Goal: Task Accomplishment & Management: Manage account settings

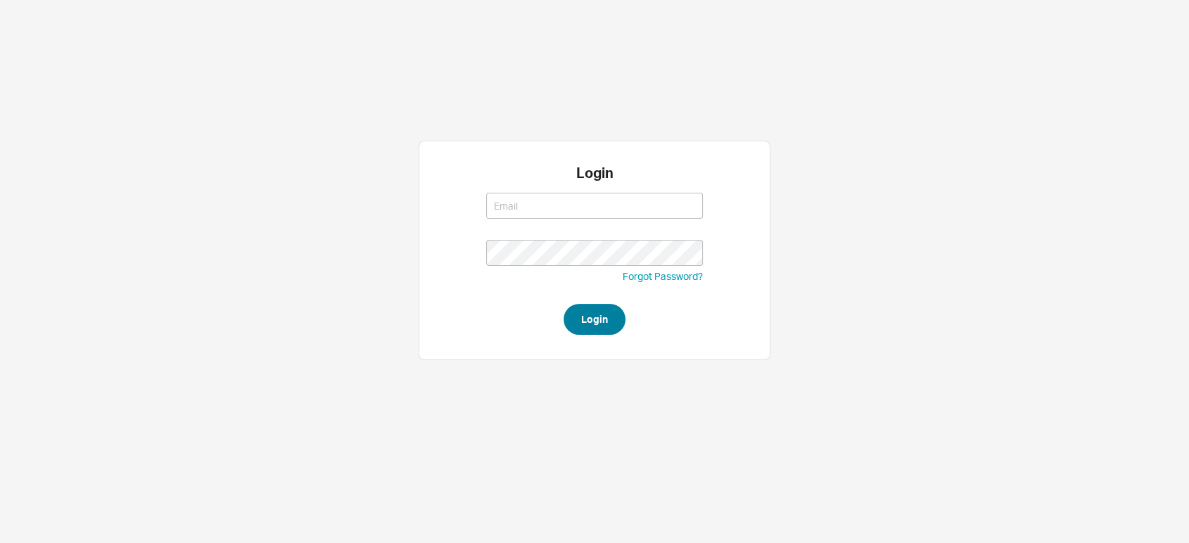
type input "[EMAIL_ADDRESS][DOMAIN_NAME]"
click at [606, 320] on button "Login" at bounding box center [594, 319] width 62 height 31
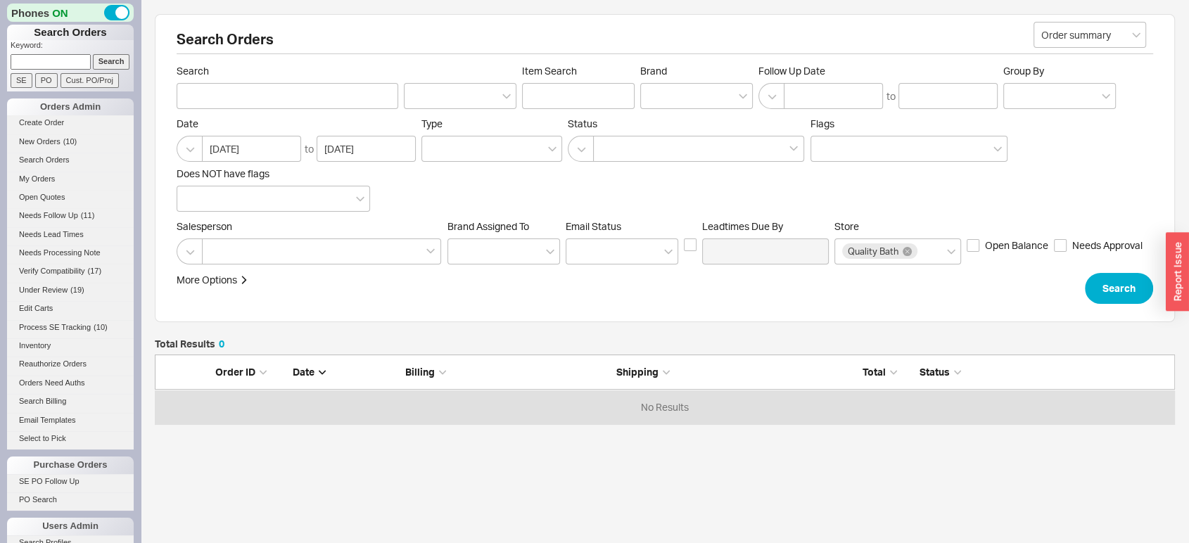
scroll to position [60, 0]
click at [79, 474] on link "SE PO Follow Up" at bounding box center [70, 481] width 127 height 15
click input
type input "985638"
click button "Follow up"
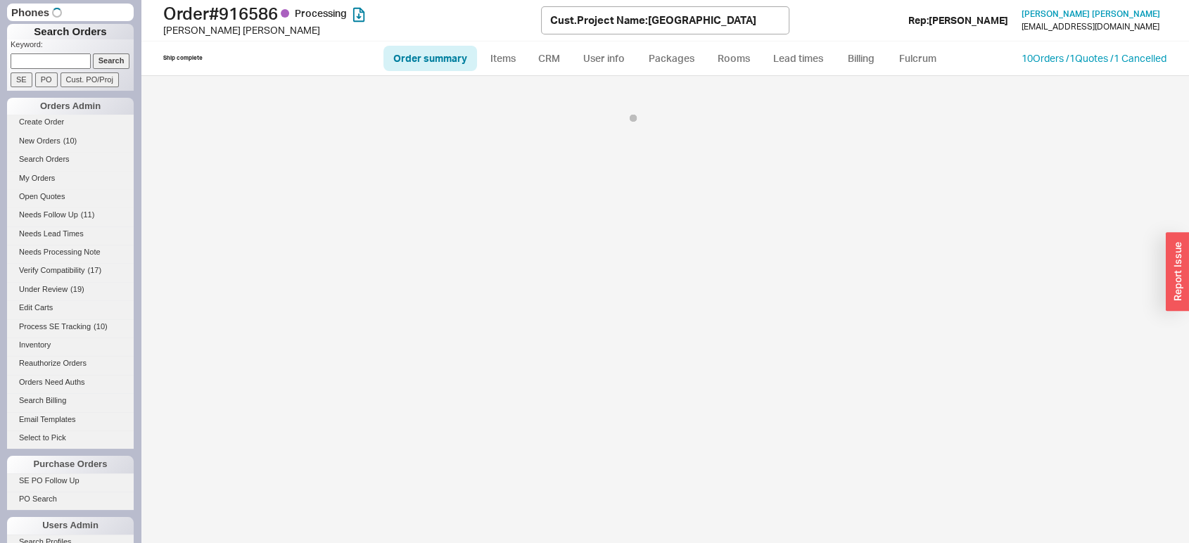
select select "*"
select select "LOW"
select select "3"
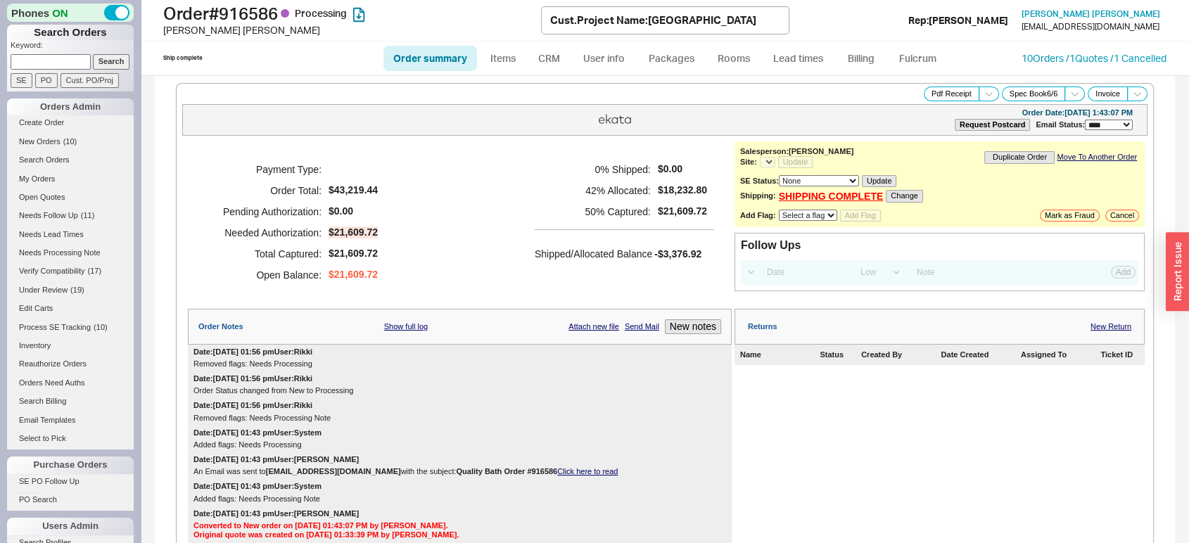
select select "*"
click at [809, 55] on link "Lead times" at bounding box center [798, 58] width 71 height 25
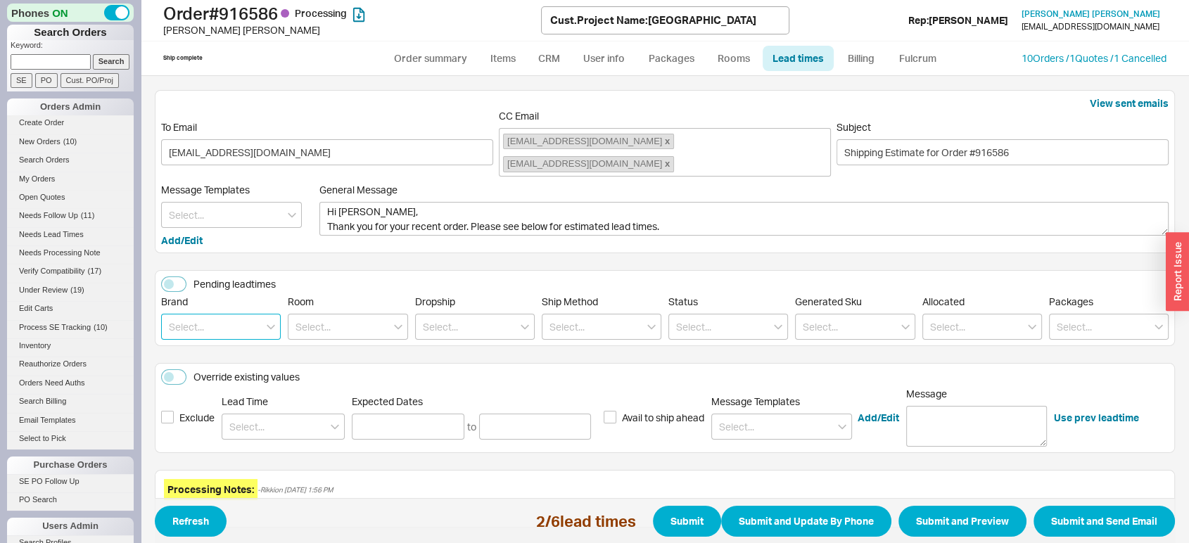
click at [208, 321] on input at bounding box center [221, 327] width 120 height 26
click at [232, 334] on input at bounding box center [221, 327] width 120 height 26
click at [231, 402] on div "Icera" at bounding box center [221, 405] width 118 height 25
type input "Icera"
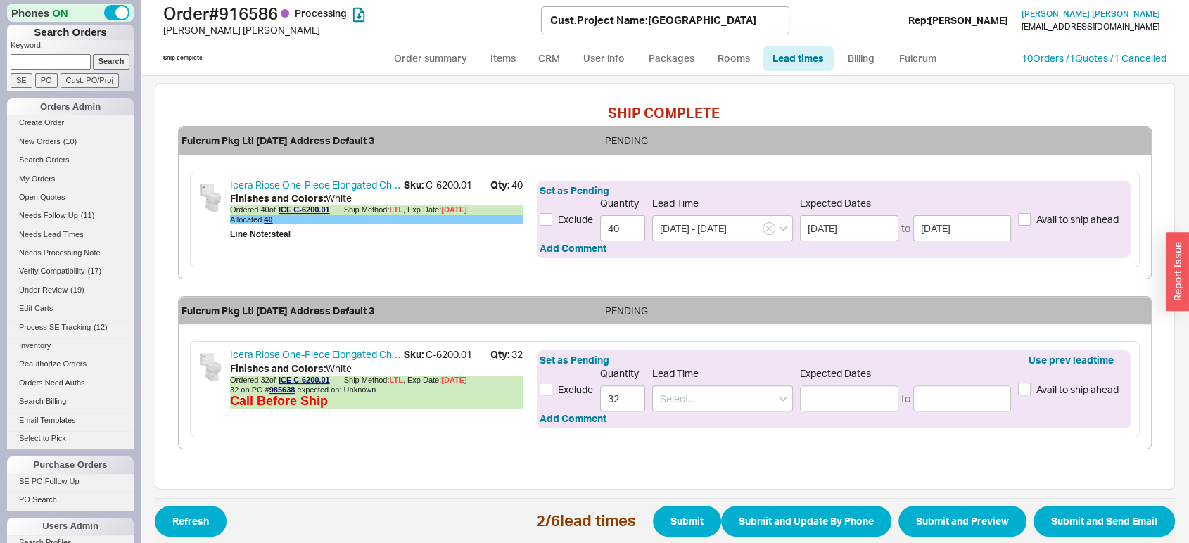
scroll to position [480, 0]
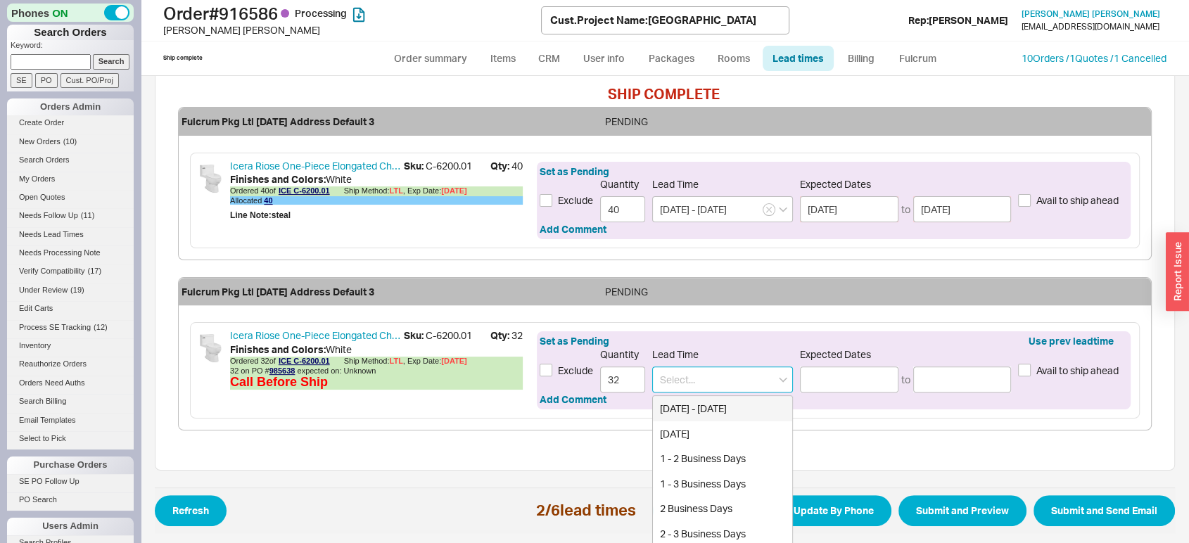
click at [707, 378] on input at bounding box center [722, 380] width 141 height 26
click at [714, 431] on div "3 - 4 Weeks" at bounding box center [722, 433] width 139 height 25
type input "3 - 4 Weeks"
type input "[DATE]"
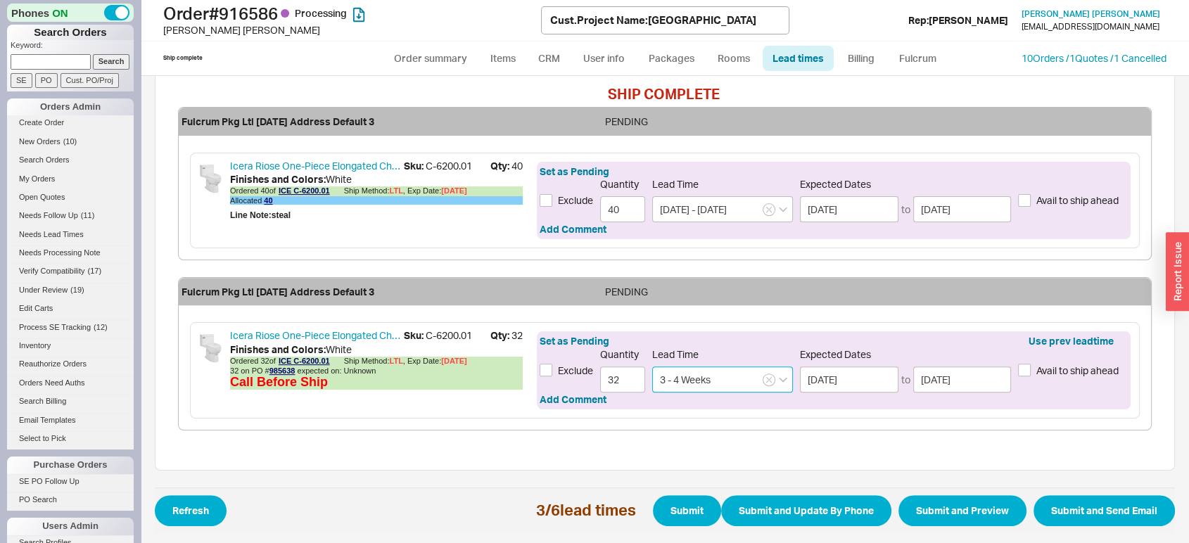
type input "3 - 4 Weeks"
click at [714, 431] on div "SHIP COMPLETE Fulcrum Pkg Ltl 08/18/2025 Address Default 3 PENDING Grohe Eurocu…" at bounding box center [665, 267] width 1020 height 407
click at [669, 511] on button "Submit" at bounding box center [687, 510] width 68 height 31
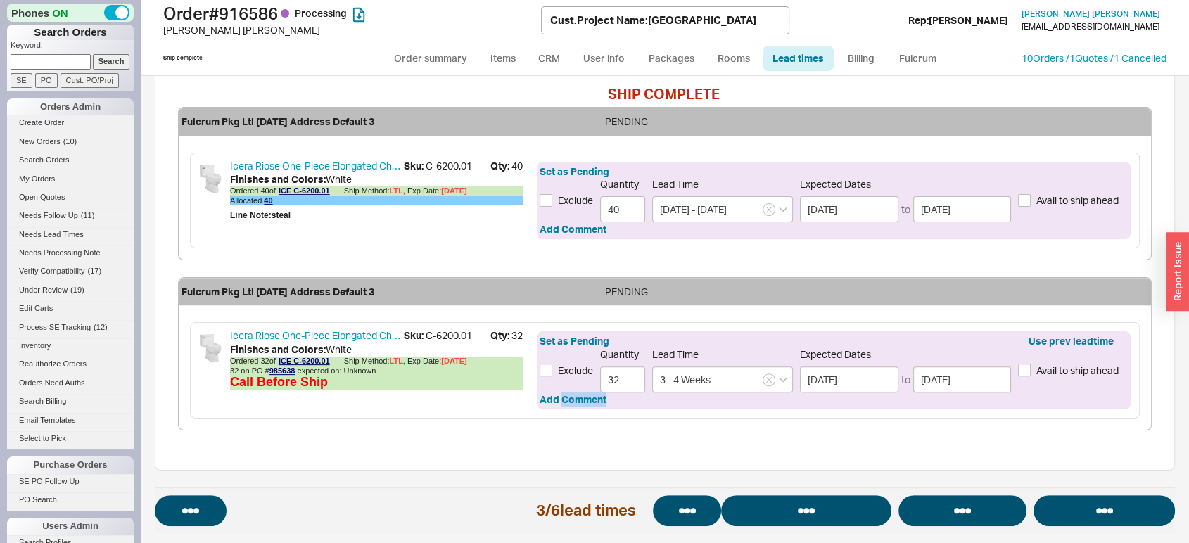
select select "*"
select select "LOW"
select select "3"
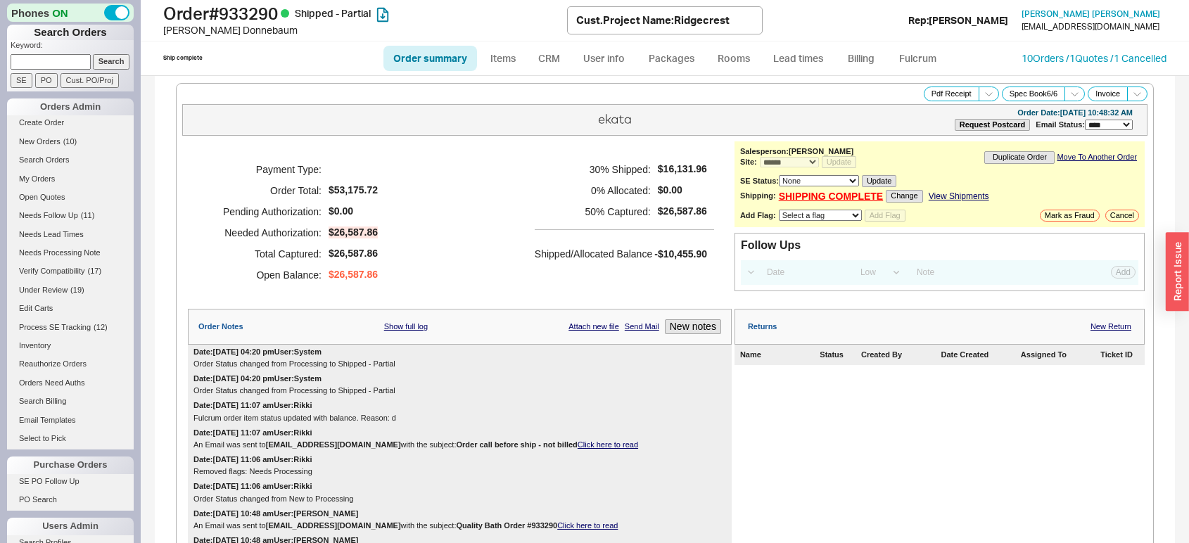
select select "*"
select select "LOW"
select select "3"
click at [782, 59] on link "Lead times" at bounding box center [798, 58] width 71 height 25
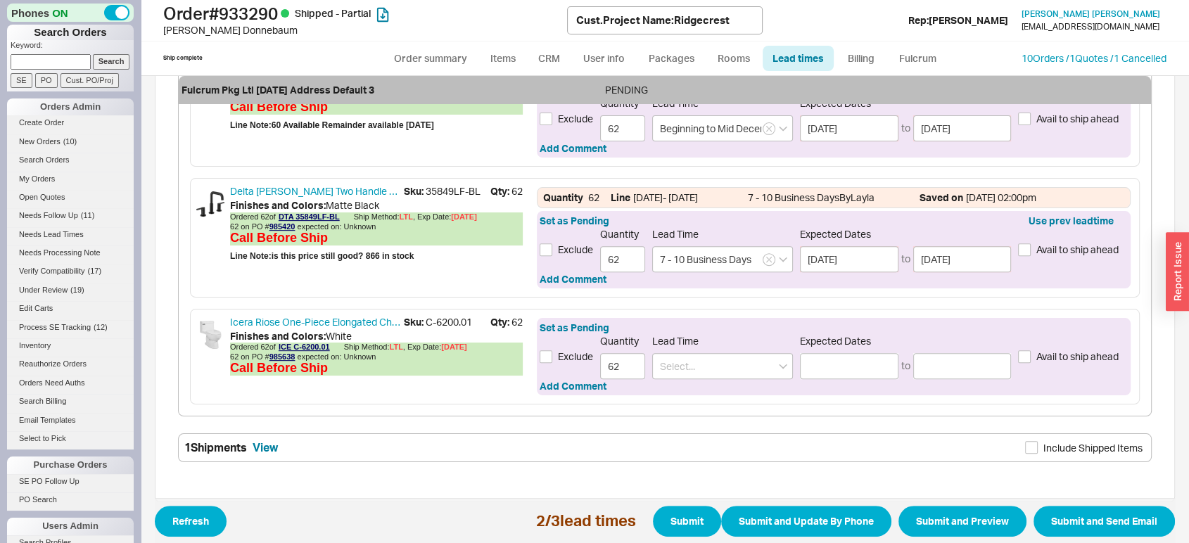
scroll to position [597, 0]
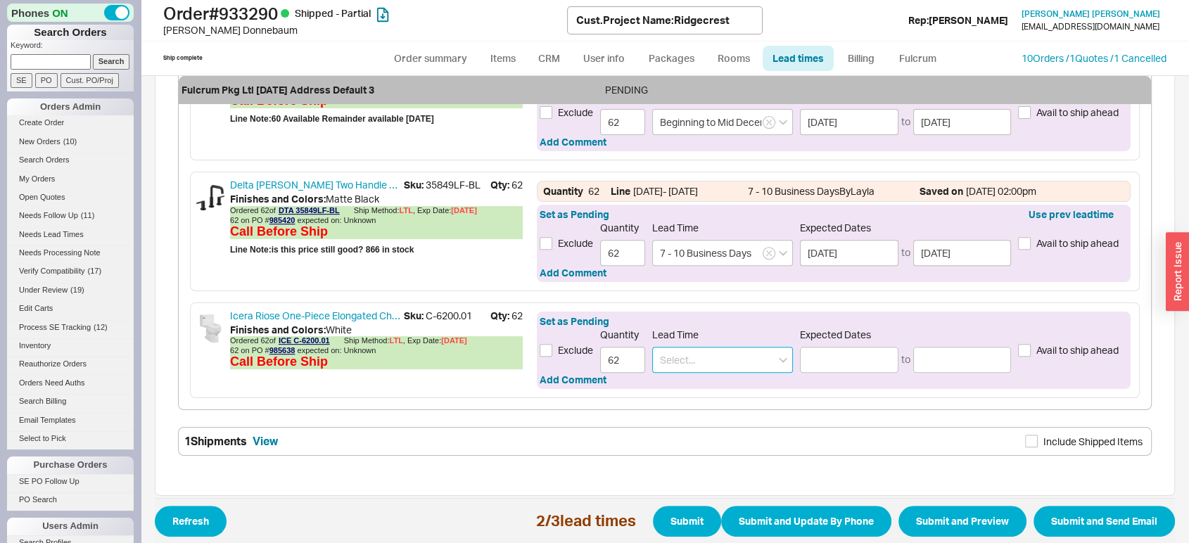
click at [727, 373] on input at bounding box center [722, 360] width 141 height 26
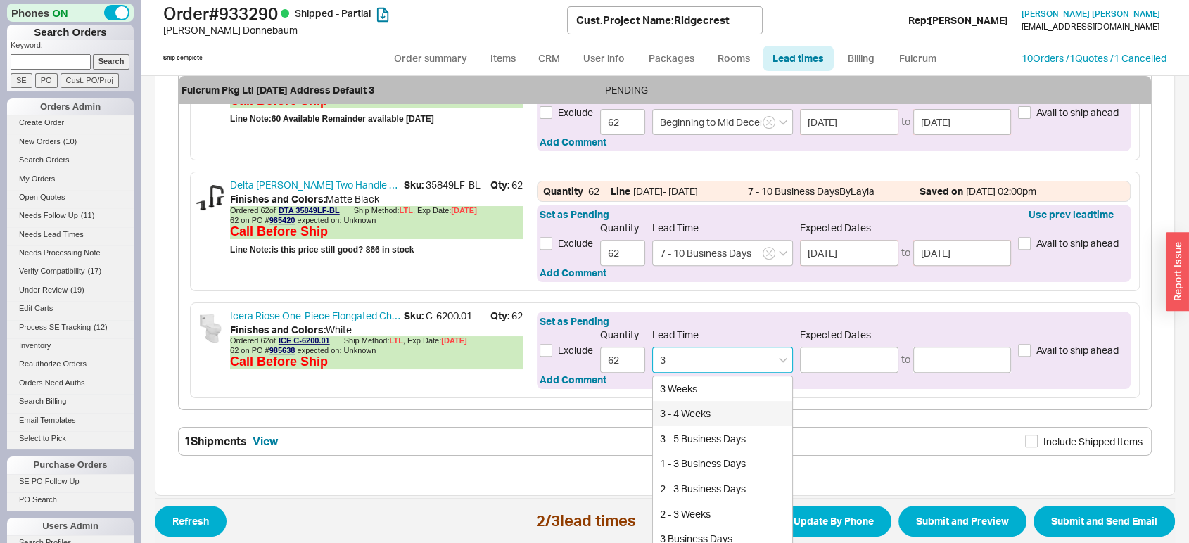
click at [720, 426] on div "3 - 4 Weeks" at bounding box center [722, 413] width 139 height 25
type input "3 - 4 Weeks"
type input "[DATE]"
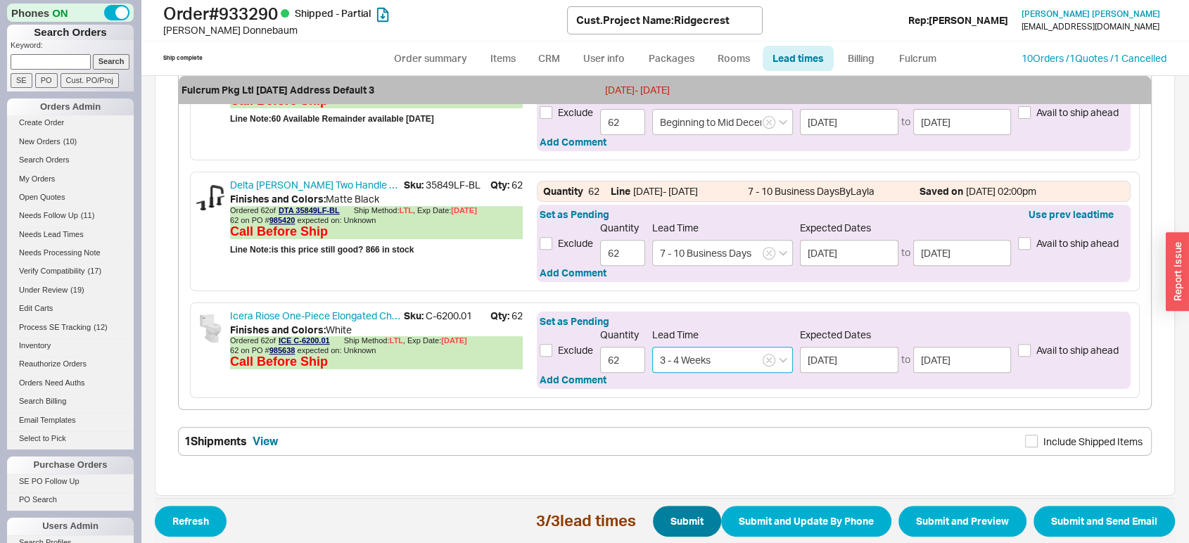
type input "3 - 4 Weeks"
click at [656, 525] on button "Submit" at bounding box center [687, 521] width 68 height 31
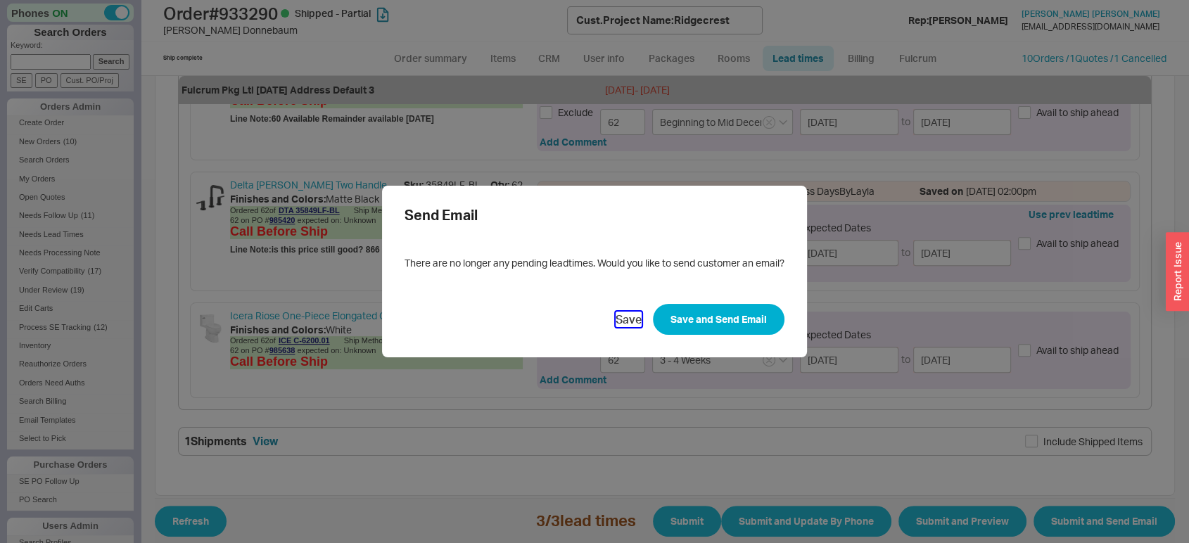
click at [628, 314] on button "Save" at bounding box center [629, 319] width 26 height 15
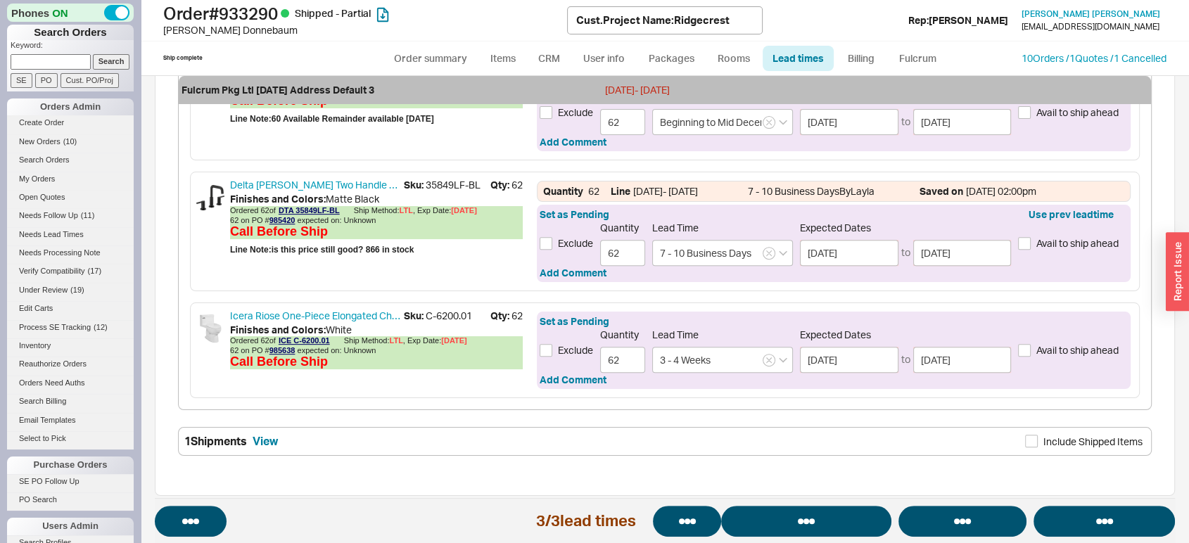
select select "*"
select select "LOW"
select select "3"
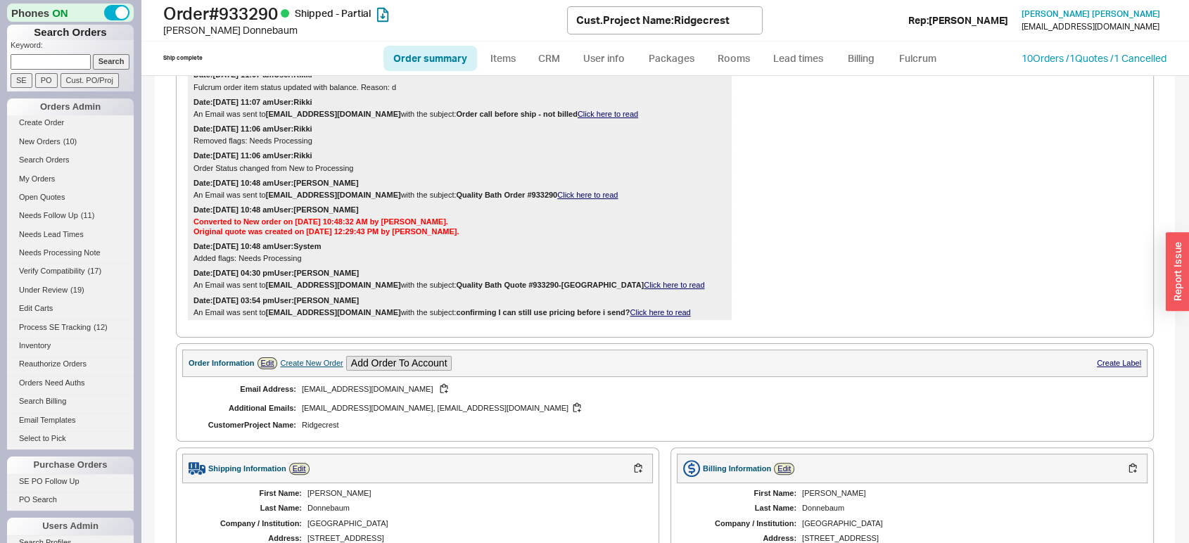
scroll to position [439, 0]
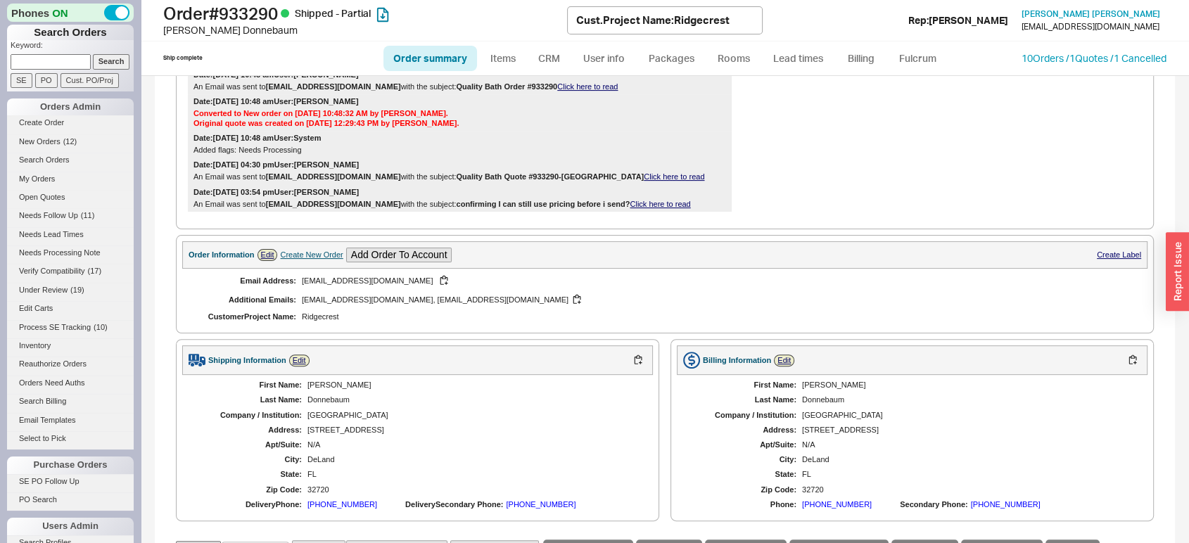
click at [62, 64] on input at bounding box center [51, 61] width 80 height 15
paste input "https://new.qualitybath.com/orders/913955/receipt"
click at [72, 55] on input "https://new.qualitybath.com/orders/913955/receipt" at bounding box center [51, 61] width 80 height 15
drag, startPoint x: 11, startPoint y: 61, endPoint x: 324, endPoint y: 46, distance: 312.7
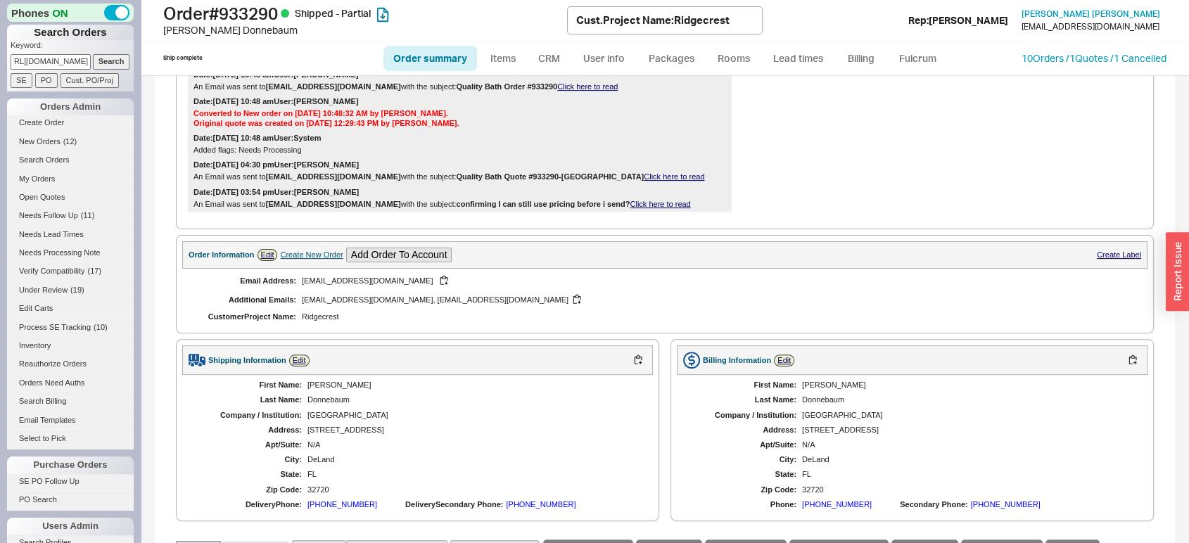
click at [324, 46] on div "Phones ON Search Orders Keyword: https://new.qualitybath.com/orders/913955/rece…" at bounding box center [594, 271] width 1189 height 543
type input "933896"
click at [93, 54] on input "Search" at bounding box center [111, 61] width 37 height 15
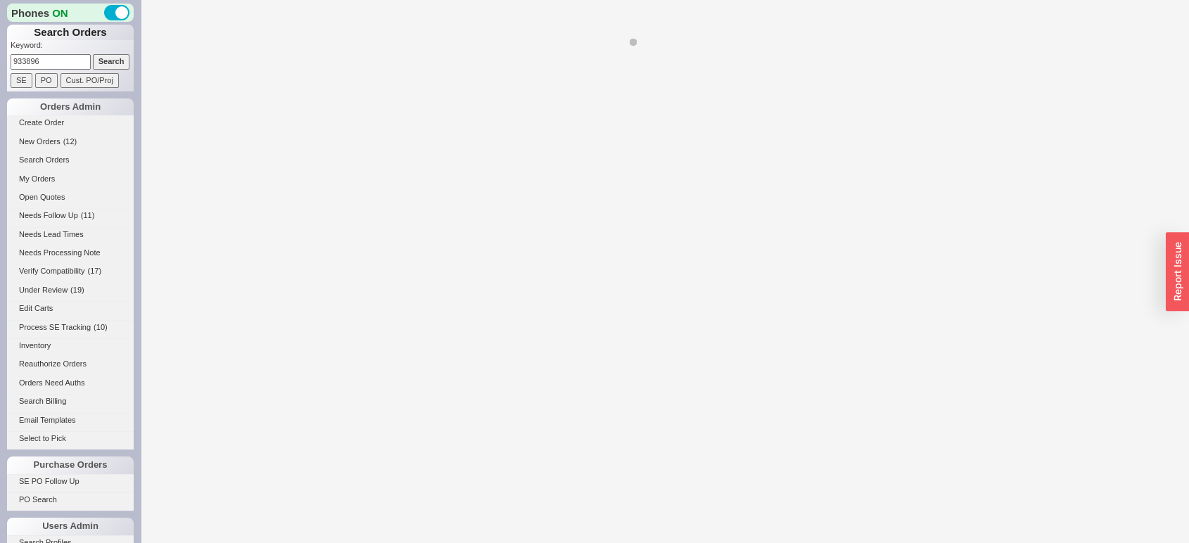
select select "*"
select select "3"
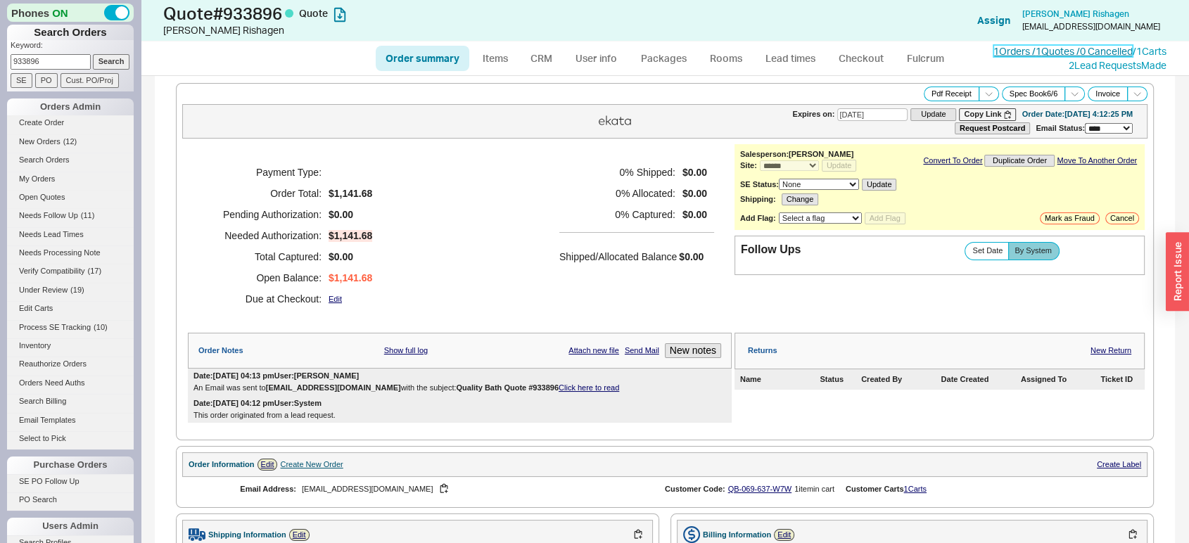
click at [1007, 53] on link "1 Orders / 1 Quotes / 0 Cancelled" at bounding box center [1062, 51] width 139 height 12
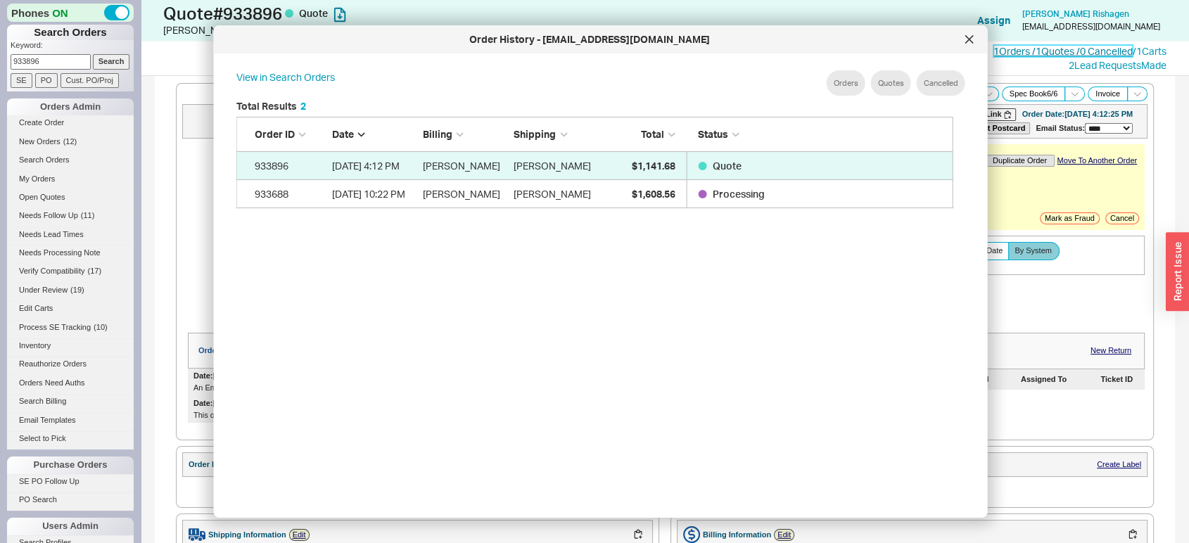
scroll to position [418, 727]
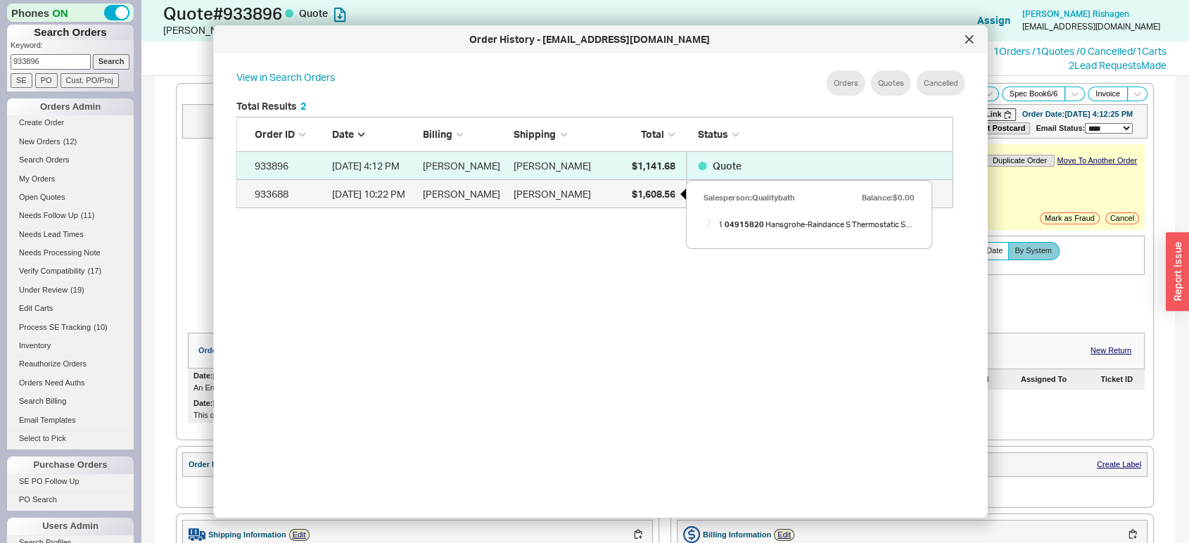
click at [639, 189] on span "$1,608.56" at bounding box center [653, 194] width 44 height 12
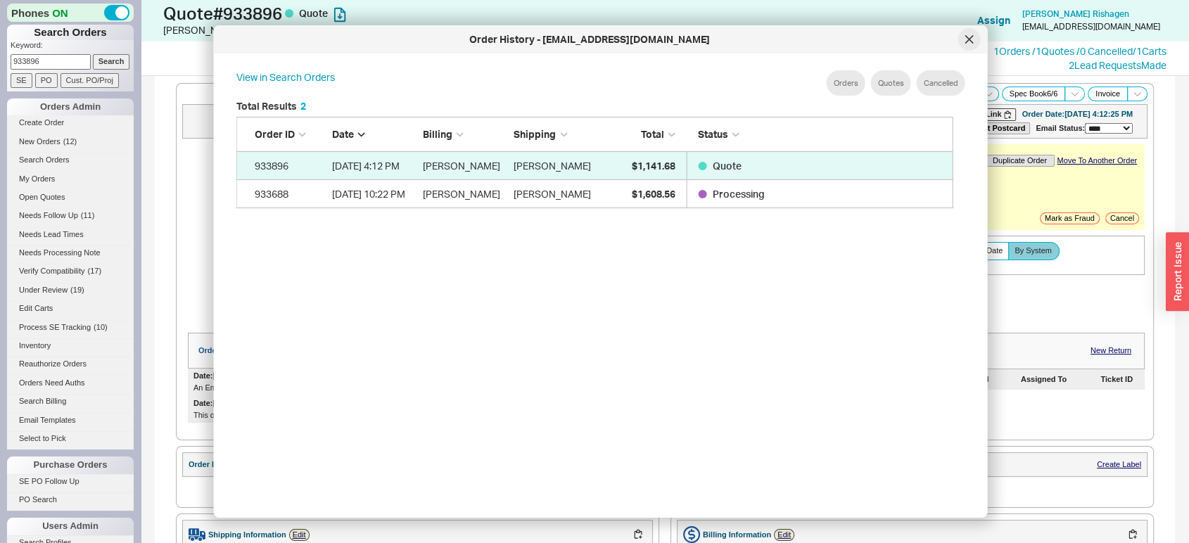
click at [968, 44] on div at bounding box center [969, 39] width 23 height 23
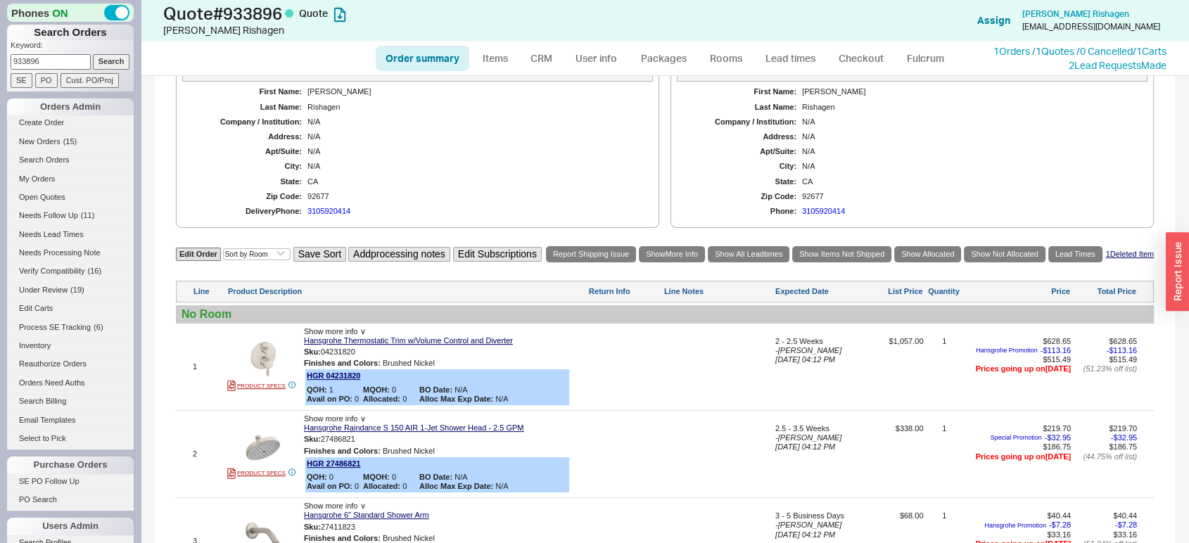
scroll to position [473, 0]
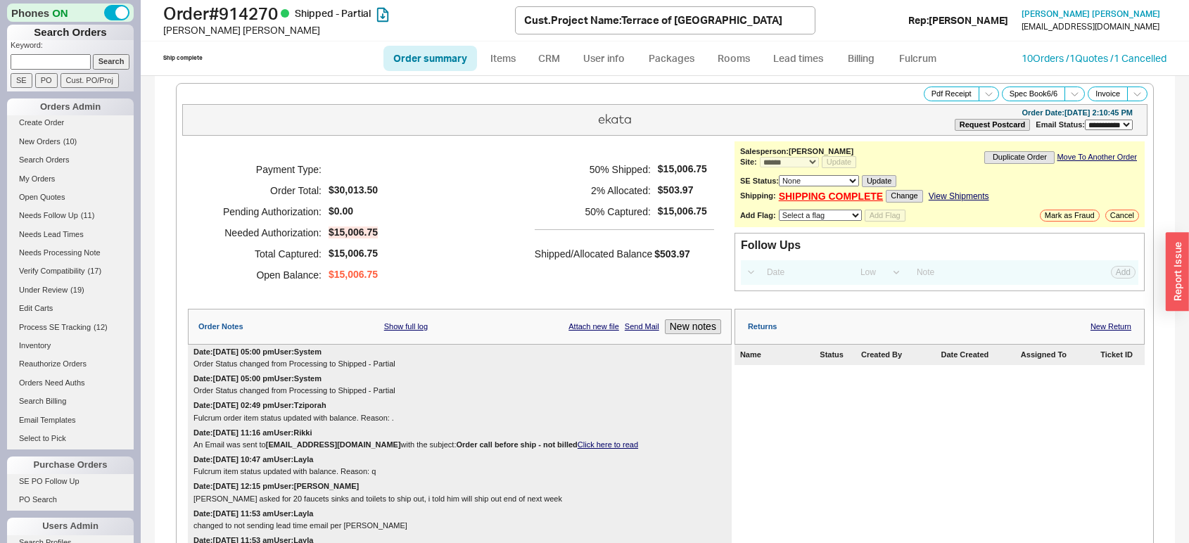
select select "**"
select select "*"
select select "LOW"
select select "3"
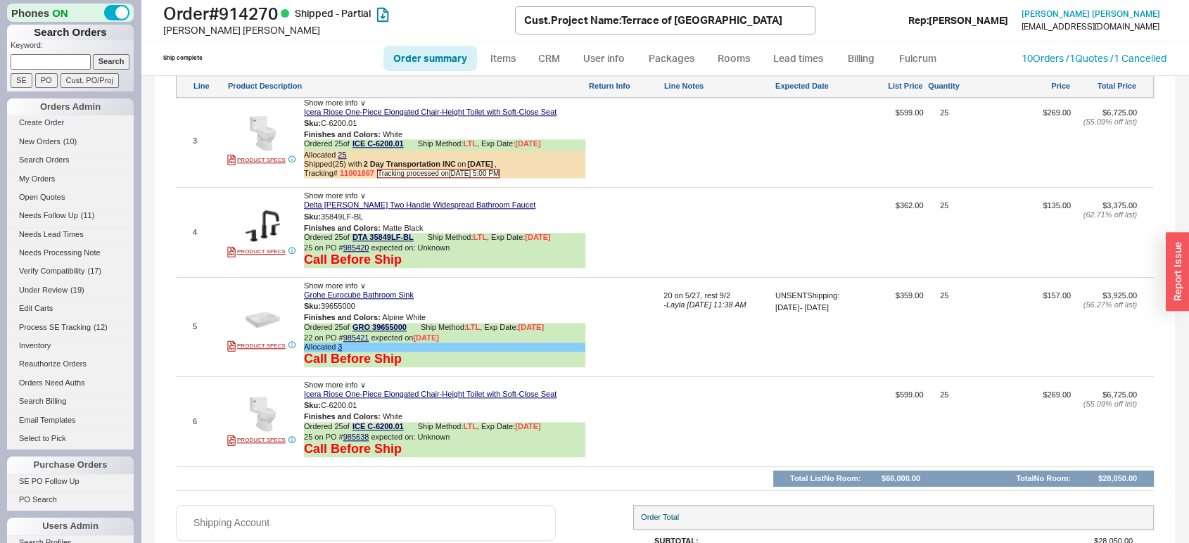
scroll to position [1401, 0]
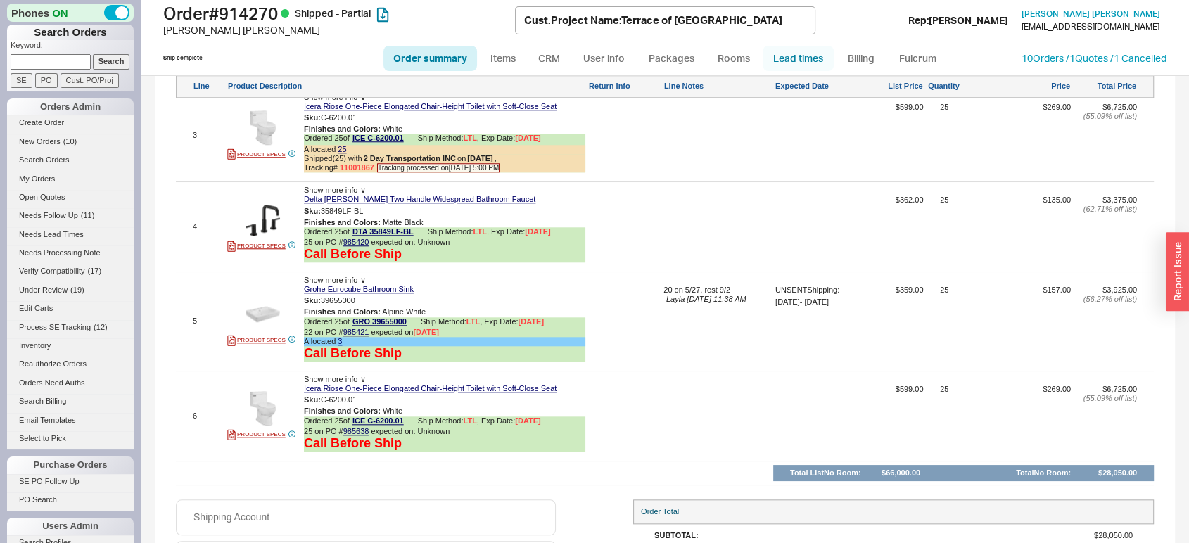
click at [796, 57] on link "Lead times" at bounding box center [798, 58] width 71 height 25
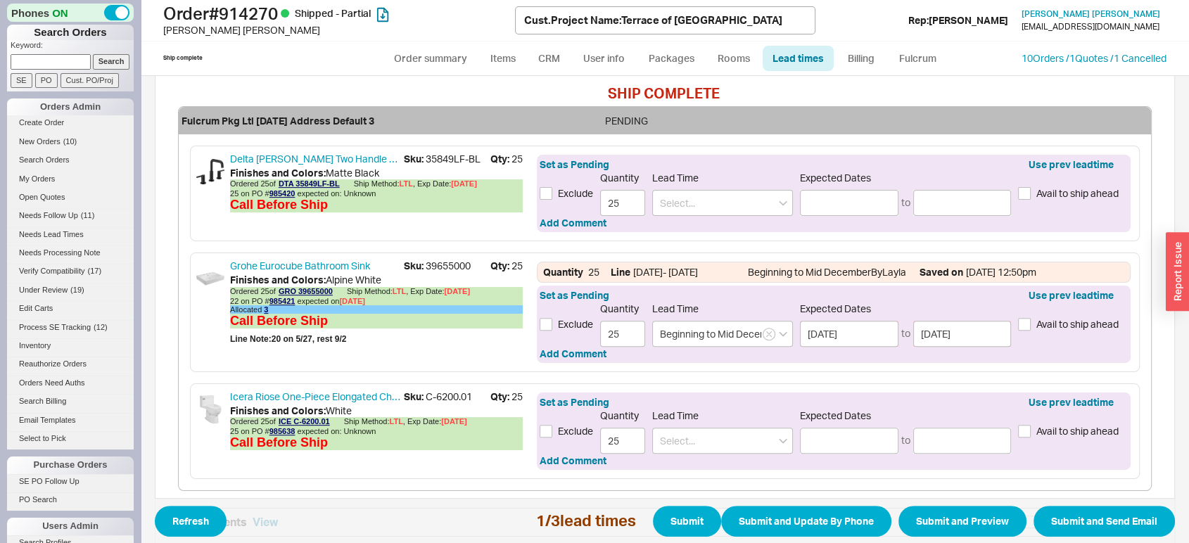
scroll to position [561, 0]
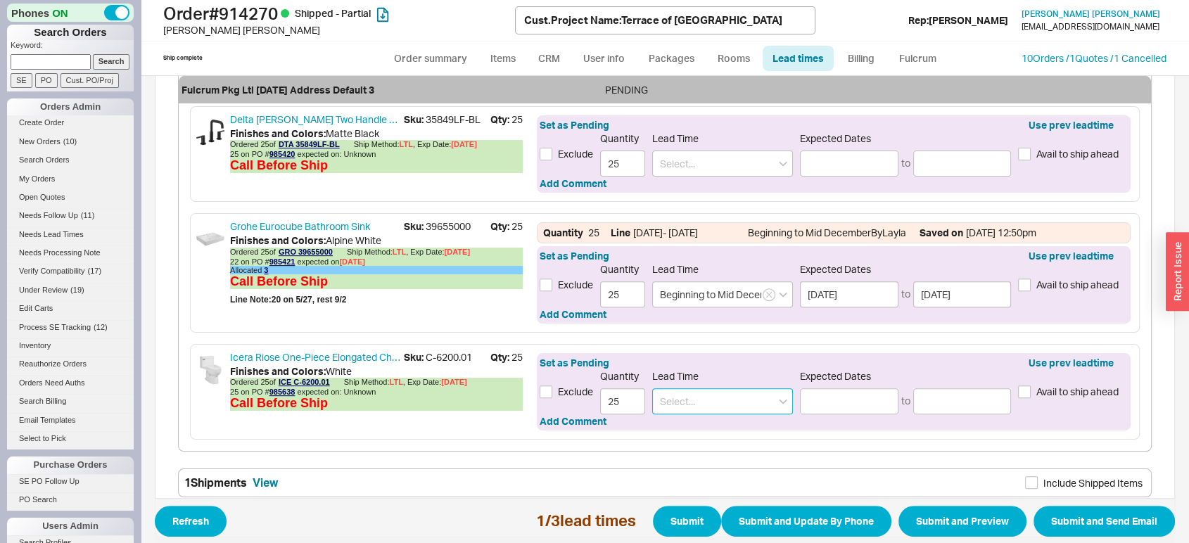
click at [748, 414] on input at bounding box center [722, 401] width 141 height 26
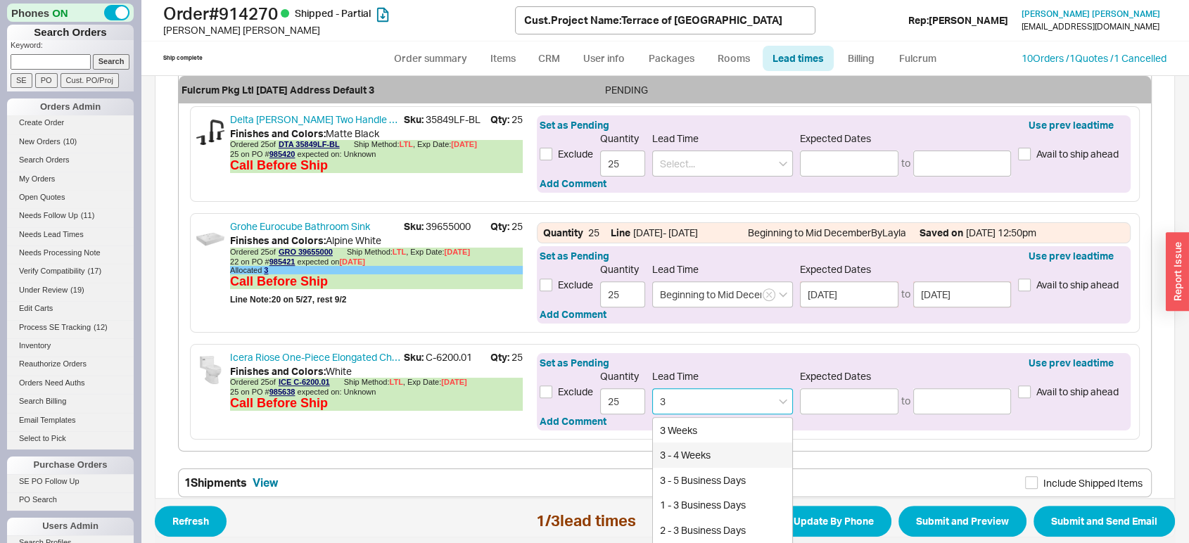
click at [740, 468] on div "3 - 4 Weeks" at bounding box center [722, 454] width 139 height 25
type input "3 - 4 Weeks"
type input "09/09/2025"
type input "09/16/2025"
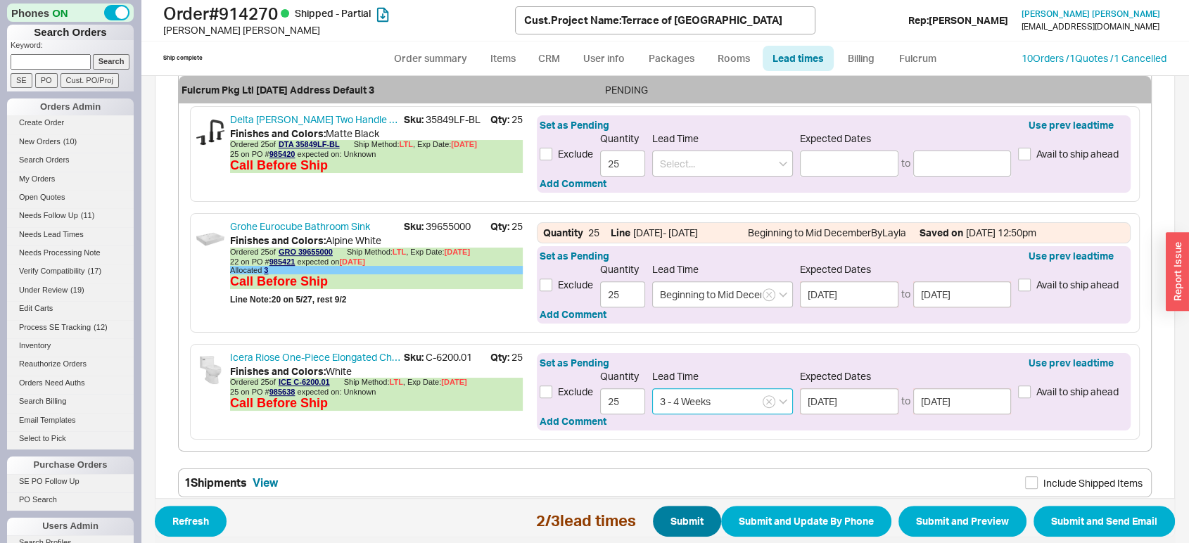
type input "3 - 4 Weeks"
click at [675, 521] on button "Submit" at bounding box center [687, 521] width 68 height 31
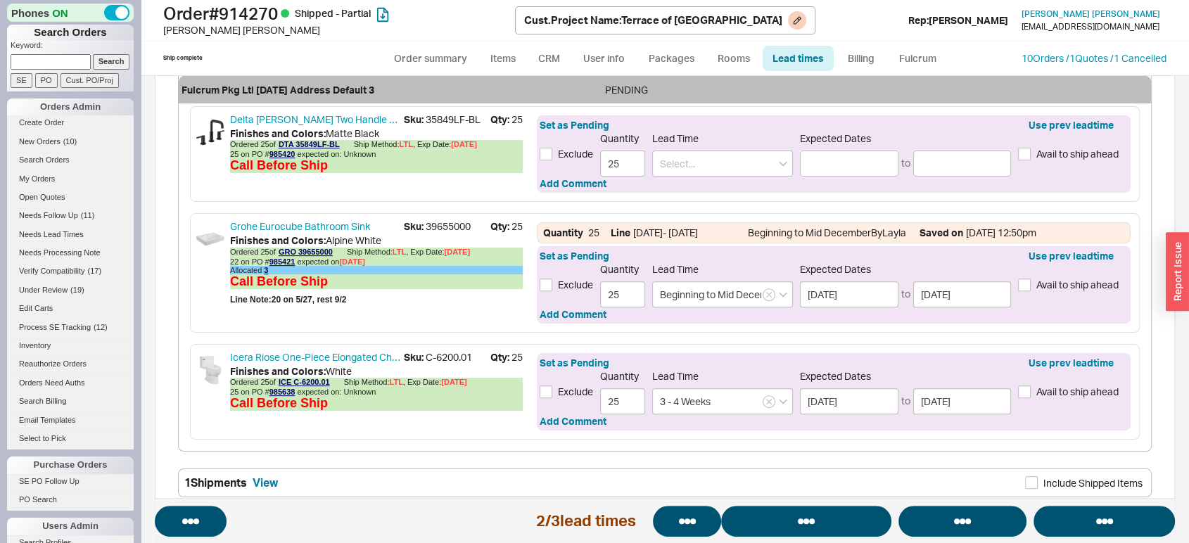
select select "**"
select select "*"
select select "LOW"
select select "3"
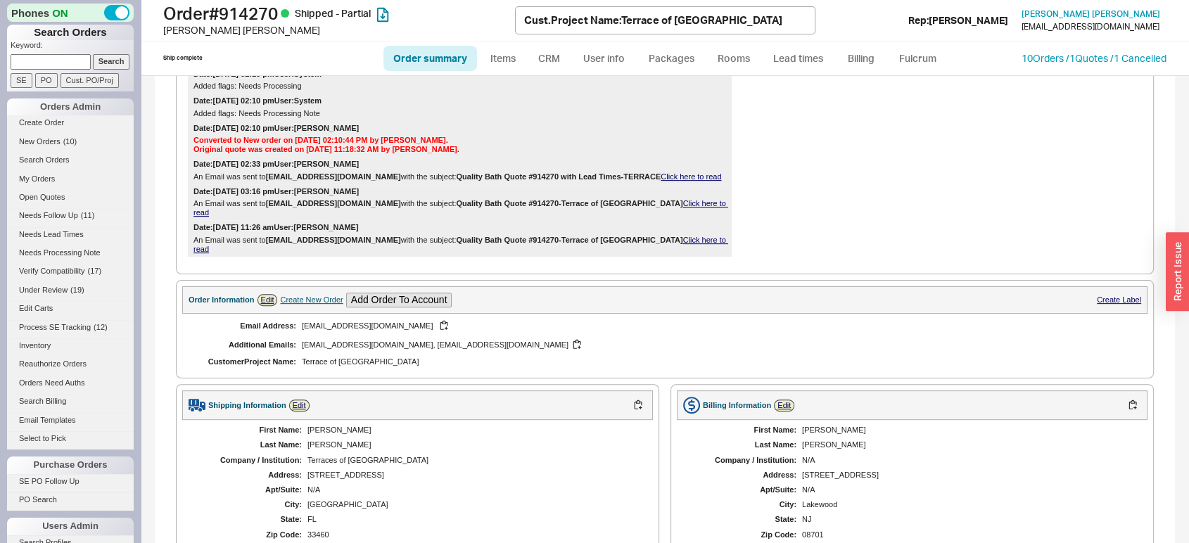
scroll to position [607, 0]
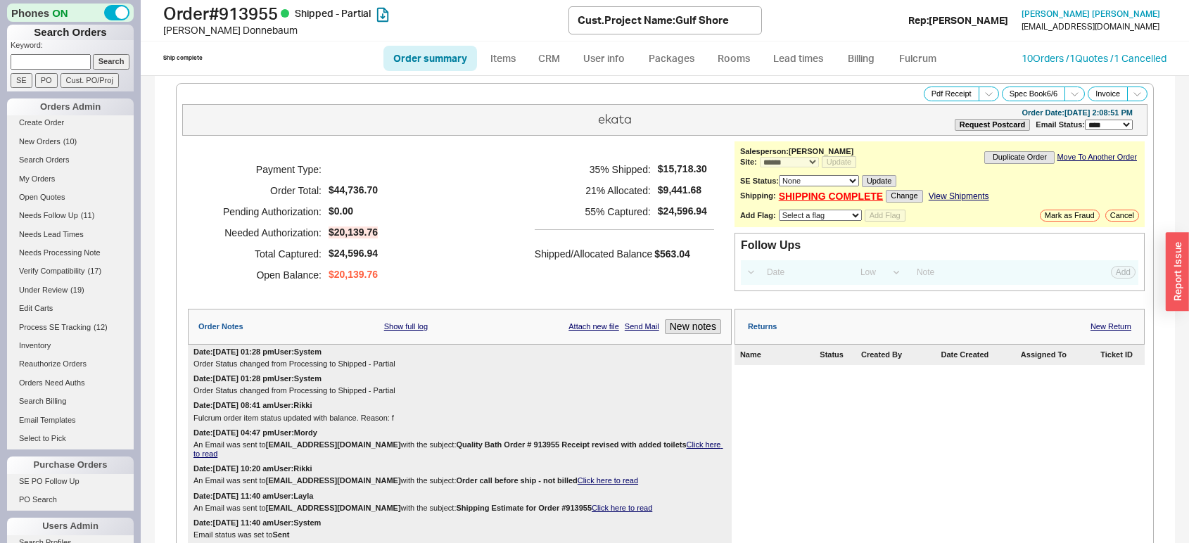
select select "*"
select select "LOW"
select select "3"
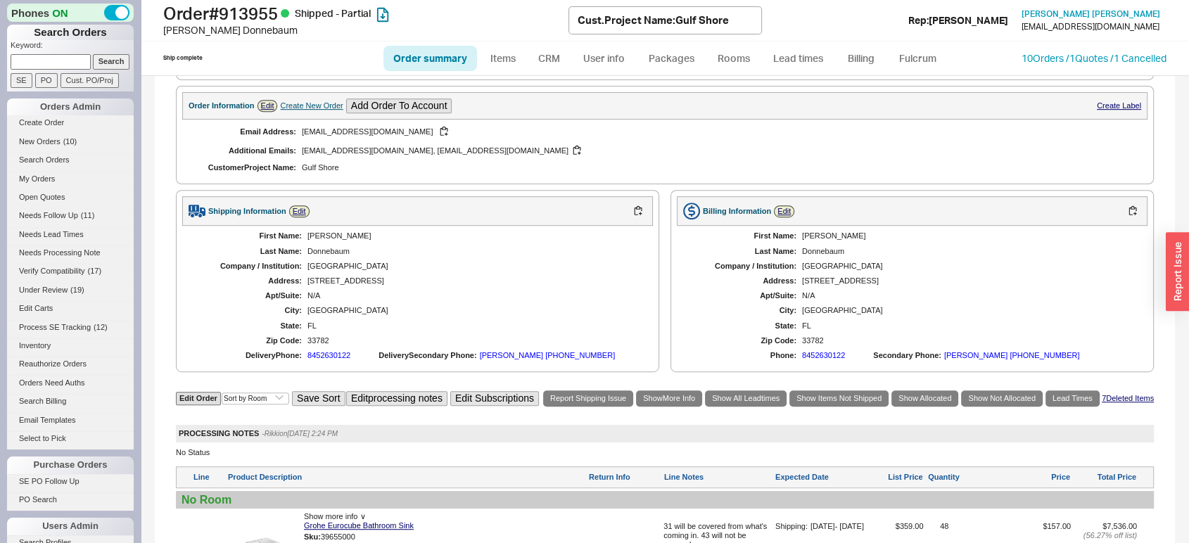
scroll to position [816, 0]
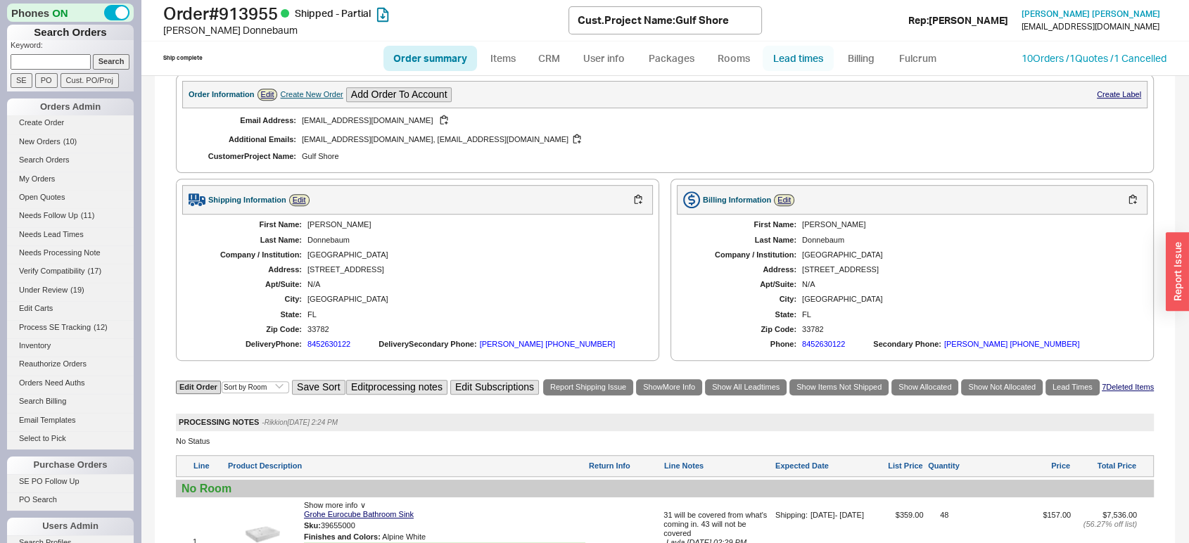
click at [800, 55] on link "Lead times" at bounding box center [798, 58] width 71 height 25
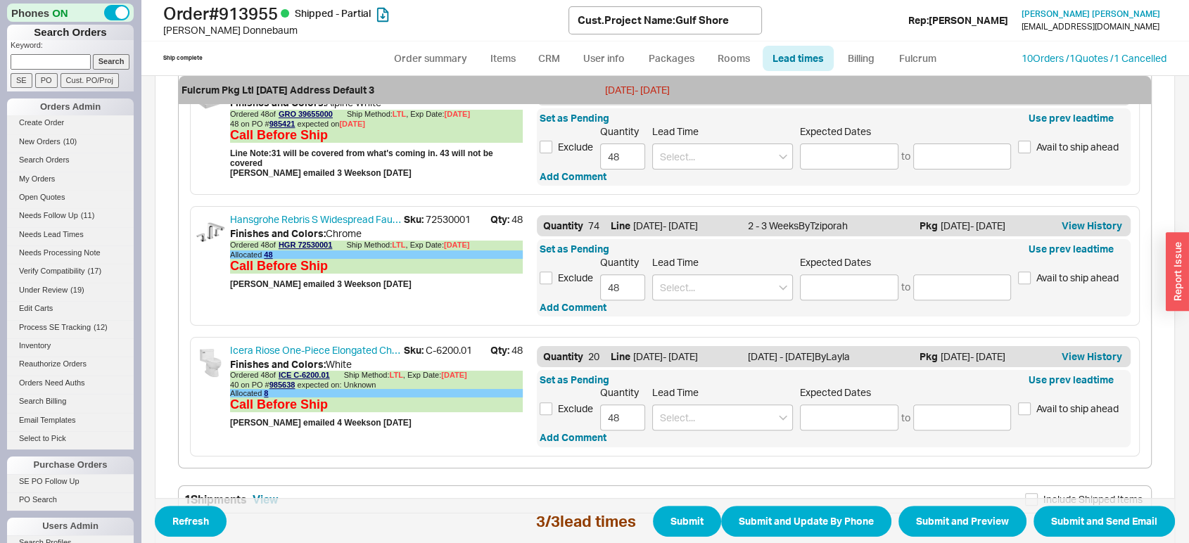
scroll to position [578, 0]
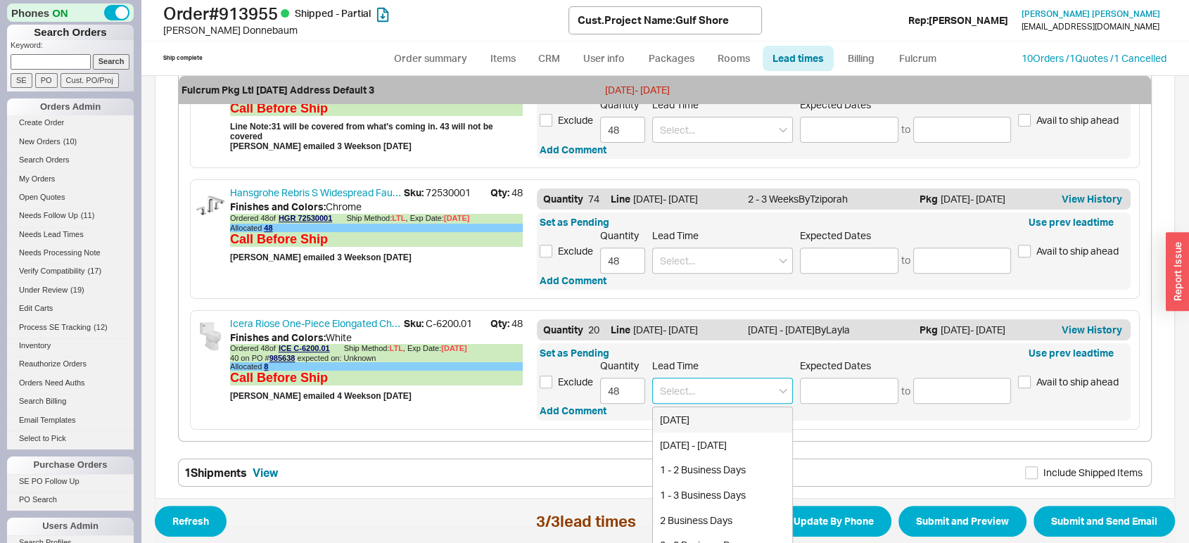
click at [718, 383] on input at bounding box center [722, 391] width 141 height 26
click at [708, 441] on div "3 - 4 Weeks" at bounding box center [722, 445] width 139 height 25
type input "3 - 4 Weeks"
type input "09/09/2025"
type input "09/16/2025"
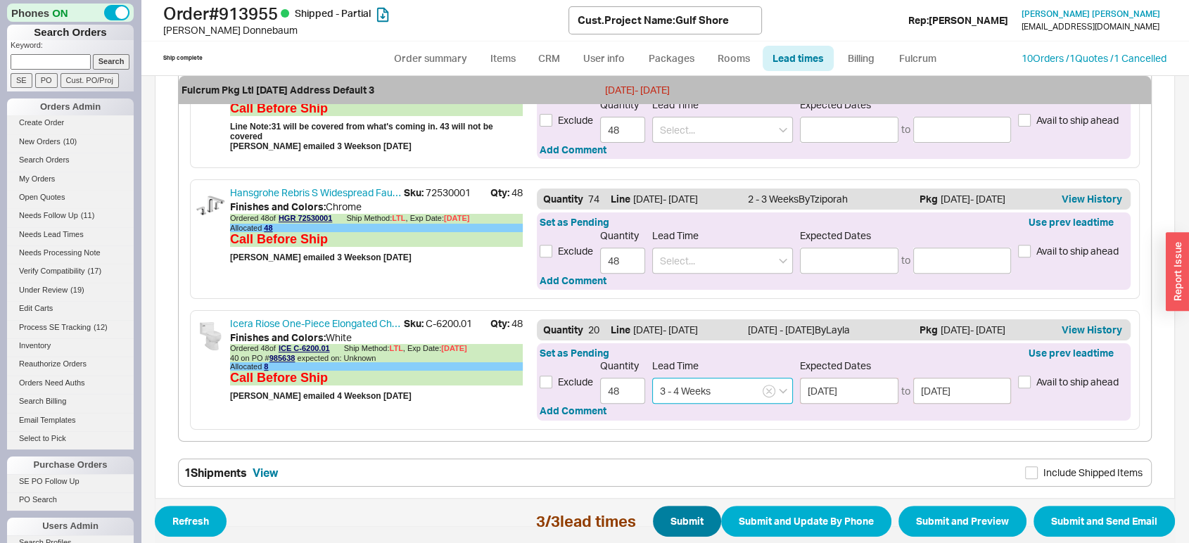
type input "3 - 4 Weeks"
click at [667, 528] on button "Submit" at bounding box center [687, 521] width 68 height 31
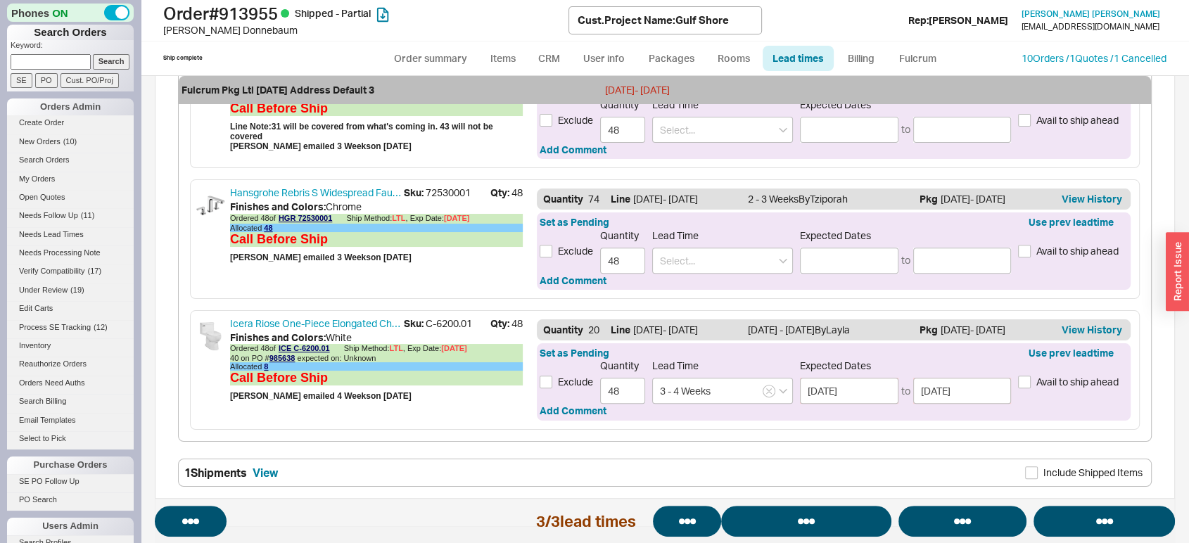
select select "*"
select select "LOW"
select select "3"
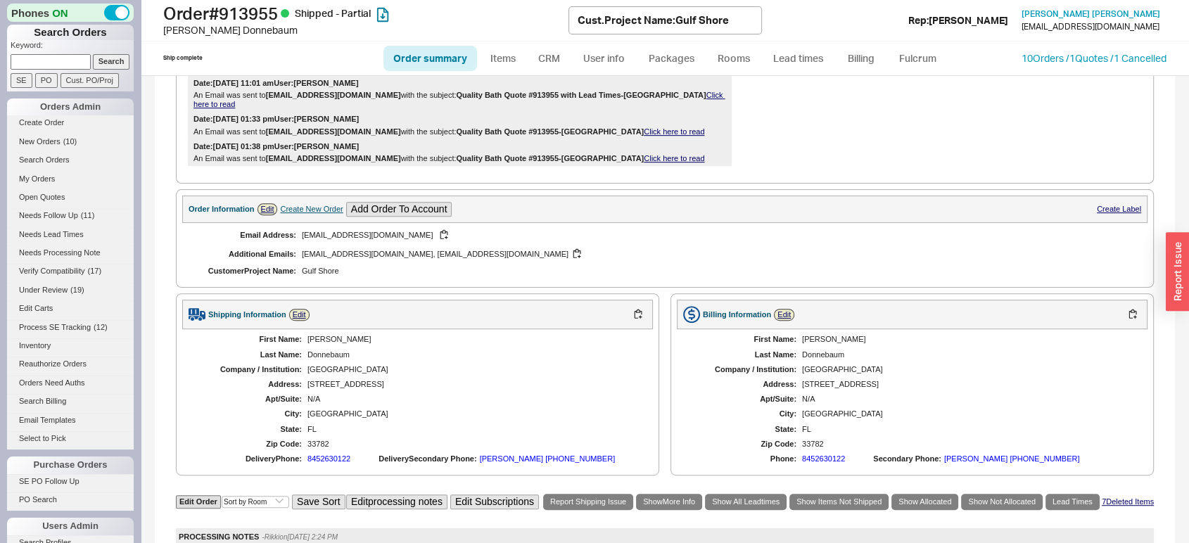
scroll to position [713, 0]
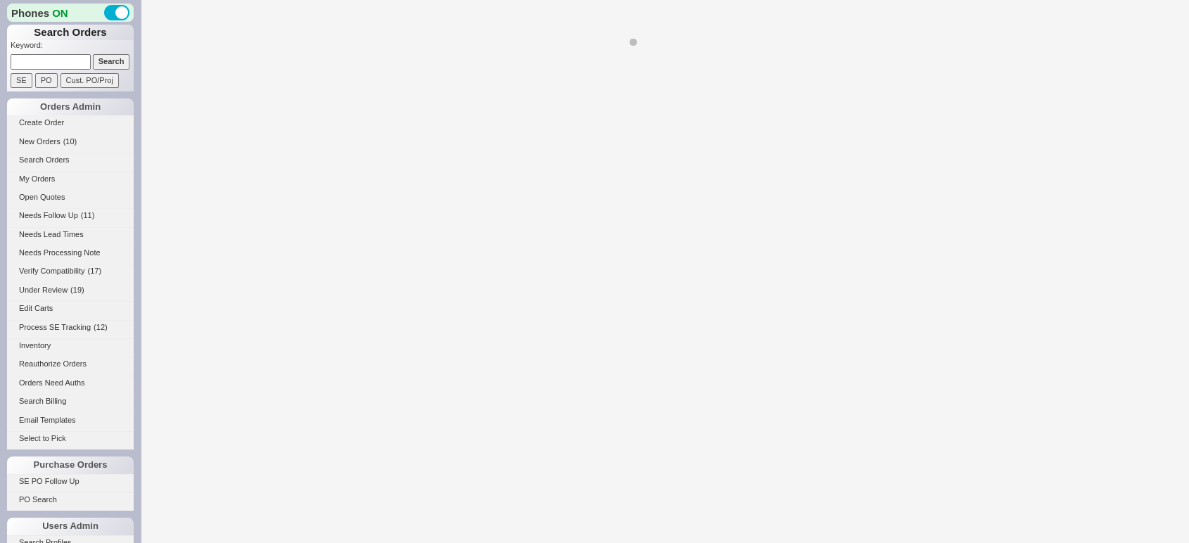
select select "*"
select select "LOW"
select select "3"
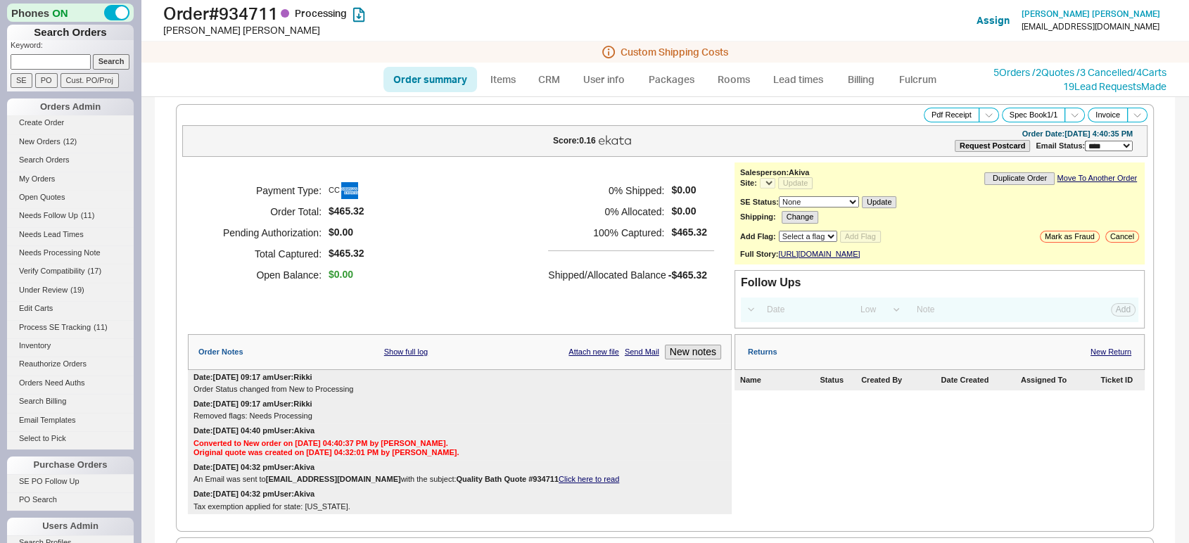
select select "*"
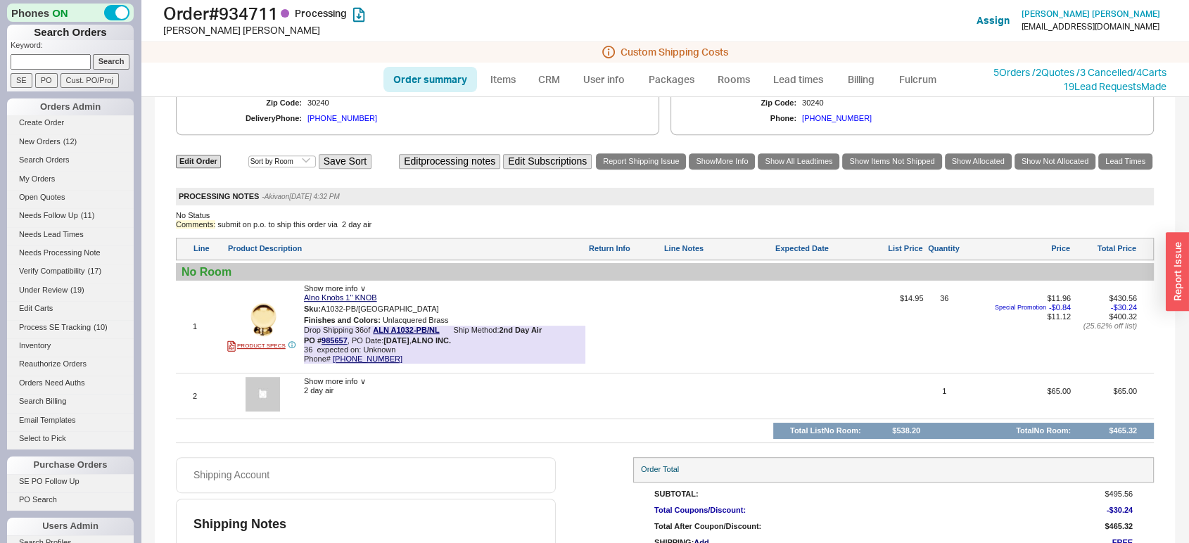
scroll to position [656, 0]
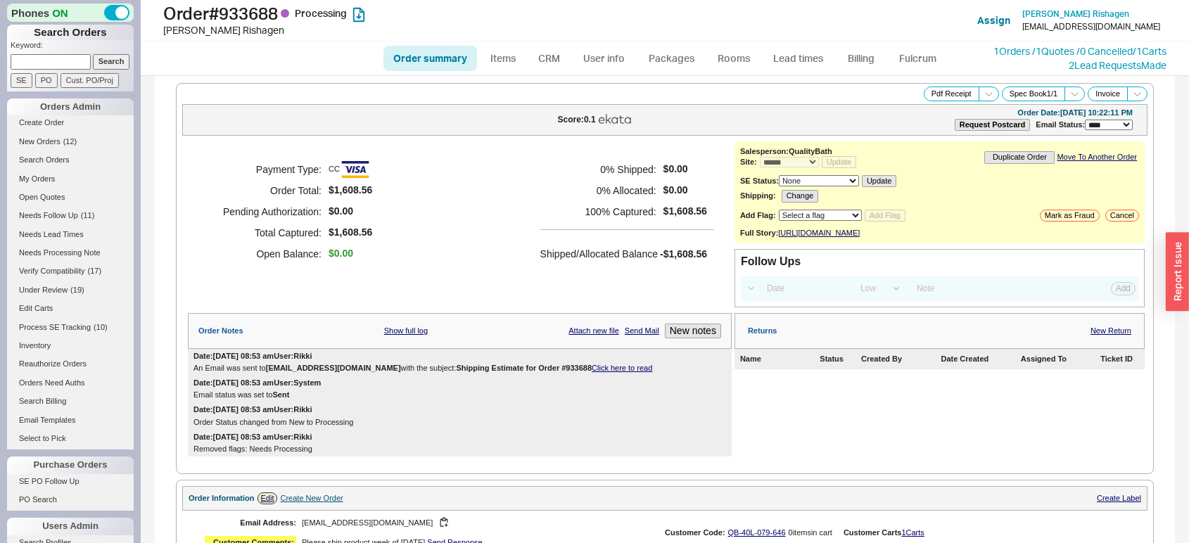
select select "*"
select select "LOW"
select select "3"
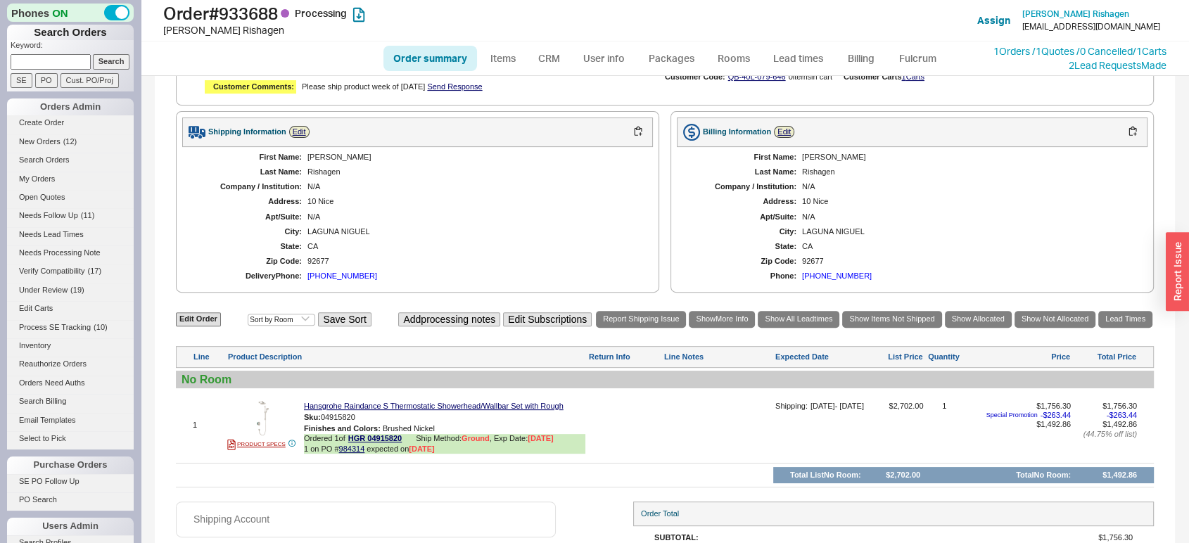
scroll to position [499, 0]
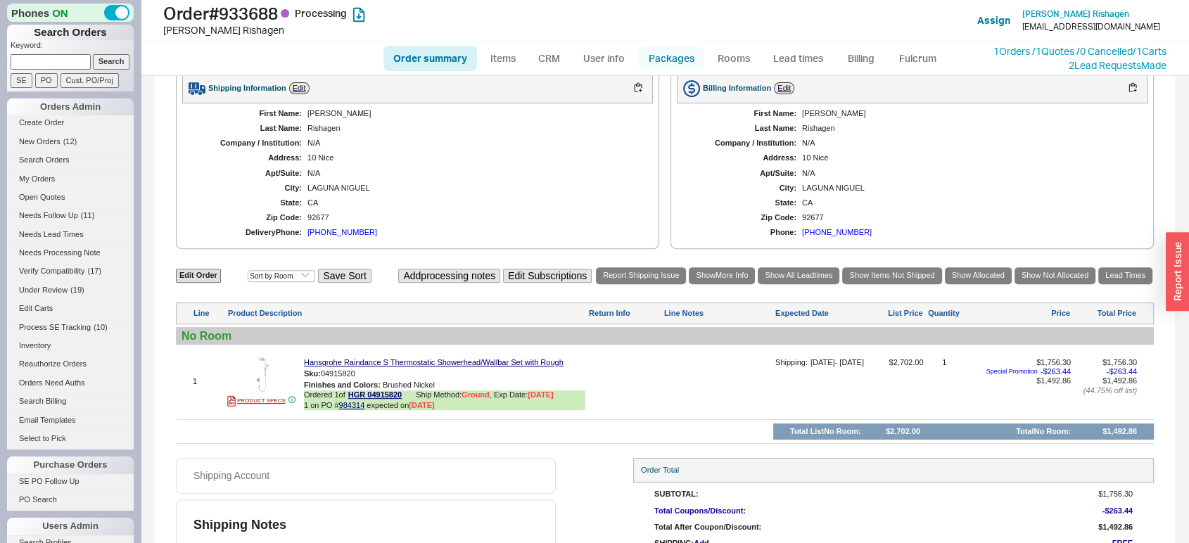
click at [679, 60] on link "Packages" at bounding box center [671, 58] width 66 height 25
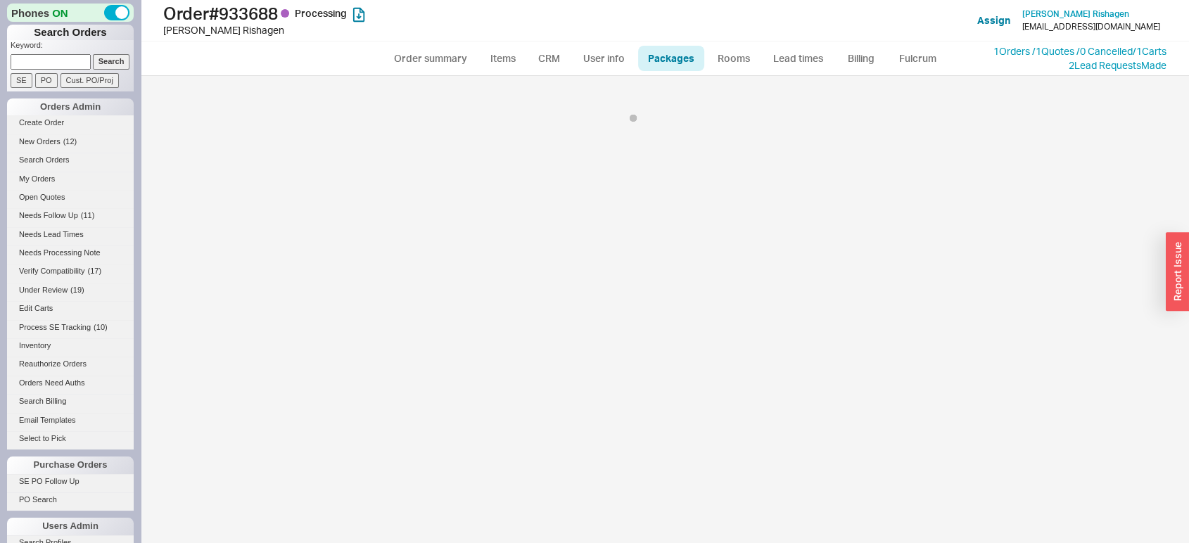
select select "1"
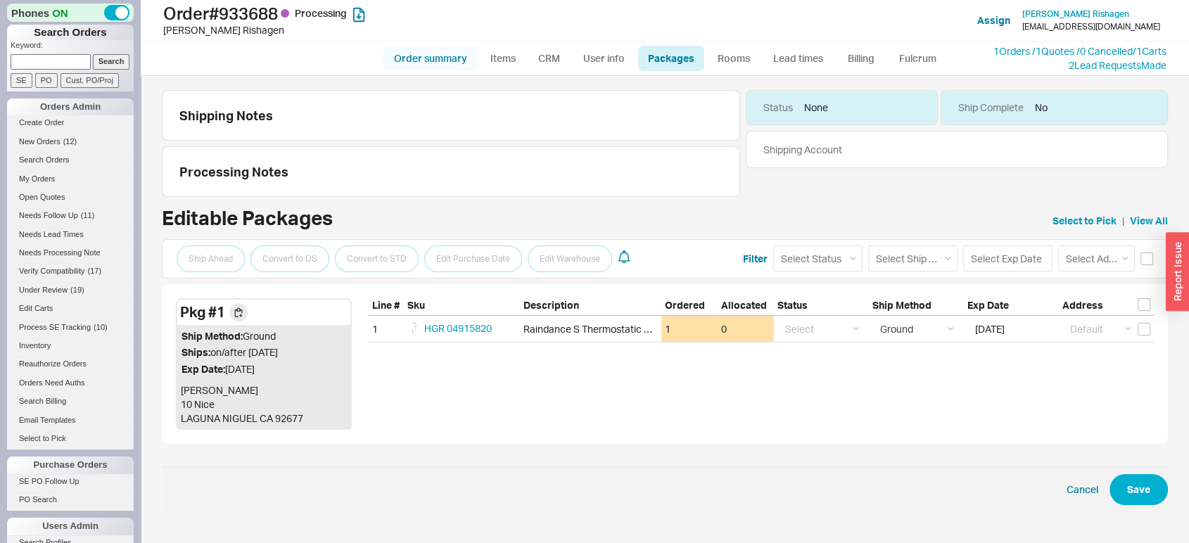
click at [439, 60] on link "Order summary" at bounding box center [430, 58] width 94 height 25
select select "*"
select select "LOW"
select select "3"
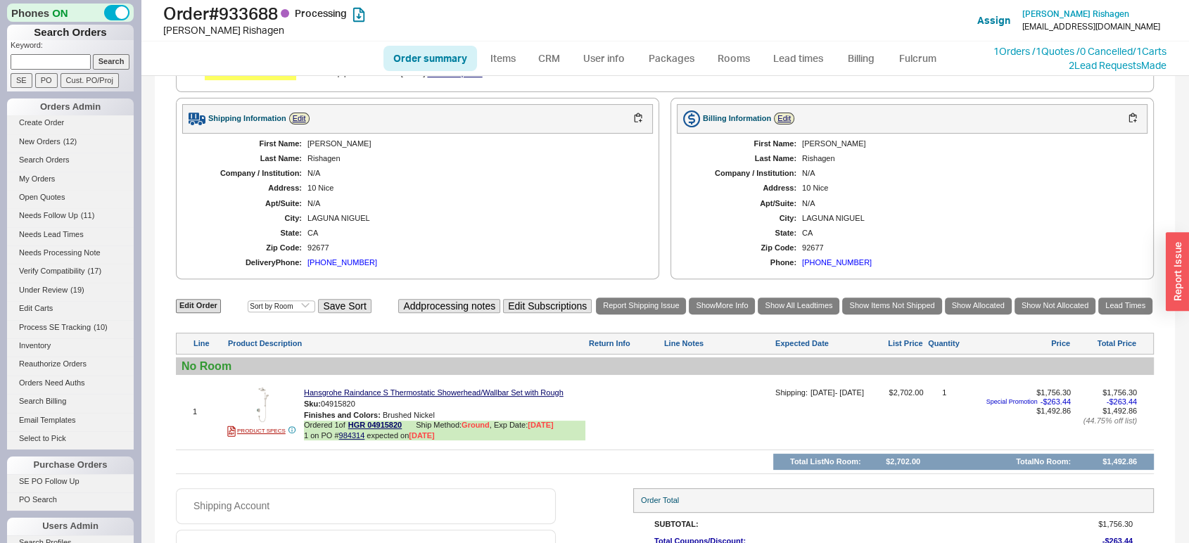
scroll to position [473, 0]
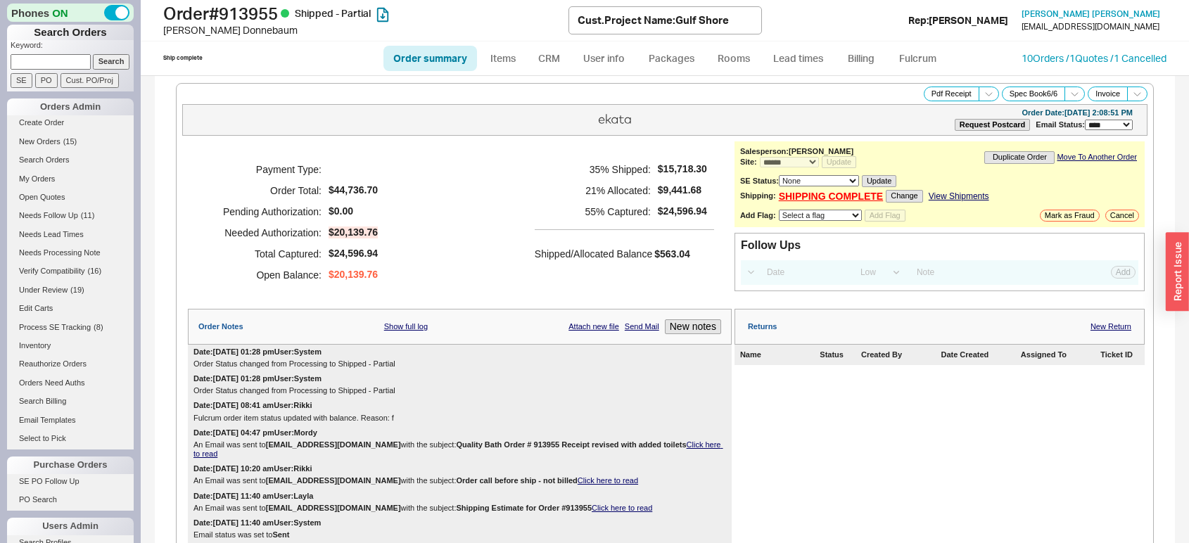
select select "*"
select select "LOW"
select select "3"
click at [706, 325] on button "New notes" at bounding box center [693, 326] width 56 height 15
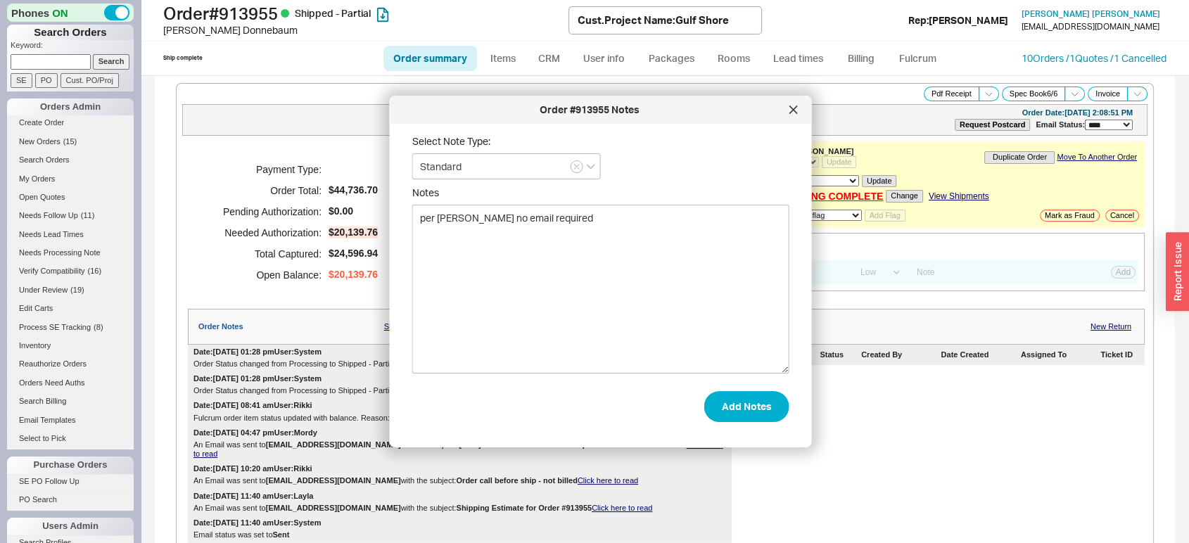
drag, startPoint x: 511, startPoint y: 218, endPoint x: 398, endPoint y: 246, distance: 116.5
click at [398, 246] on div "Order #913955 Notes Select Note Type: Standard Notes per [PERSON_NAME] no email…" at bounding box center [601, 272] width 422 height 352
type textarea "per [PERSON_NAME] no email required"
click at [734, 409] on button "Add Notes" at bounding box center [746, 406] width 85 height 31
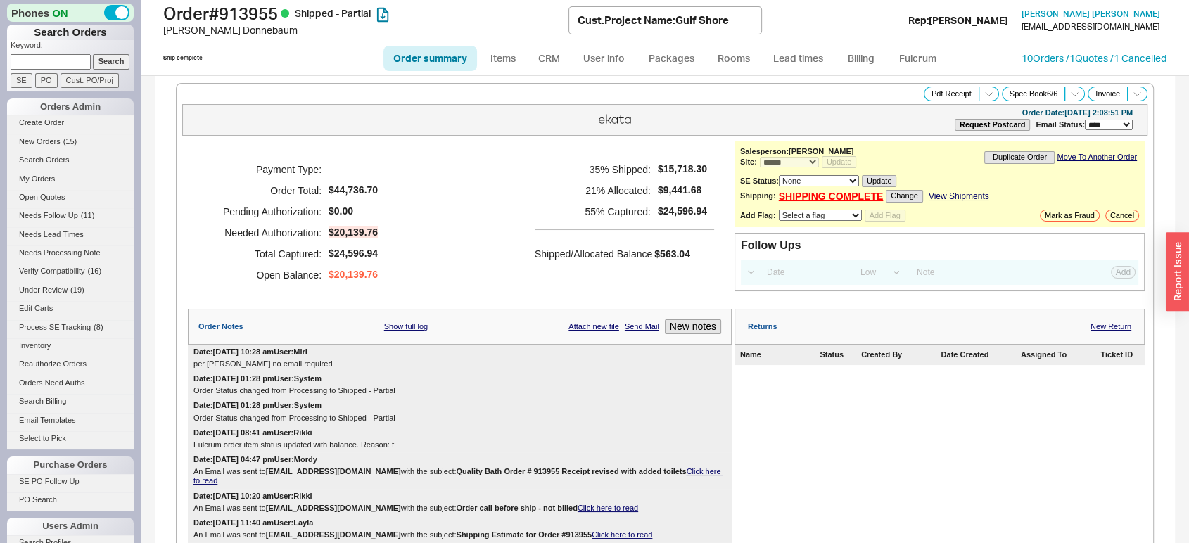
click at [1085, 128] on select "**********" at bounding box center [1109, 125] width 48 height 11
select select "**"
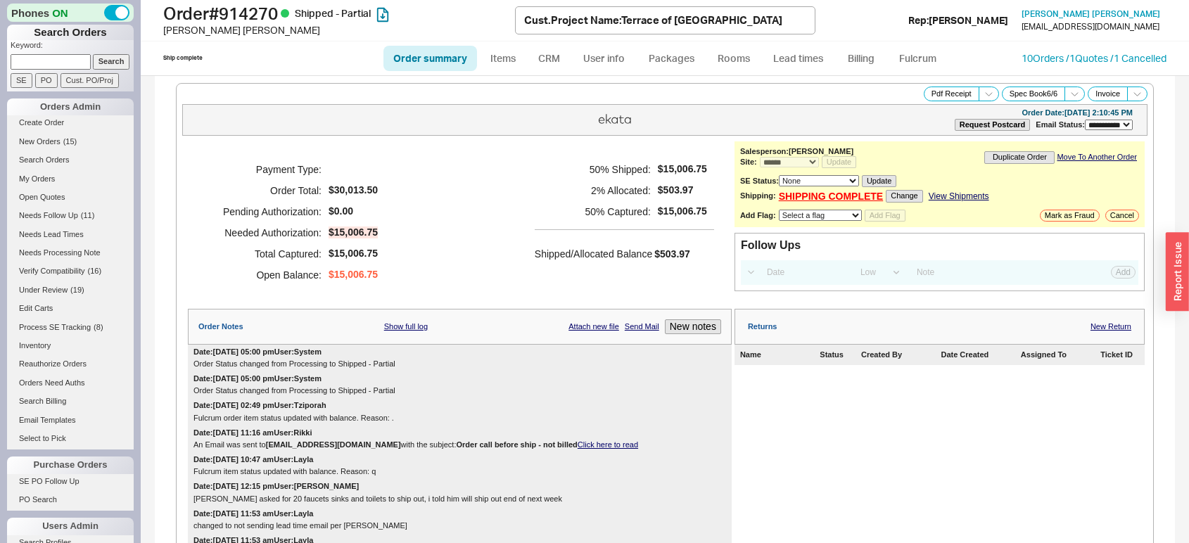
select select "**"
select select "*"
select select "LOW"
select select "3"
click at [698, 321] on button "New notes" at bounding box center [693, 326] width 56 height 15
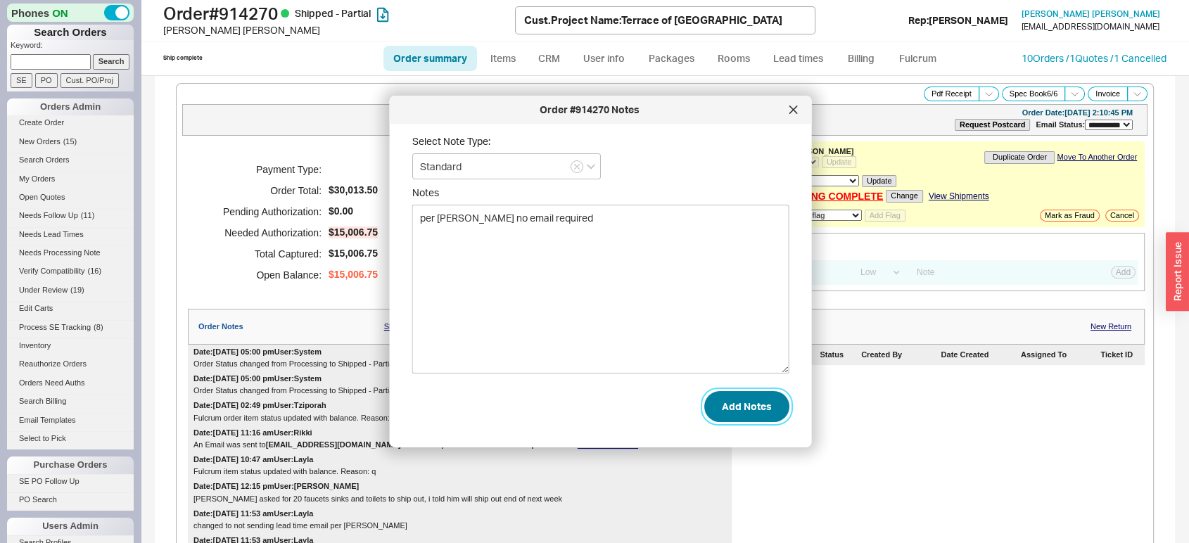
type textarea "per sara no email required"
click at [748, 412] on button "Add Notes" at bounding box center [746, 406] width 85 height 31
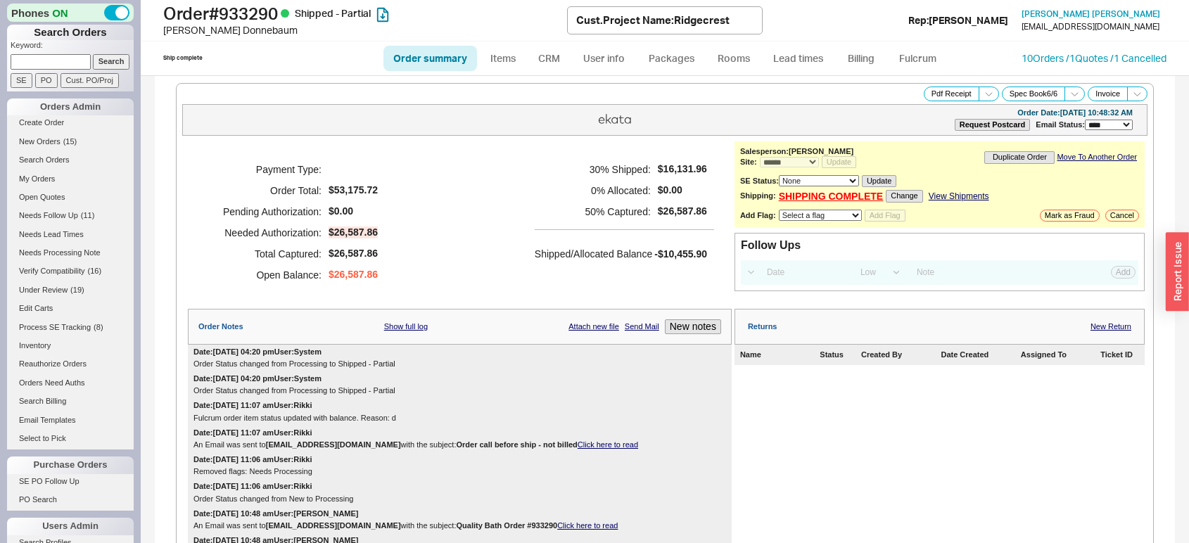
select select "*"
select select "LOW"
select select "3"
click at [1085, 122] on select "**********" at bounding box center [1109, 125] width 48 height 11
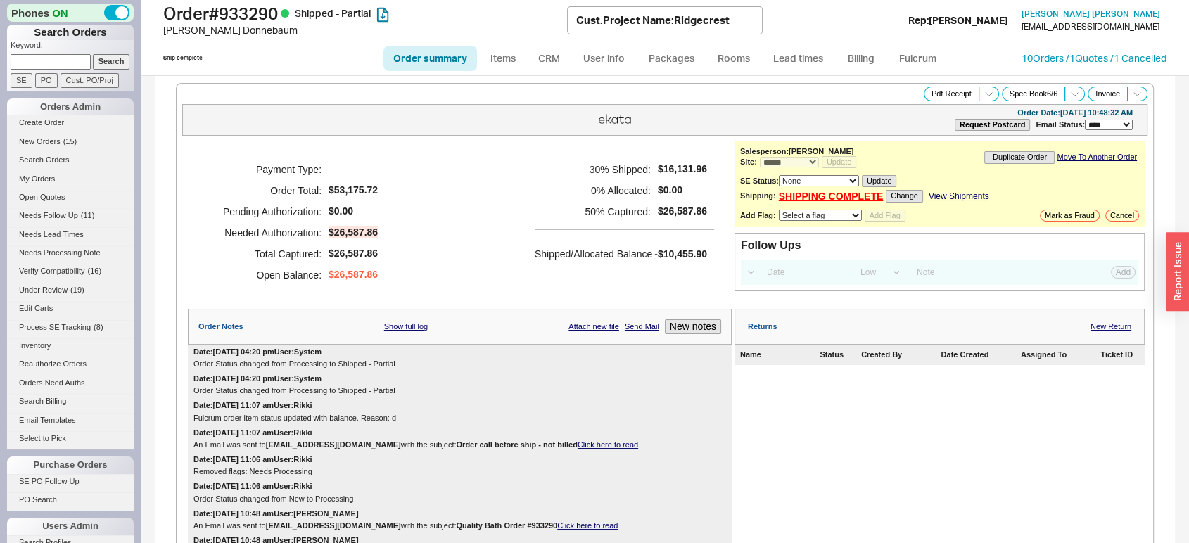
select select "**"
click at [684, 327] on button "New notes" at bounding box center [693, 326] width 56 height 15
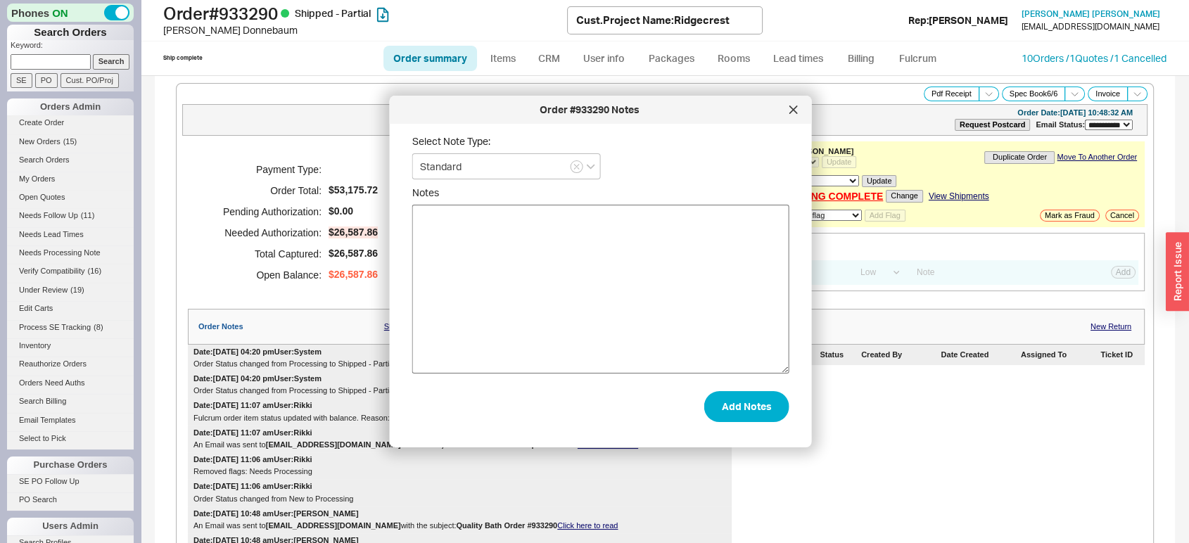
click at [635, 316] on textarea "Notes" at bounding box center [600, 289] width 377 height 169
type textarea "per sara no email required"
click at [727, 401] on button "Add Notes" at bounding box center [746, 406] width 85 height 31
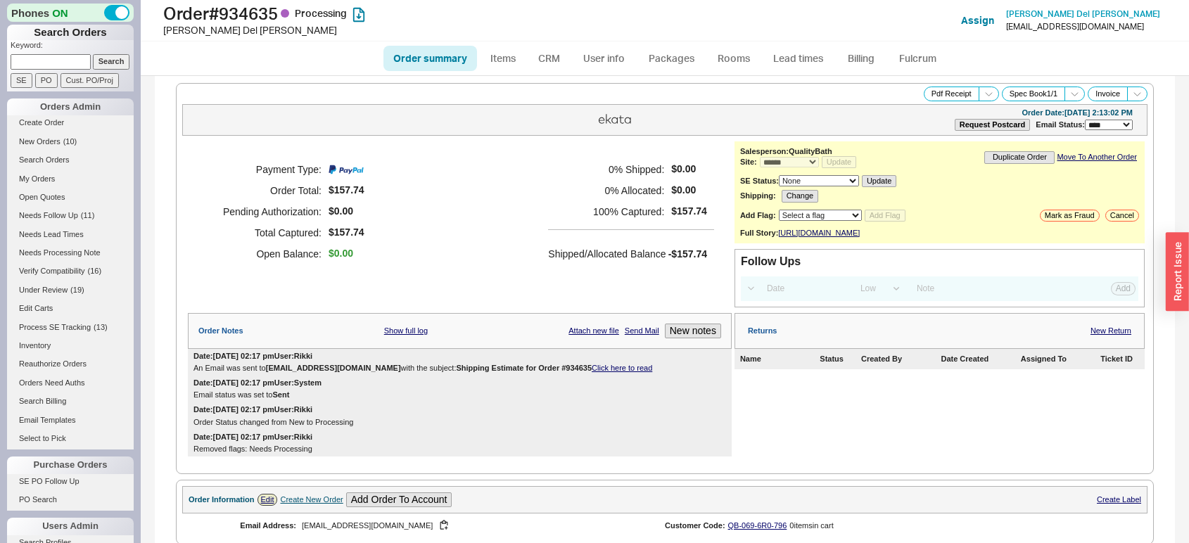
select select "*"
select select "LOW"
select select "3"
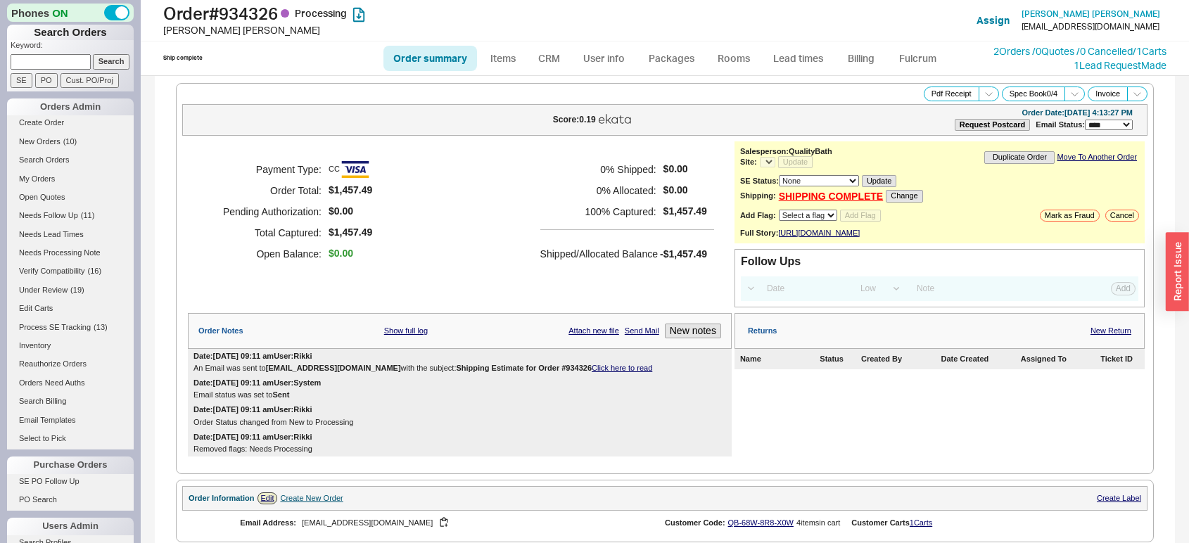
select select "LOW"
select select "3"
select select "*"
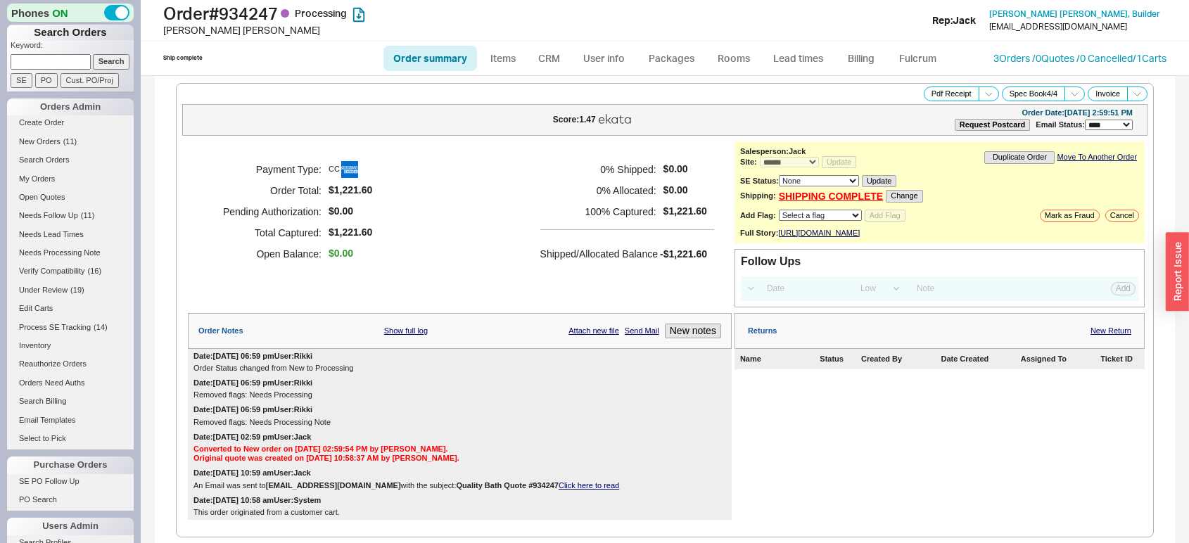
select select "*"
select select "LOW"
select select "3"
click at [789, 61] on link "Lead times" at bounding box center [798, 58] width 71 height 25
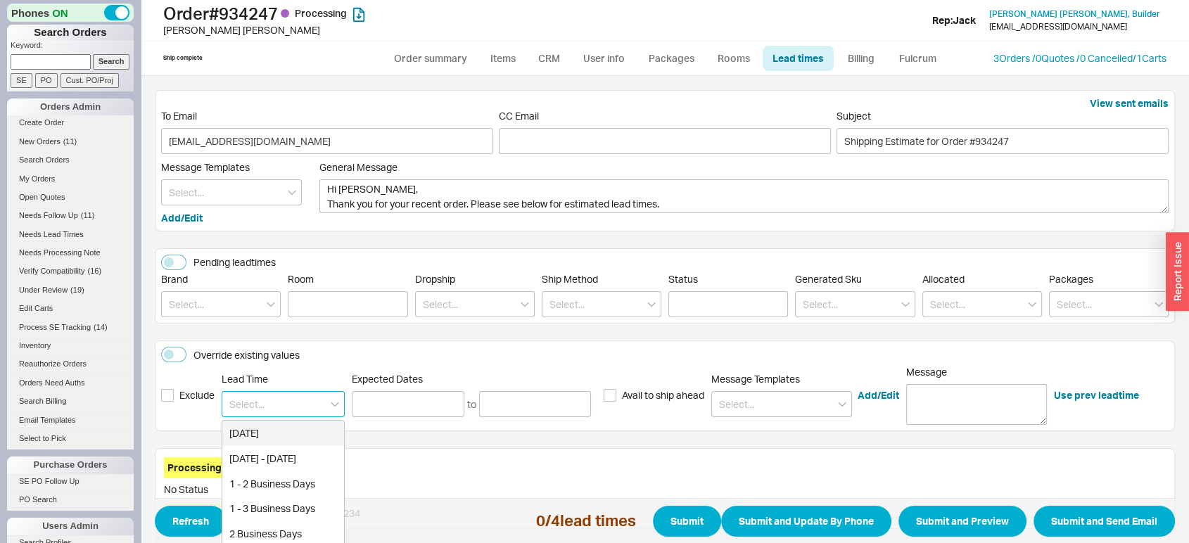
click at [274, 414] on input at bounding box center [283, 404] width 123 height 26
click at [275, 431] on div "7 - 10 Business Days" at bounding box center [283, 433] width 122 height 25
type input "7 - 10 Business Days"
type input "08/28/2025"
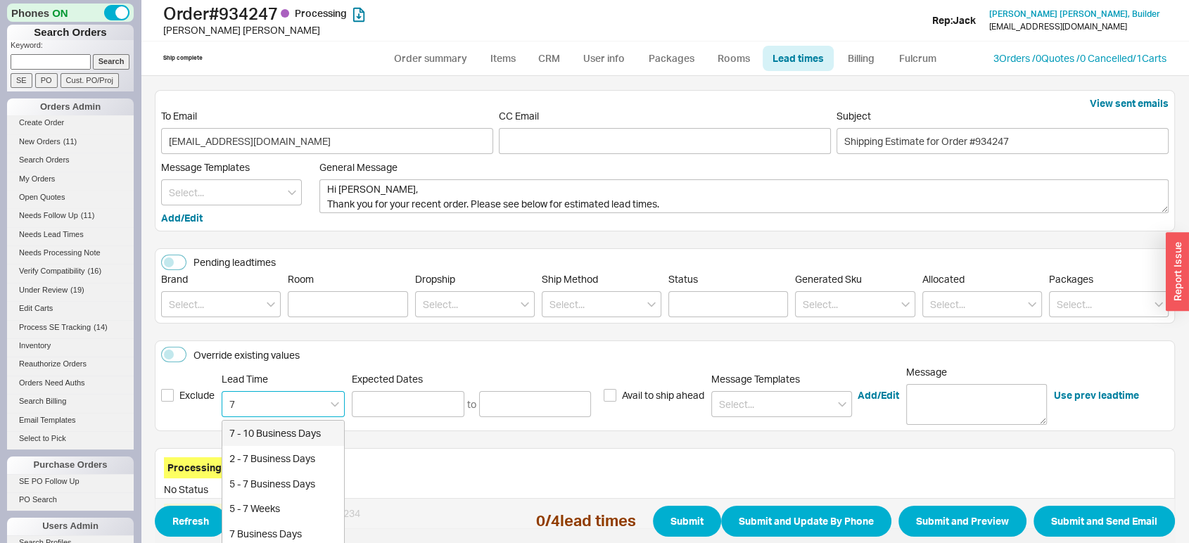
type input "09/03/2025"
type input "7 - 10 Business Days"
type input "08/28/2025"
type input "09/03/2025"
type input "7 - 10 Business Days"
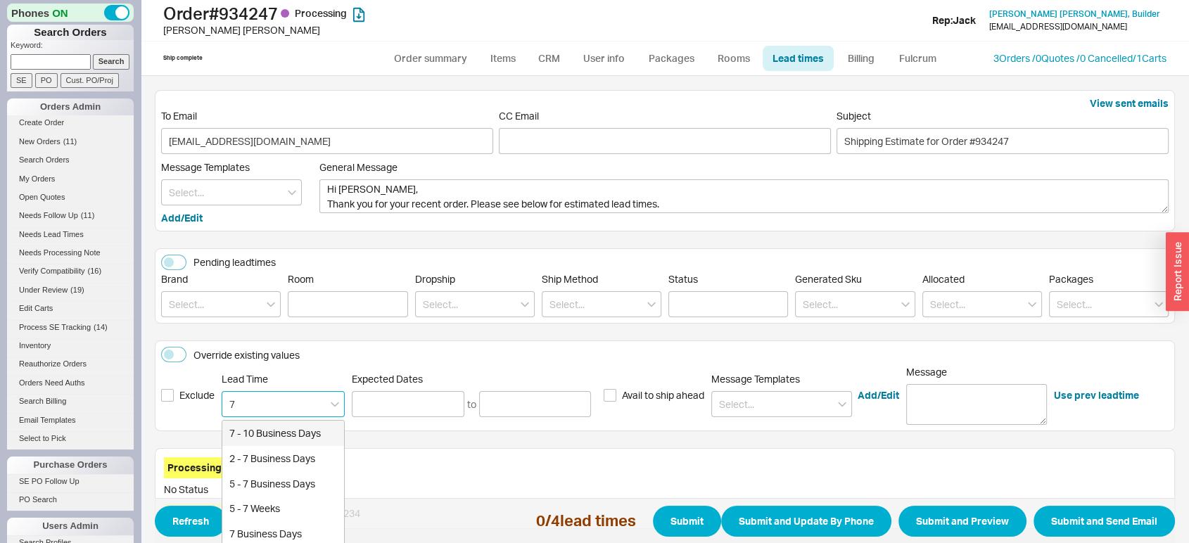
type input "08/28/2025"
type input "09/03/2025"
type input "7 - 10 Business Days"
type input "08/28/2025"
type input "09/03/2025"
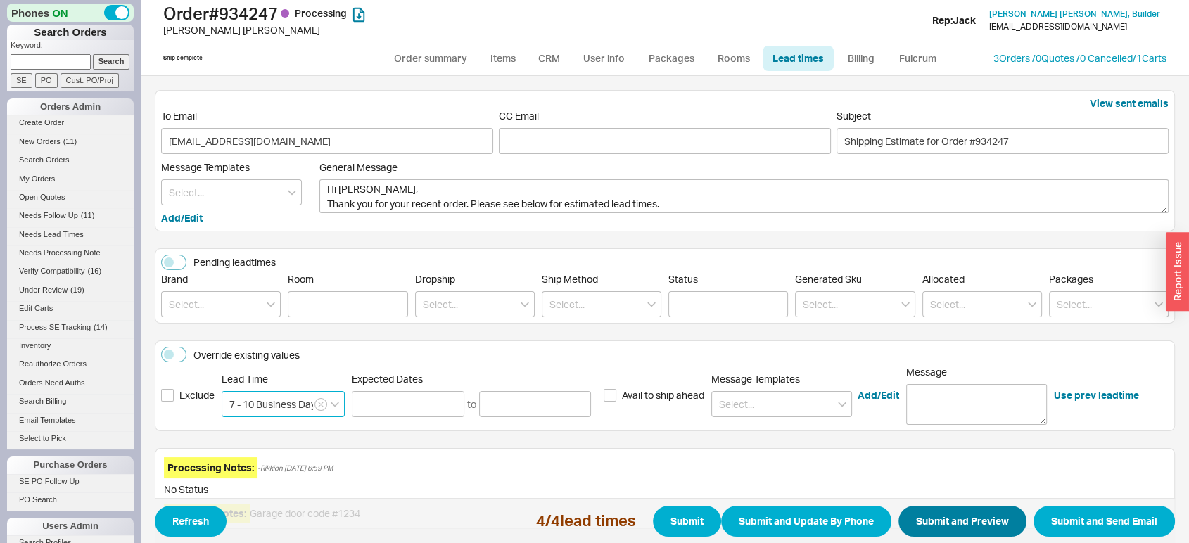
type input "7 - 10 Business Days"
click at [957, 532] on button "Submit and Preview" at bounding box center [962, 521] width 128 height 31
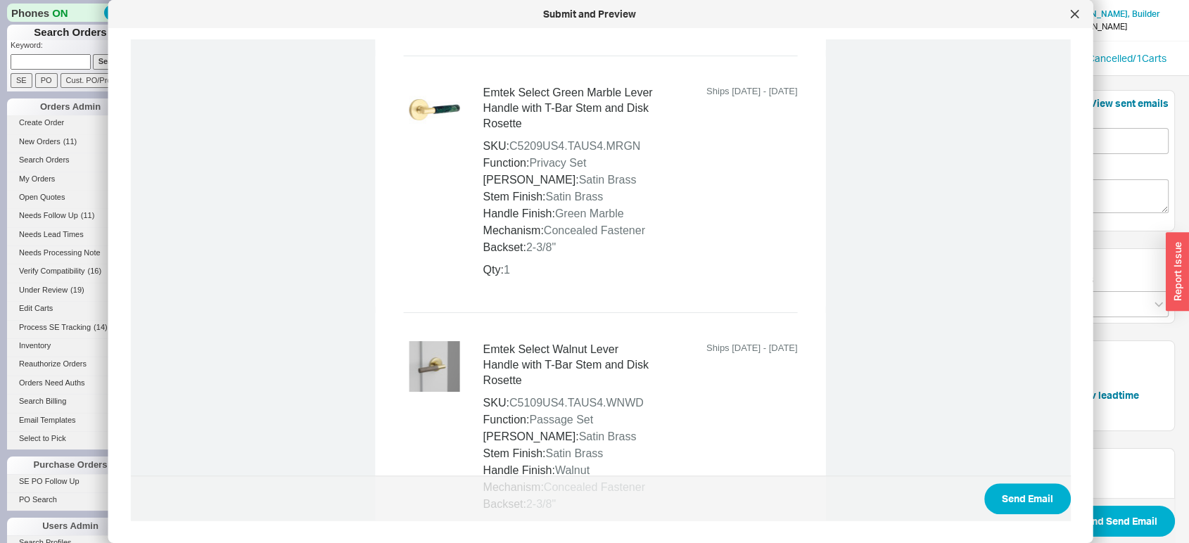
scroll to position [1172, 0]
click at [1025, 500] on button "Send Email" at bounding box center [1027, 498] width 87 height 31
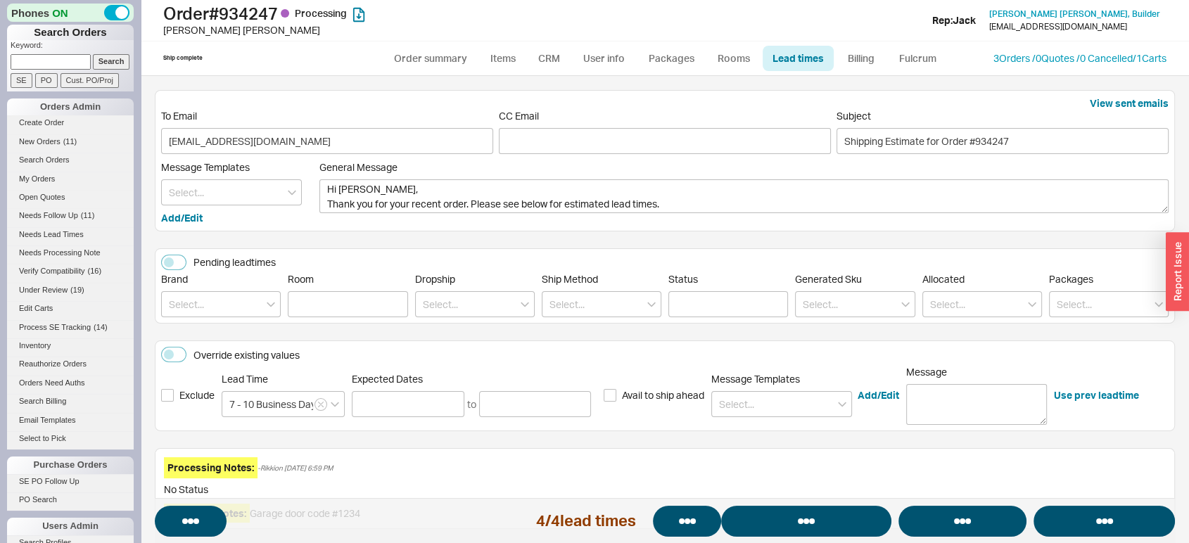
select select "*"
select select "LOW"
select select "3"
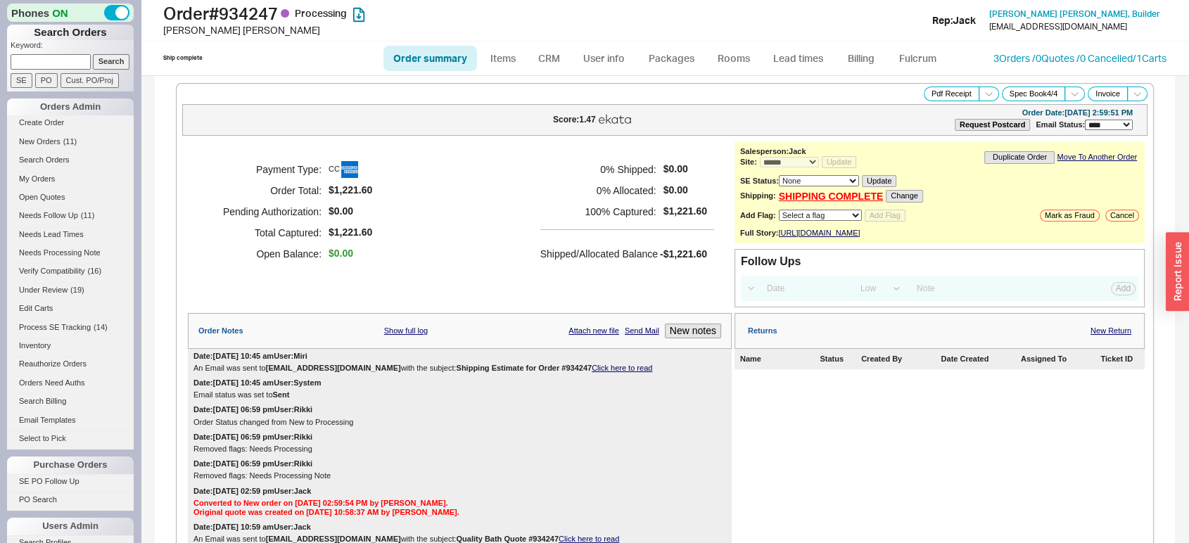
select select "*"
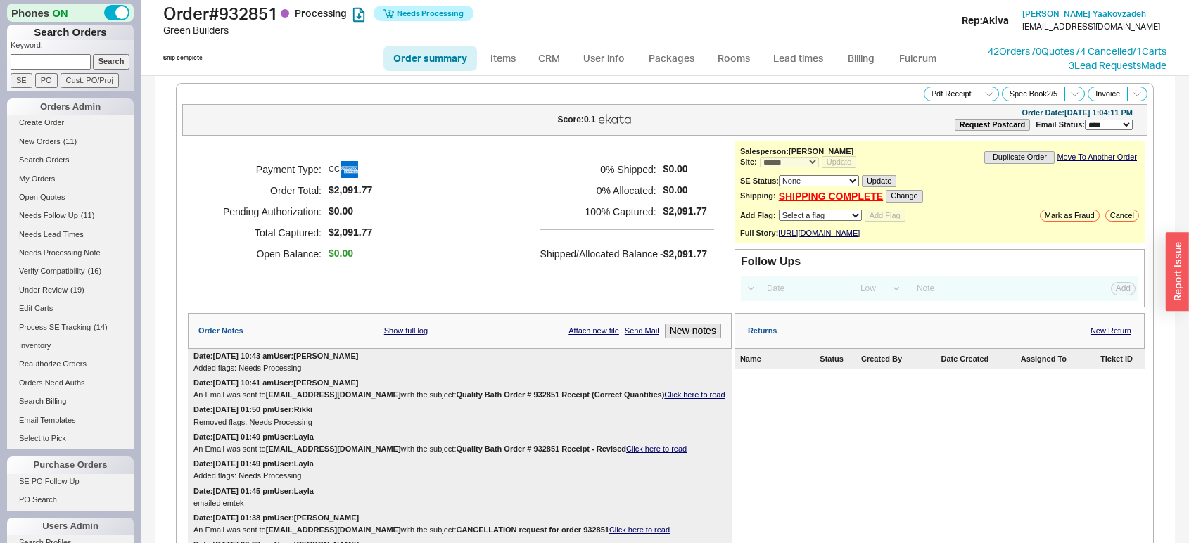
select select "*"
select select "LOW"
select select "3"
click at [801, 66] on link "Lead times" at bounding box center [798, 58] width 71 height 25
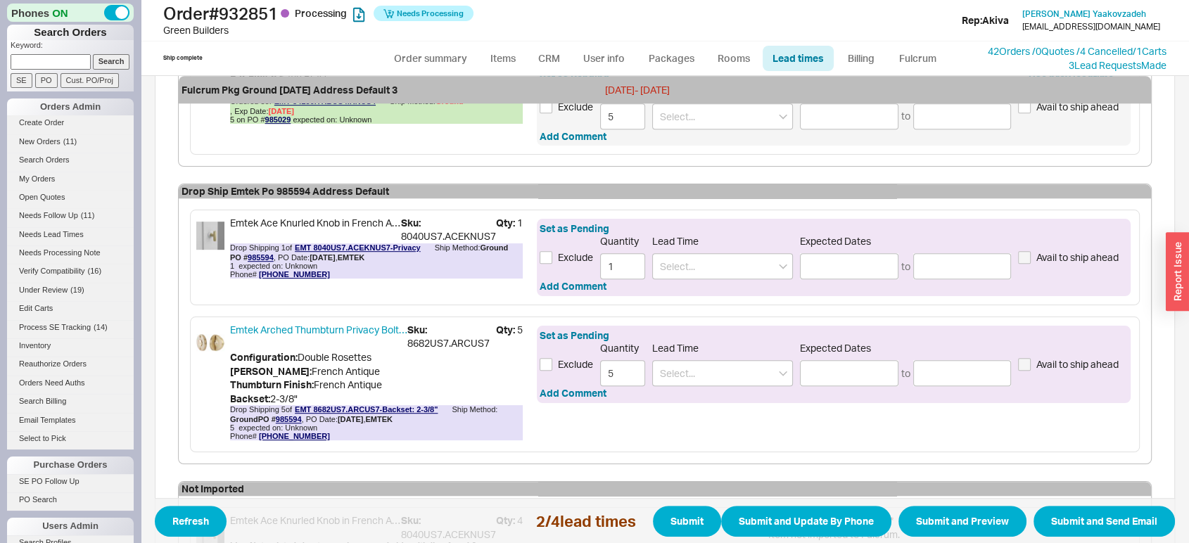
scroll to position [740, 0]
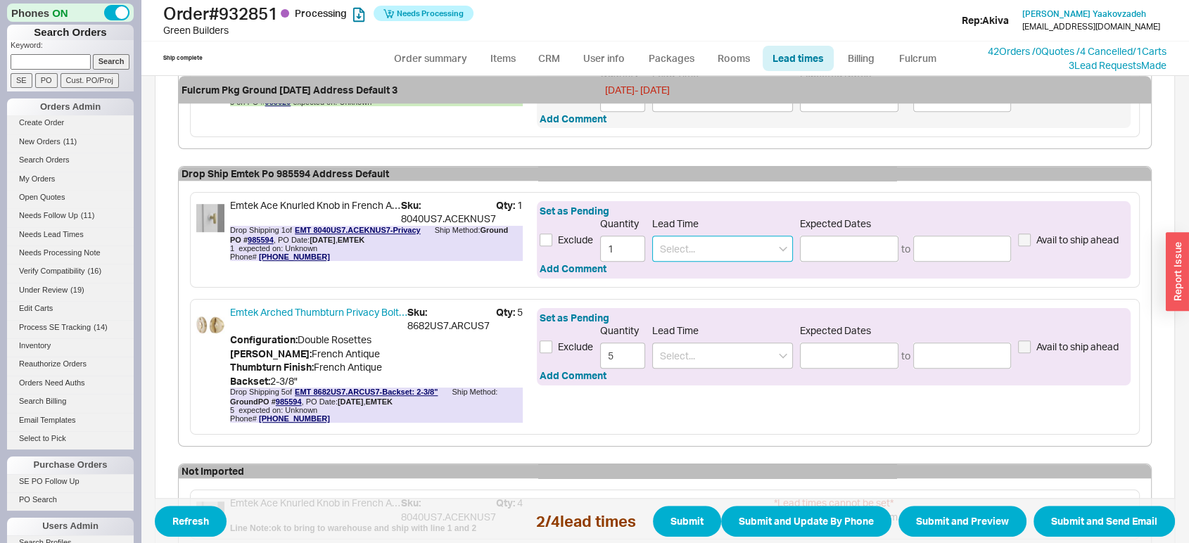
click at [756, 237] on input at bounding box center [722, 249] width 141 height 26
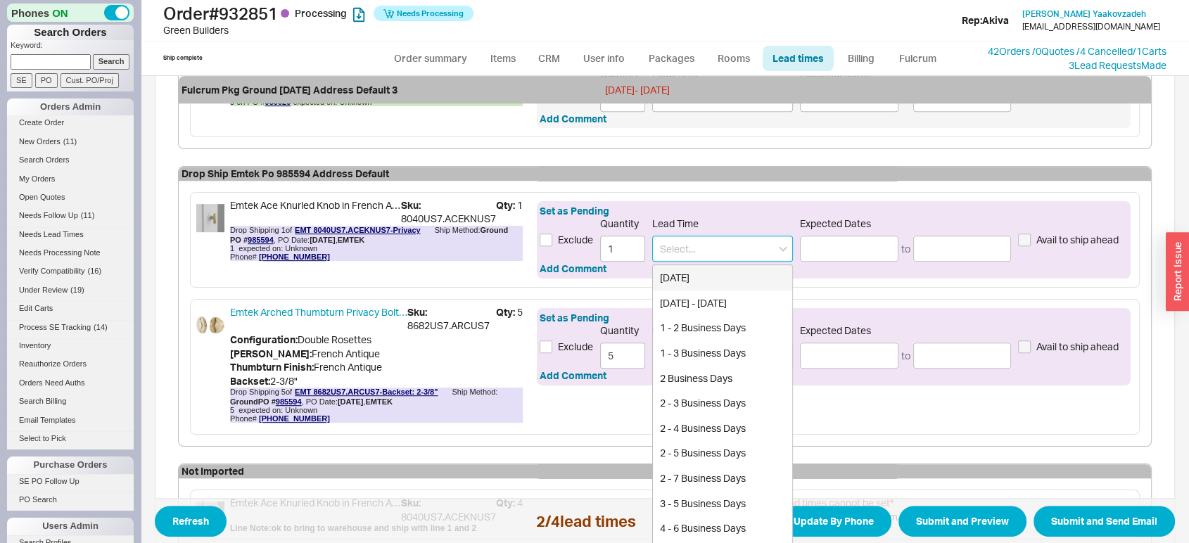
type input "5"
click at [715, 404] on div "2 - 5 Business Days" at bounding box center [722, 402] width 139 height 25
type input "2 - 5 Business Days"
type input "08/21/2025"
type input "08/26/2025"
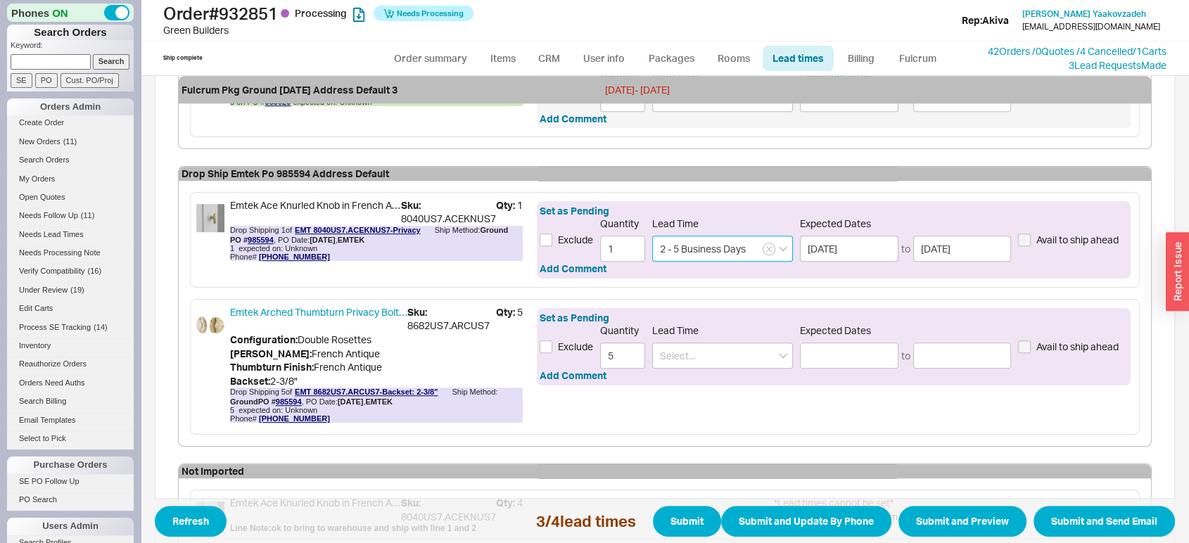
type input "2 - 5 Business Days"
click at [719, 336] on div "Lead Time" at bounding box center [722, 346] width 141 height 44
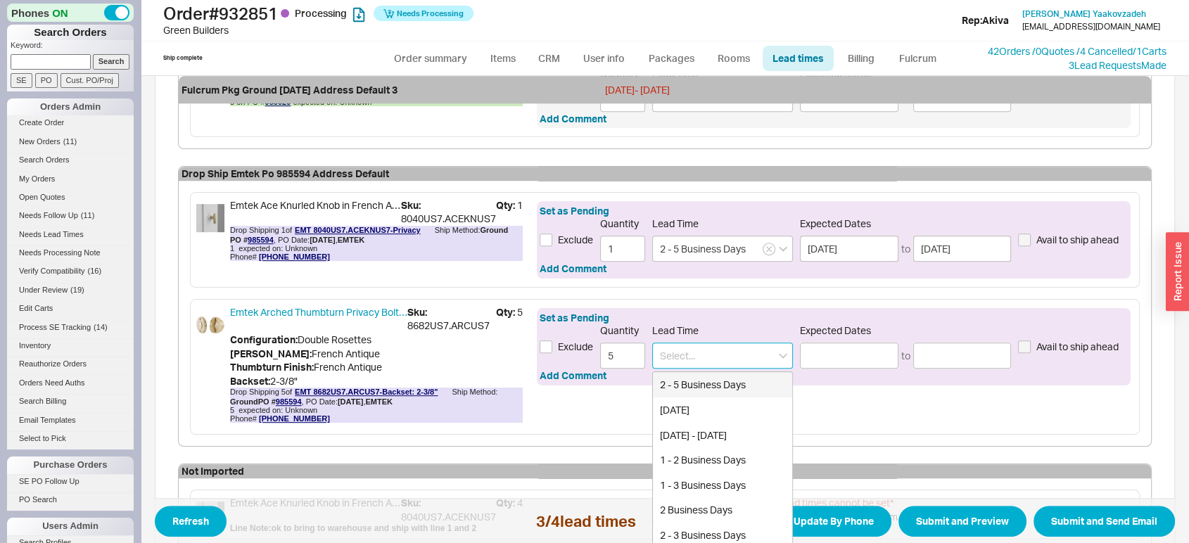
click at [715, 345] on input at bounding box center [722, 356] width 141 height 26
click at [713, 378] on div "2 - 5 Business Days" at bounding box center [722, 384] width 139 height 25
type input "2 - 5 Business Days"
type input "08/21/2025"
type input "08/26/2025"
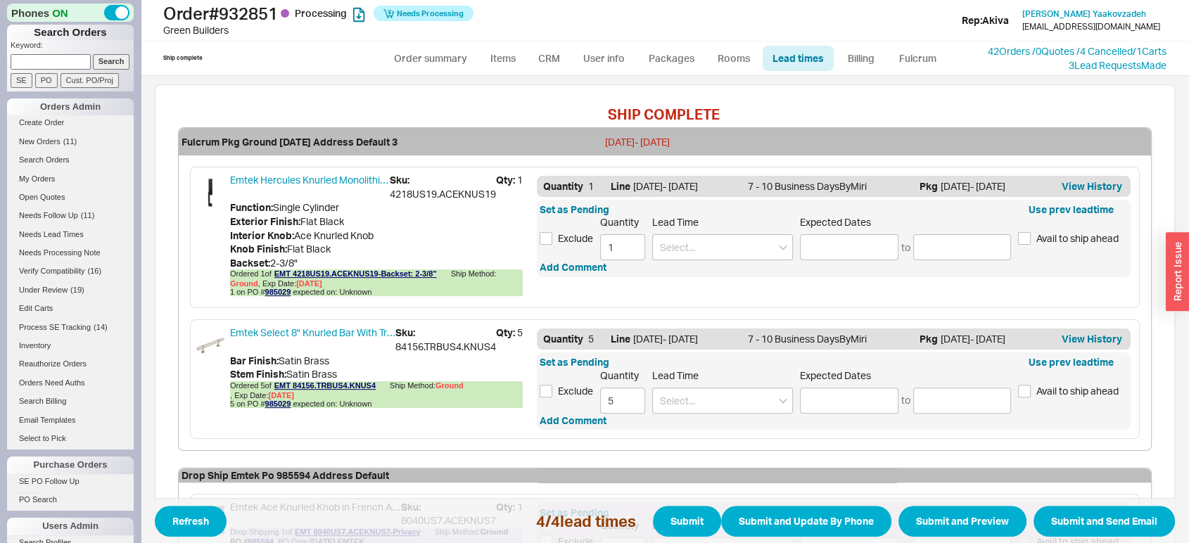
scroll to position [431, 0]
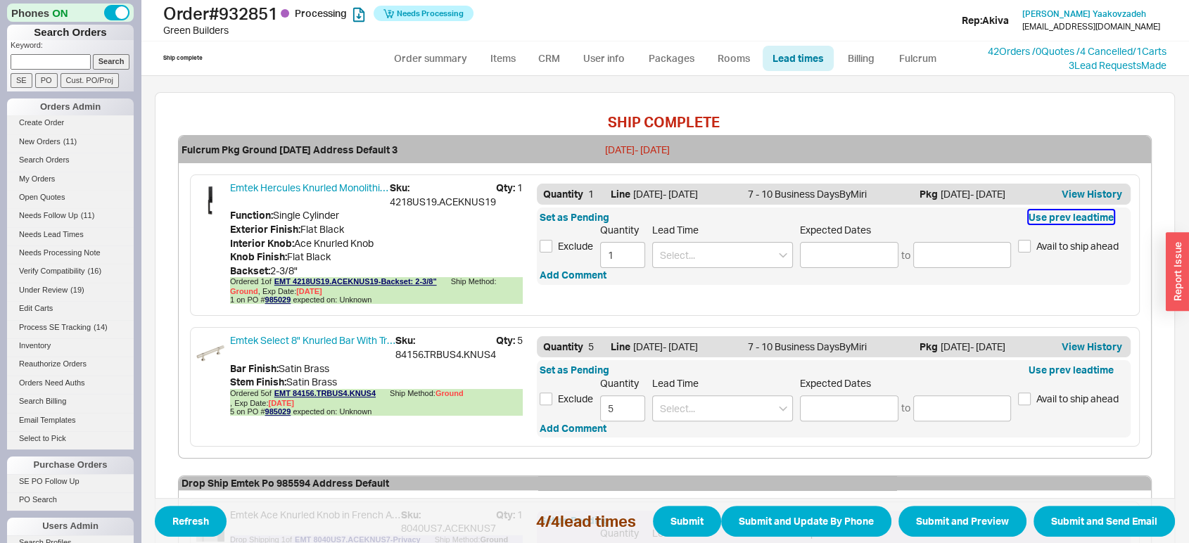
click at [1054, 213] on button "Use prev leadtime" at bounding box center [1070, 217] width 85 height 14
type input "08/20/2025"
type input "08/25/2025"
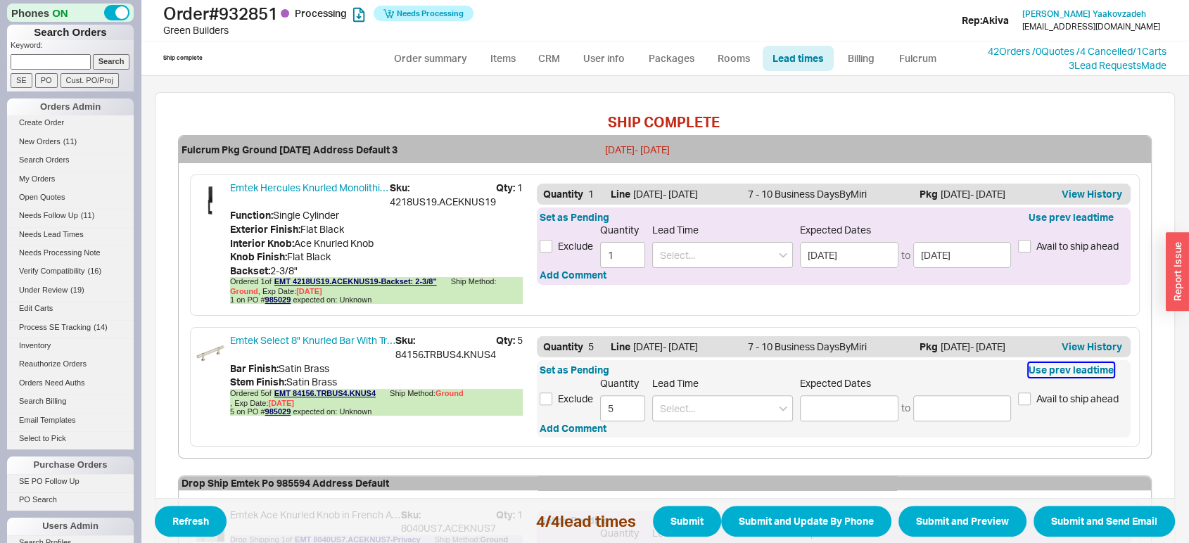
click at [1062, 372] on button "Use prev leadtime" at bounding box center [1070, 370] width 85 height 14
type input "08/20/2025"
type input "08/25/2025"
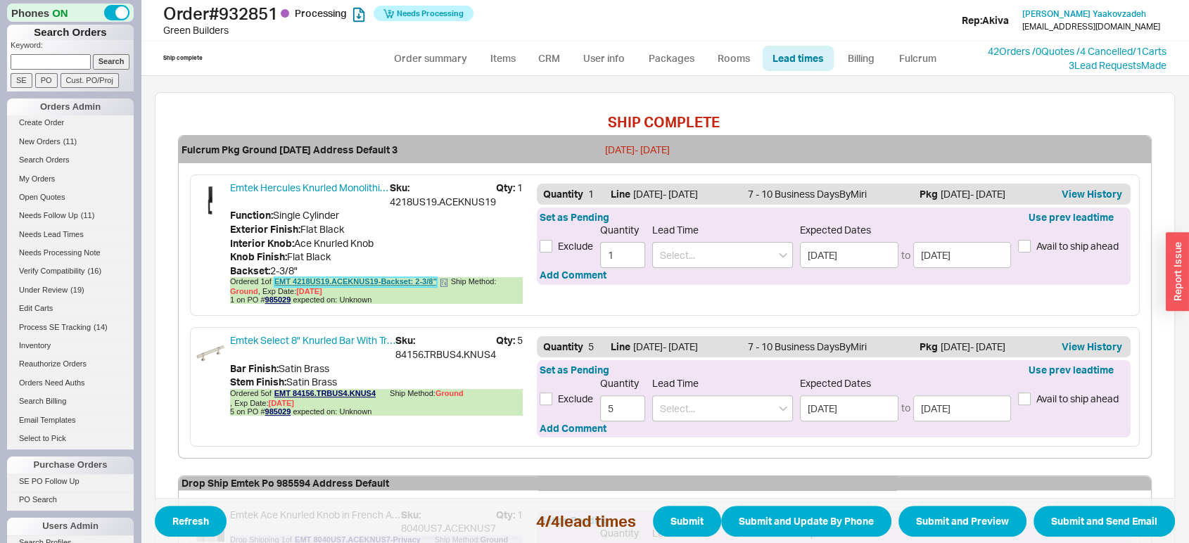
click at [349, 277] on link "EMT 4218US19.ACEKNUS19-Backset: 2-3/8"" at bounding box center [355, 282] width 163 height 10
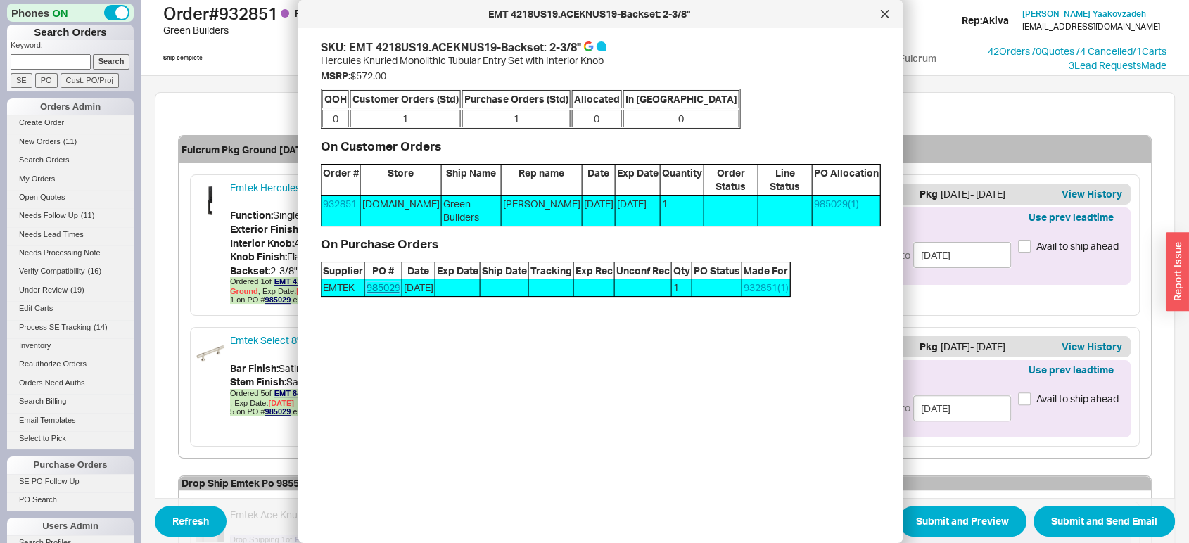
click at [377, 281] on link "985029" at bounding box center [384, 287] width 34 height 12
click at [886, 17] on icon at bounding box center [885, 14] width 8 height 8
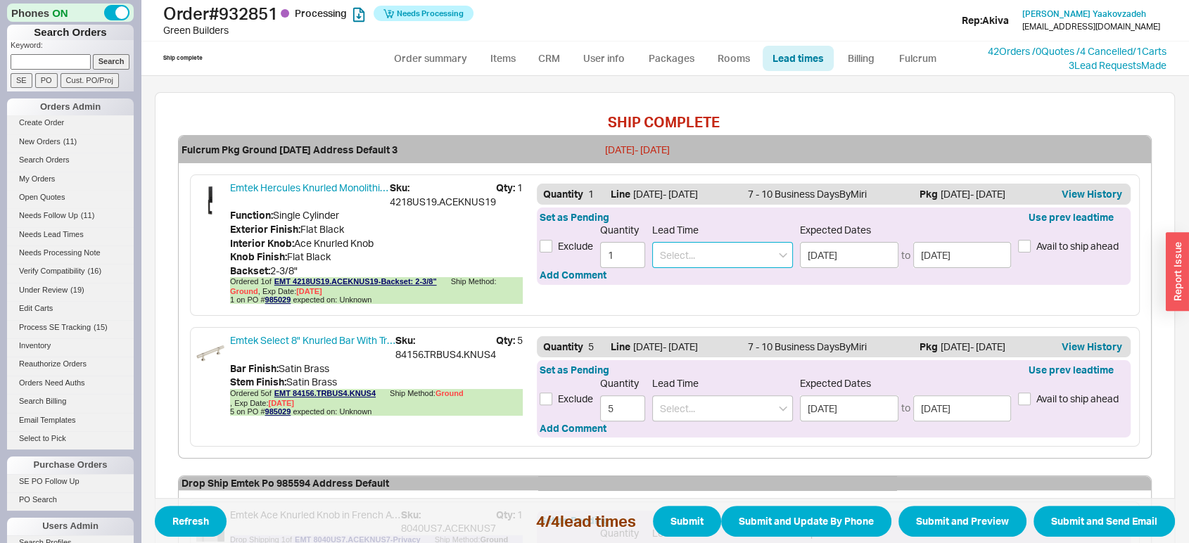
click at [725, 244] on input at bounding box center [722, 255] width 141 height 26
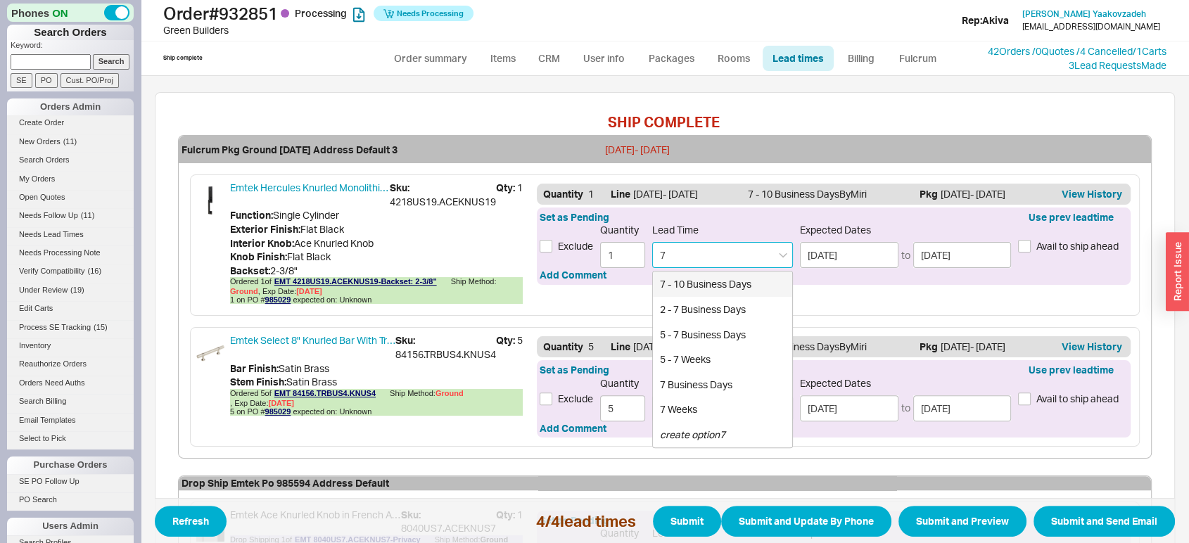
click at [721, 283] on div "7 - 10 Business Days" at bounding box center [722, 284] width 139 height 25
type input "7 - 10 Business Days"
type input "08/28/2025"
type input "09/03/2025"
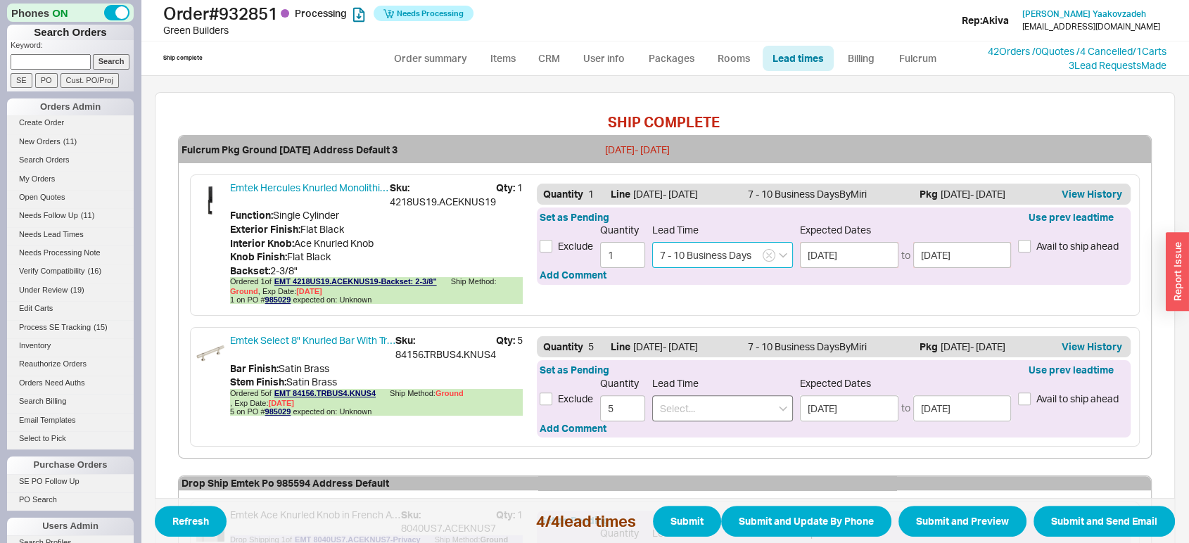
type input "7 - 10 Business Days"
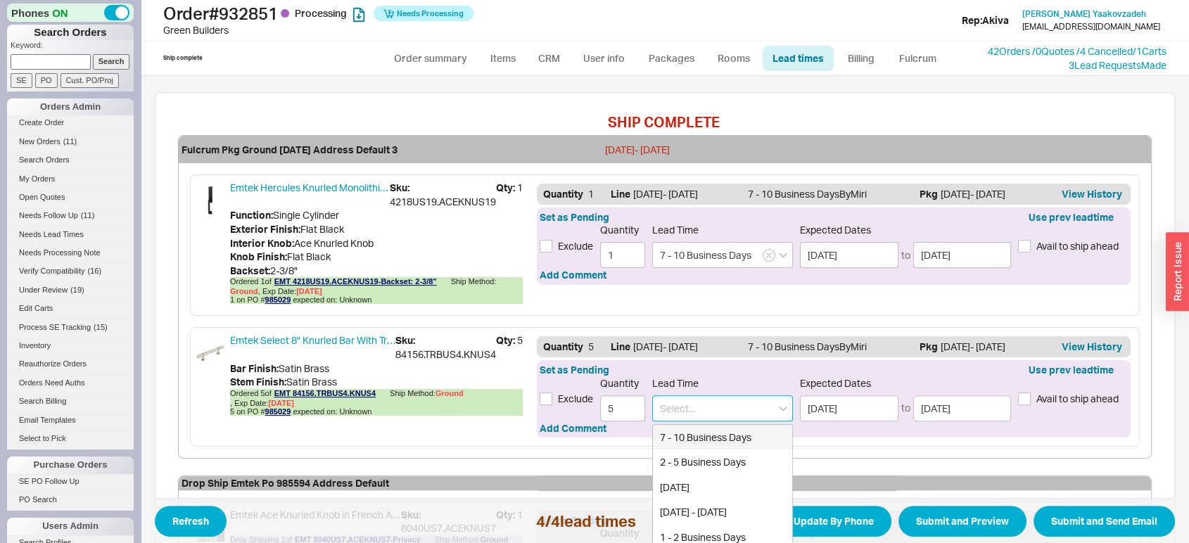
click at [705, 397] on input at bounding box center [722, 408] width 141 height 26
click at [691, 439] on div "7 - 10 Business Days" at bounding box center [722, 437] width 139 height 25
type input "7 - 10 Business Days"
type input "08/28/2025"
type input "09/03/2025"
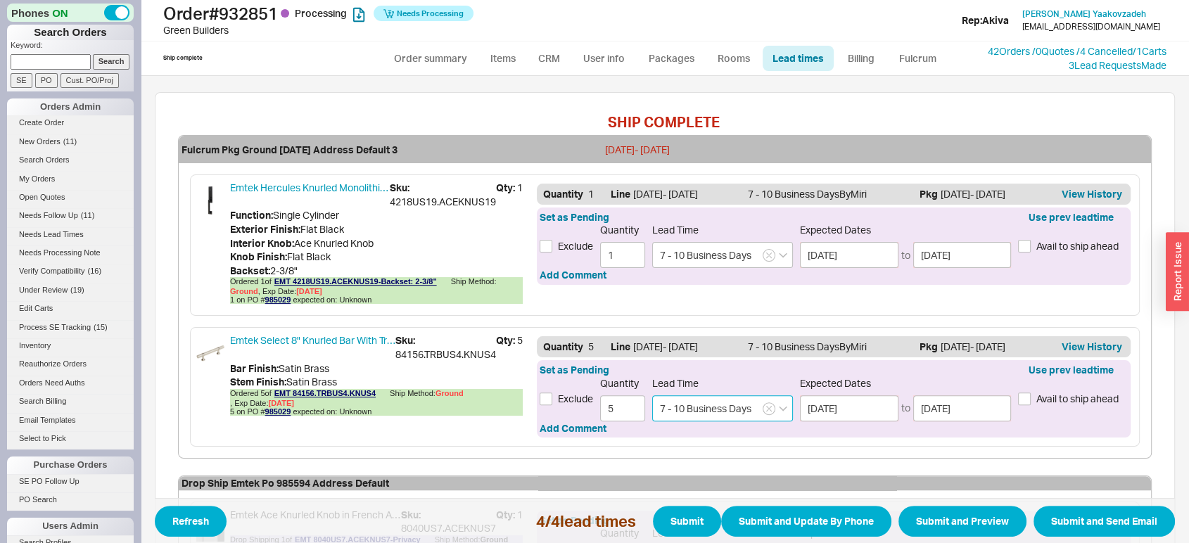
scroll to position [0, 0]
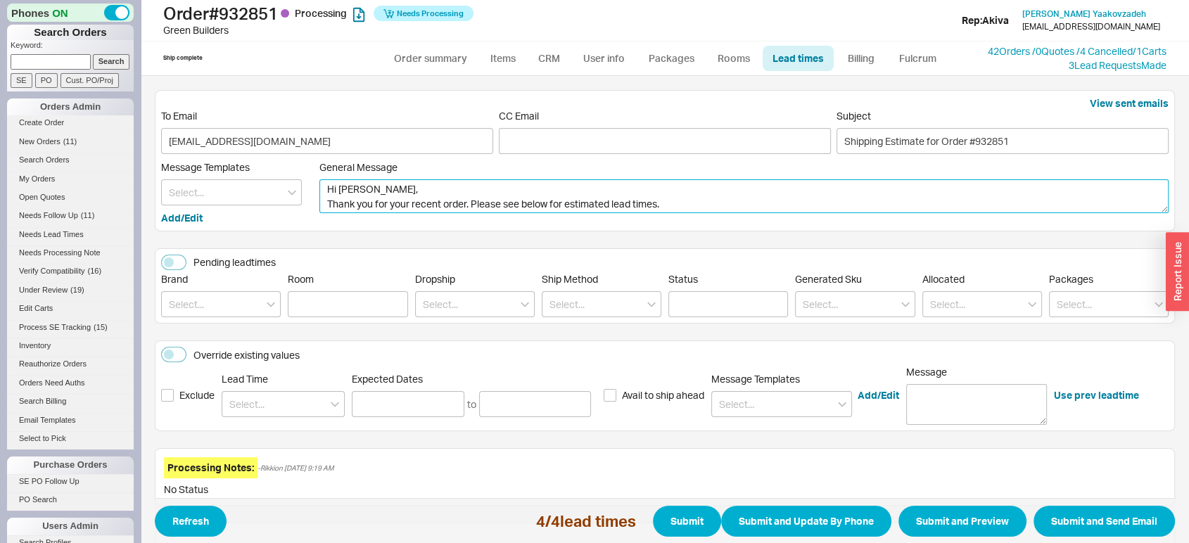
click at [584, 203] on textarea "Hi Green, Thank you for your recent order. Please see below for estimated lead …" at bounding box center [743, 196] width 849 height 34
drag, startPoint x: 462, startPoint y: 200, endPoint x: 158, endPoint y: 258, distance: 310.0
type textarea "Hi Green, I hope all is well. Please see below for updated lead times."
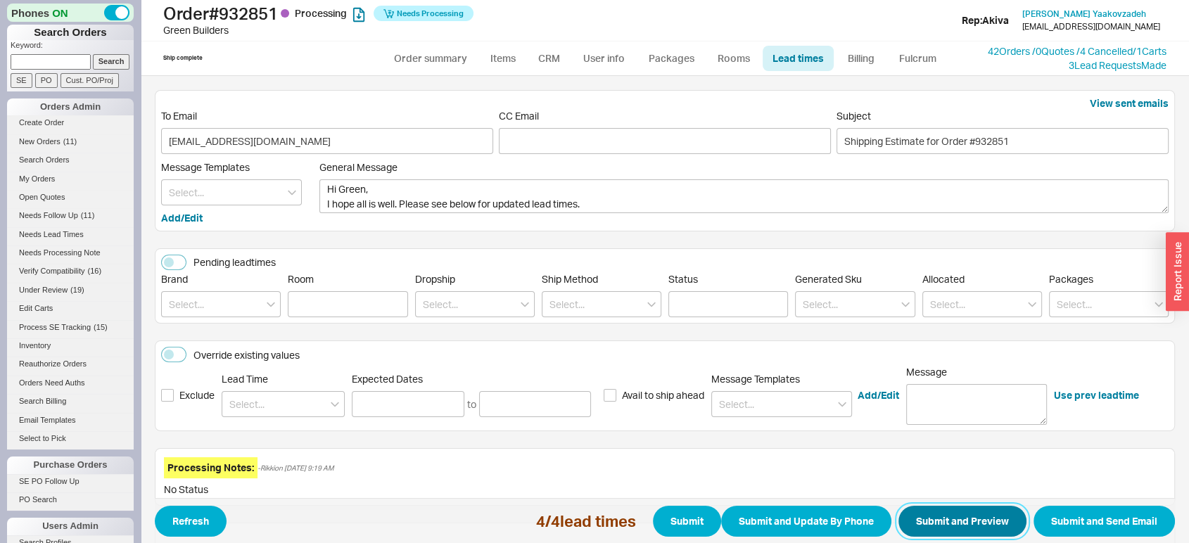
click at [931, 512] on button "Submit and Preview" at bounding box center [962, 521] width 128 height 31
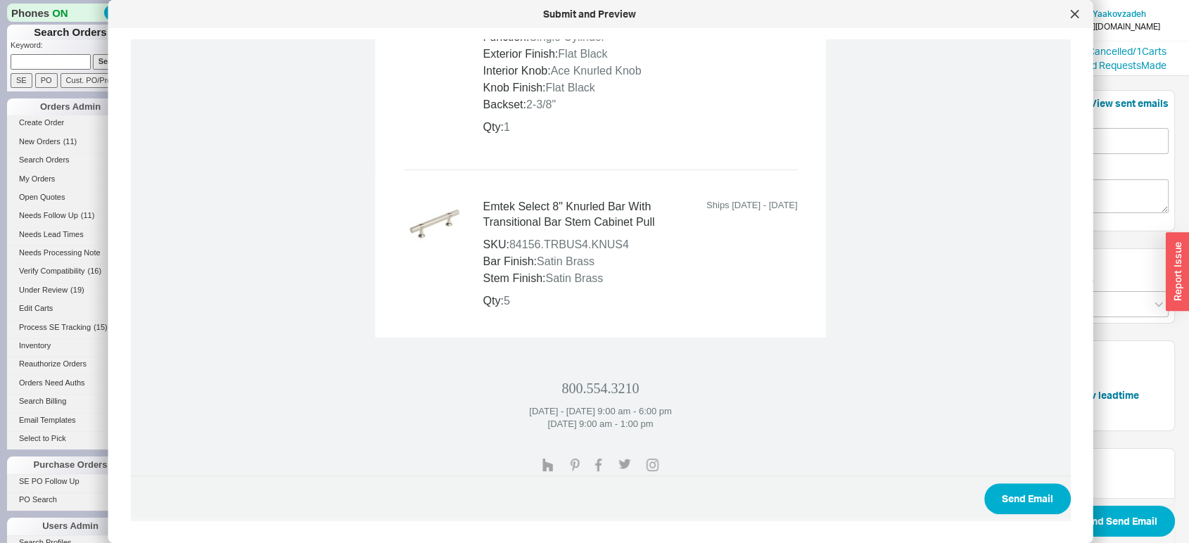
scroll to position [1297, 0]
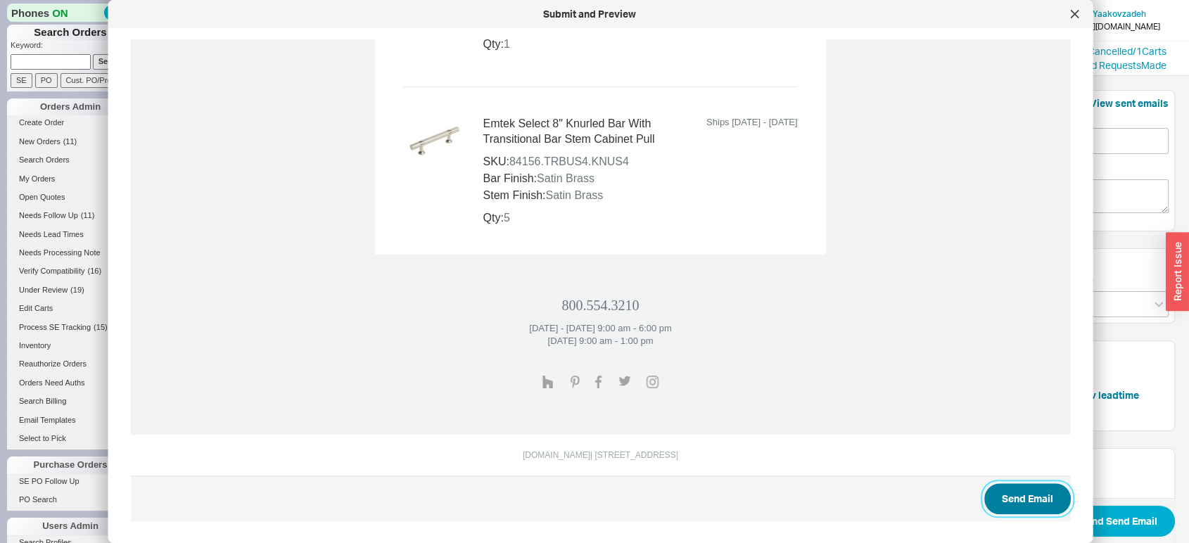
click at [1012, 490] on button "Send Email" at bounding box center [1027, 498] width 87 height 31
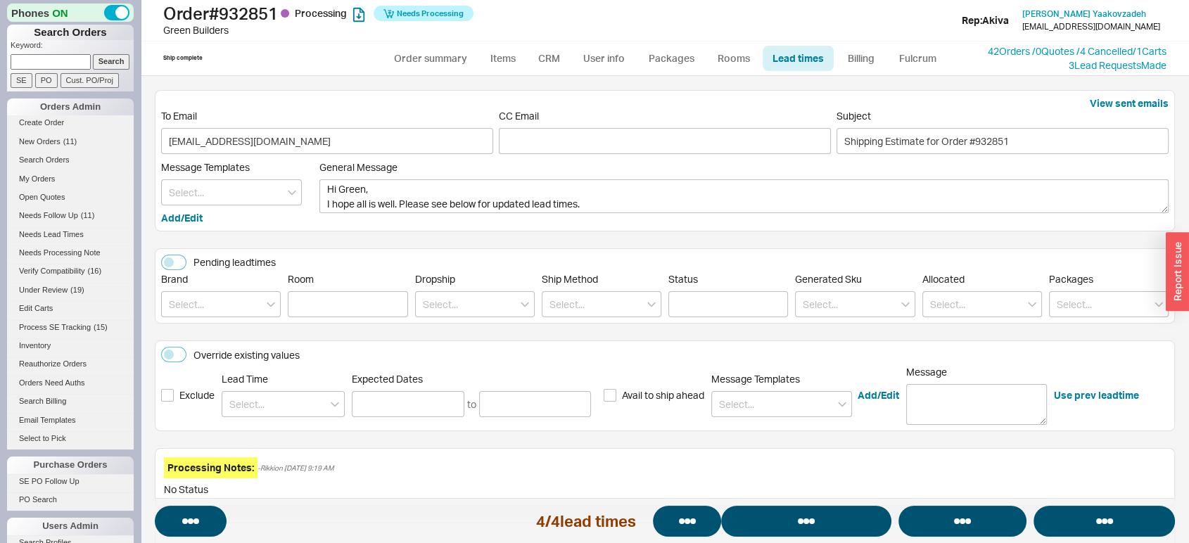
select select "*"
select select "LOW"
select select "3"
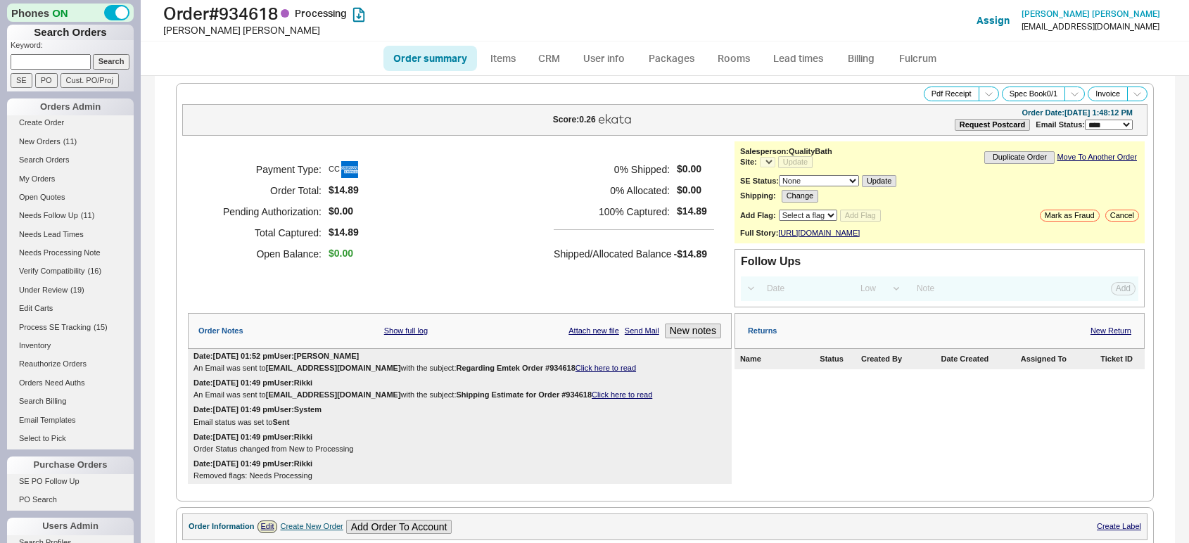
select select "LOW"
select select "3"
select select "*"
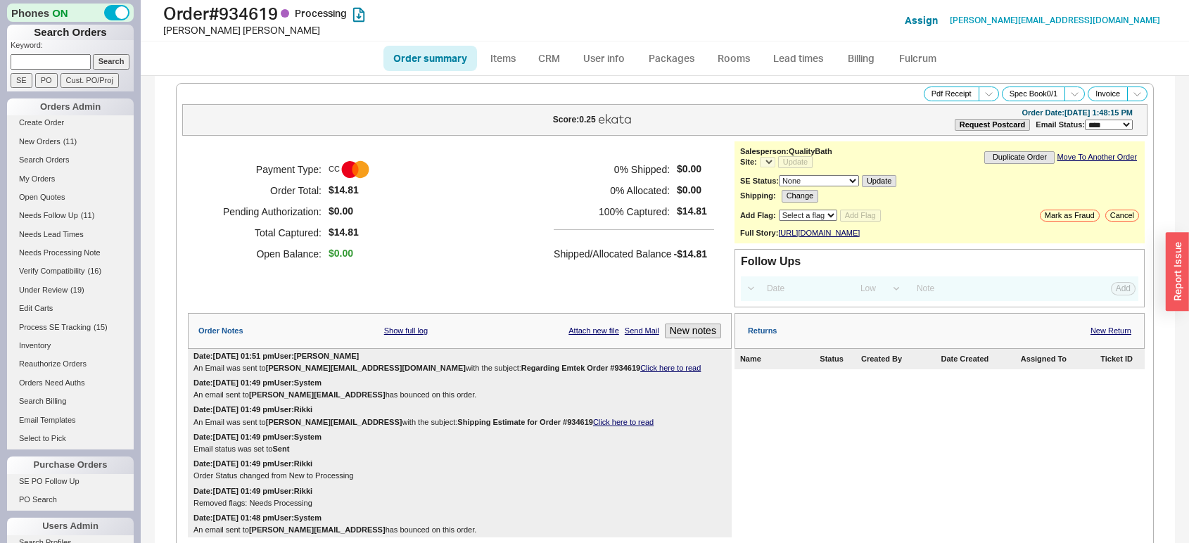
select select "LOW"
select select "3"
select select "*"
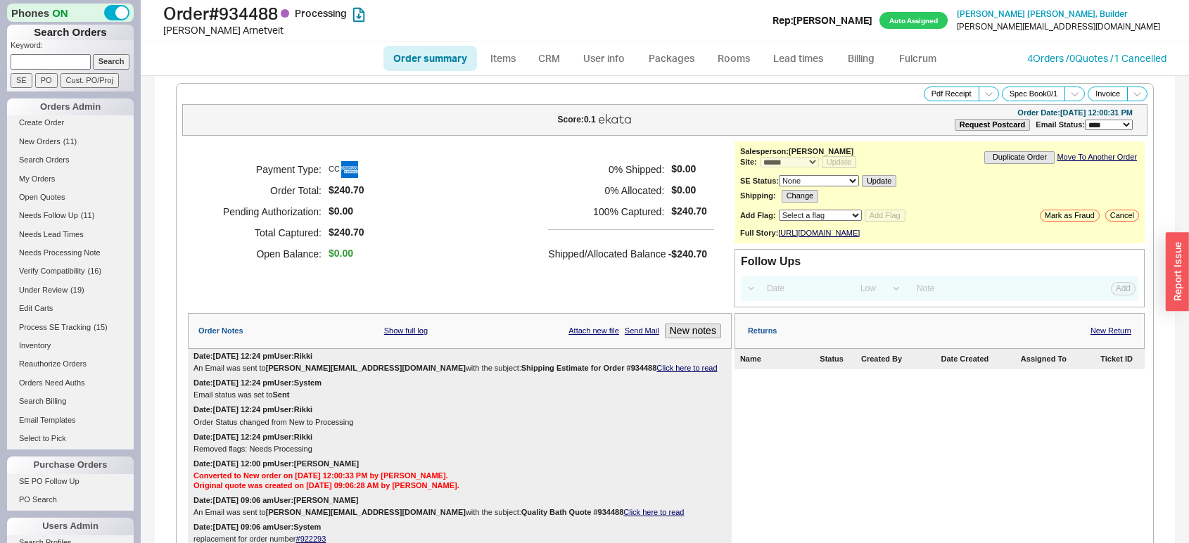
select select "*"
select select "LOW"
select select "3"
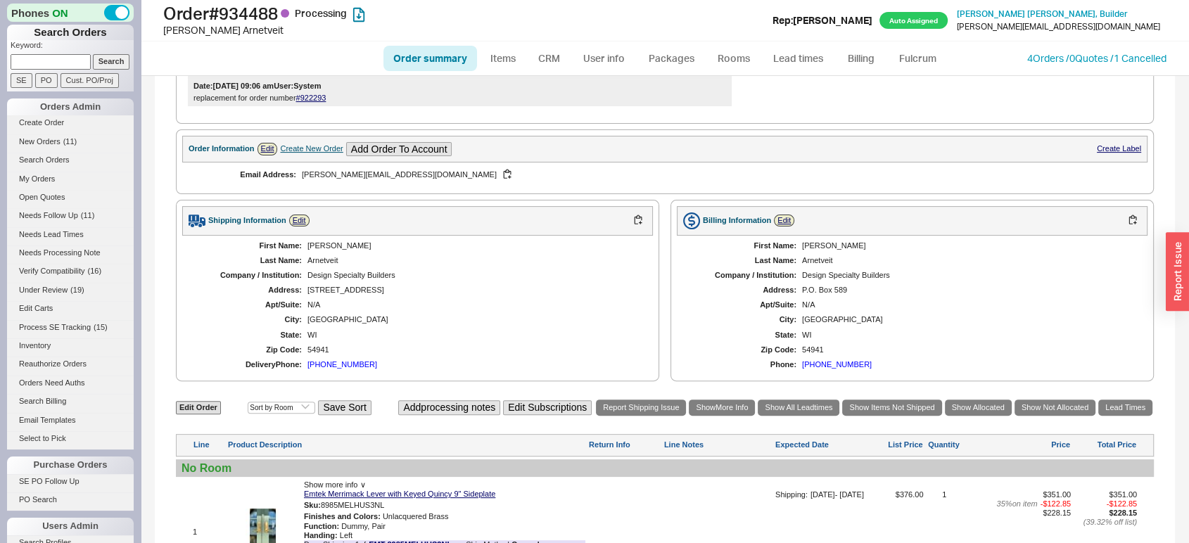
scroll to position [452, 0]
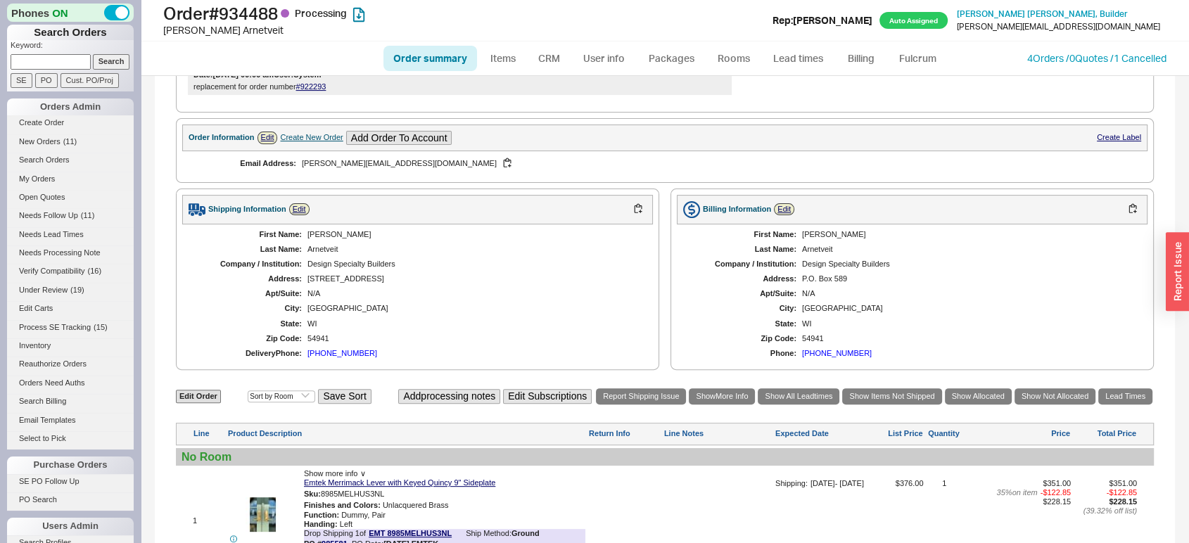
click at [1173, 329] on div "**********" at bounding box center [665, 192] width 1048 height 1137
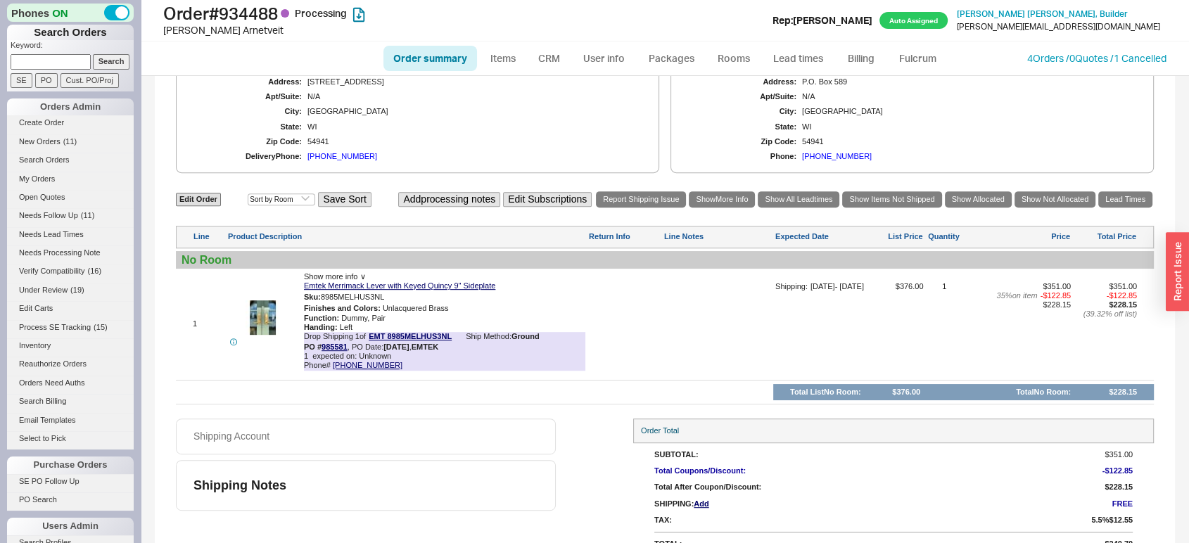
scroll to position [651, 0]
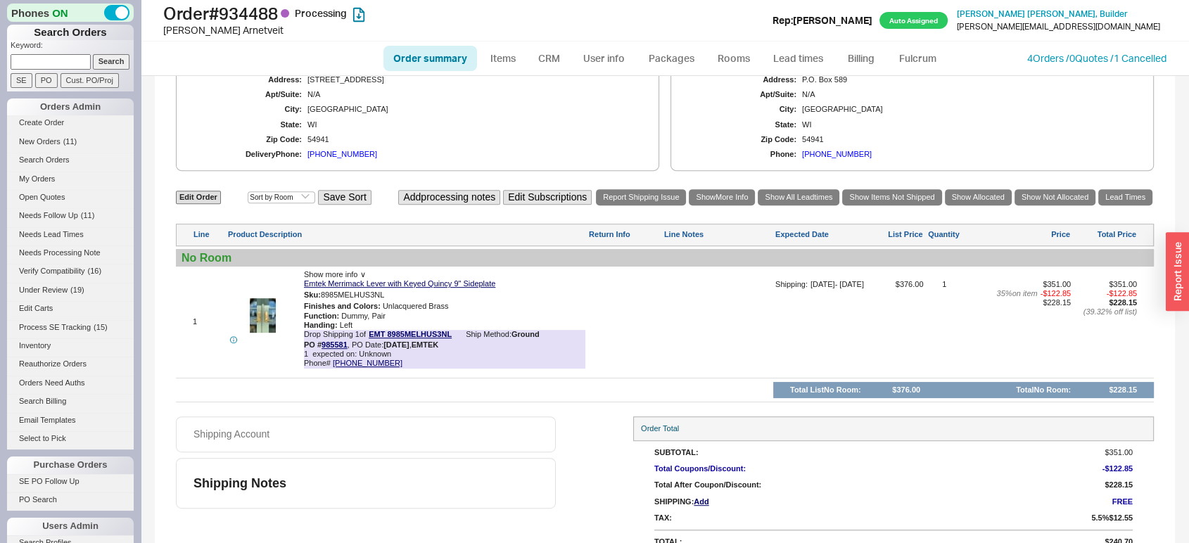
click at [265, 157] on div "Delivery Phone:" at bounding box center [249, 154] width 106 height 9
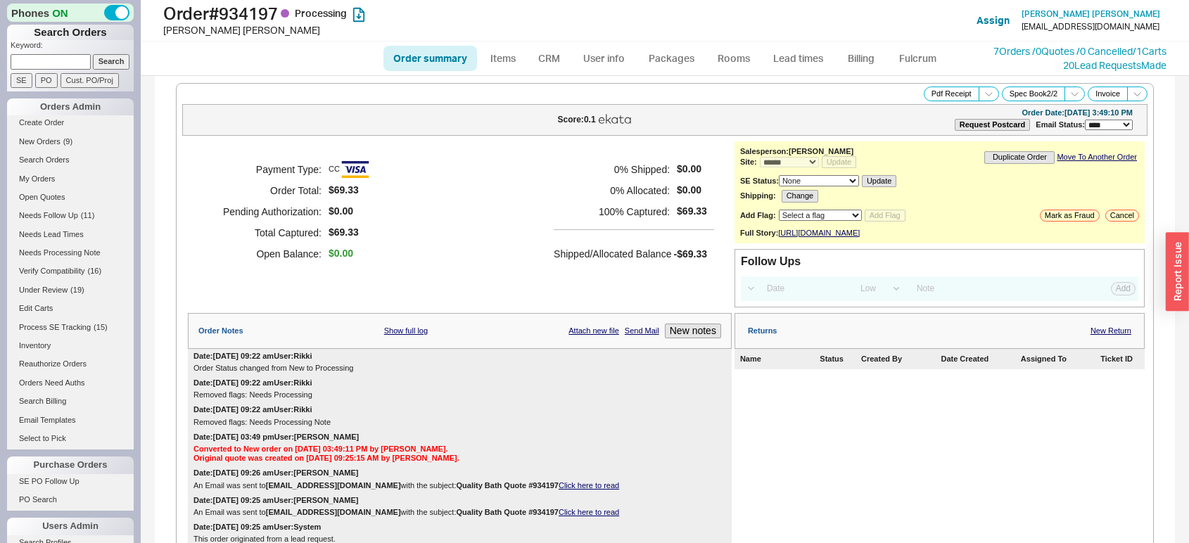
select select "*"
select select "LOW"
select select "3"
click at [784, 44] on ul "Order summary Items CRM User info Packages Rooms Lead times Billing Fulcrum" at bounding box center [665, 59] width 574 height 34
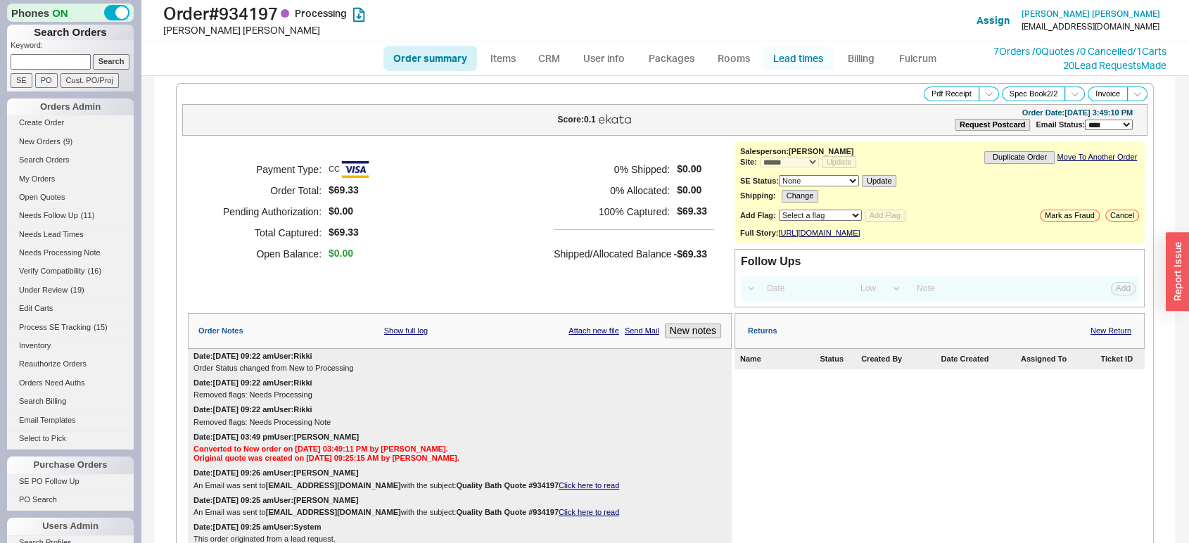
click at [784, 53] on link "Lead times" at bounding box center [798, 58] width 71 height 25
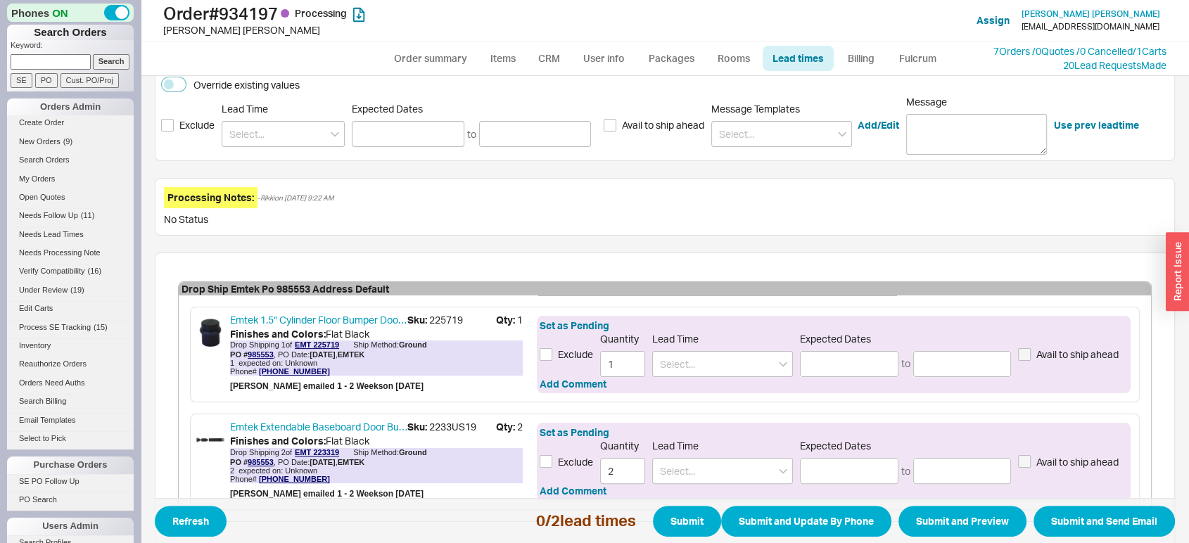
scroll to position [272, 0]
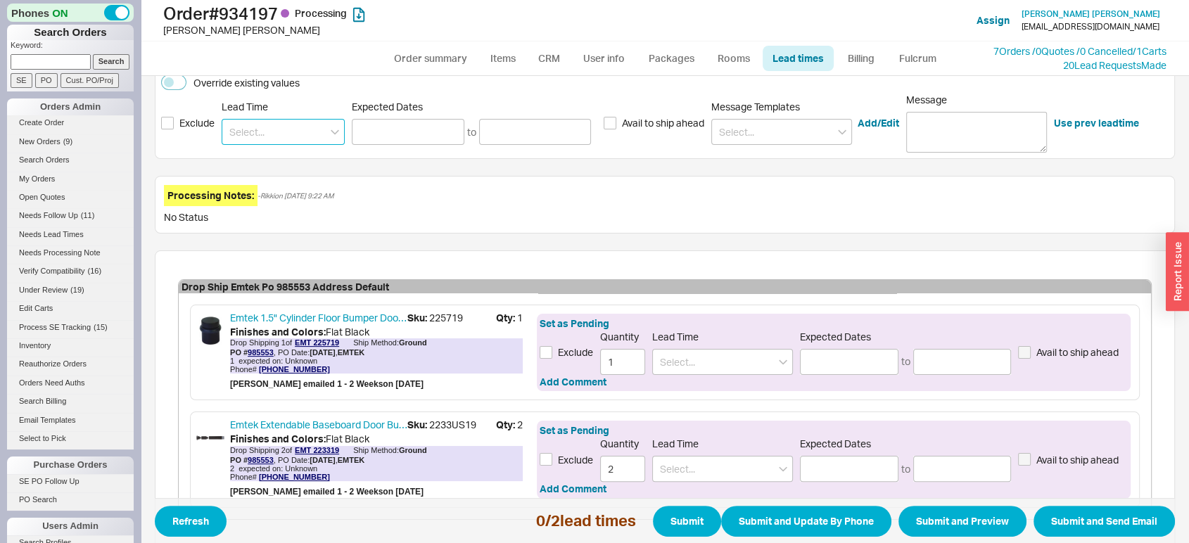
click at [302, 126] on input at bounding box center [283, 132] width 123 height 26
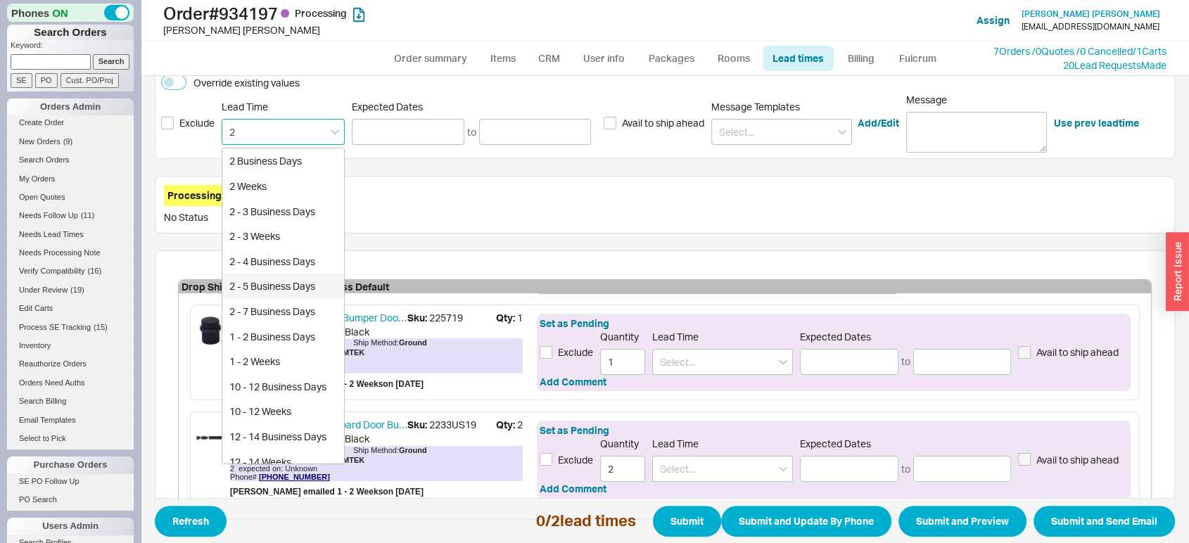
click at [287, 274] on div "2 - 5 Business Days" at bounding box center [283, 286] width 122 height 25
type input "2 - 5 Business Days"
type input "[DATE]"
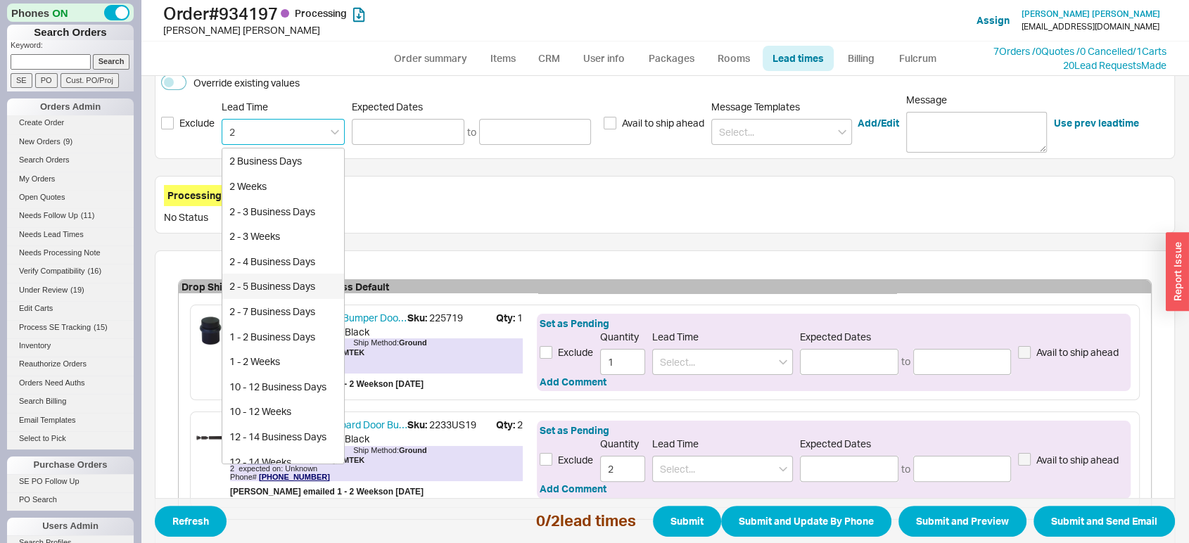
type input "2 - 5 Business Days"
type input "[DATE]"
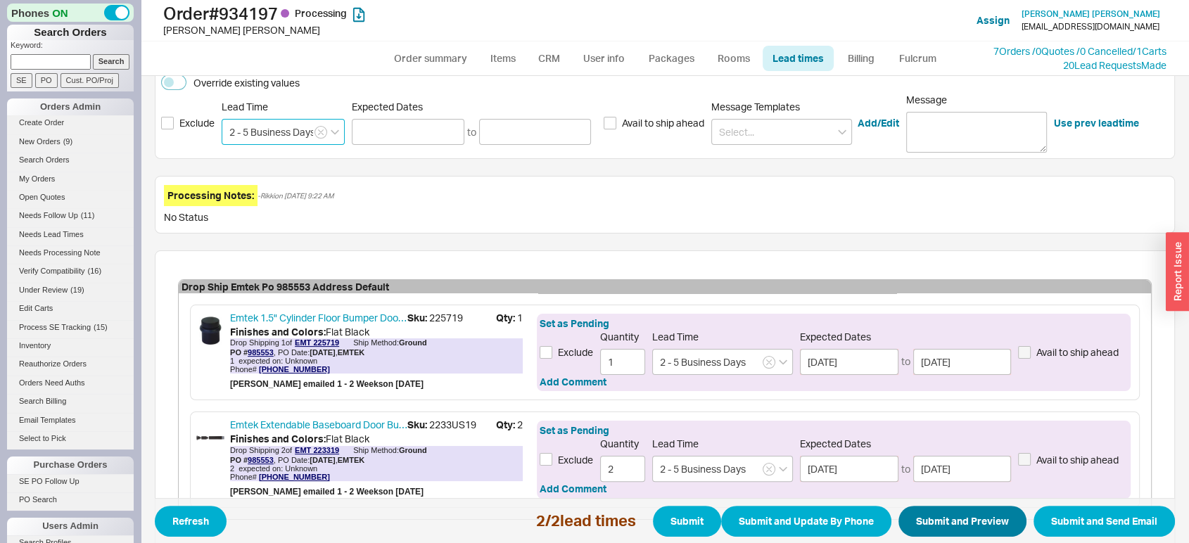
type input "2 - 5 Business Days"
click at [936, 521] on button "Submit and Preview" at bounding box center [962, 521] width 128 height 31
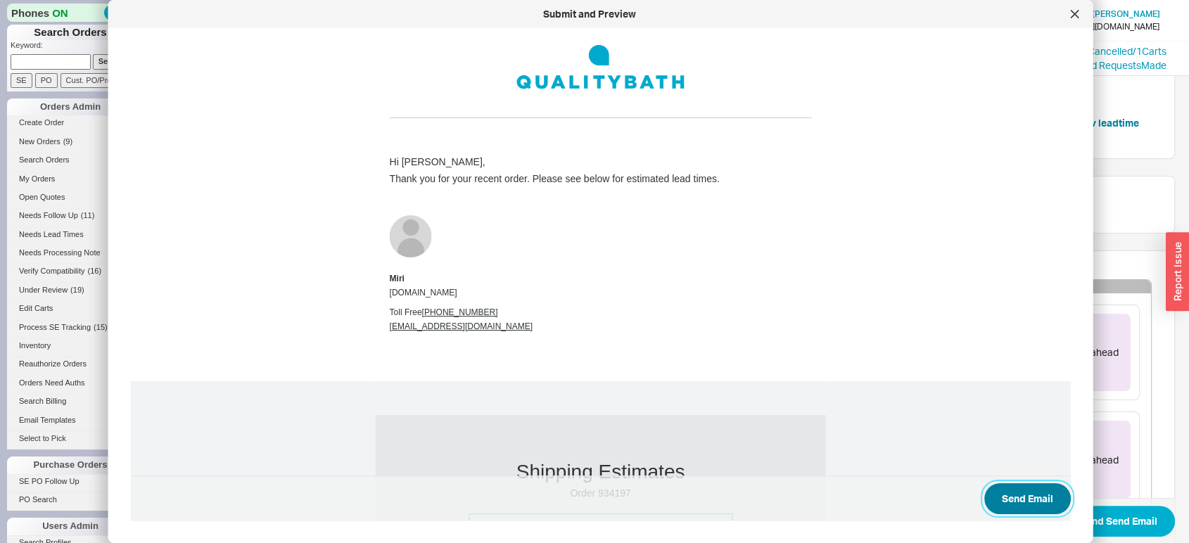
click at [998, 494] on button "Send Email" at bounding box center [1027, 498] width 87 height 31
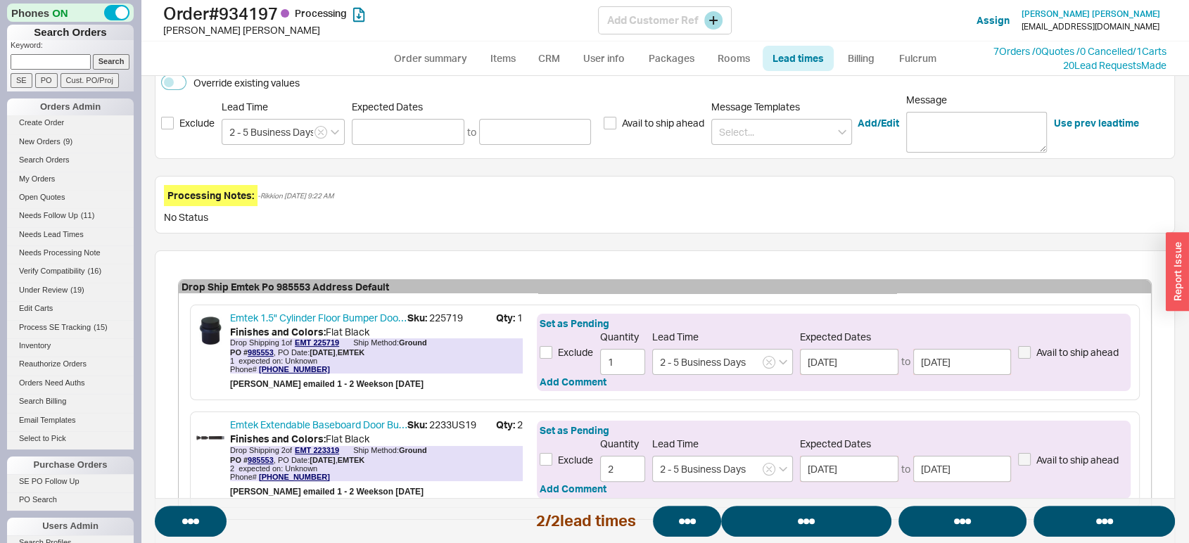
select select "*"
select select "LOW"
select select "3"
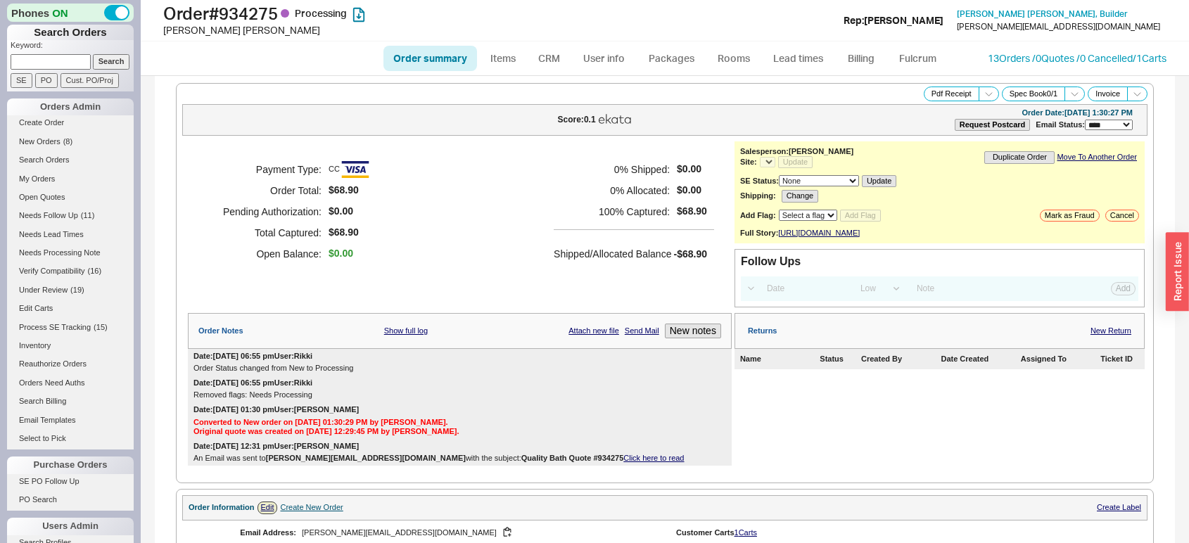
select select "*"
select select "LOW"
select select "3"
select select "*"
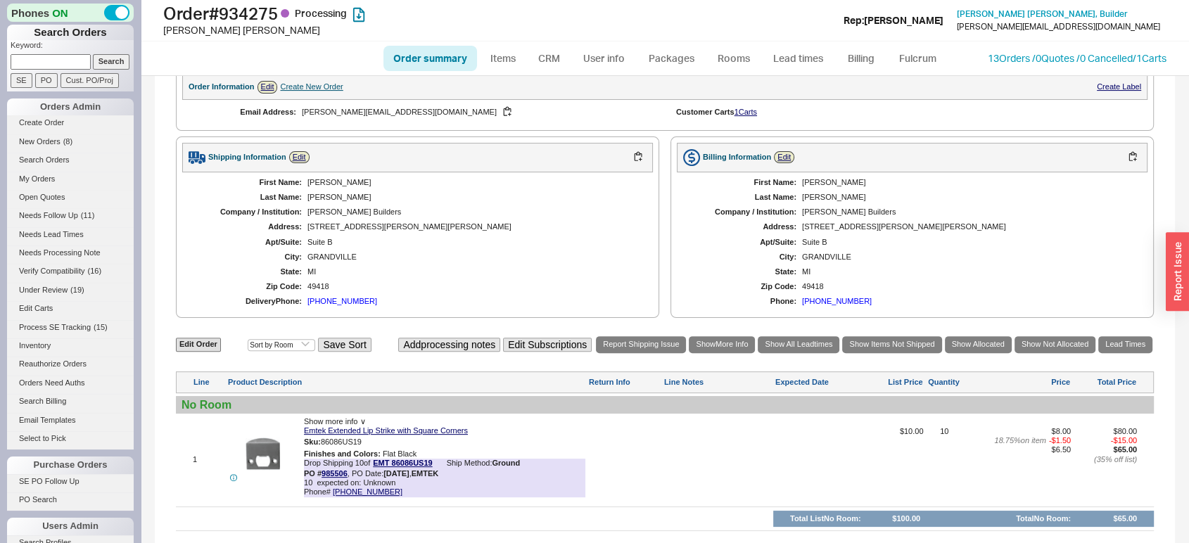
scroll to position [428, 0]
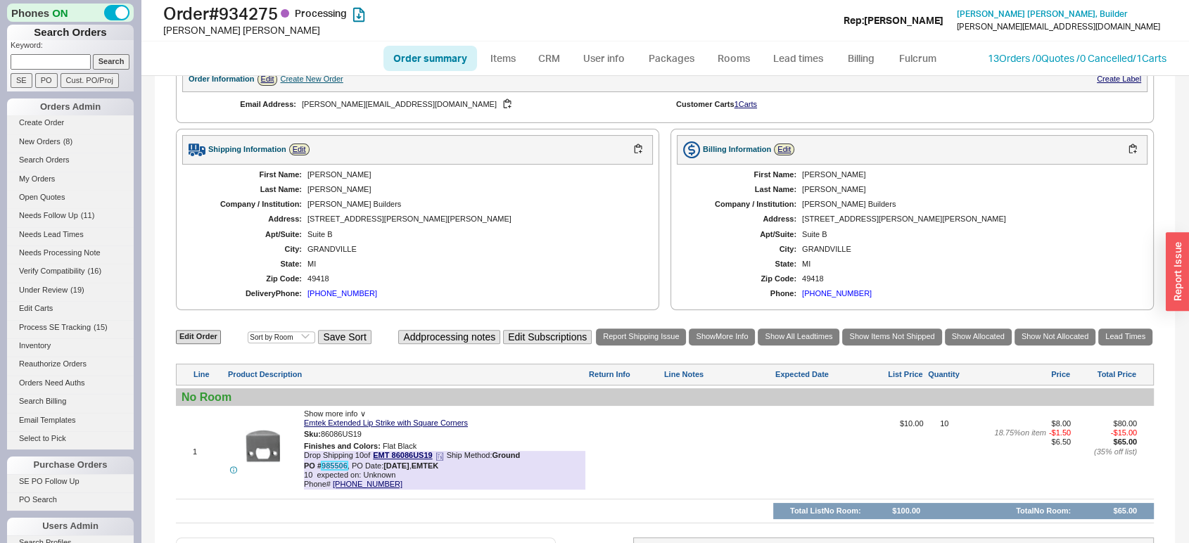
click at [332, 470] on link "985506" at bounding box center [334, 465] width 26 height 8
click at [817, 66] on link "Lead times" at bounding box center [798, 58] width 71 height 25
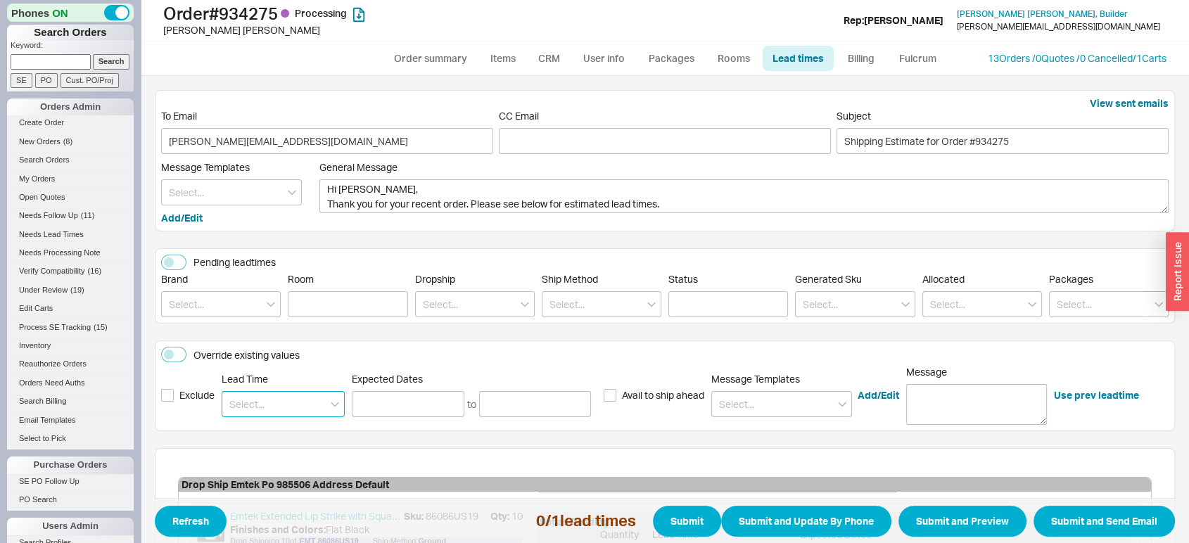
click at [310, 398] on input at bounding box center [283, 404] width 123 height 26
click at [301, 428] on div "2 - 5 Business Days" at bounding box center [283, 433] width 122 height 25
type input "2 - 5 Business Days"
type input "08/21/2025"
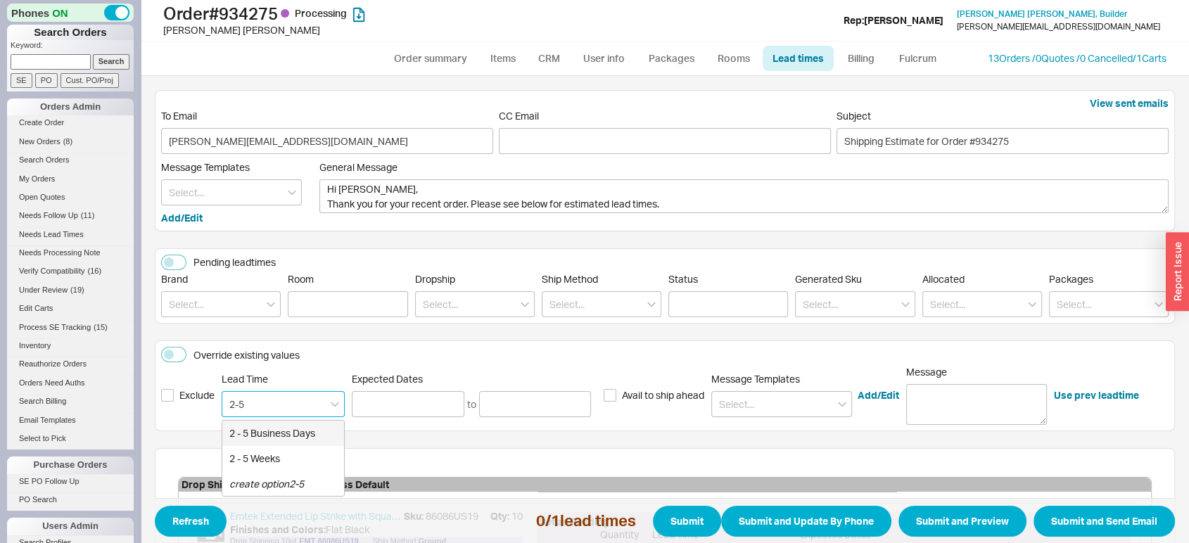
type input "08/26/2025"
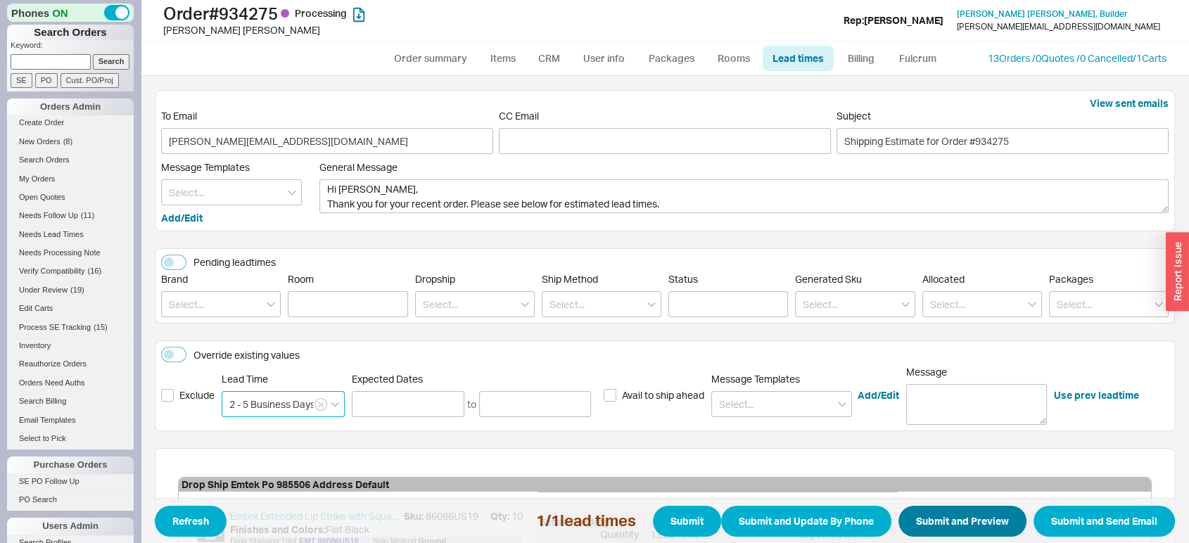
type input "2 - 5 Business Days"
click at [915, 517] on button "Submit and Preview" at bounding box center [962, 521] width 128 height 31
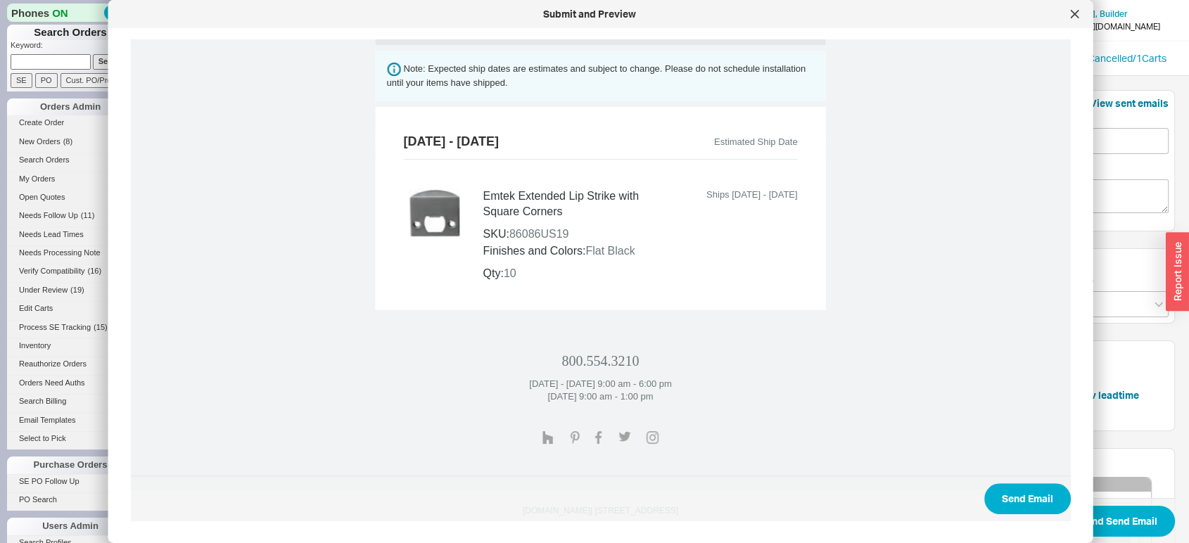
scroll to position [609, 0]
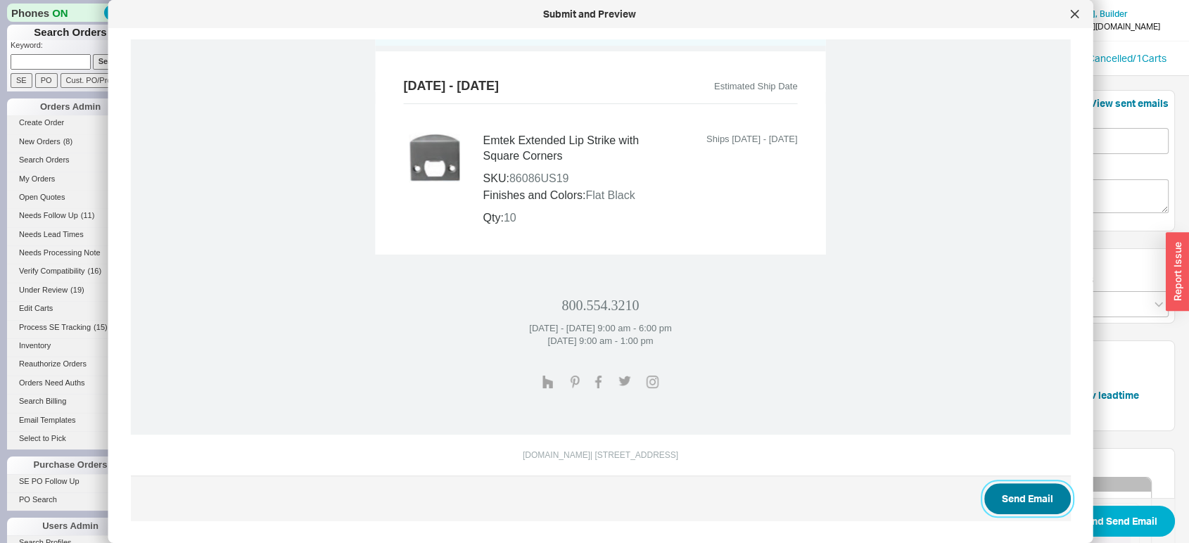
click at [1019, 492] on button "Send Email" at bounding box center [1027, 498] width 87 height 31
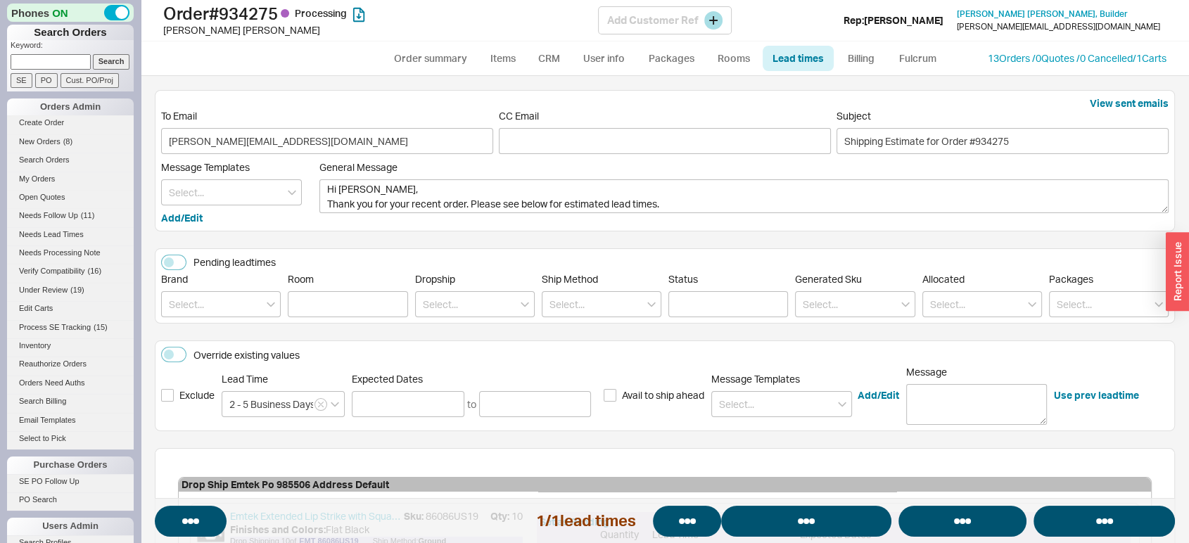
select select "*"
select select "LOW"
select select "3"
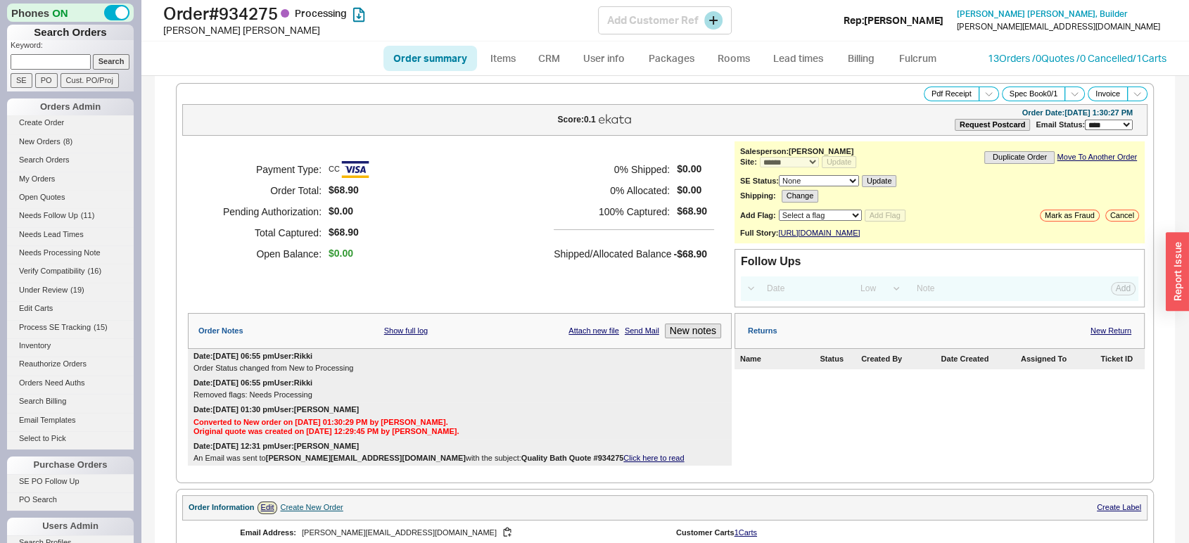
select select "*"
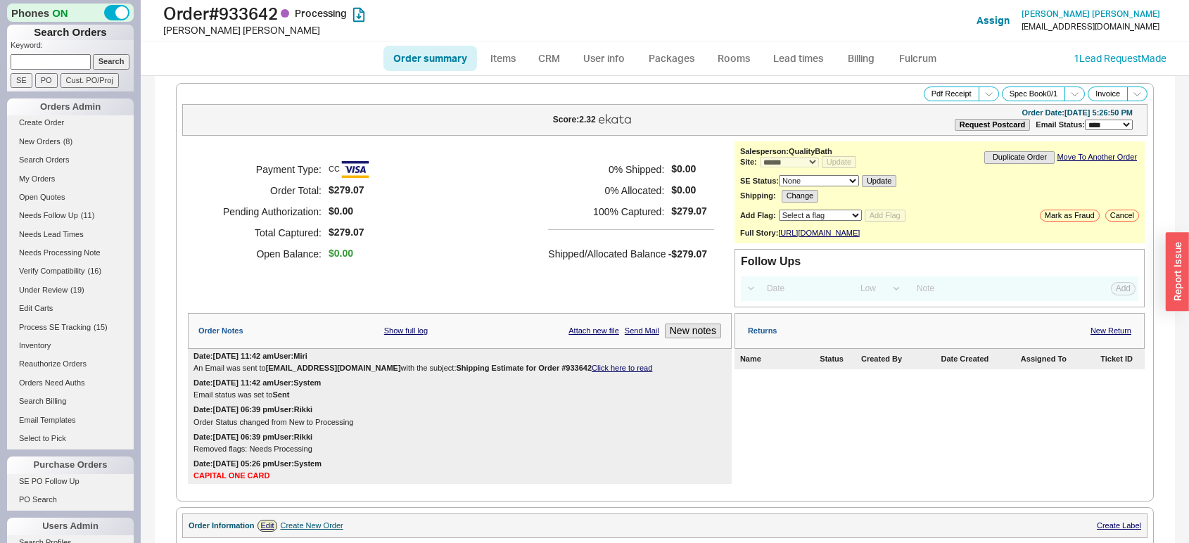
select select "*"
select select "LOW"
select select "3"
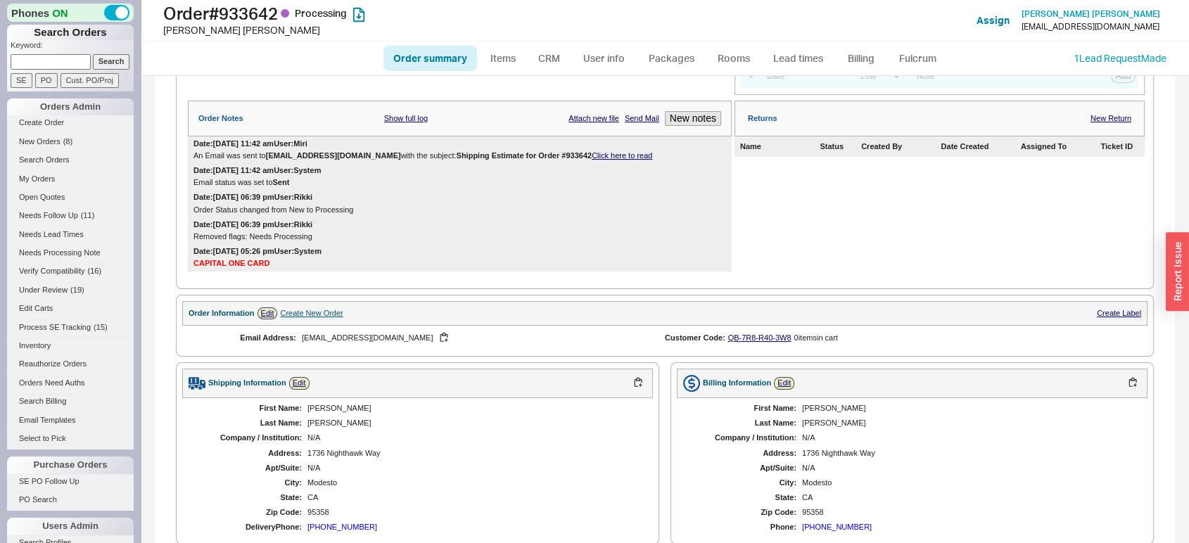
scroll to position [178, 0]
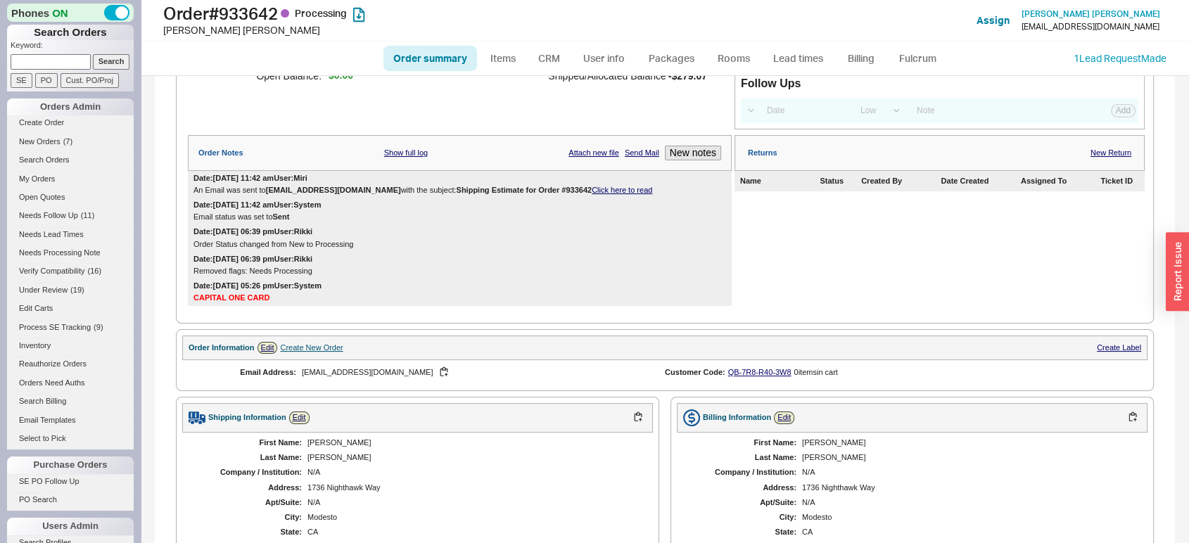
click at [450, 55] on link "Order summary" at bounding box center [430, 58] width 94 height 25
select select "*"
select select "LOW"
select select "3"
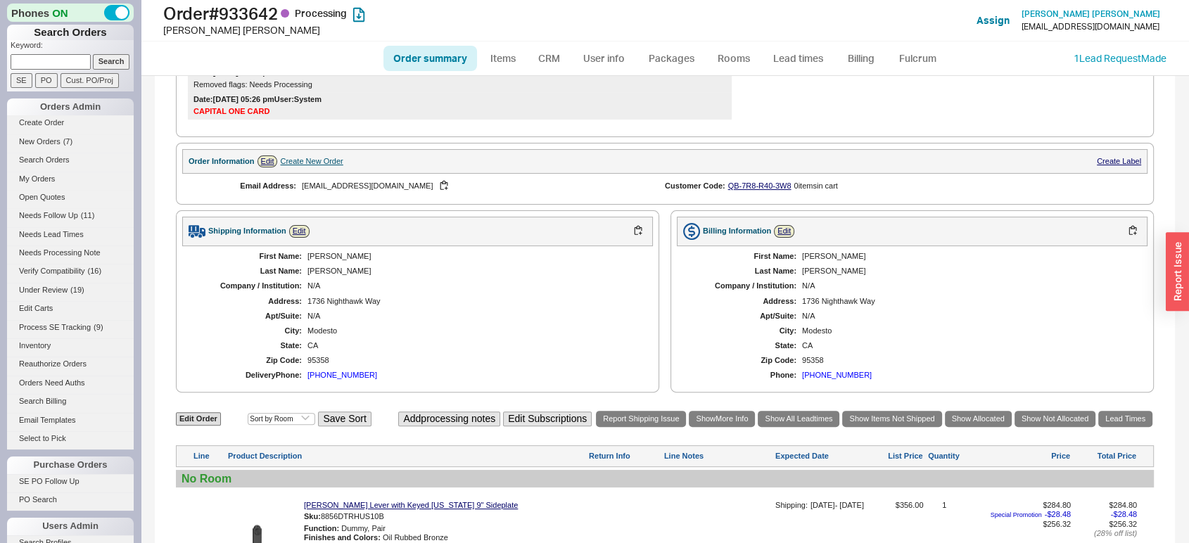
scroll to position [232, 0]
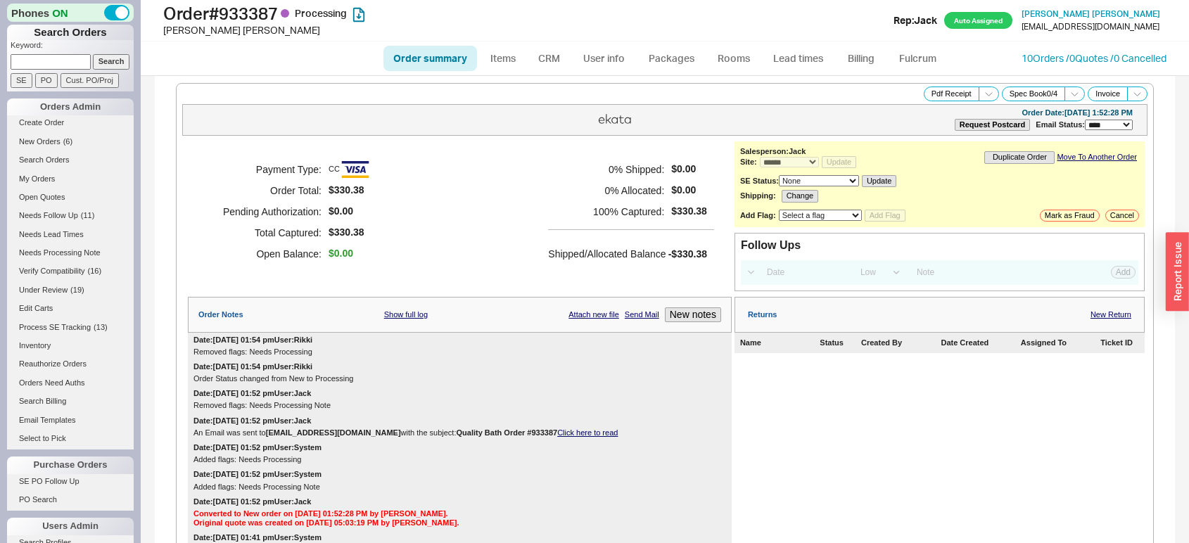
select select "*"
select select "LOW"
select select "3"
click at [805, 53] on link "Lead times" at bounding box center [798, 58] width 71 height 25
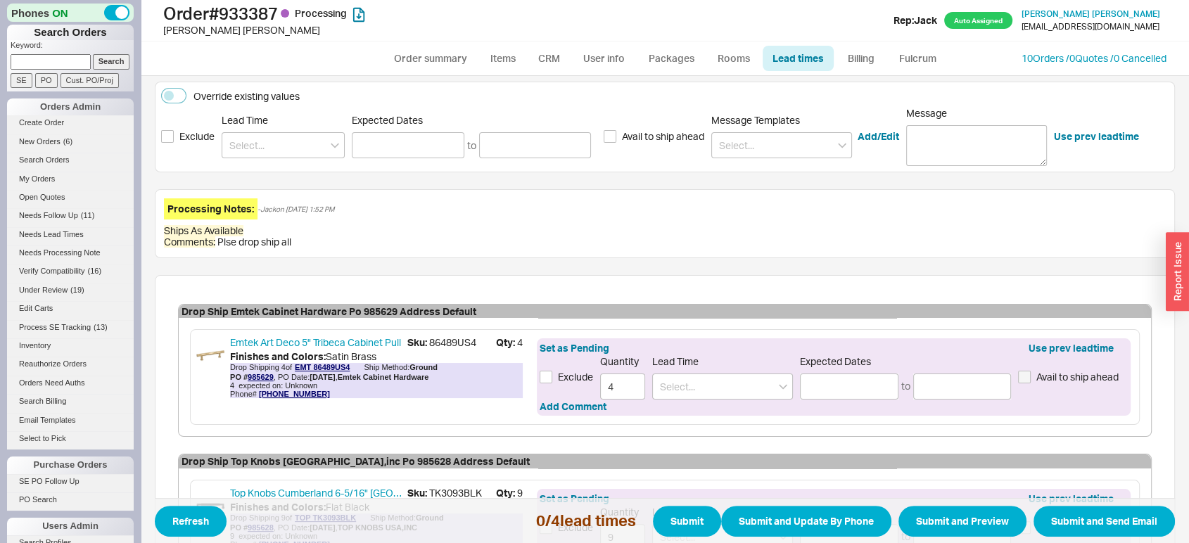
scroll to position [207, 0]
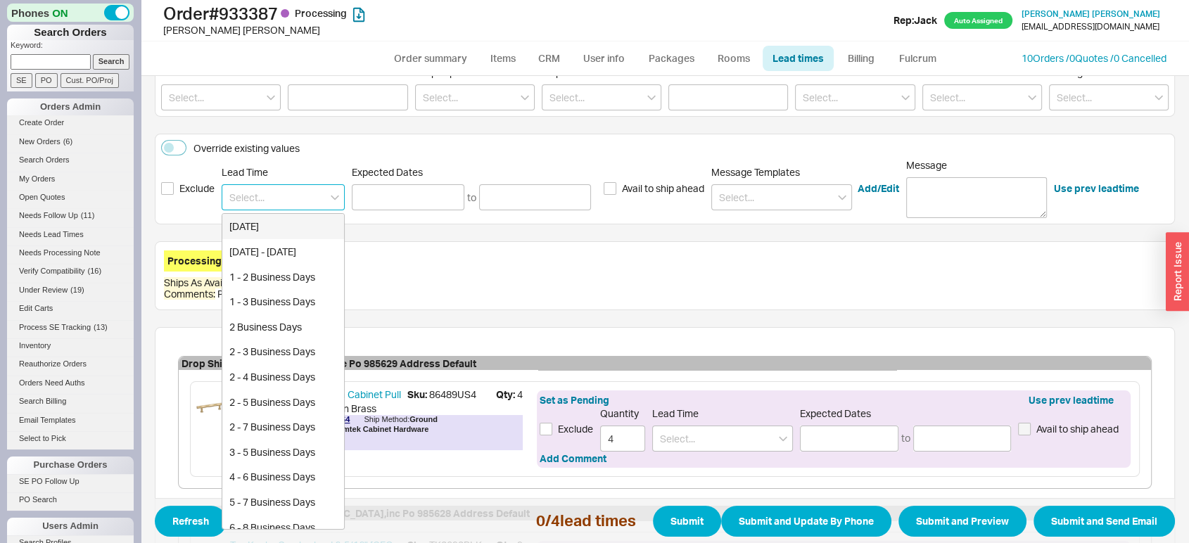
click at [269, 188] on input at bounding box center [283, 197] width 123 height 26
click at [285, 349] on div "2 - 5 Business Days" at bounding box center [283, 351] width 122 height 25
type input "2 - 5 Business Days"
type input "[DATE]"
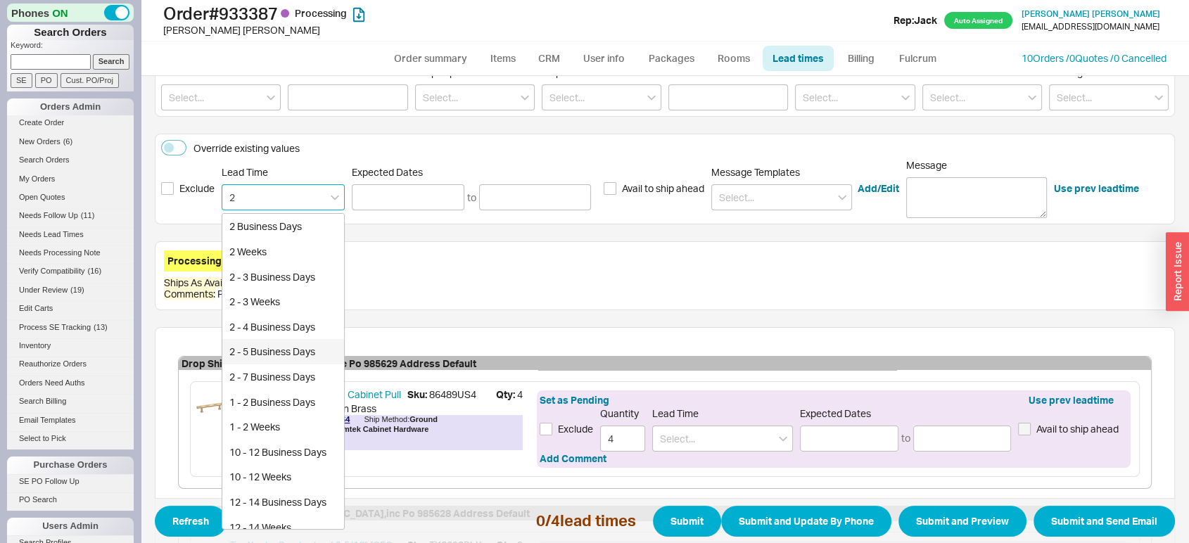
type input "[DATE]"
type input "2 - 5 Business Days"
type input "08/21/2025"
type input "08/26/2025"
type input "2 - 5 Business Days"
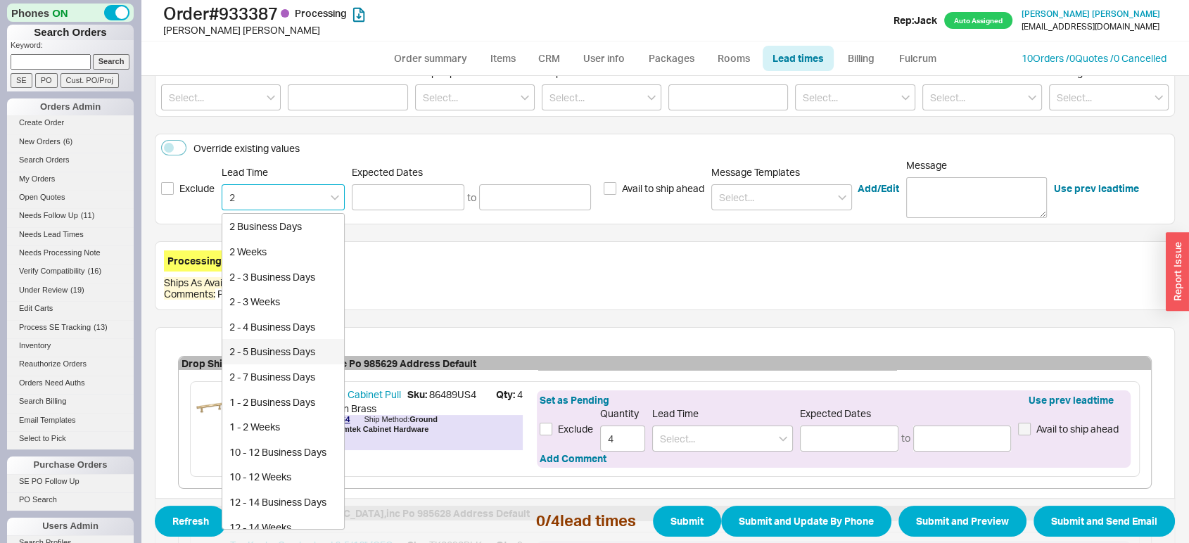
type input "08/21/2025"
type input "08/26/2025"
type input "2 - 5 Business Days"
type input "08/21/2025"
type input "08/26/2025"
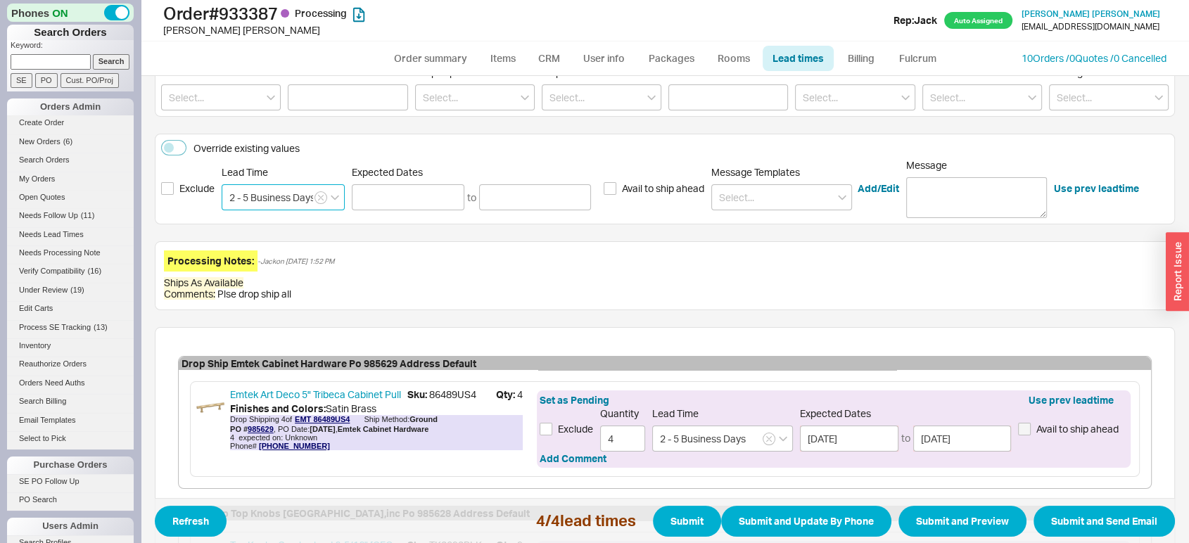
type input "2 - 5 Business Days"
click at [988, 540] on span "Refresh 4 / 4 lead times Submit Submit and Update By Phone Submit and Preview S…" at bounding box center [665, 521] width 1020 height 46
click at [966, 525] on button "Submit and Preview" at bounding box center [962, 521] width 128 height 31
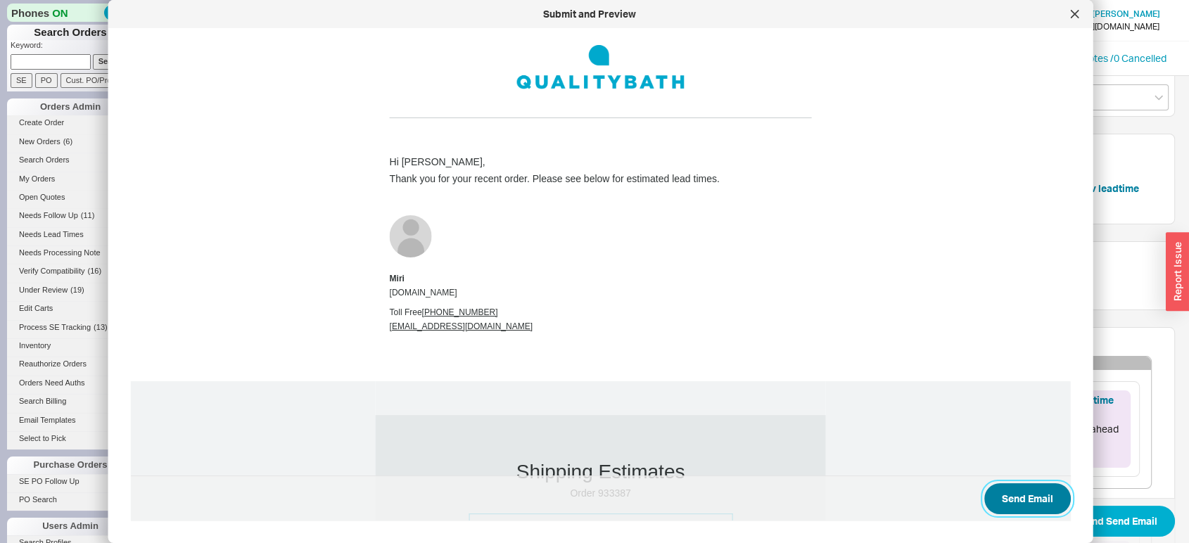
click at [990, 503] on button "Send Email" at bounding box center [1027, 498] width 87 height 31
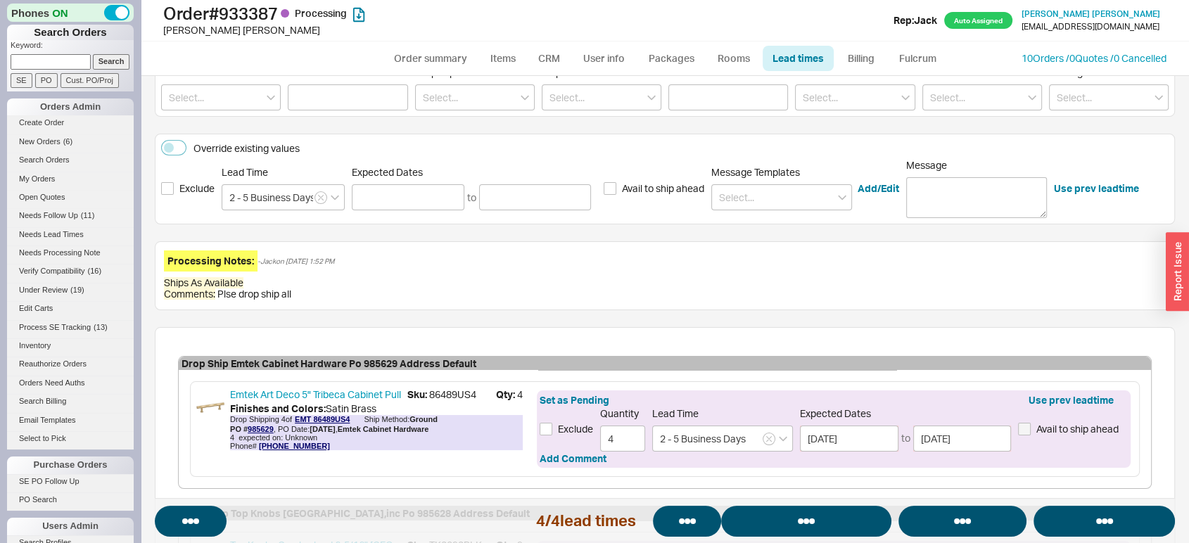
select select "*"
select select "LOW"
select select "3"
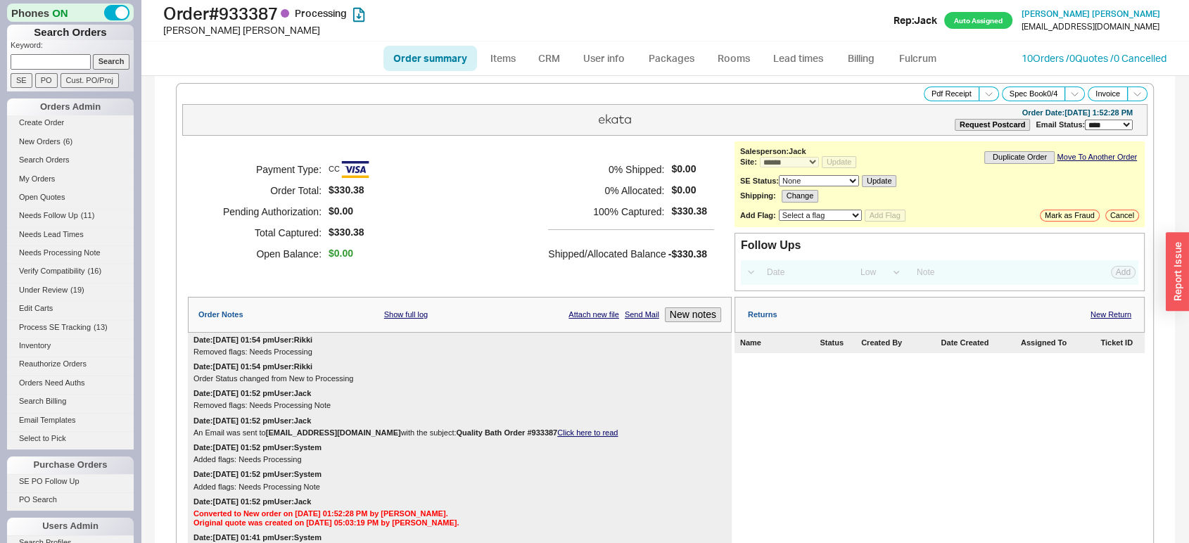
select select "*"
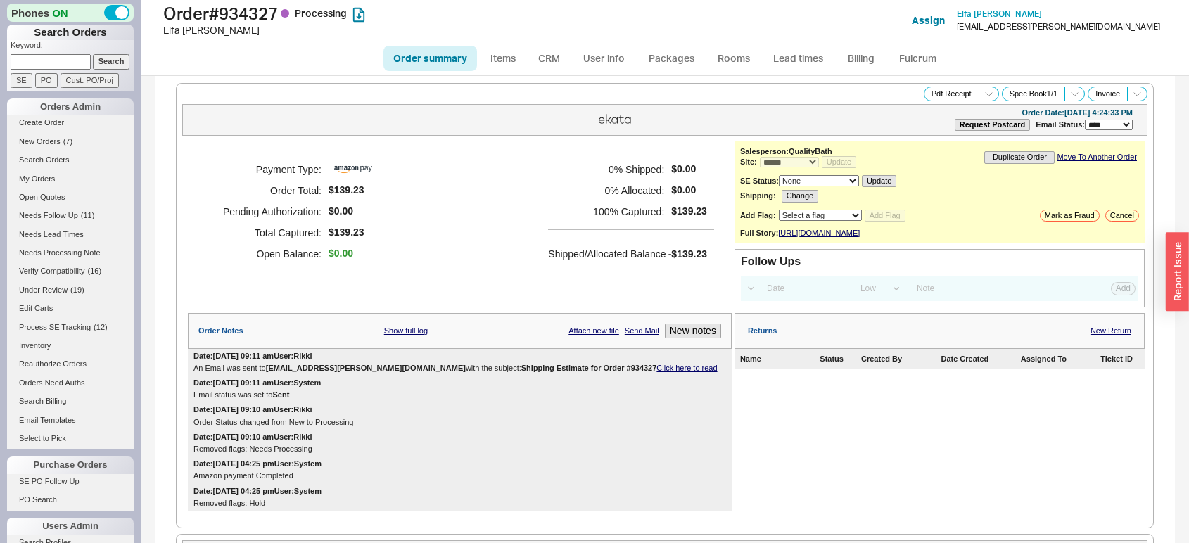
select select "*"
select select "LOW"
select select "3"
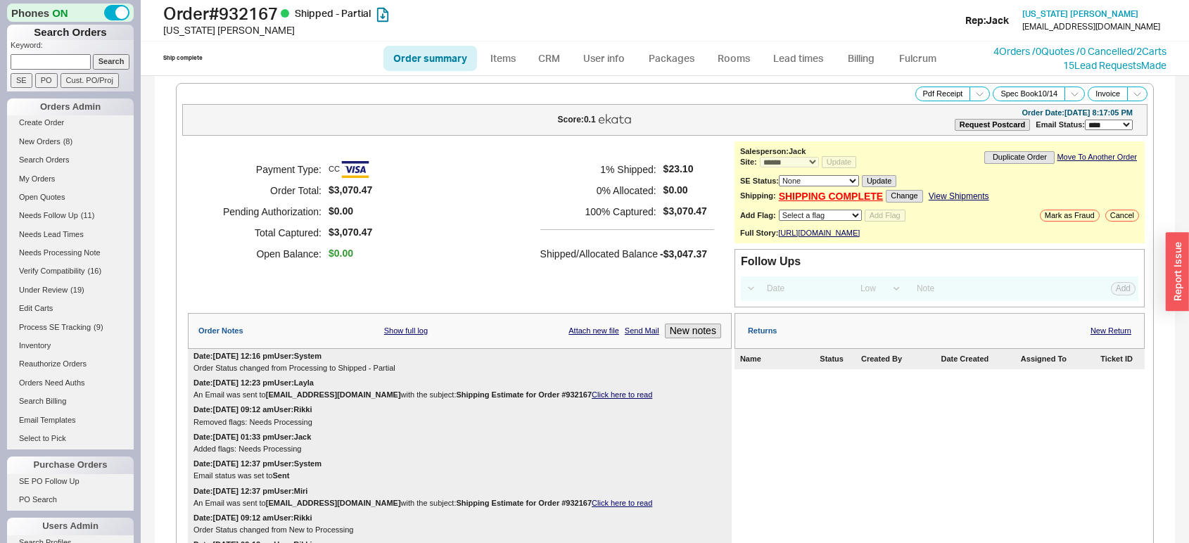
select select "*"
select select "LOW"
select select "3"
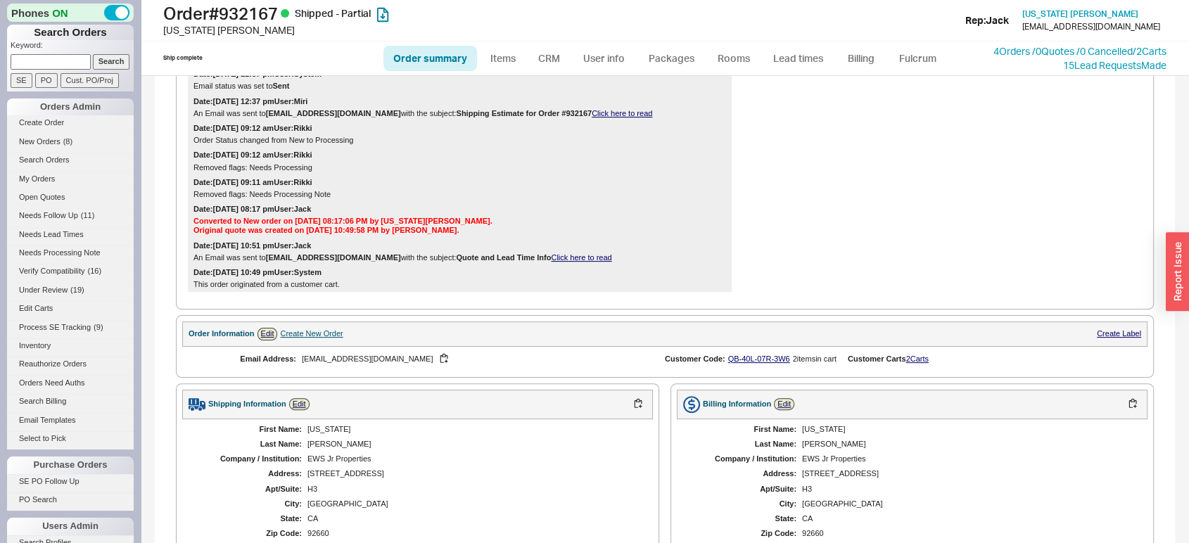
scroll to position [359, 0]
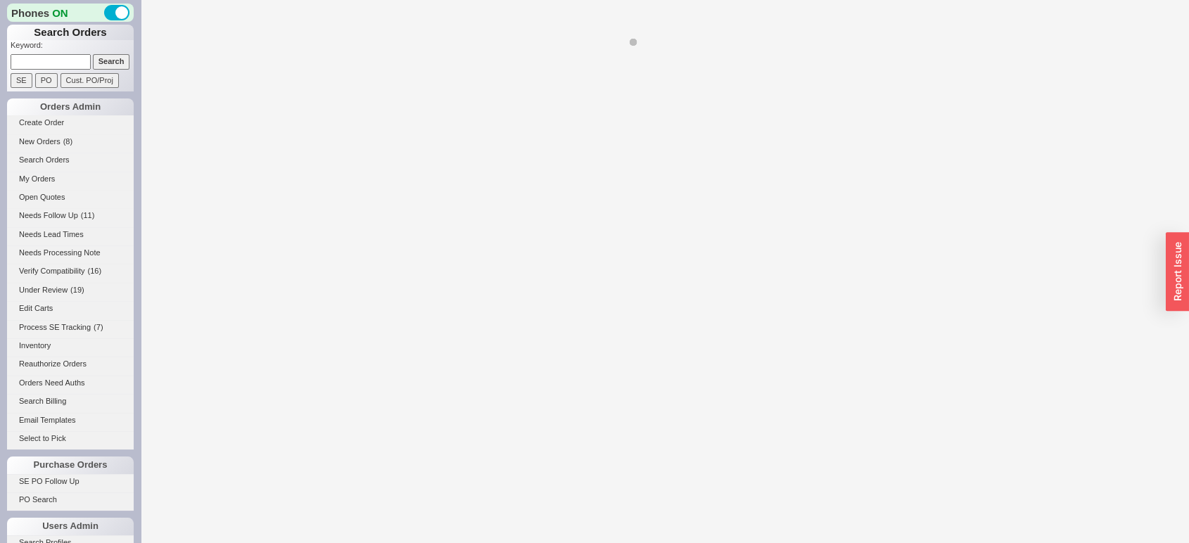
select select "*"
select select "LOW"
select select "3"
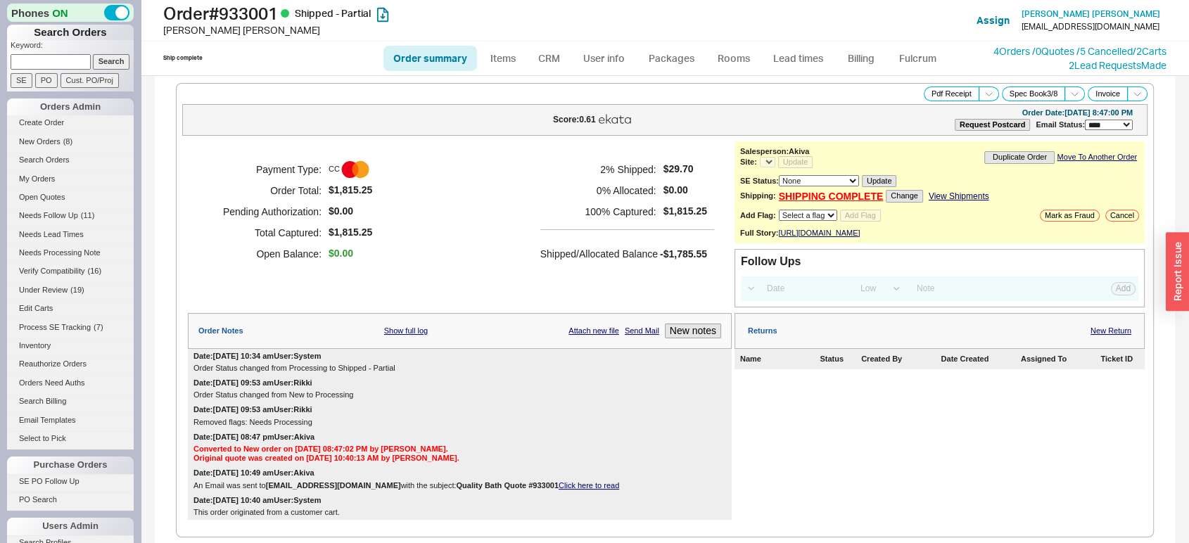
select select "*"
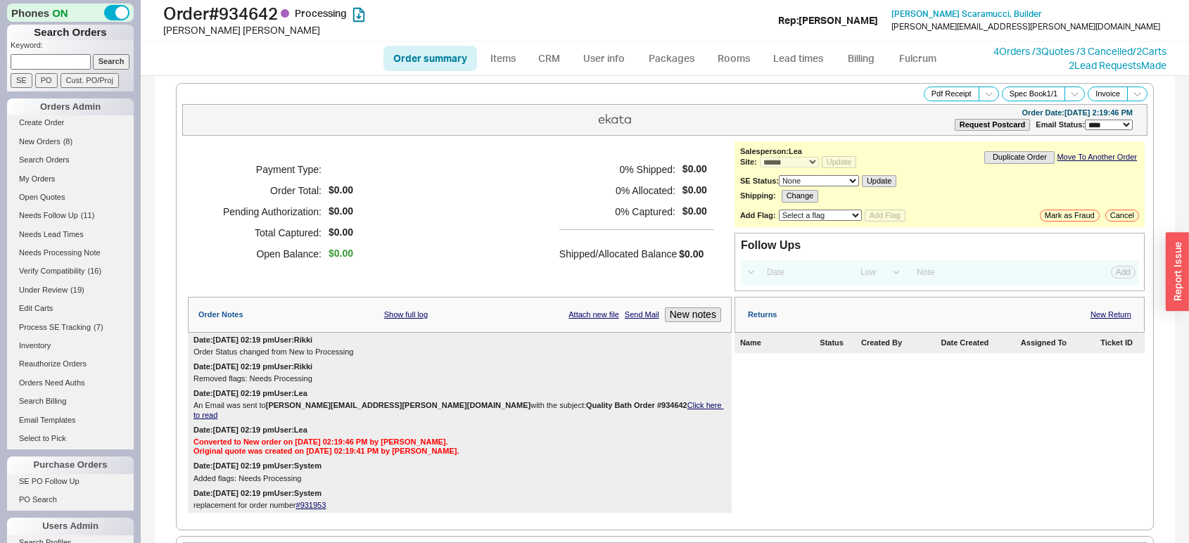
select select "*"
select select "LOW"
select select "3"
click at [784, 44] on ul "Order summary Items CRM User info Packages Rooms Lead times Billing Fulcrum" at bounding box center [665, 59] width 574 height 34
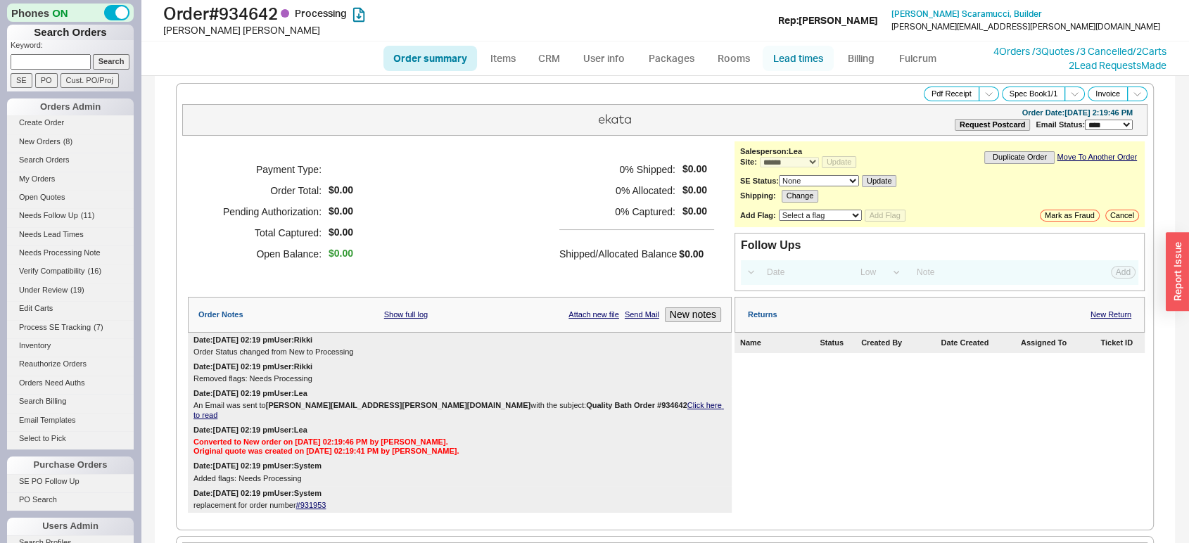
click at [784, 68] on link "Lead times" at bounding box center [798, 58] width 71 height 25
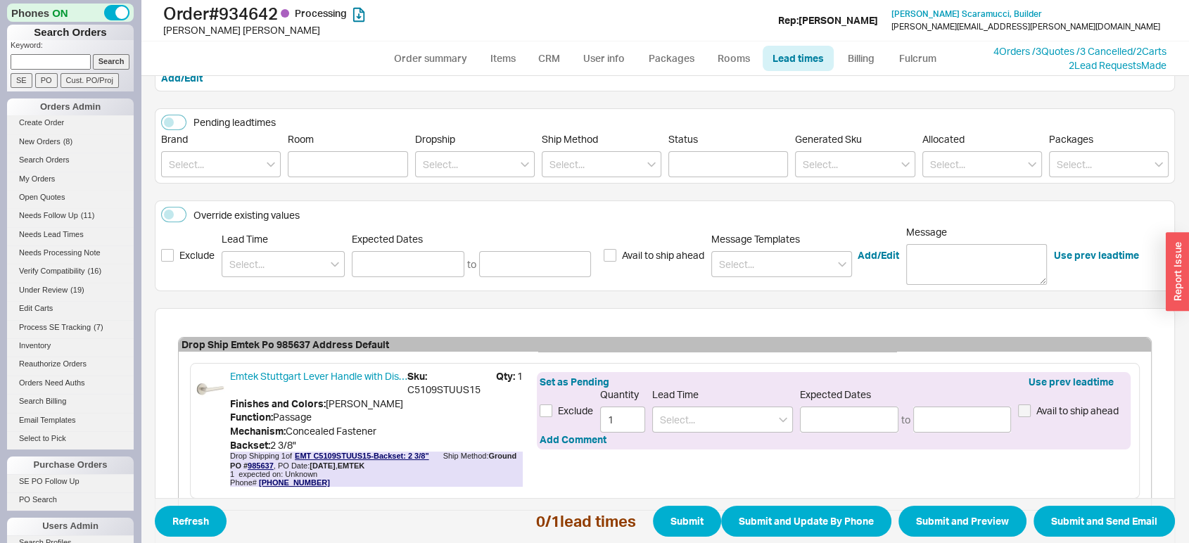
scroll to position [141, 0]
click at [277, 257] on input at bounding box center [283, 263] width 123 height 26
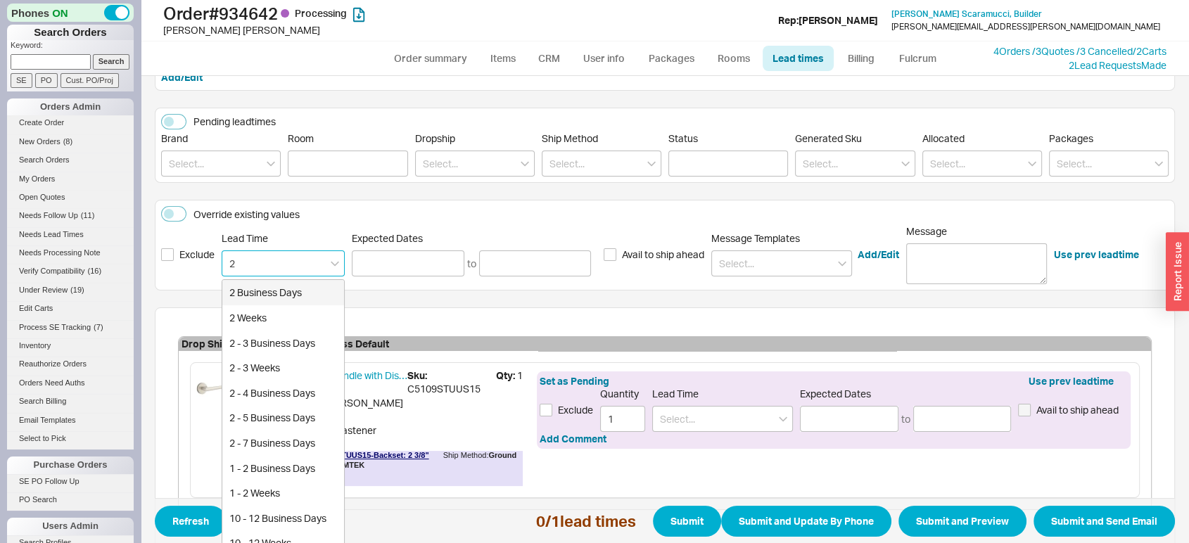
click at [277, 257] on input "2" at bounding box center [283, 263] width 123 height 26
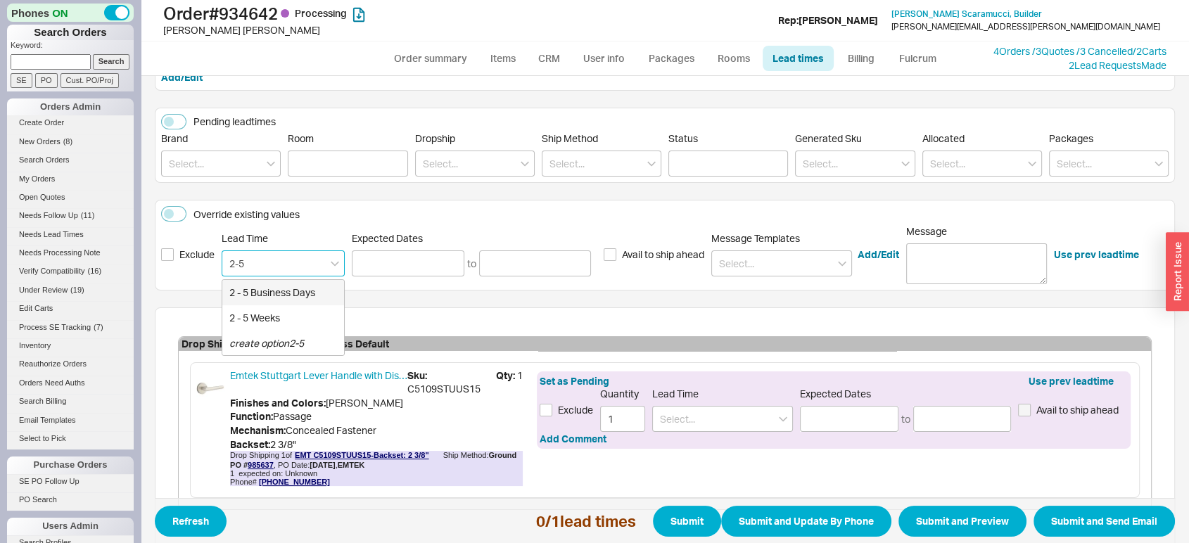
click at [276, 290] on div "2 - 5 Business Days" at bounding box center [283, 292] width 122 height 25
type input "2 - 5 Business Days"
type input "08/21/2025"
type input "08/26/2025"
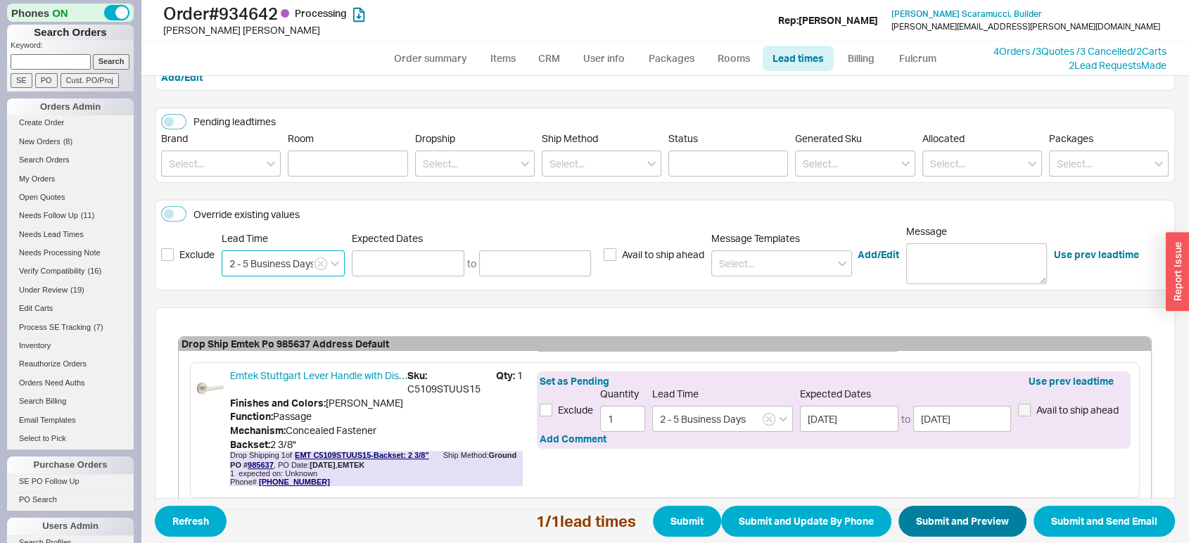
type input "2 - 5 Business Days"
click at [931, 515] on button "Submit and Preview" at bounding box center [962, 521] width 128 height 31
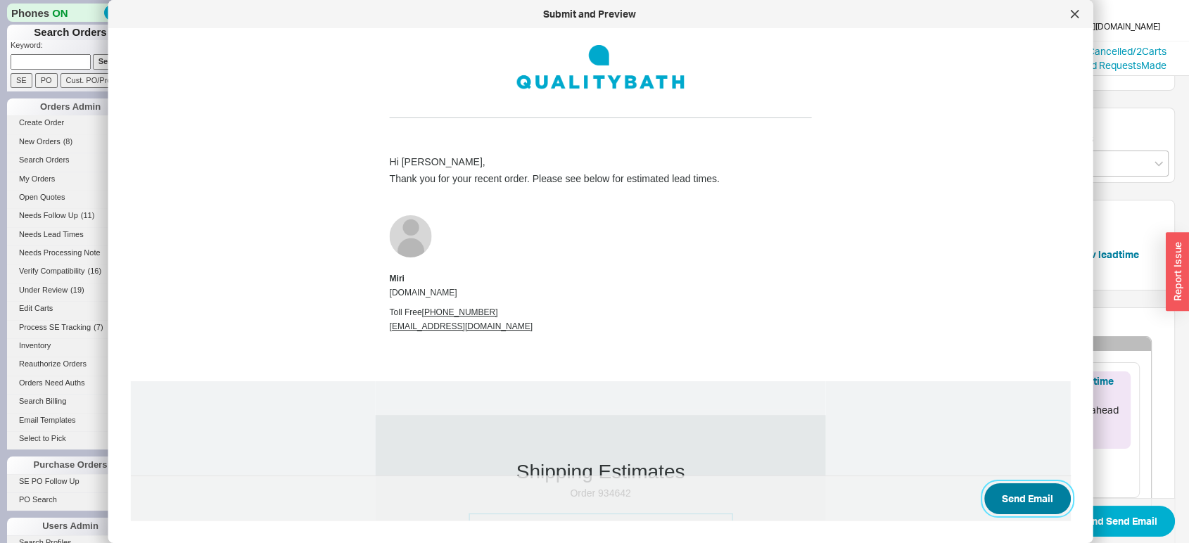
click at [1023, 495] on button "Send Email" at bounding box center [1027, 498] width 87 height 31
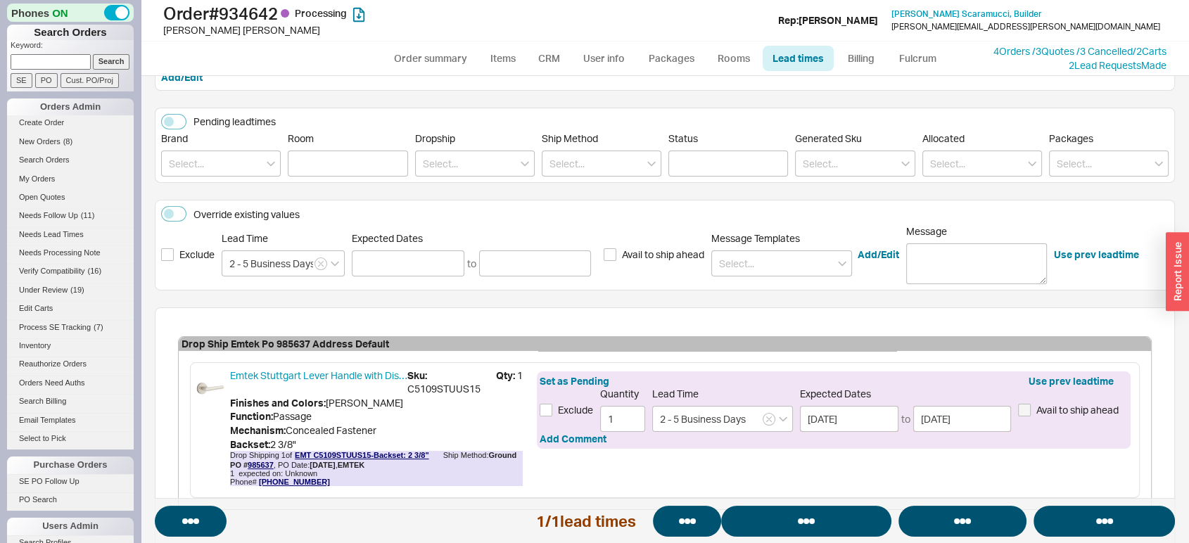
select select "*"
select select "LOW"
select select "3"
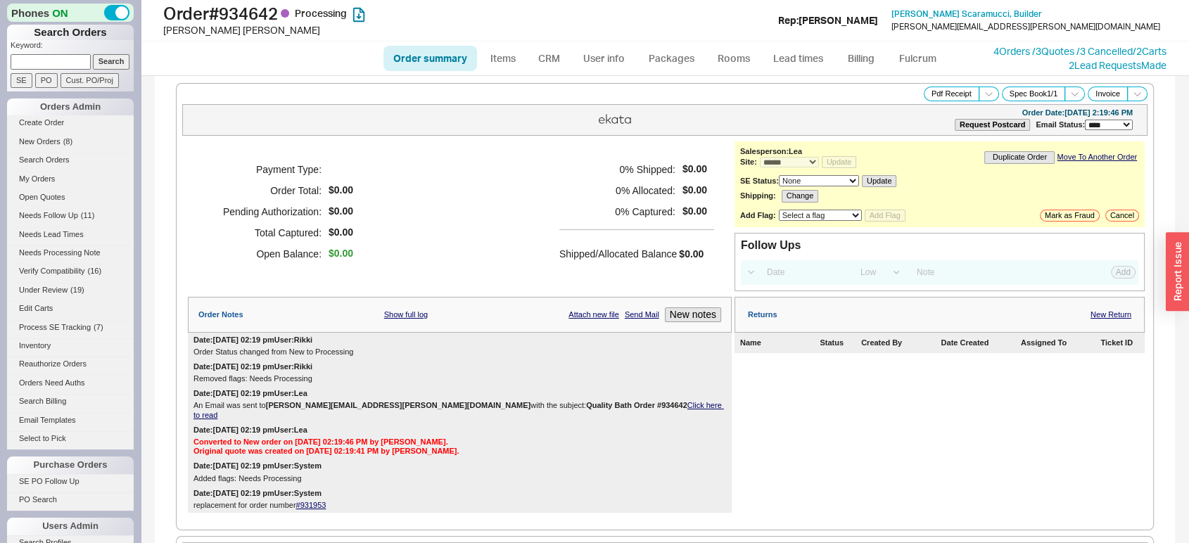
select select "*"
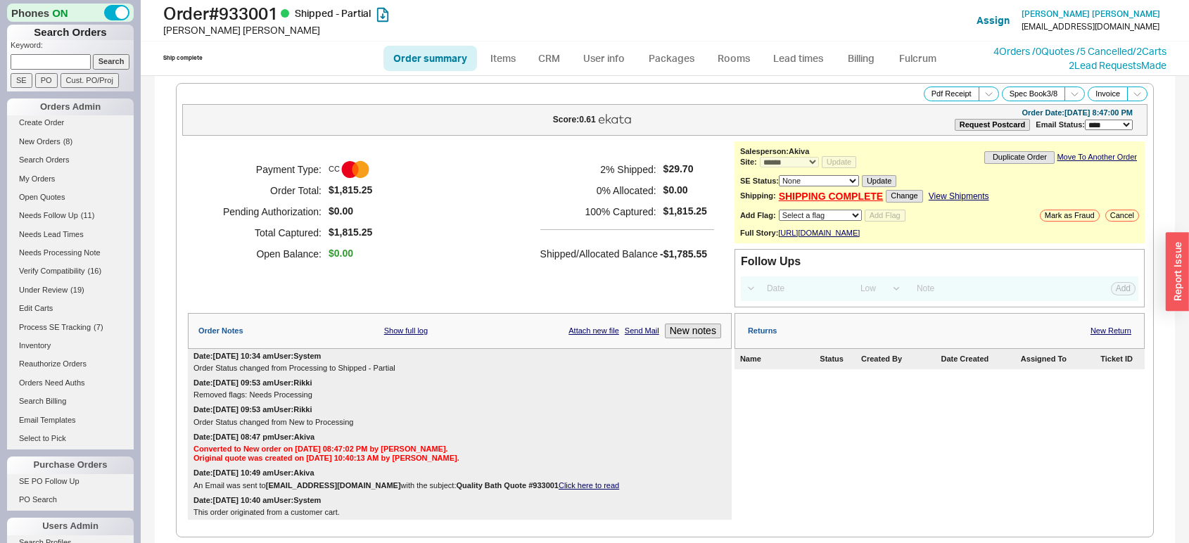
select select "*"
select select "LOW"
select select "3"
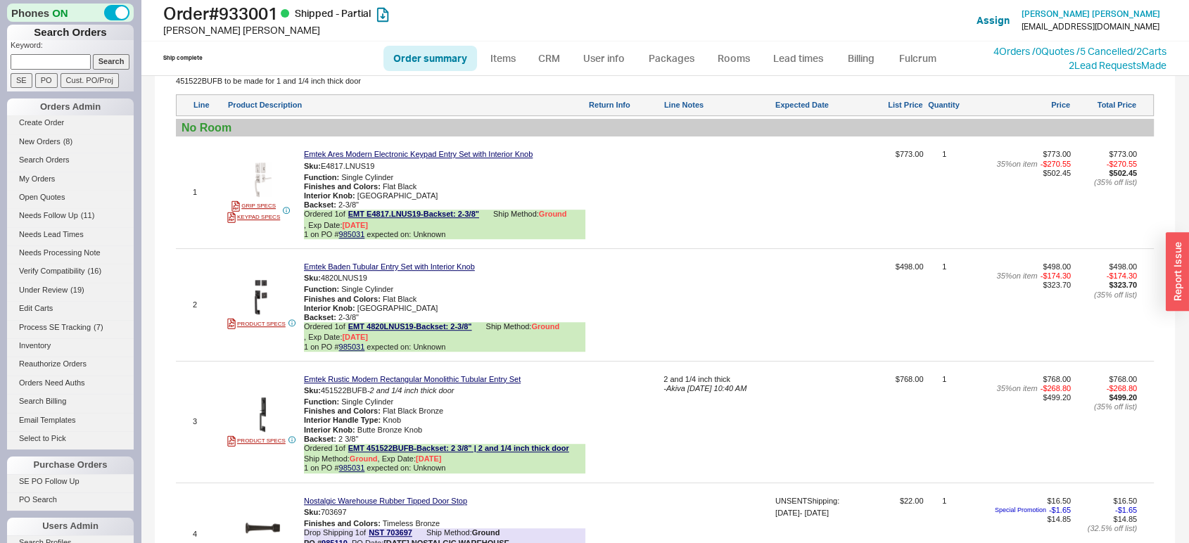
scroll to position [822, 0]
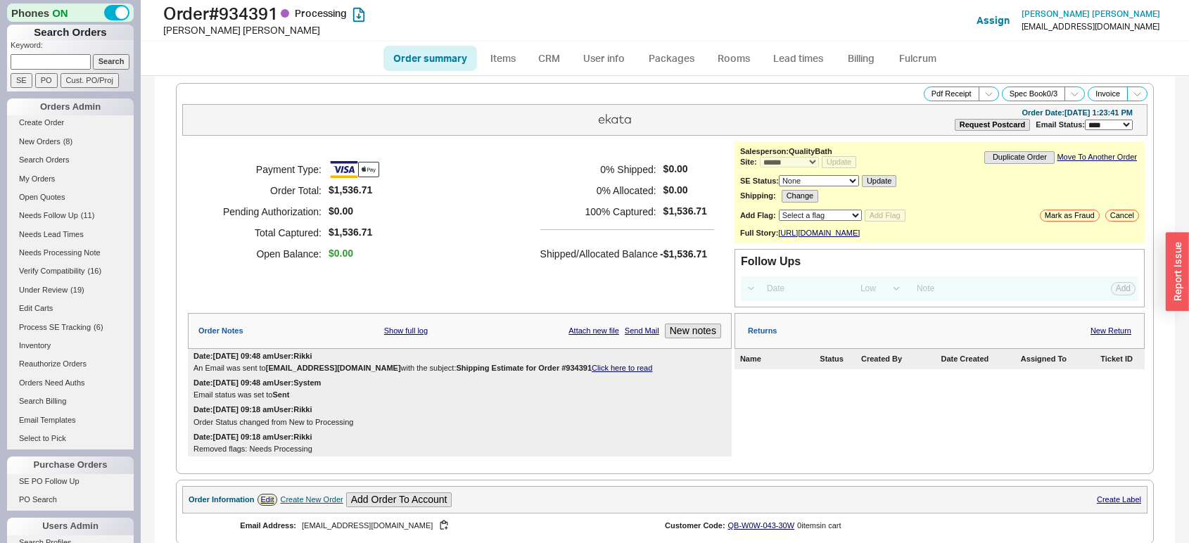
select select "*"
select select "LOW"
select select "3"
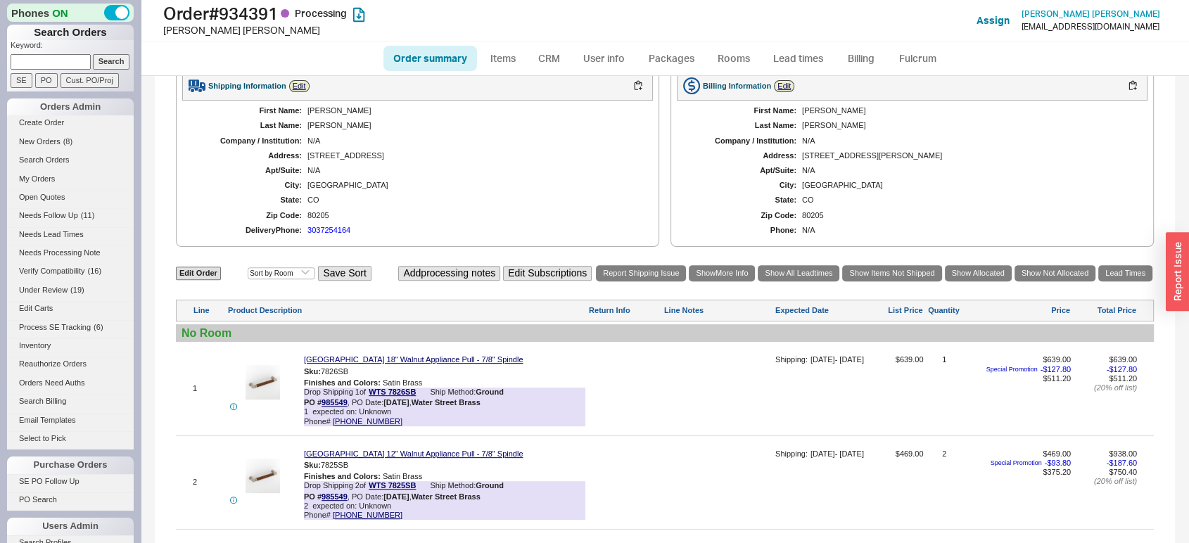
scroll to position [508, 0]
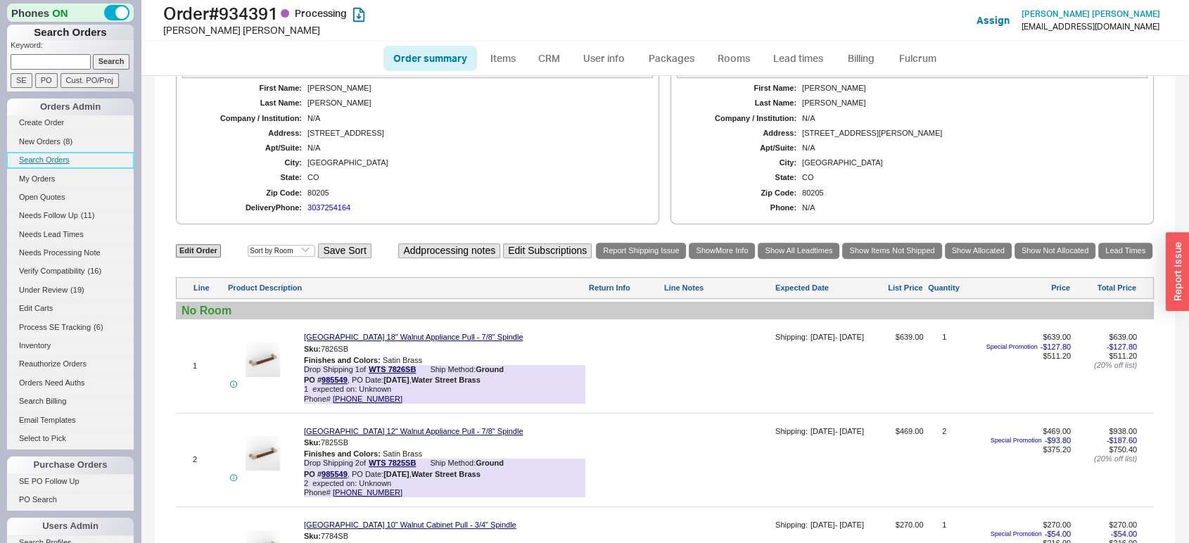
click at [66, 163] on link "Search Orders" at bounding box center [70, 160] width 127 height 15
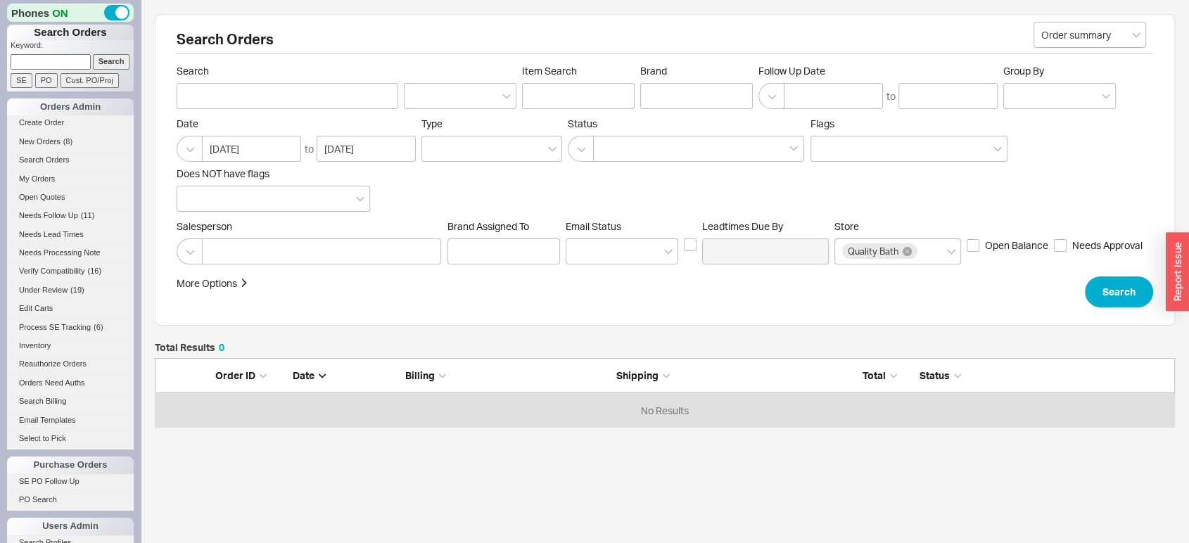
scroll to position [58, 1007]
click at [520, 253] on input at bounding box center [503, 251] width 113 height 26
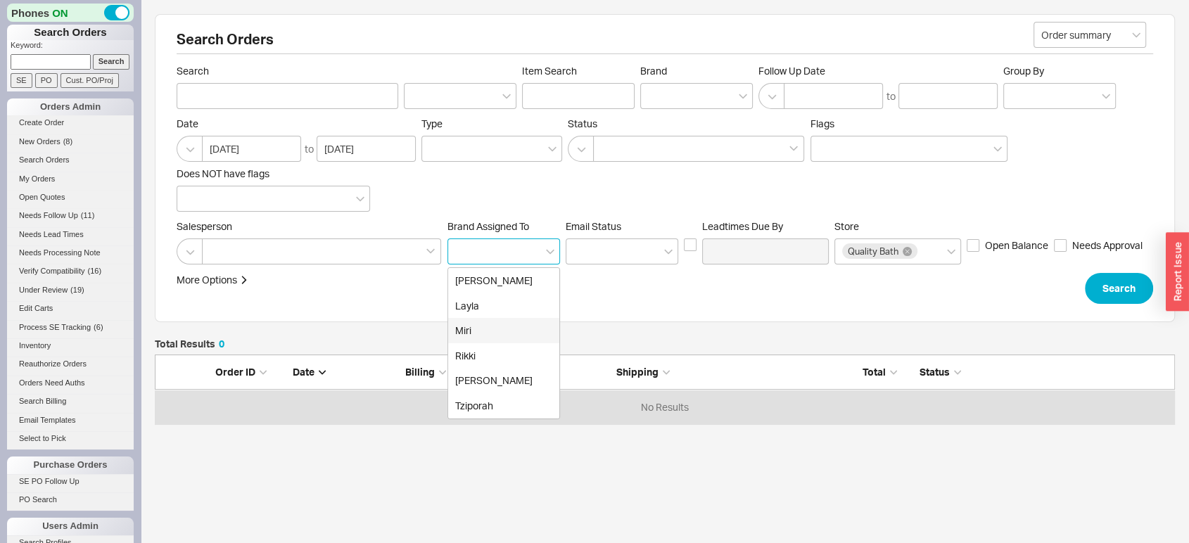
click at [492, 338] on div "Miri" at bounding box center [503, 330] width 111 height 25
type input "Brand"
type input "Miri"
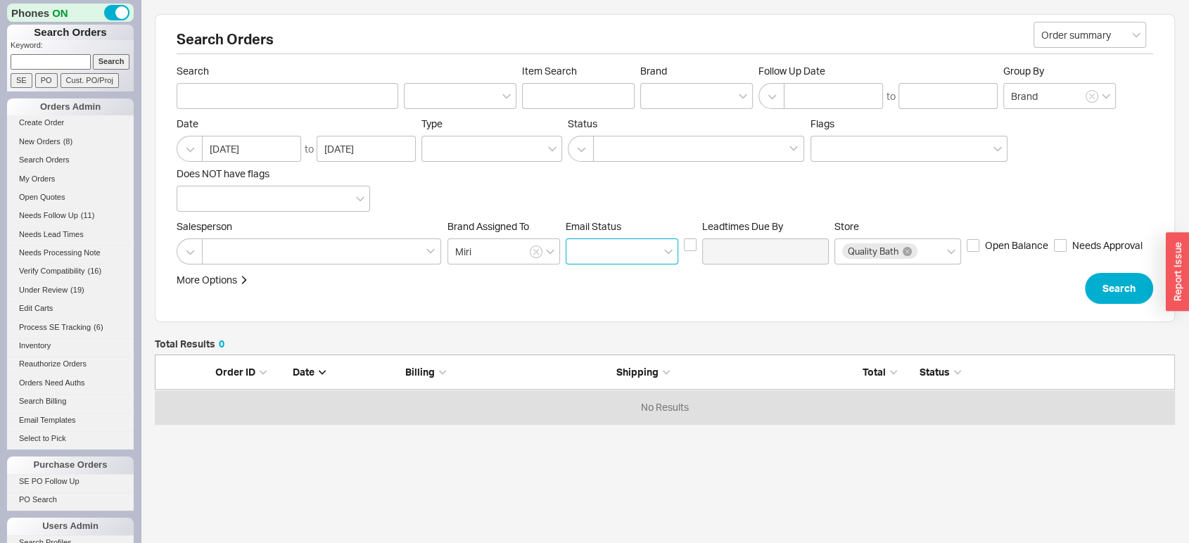
click at [613, 251] on input at bounding box center [622, 251] width 113 height 26
click at [607, 303] on div "Unsent" at bounding box center [621, 305] width 111 height 25
type input "Unsent"
click at [369, 250] on div at bounding box center [321, 251] width 239 height 26
click at [219, 250] on input at bounding box center [215, 251] width 10 height 16
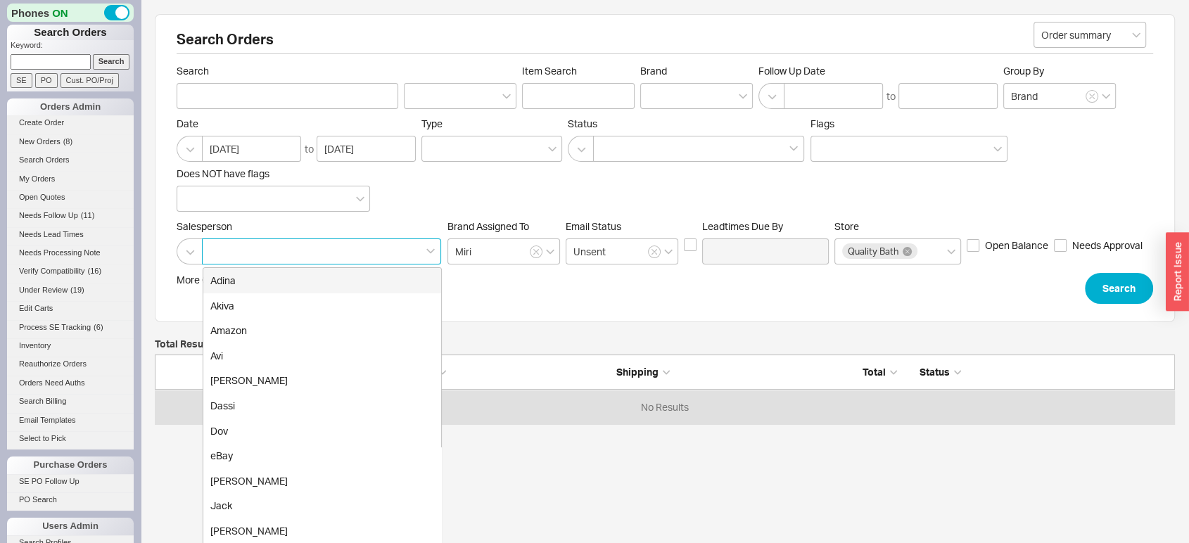
type input "q"
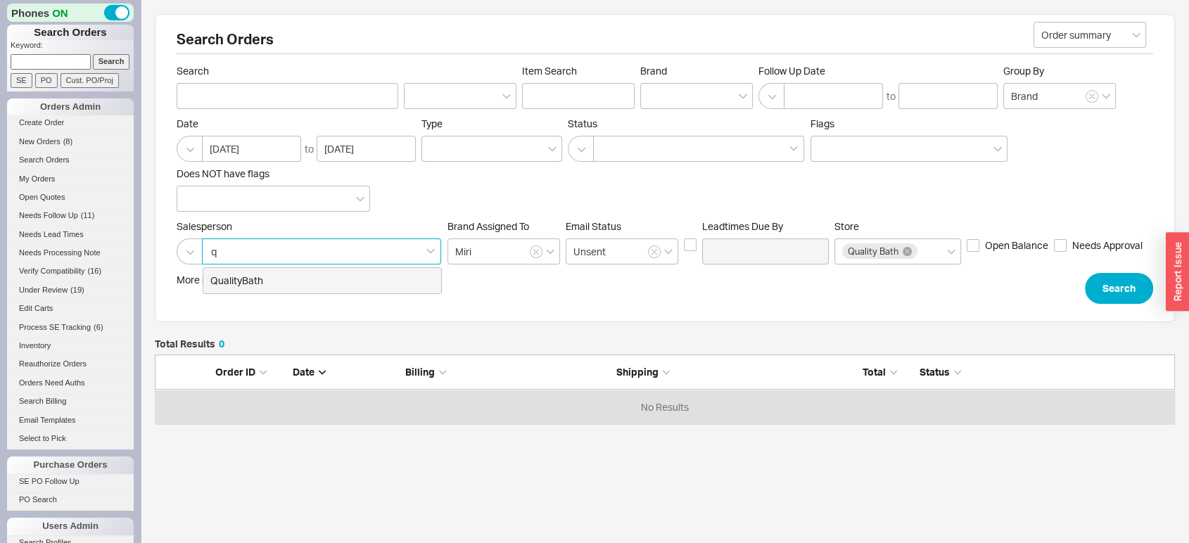
click at [352, 283] on div "QualityBath" at bounding box center [322, 280] width 238 height 25
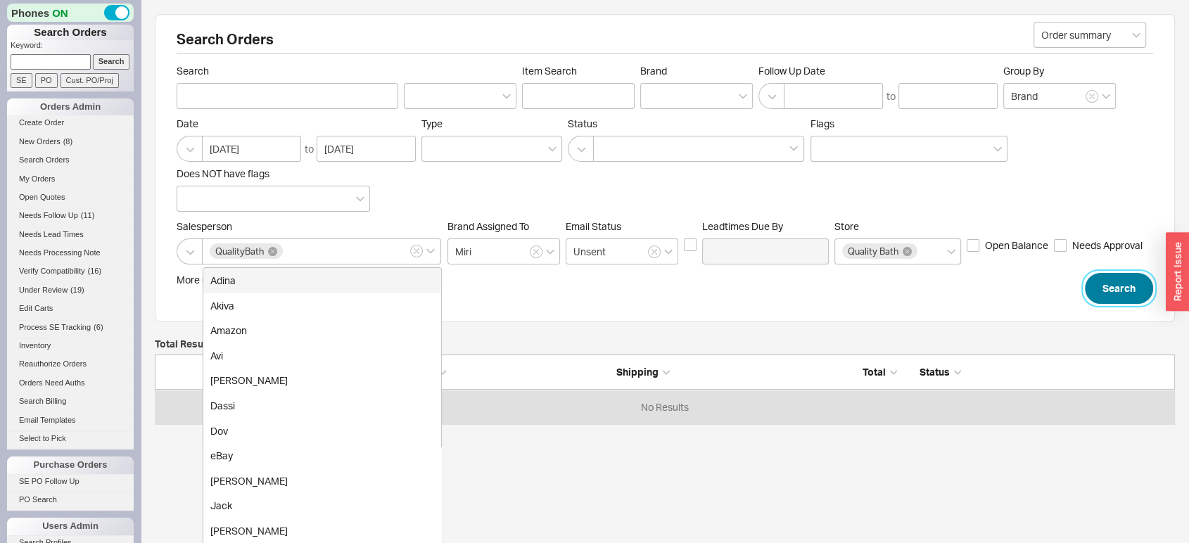
click at [1109, 294] on button "Search" at bounding box center [1119, 288] width 68 height 31
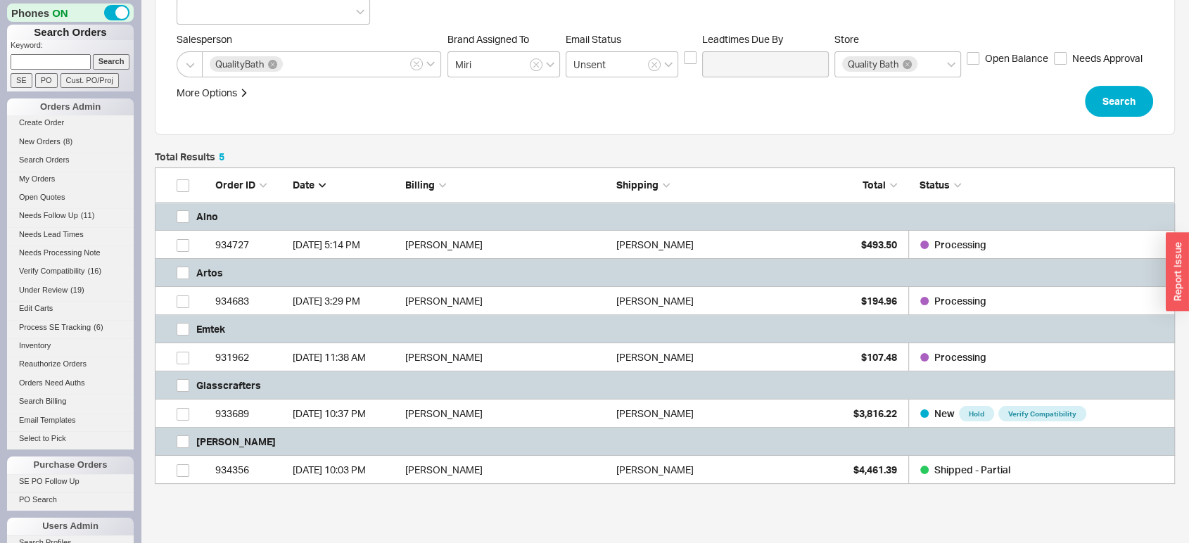
scroll to position [191, 0]
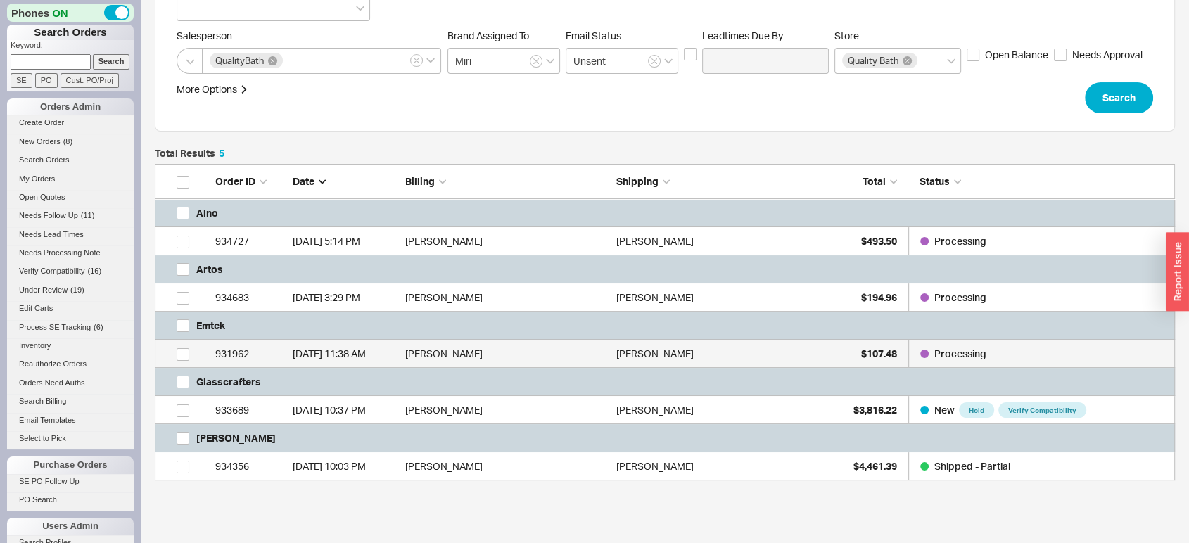
click at [805, 352] on div "[PERSON_NAME]" at bounding box center [718, 354] width 204 height 28
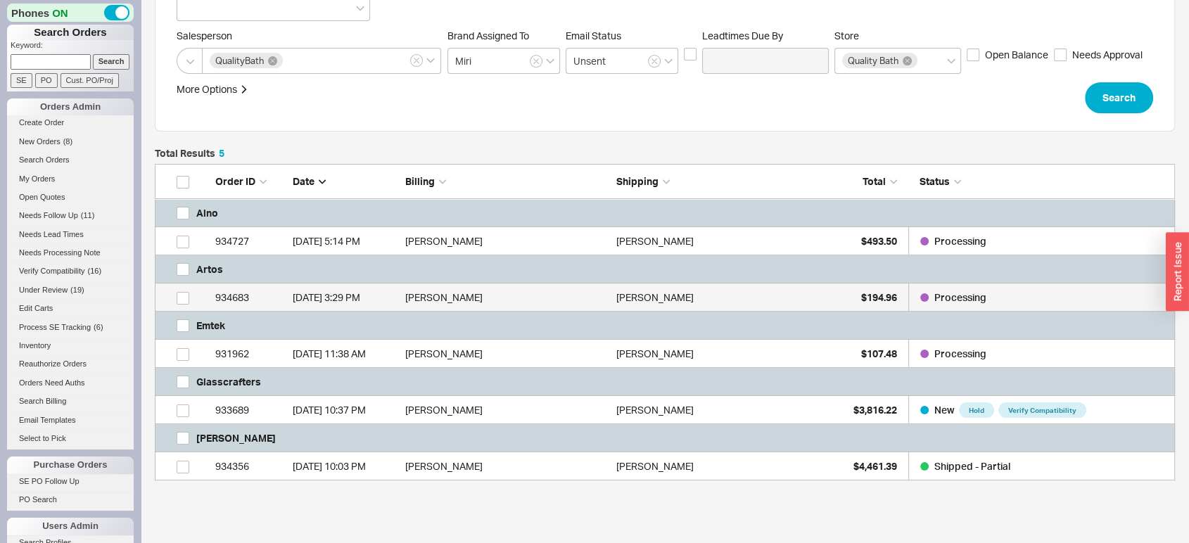
click at [723, 295] on div "[PERSON_NAME]" at bounding box center [718, 297] width 204 height 28
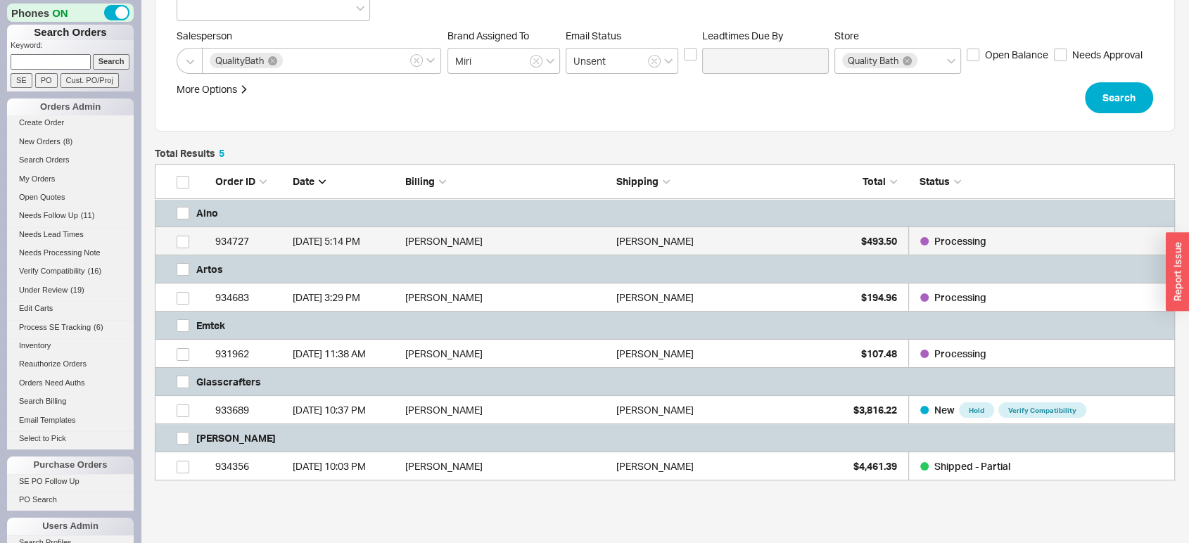
click at [298, 231] on div "[DATE] 5:14 PM" at bounding box center [346, 241] width 106 height 28
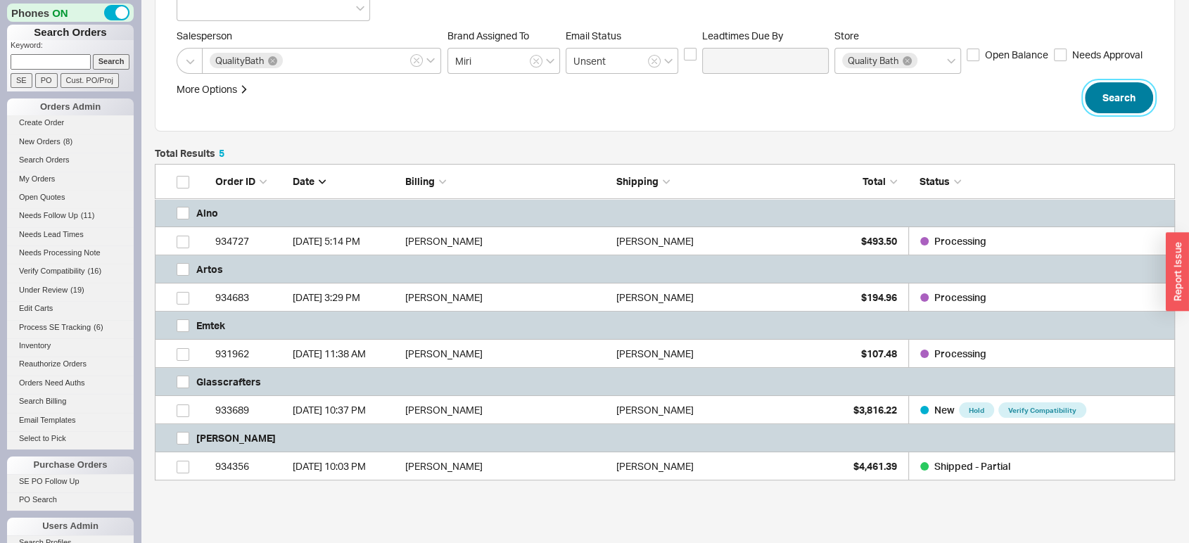
click at [1113, 101] on button "Search" at bounding box center [1119, 97] width 68 height 31
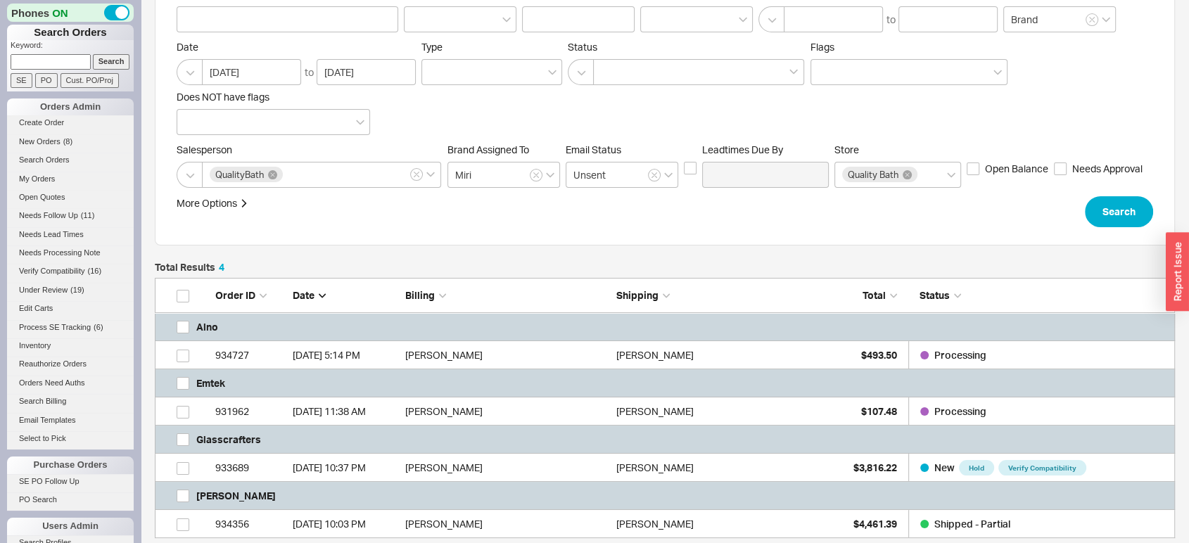
scroll to position [123, 0]
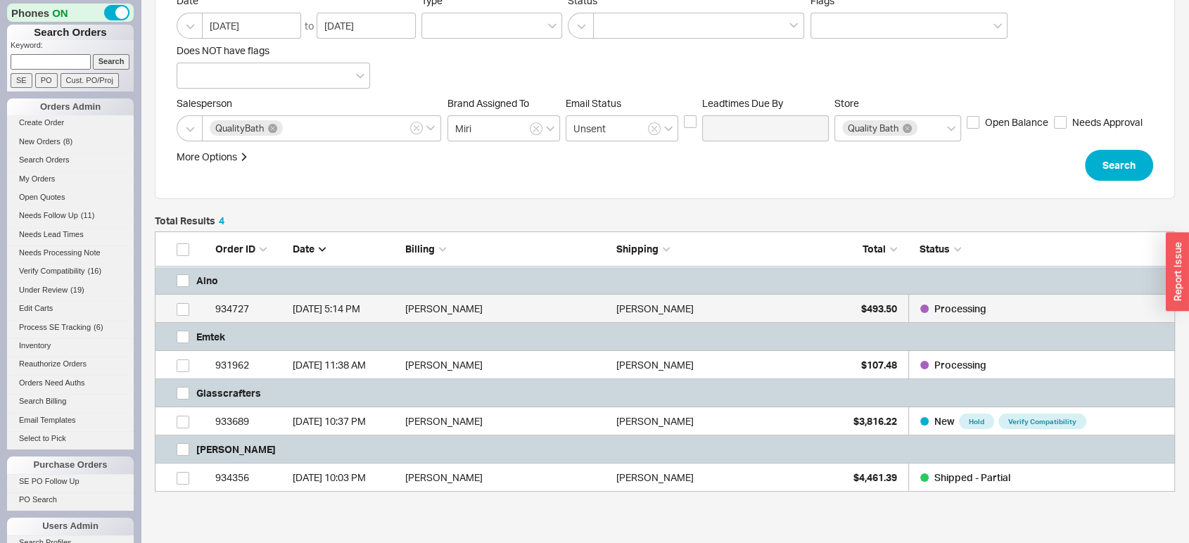
click at [809, 318] on div "[PERSON_NAME]" at bounding box center [718, 309] width 204 height 28
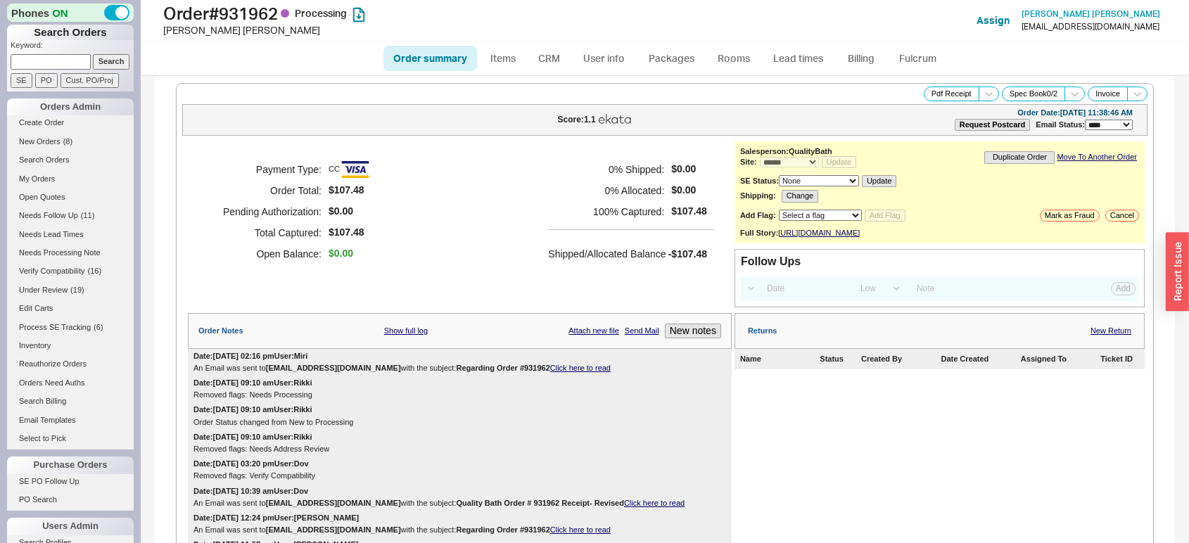
select select "*"
select select "LOW"
select select "3"
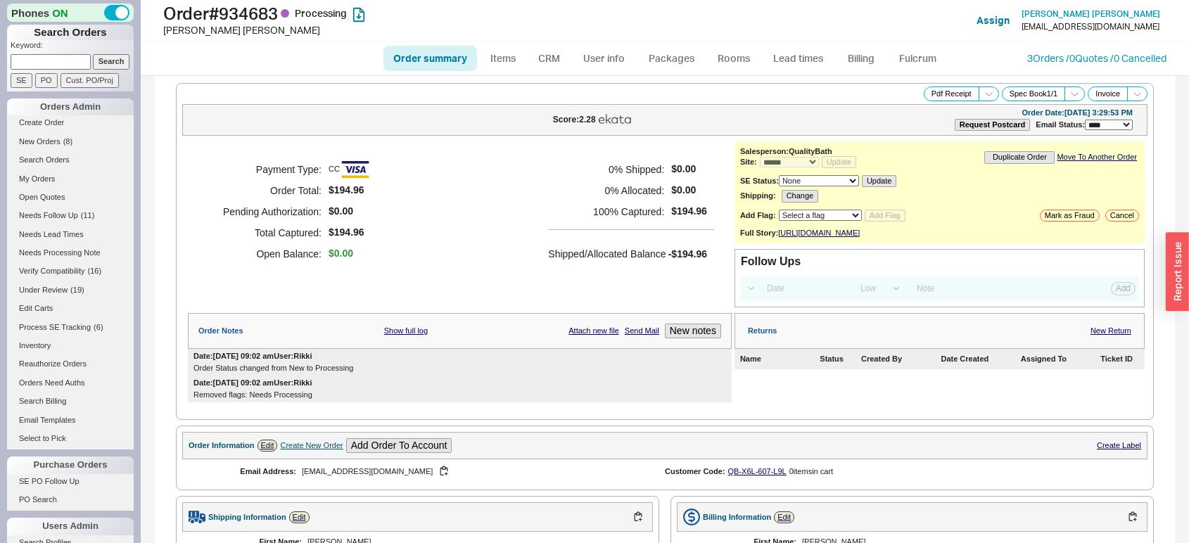
select select "*"
select select "LOW"
select select "3"
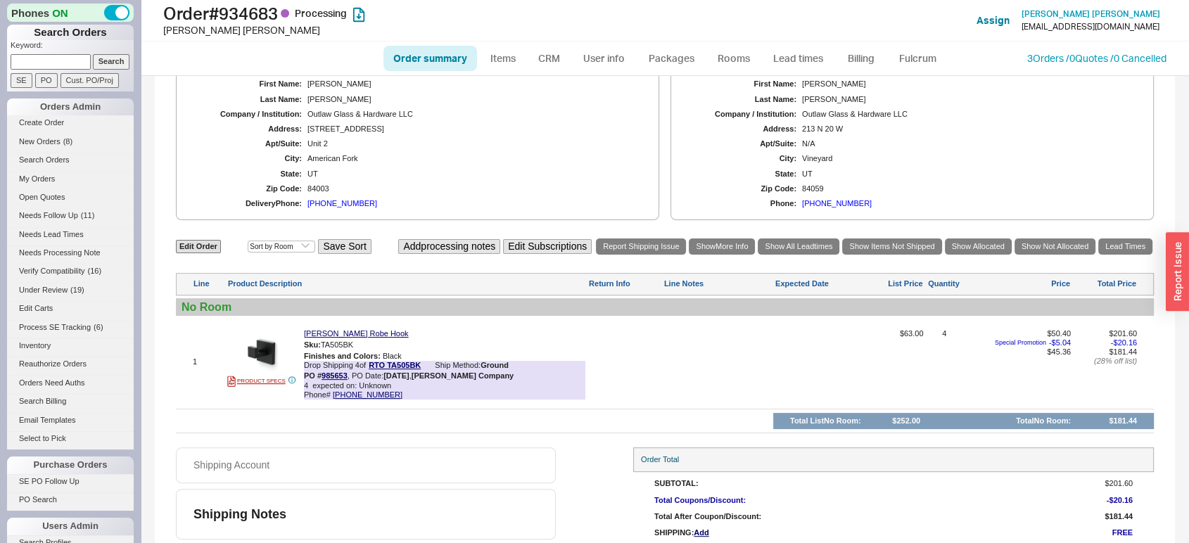
scroll to position [459, 0]
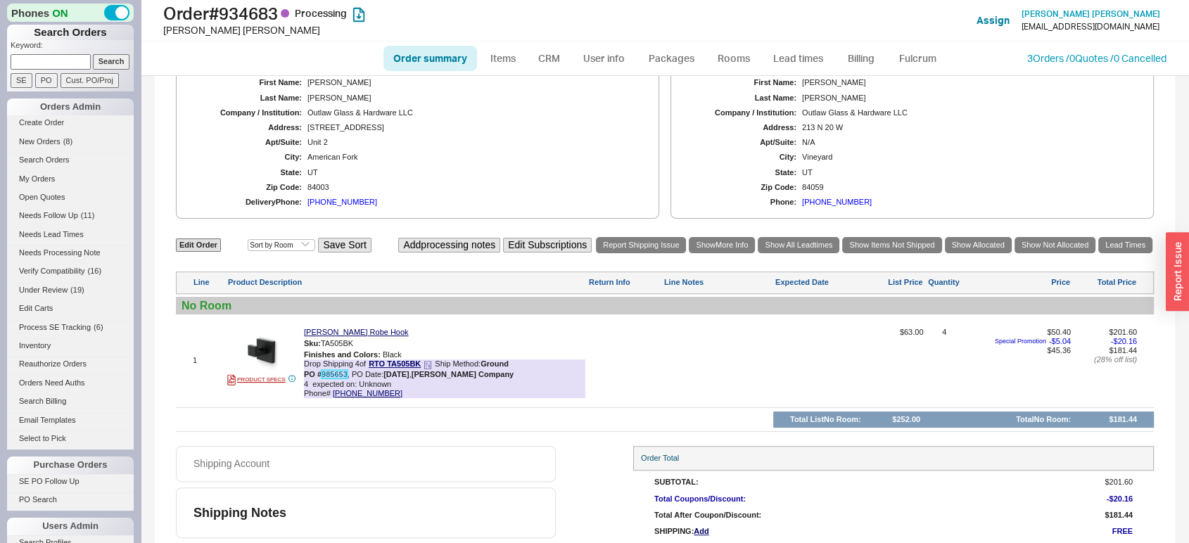
click at [333, 378] on link "985653" at bounding box center [334, 374] width 26 height 8
click at [801, 50] on link "Lead times" at bounding box center [798, 58] width 71 height 25
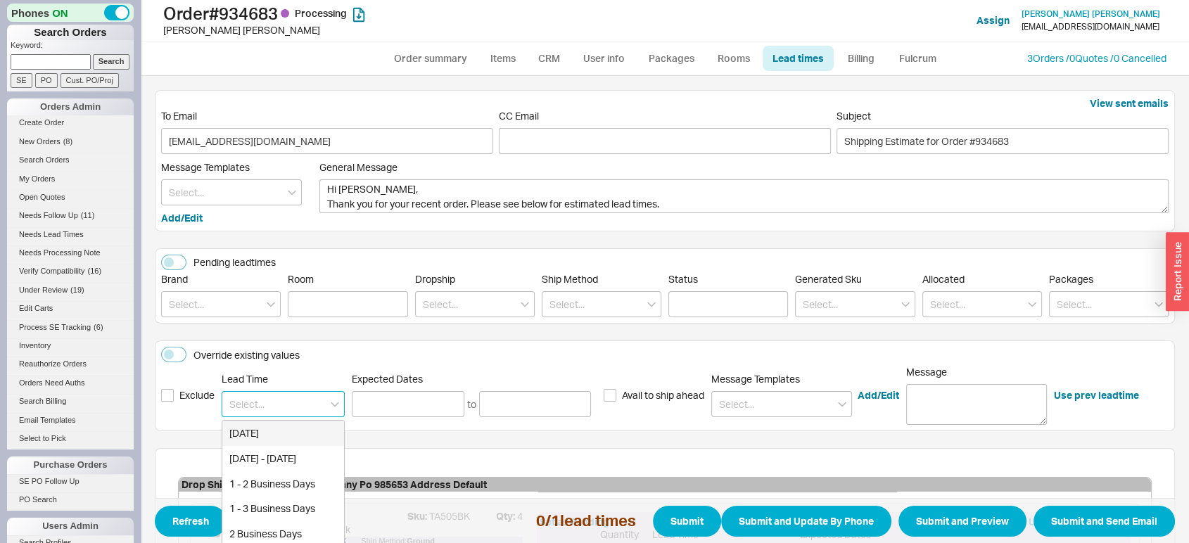
click at [291, 394] on input at bounding box center [283, 404] width 123 height 26
click at [287, 488] on div "1 - 2 Business Days" at bounding box center [283, 483] width 122 height 25
type input "1 - 2 Business Days"
type input "08/20/2025"
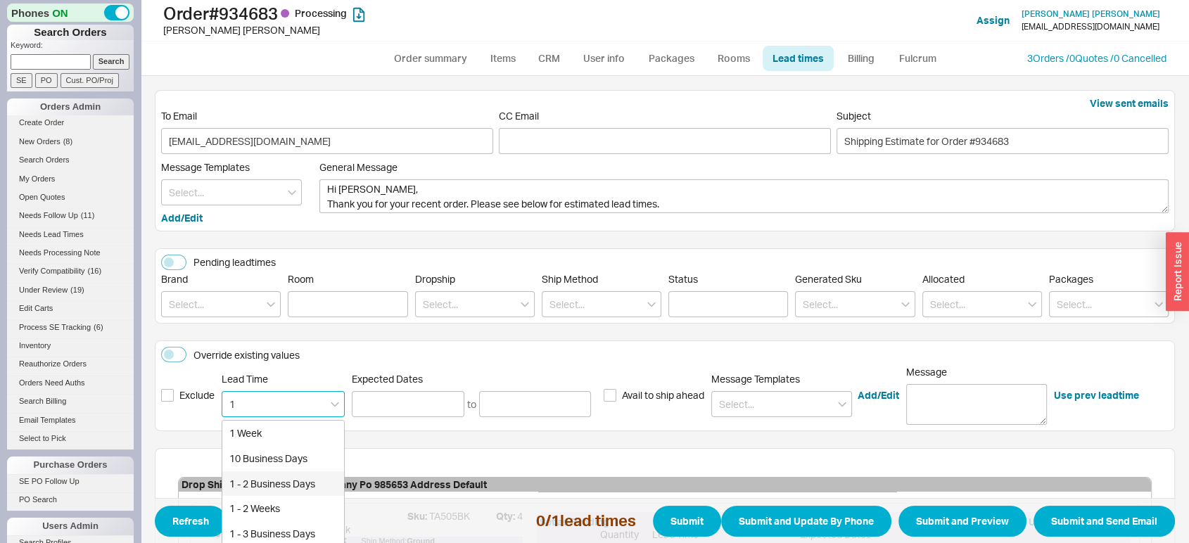
type input "08/21/2025"
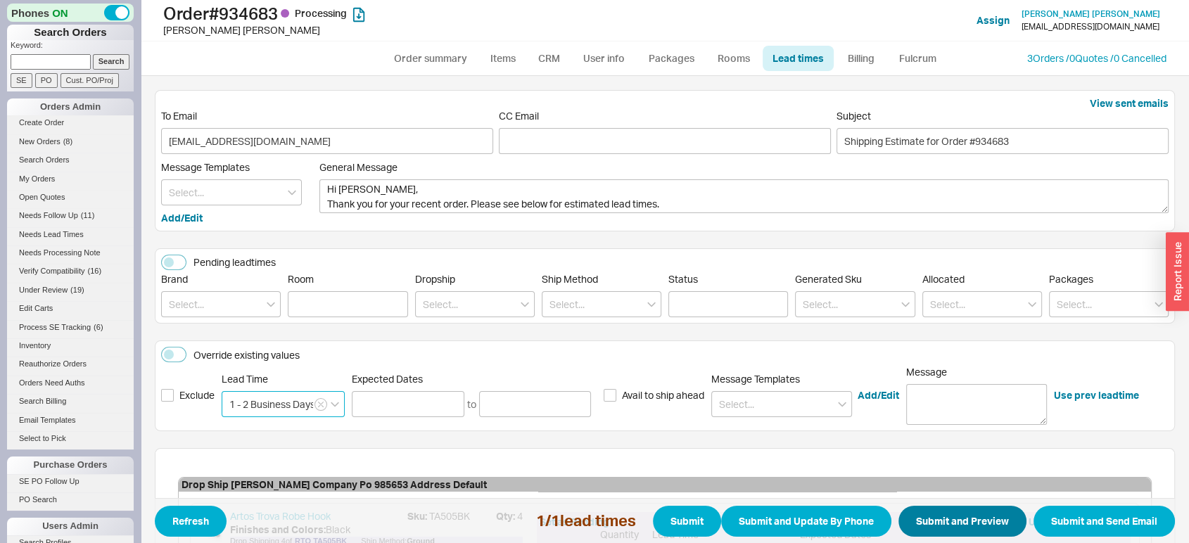
type input "1 - 2 Business Days"
click at [931, 516] on button "Submit and Preview" at bounding box center [962, 521] width 128 height 31
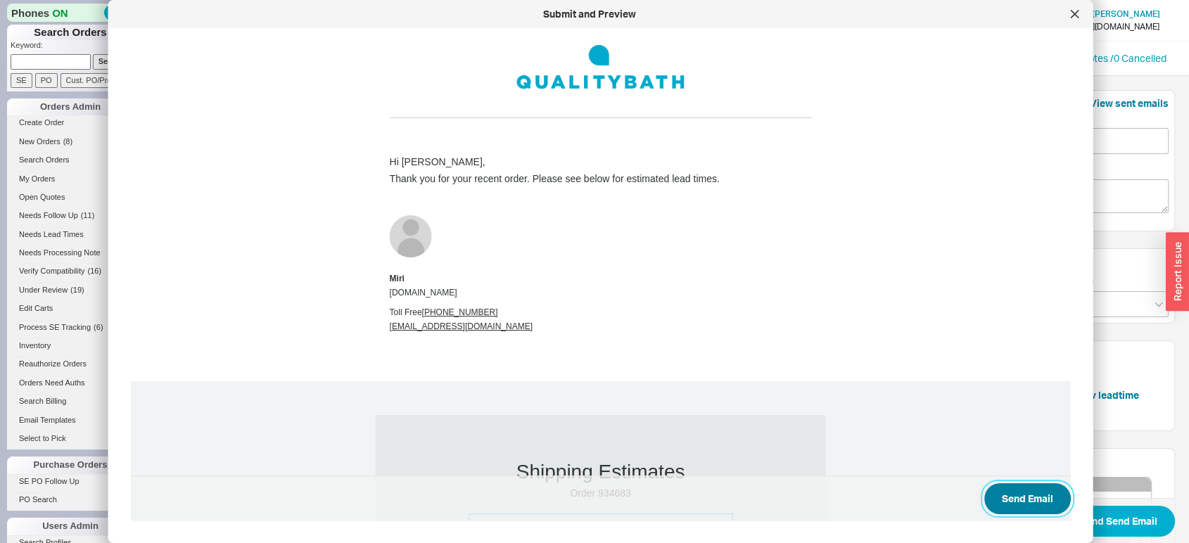
click at [992, 504] on button "Send Email" at bounding box center [1027, 498] width 87 height 31
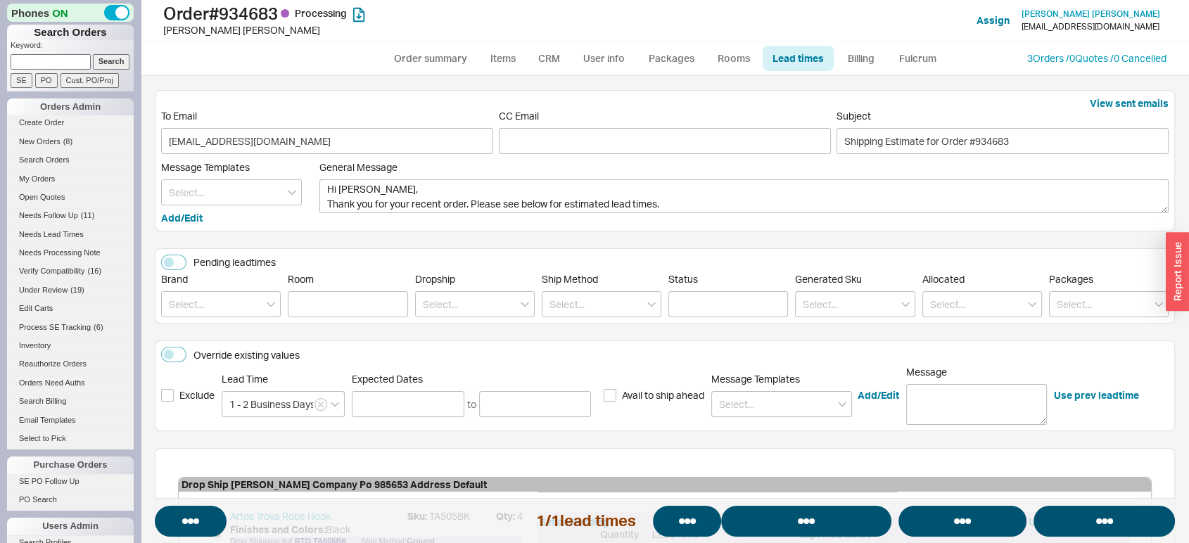
select select "*"
select select "LOW"
select select "3"
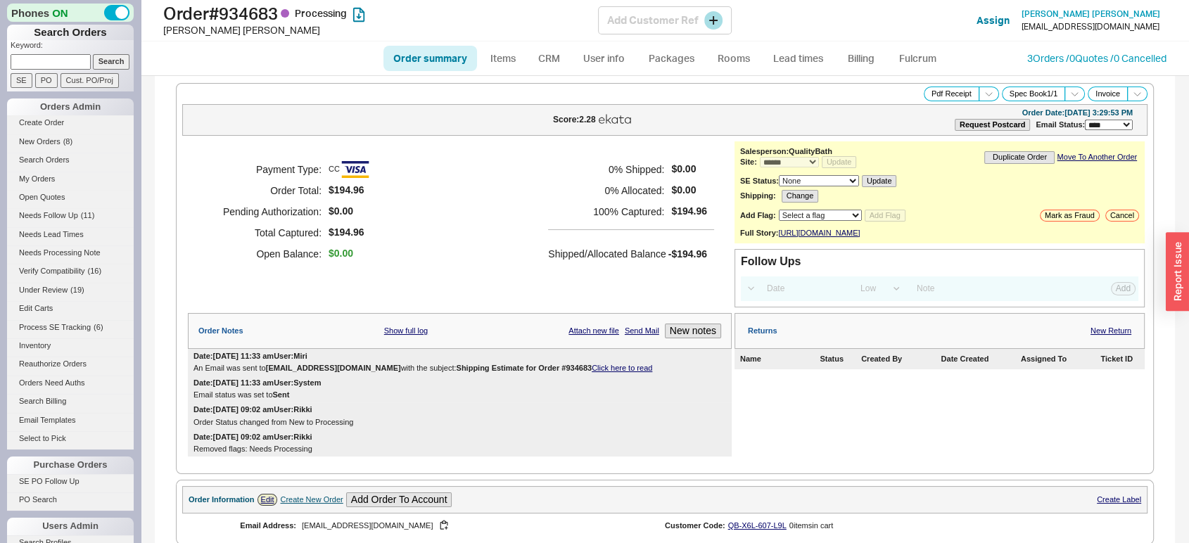
select select "*"
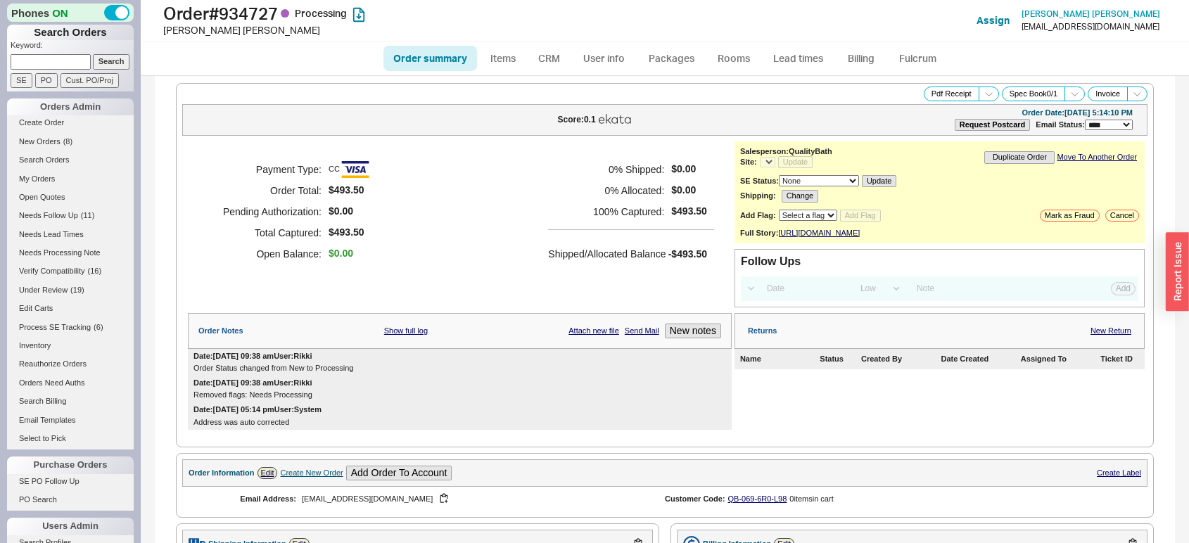
select select "*"
select select "LOW"
select select "3"
select select "*"
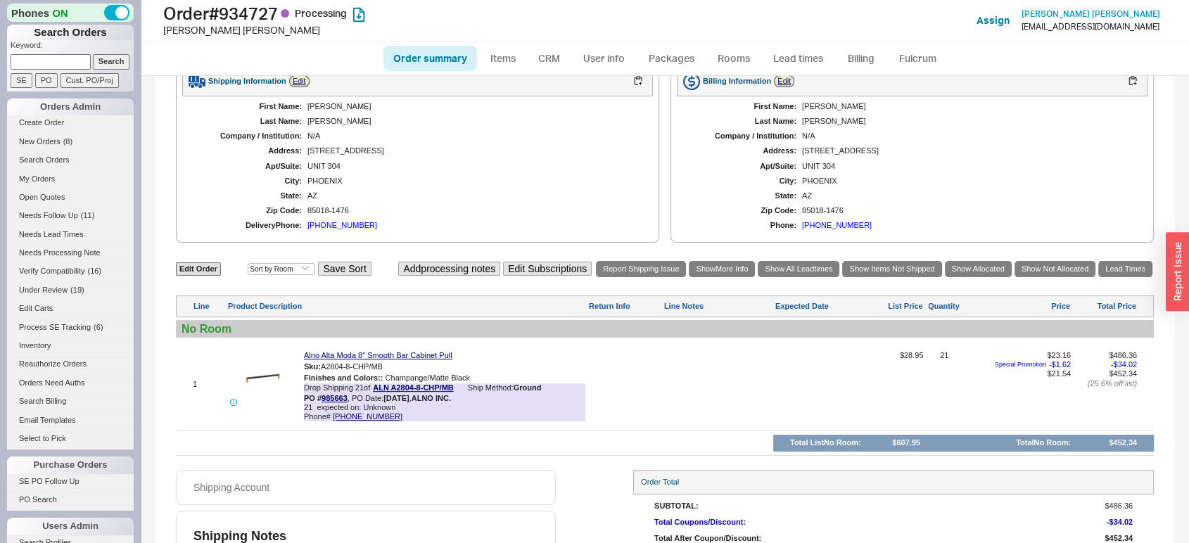
scroll to position [474, 0]
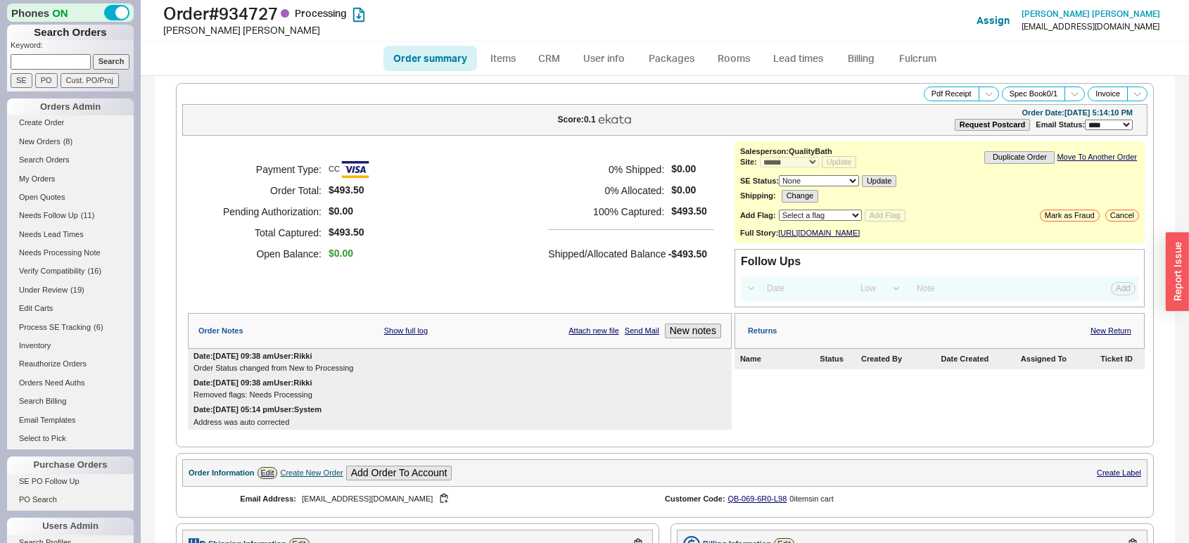
select select "*"
select select "LOW"
select select "3"
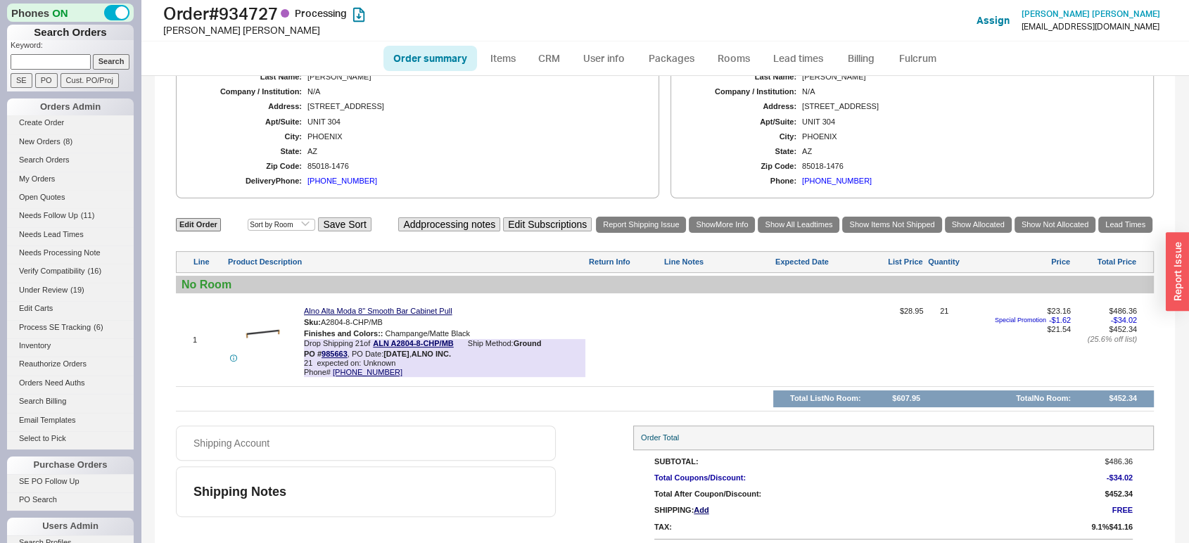
scroll to position [509, 0]
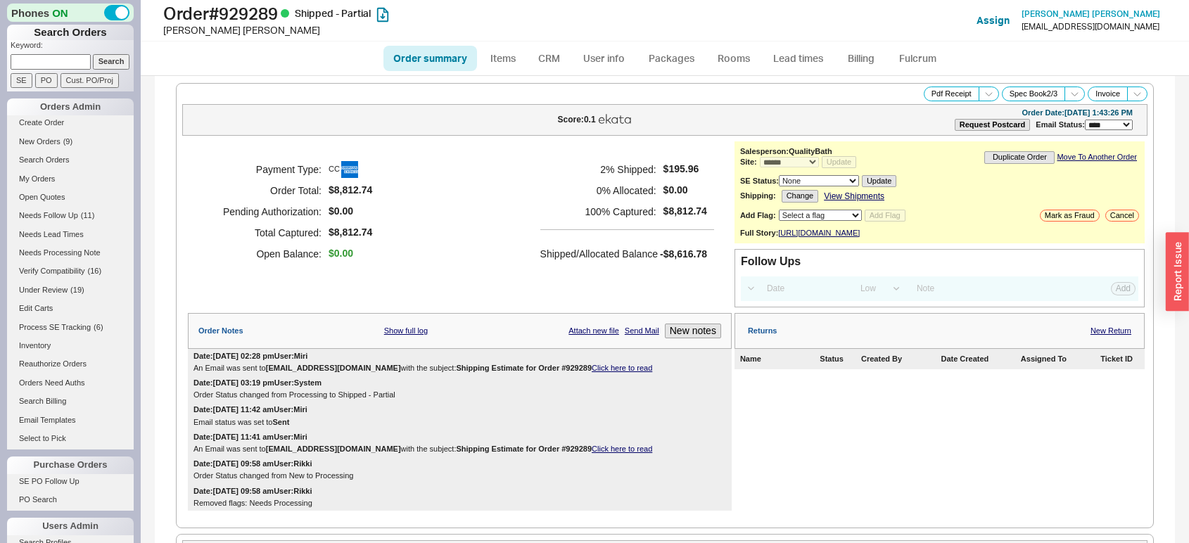
select select "*"
select select "LOW"
select select "3"
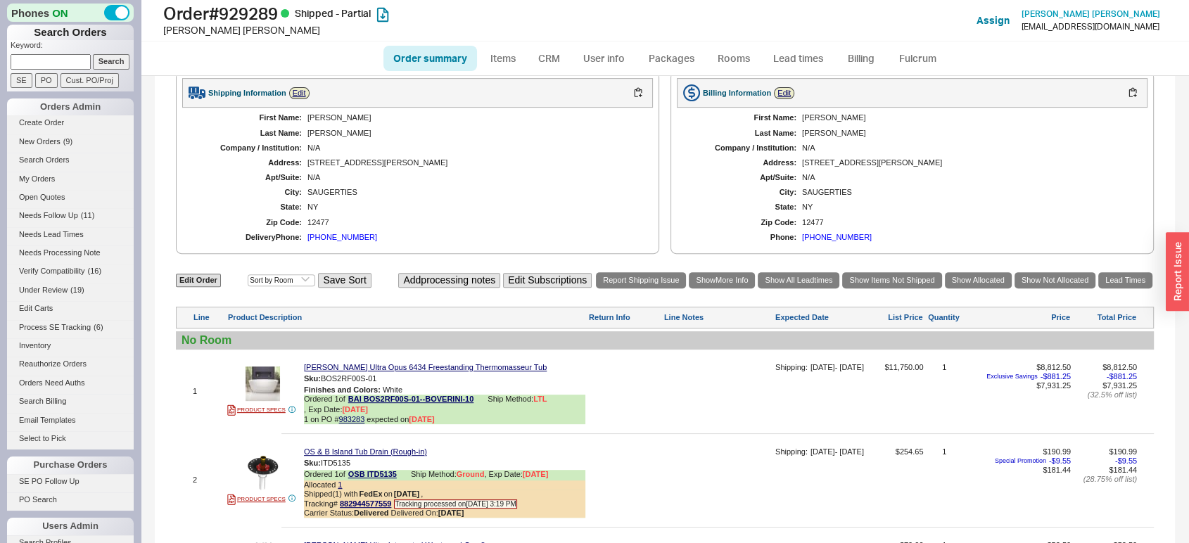
scroll to position [552, 0]
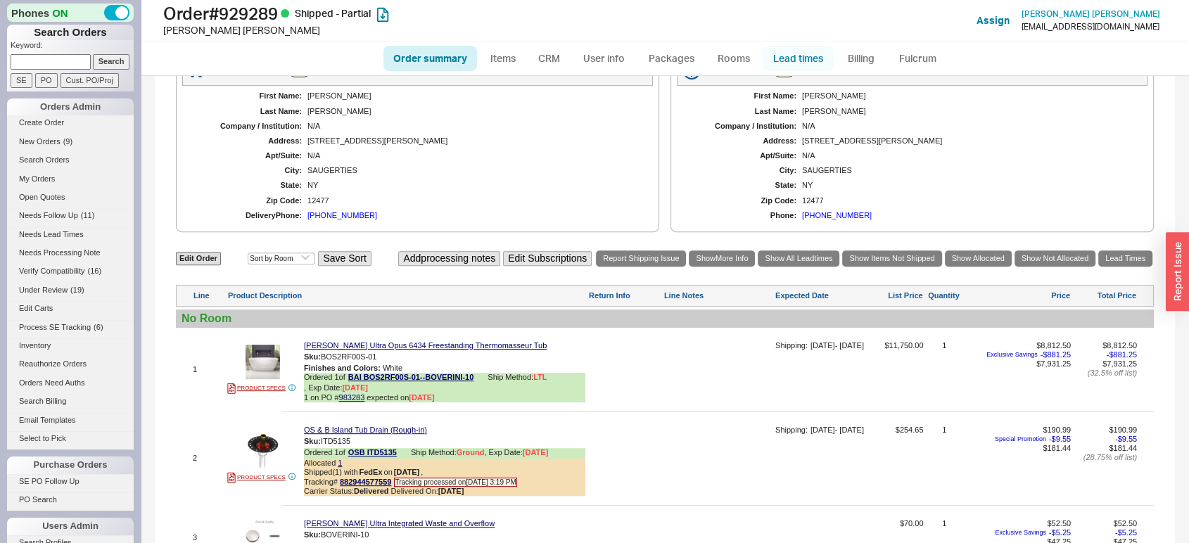
click at [789, 55] on link "Lead times" at bounding box center [798, 58] width 71 height 25
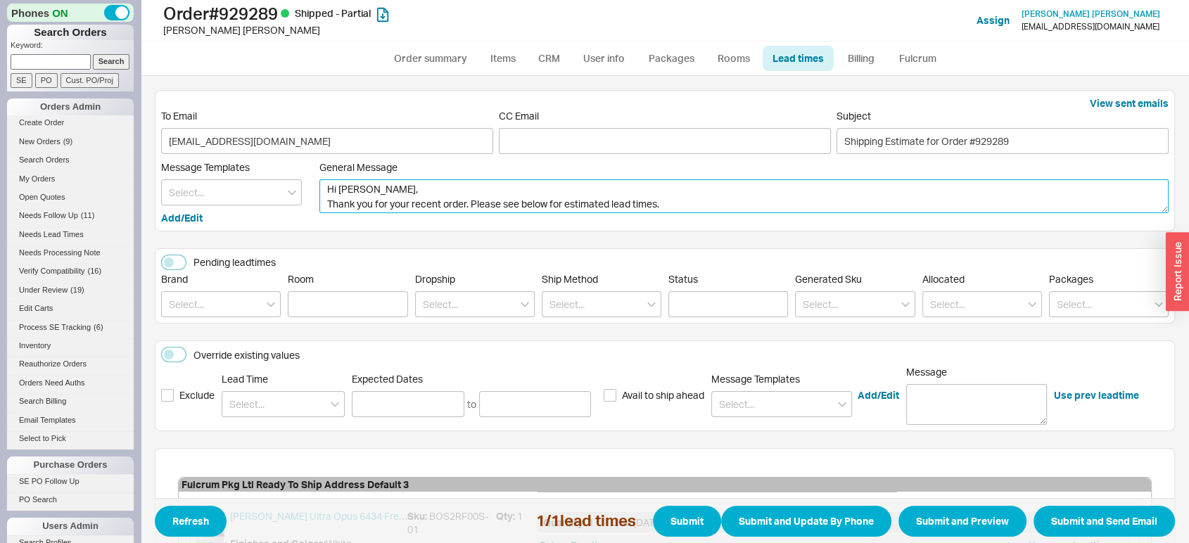
drag, startPoint x: 465, startPoint y: 204, endPoint x: 277, endPoint y: 229, distance: 189.5
click at [277, 229] on div "View sent emails To Email ejtcontracting@yahoo.com CC Email Subject Shipping Es…" at bounding box center [665, 160] width 1020 height 141
click at [502, 199] on textarea "Hi Eric, I hope all is well. Please see below for estimated lead times." at bounding box center [743, 196] width 849 height 34
click at [592, 201] on textarea "Hi Eric, I hope all is well. Please see below for updated lead times." at bounding box center [743, 196] width 849 height 34
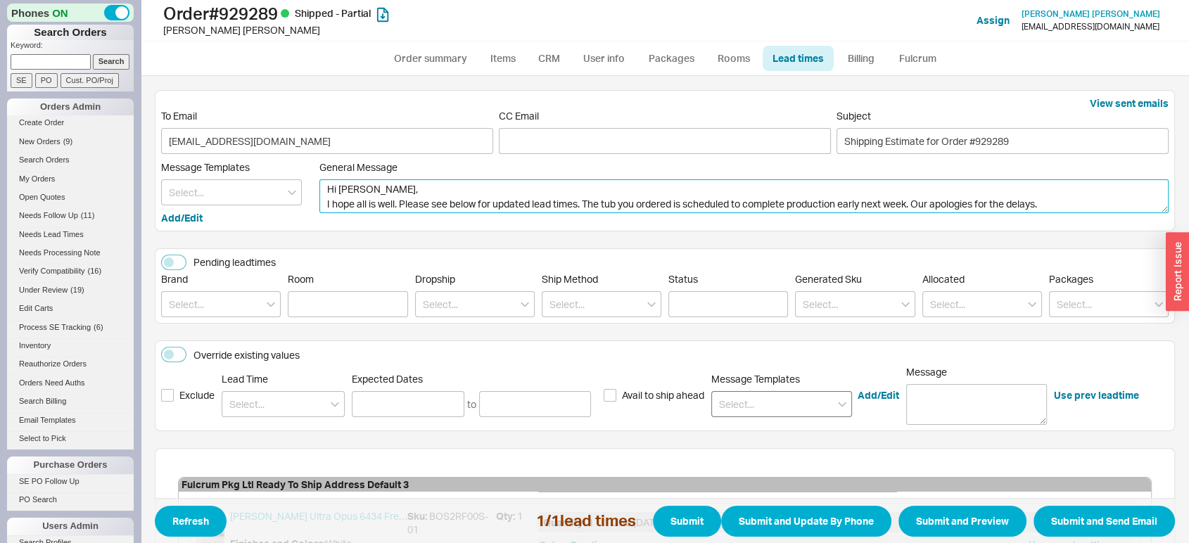
type textarea "Hi Eric, I hope all is well. Please see below for updated lead times. The tub y…"
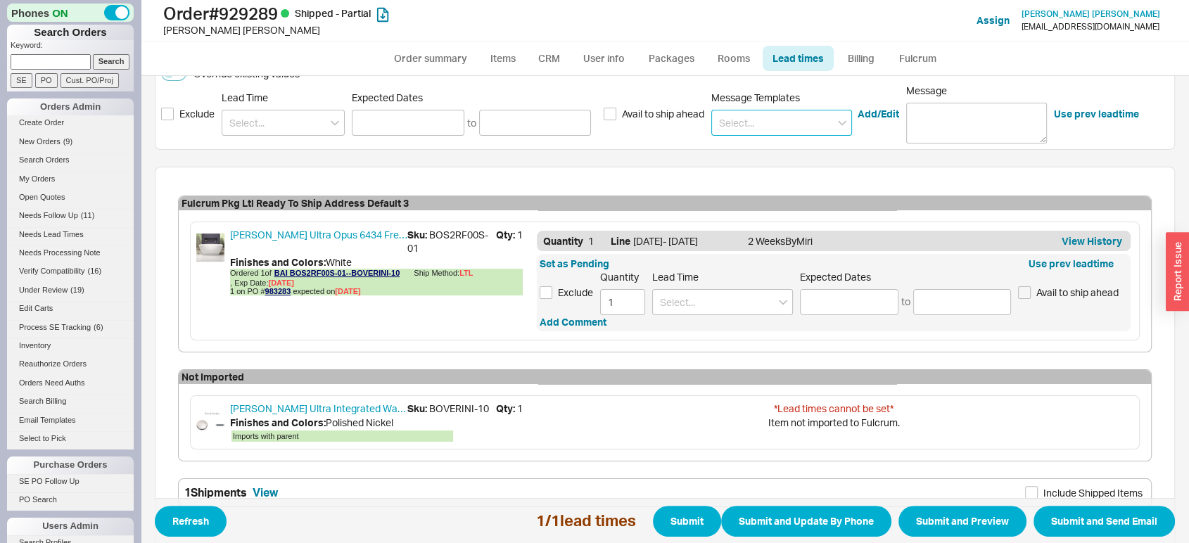
scroll to position [283, 0]
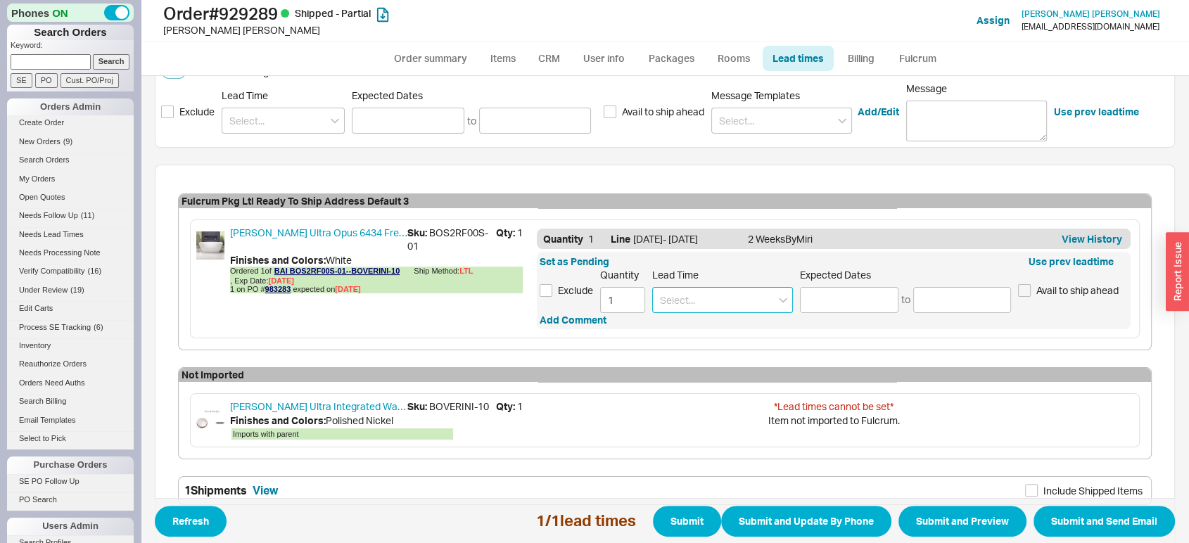
click at [717, 300] on input at bounding box center [722, 300] width 141 height 26
click at [696, 299] on input at bounding box center [722, 300] width 141 height 26
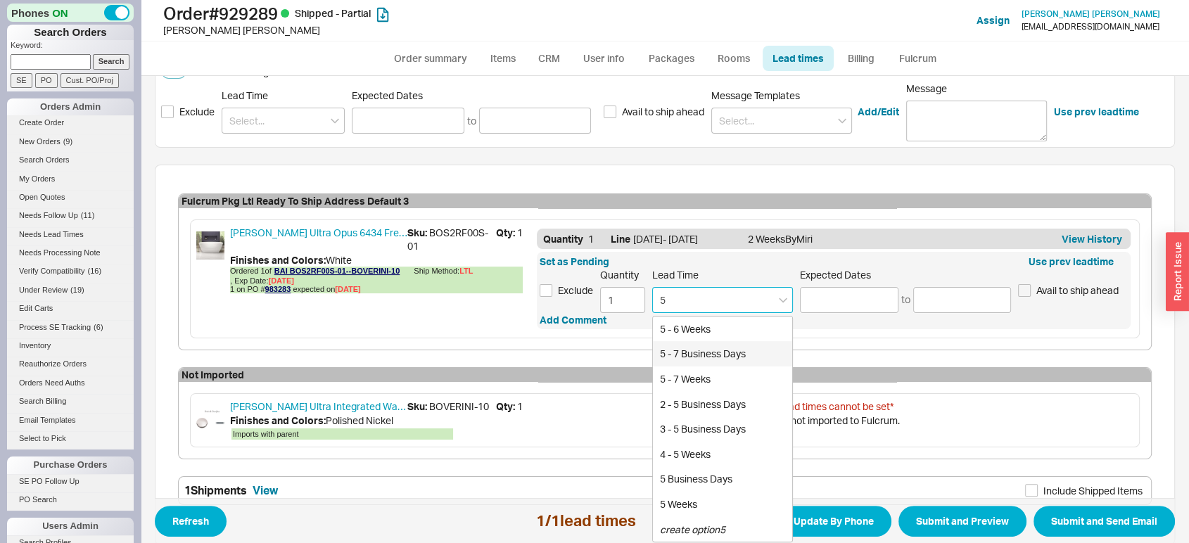
click at [694, 350] on div "5 - 7 Business Days" at bounding box center [722, 353] width 139 height 25
type input "5 - 7 Business Days"
type input "08/26/2025"
type input "08/28/2025"
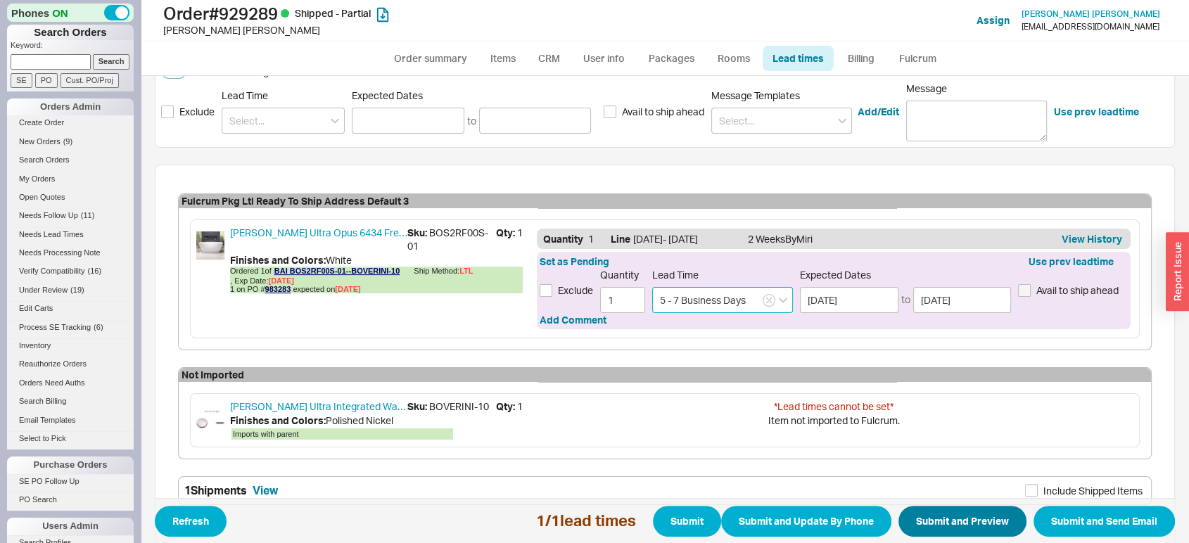
type input "5 - 7 Business Days"
click at [959, 532] on button "Submit and Preview" at bounding box center [962, 521] width 128 height 31
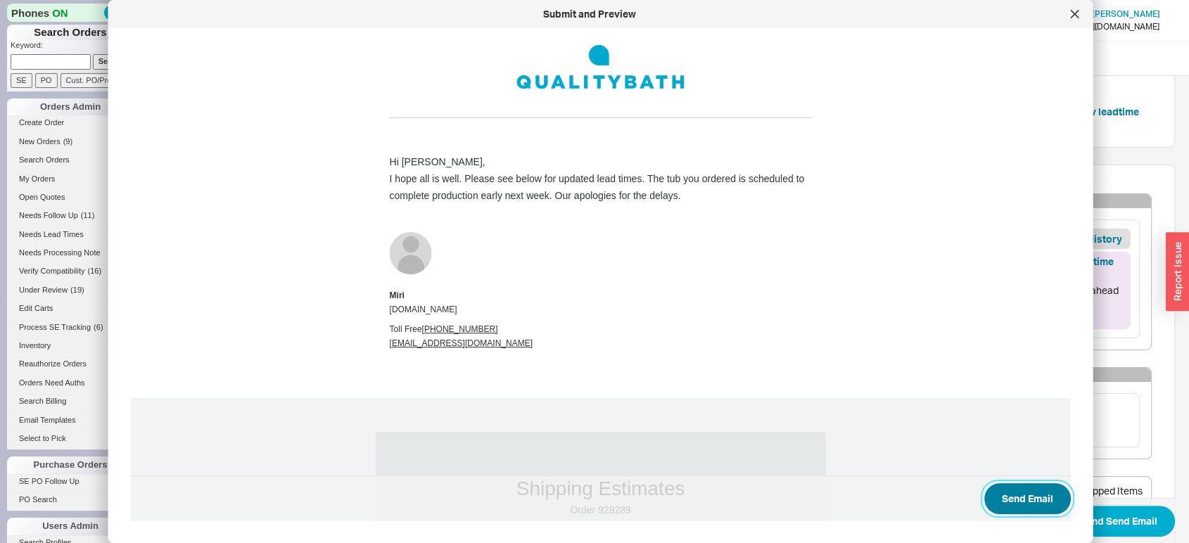
click at [1004, 488] on button "Send Email" at bounding box center [1027, 498] width 87 height 31
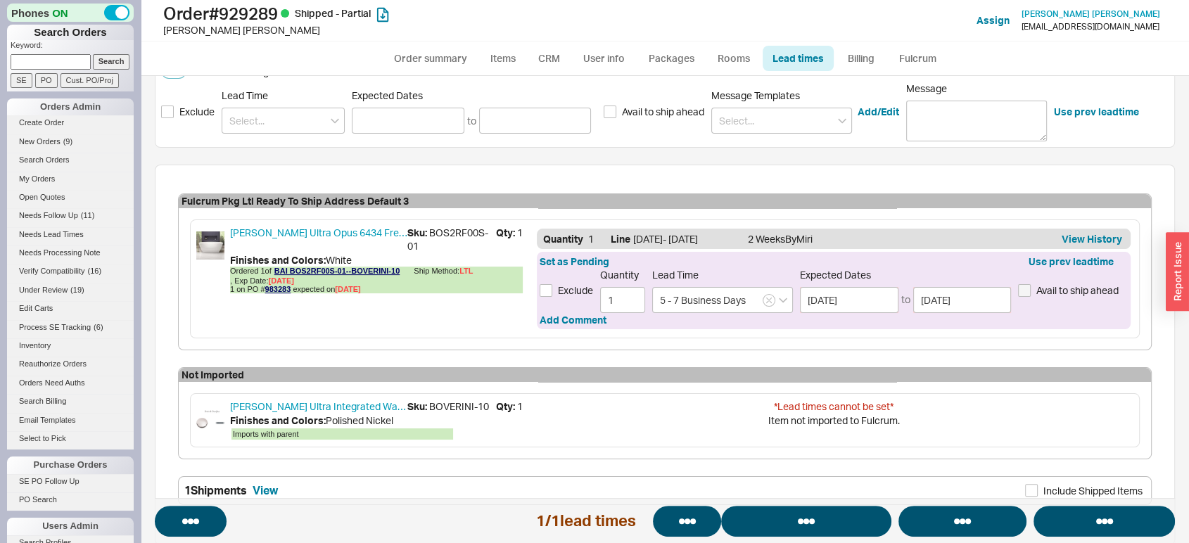
select select "*"
select select "LOW"
select select "3"
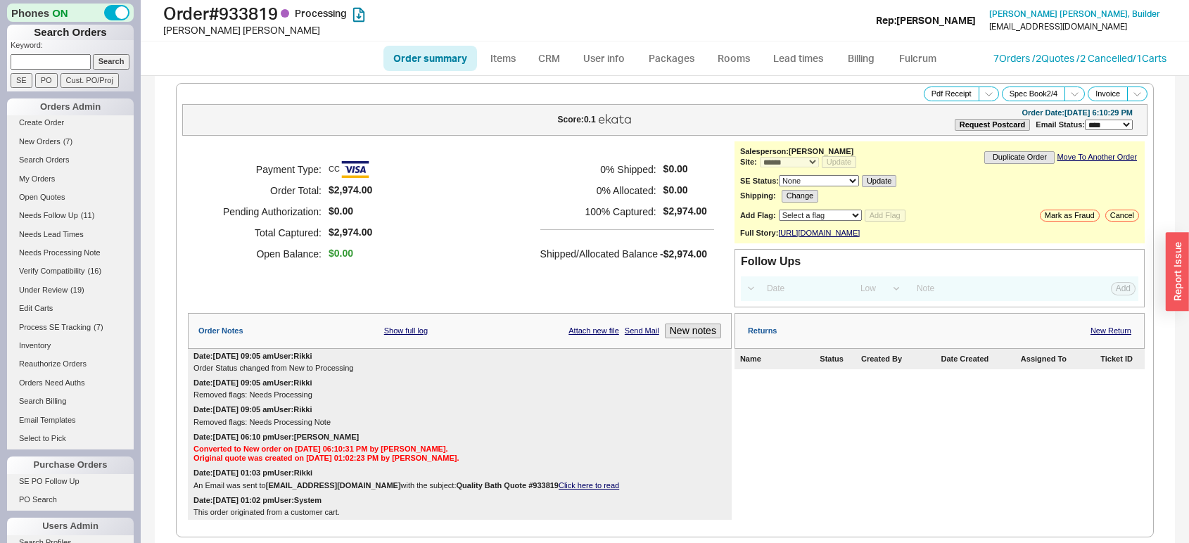
select select "*"
select select "LOW"
select select "3"
click at [783, 51] on link "Lead times" at bounding box center [798, 58] width 71 height 25
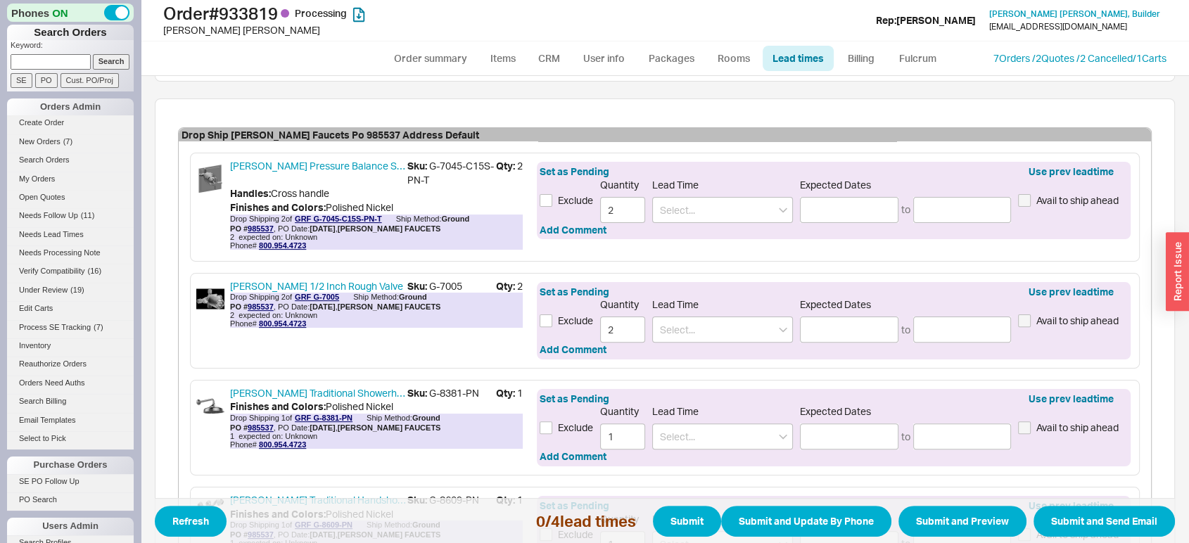
scroll to position [427, 0]
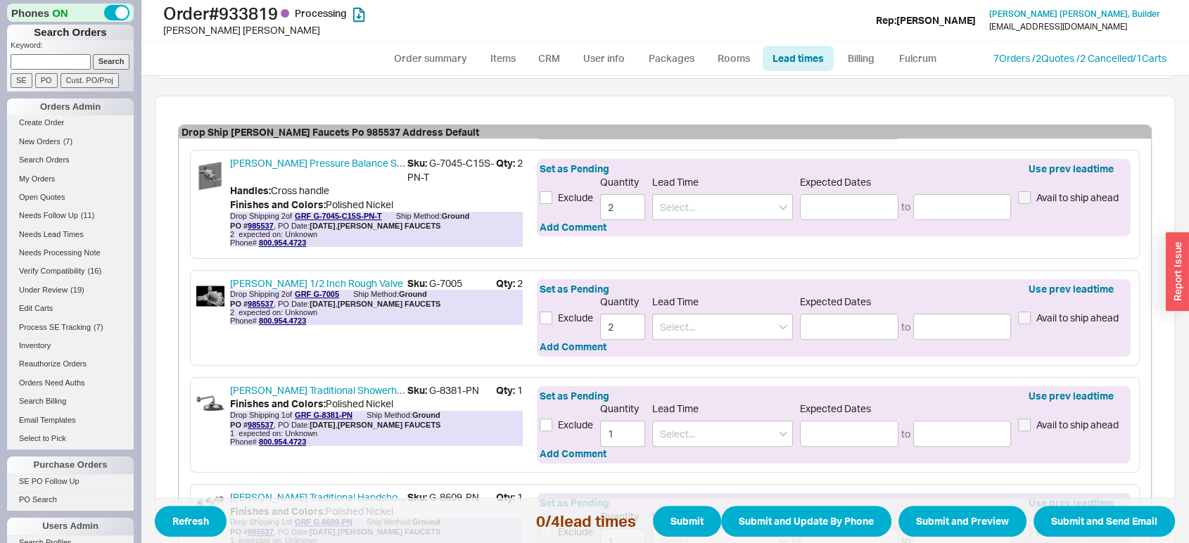
click at [701, 218] on div "Set as Pending Use prev leadtime Exclude Quantity 2 Lead Time Expected Dates to…" at bounding box center [834, 197] width 594 height 77
click at [686, 204] on input at bounding box center [722, 207] width 141 height 26
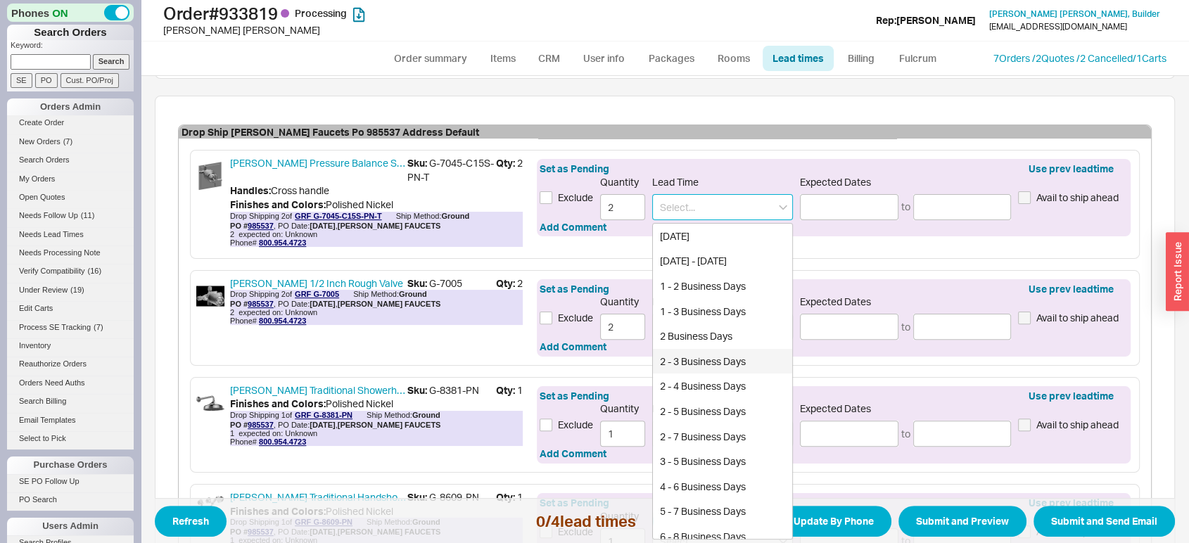
click at [692, 352] on div "2 - 3 Business Days" at bounding box center [722, 361] width 139 height 25
type input "2 - 3 Business Days"
type input "08/21/2025"
type input "08/22/2025"
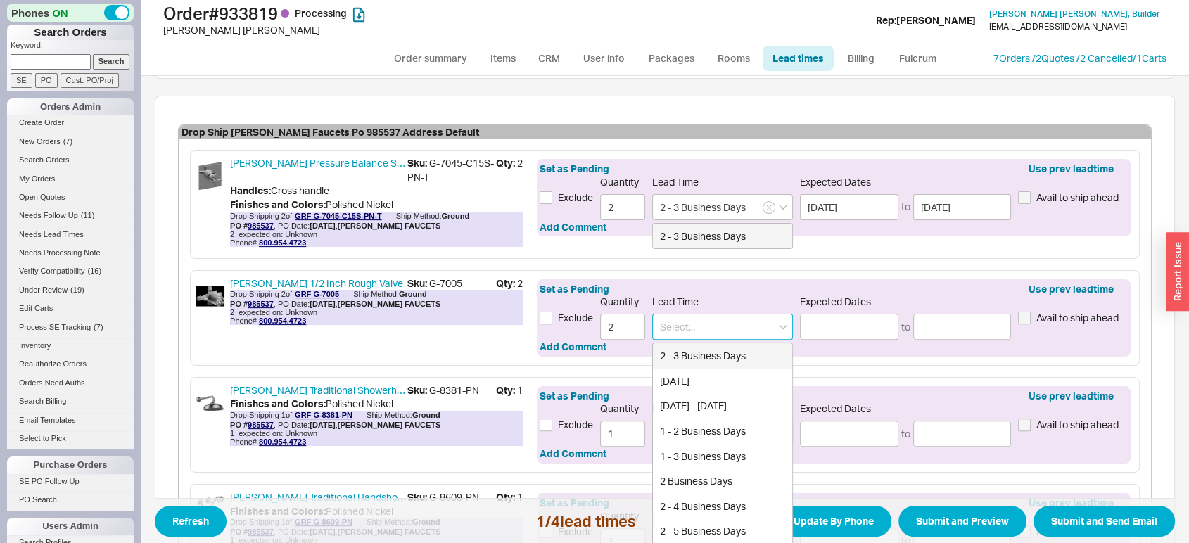
click at [670, 331] on input at bounding box center [722, 327] width 141 height 26
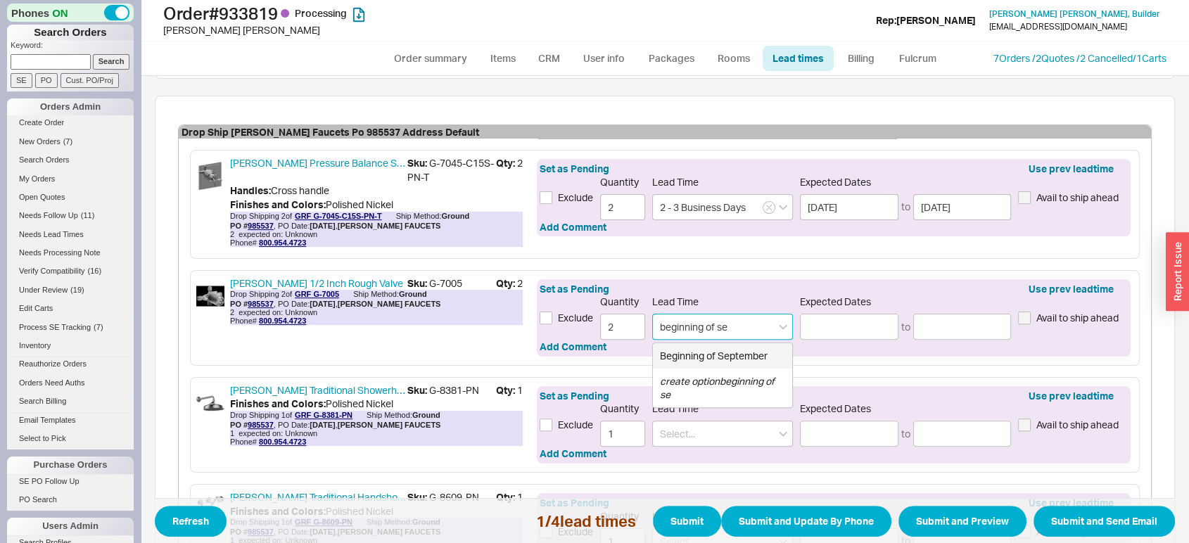
click at [679, 353] on div "Beginning of September" at bounding box center [722, 355] width 139 height 25
type input "Beginning of September"
type input "09/01/2025"
type input "09/08/2025"
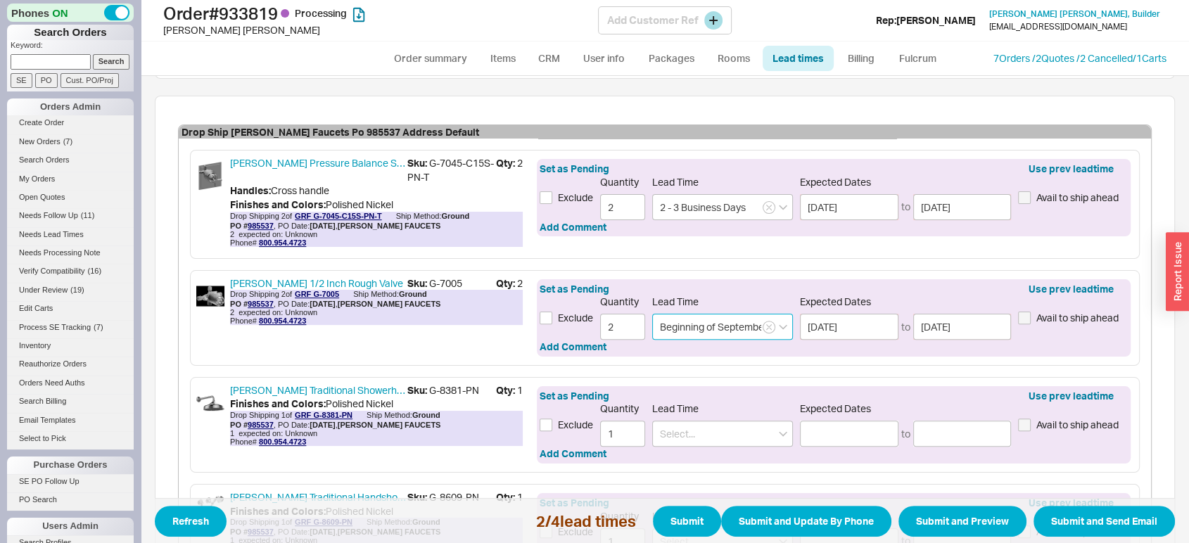
type input "Beginning of September"
click at [710, 432] on input at bounding box center [722, 434] width 141 height 26
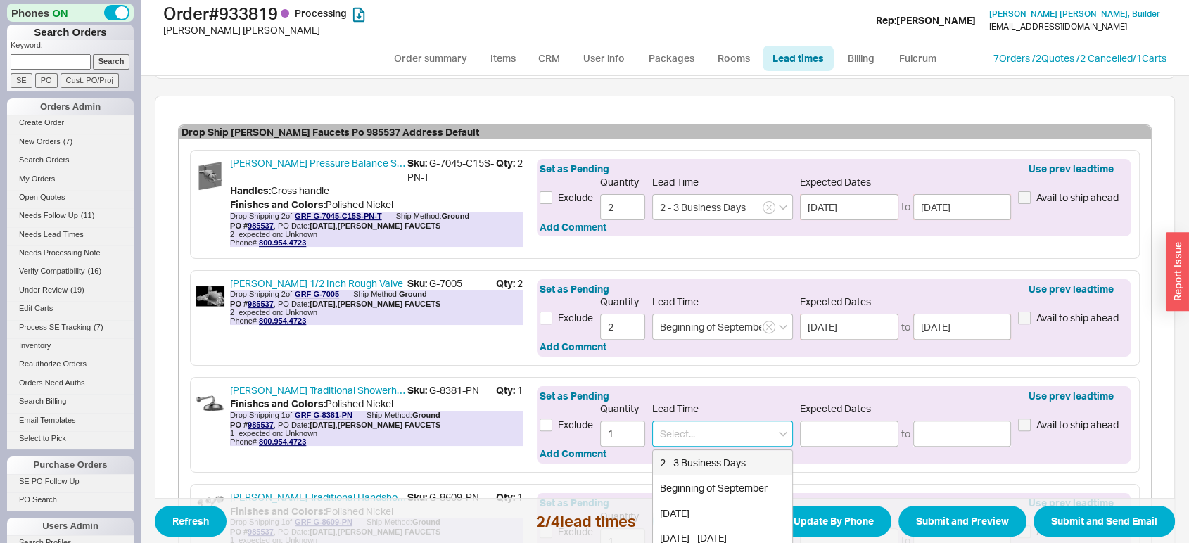
click at [718, 454] on div "2 - 3 Business Days" at bounding box center [722, 462] width 139 height 25
type input "2 - 3 Business Days"
type input "08/21/2025"
type input "08/22/2025"
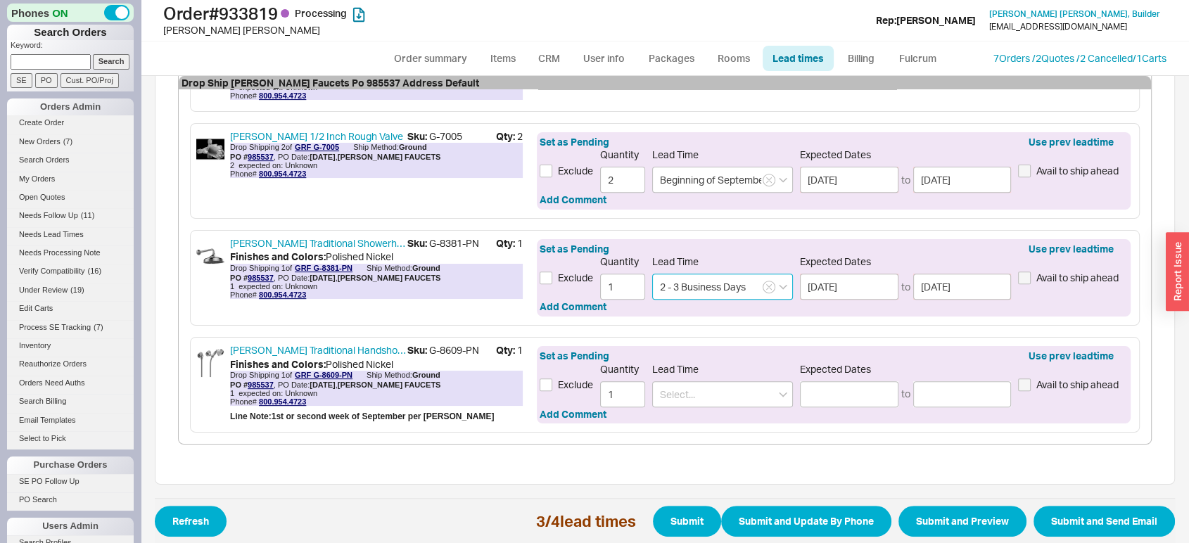
scroll to position [590, 0]
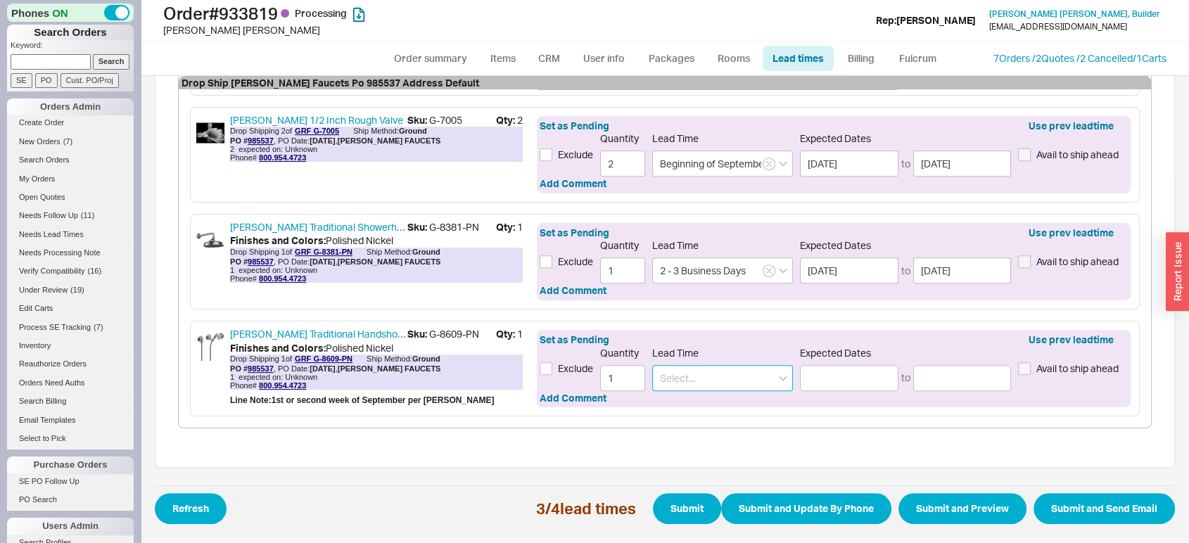
click at [717, 383] on input at bounding box center [722, 378] width 141 height 26
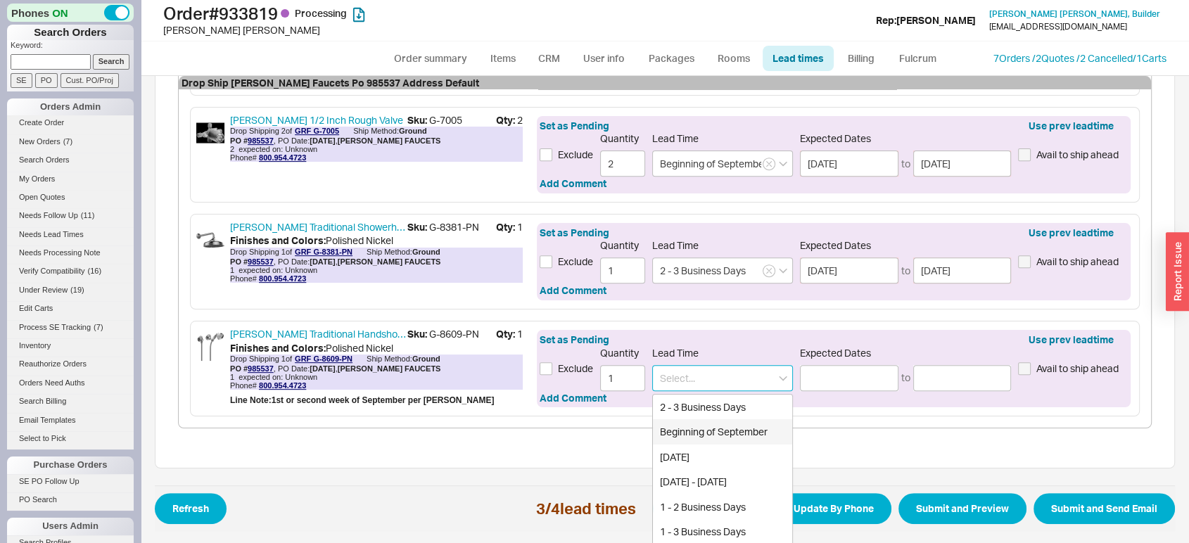
click at [668, 426] on div "Beginning of September" at bounding box center [722, 431] width 139 height 25
type input "Beginning of September"
type input "09/01/2025"
type input "09/08/2025"
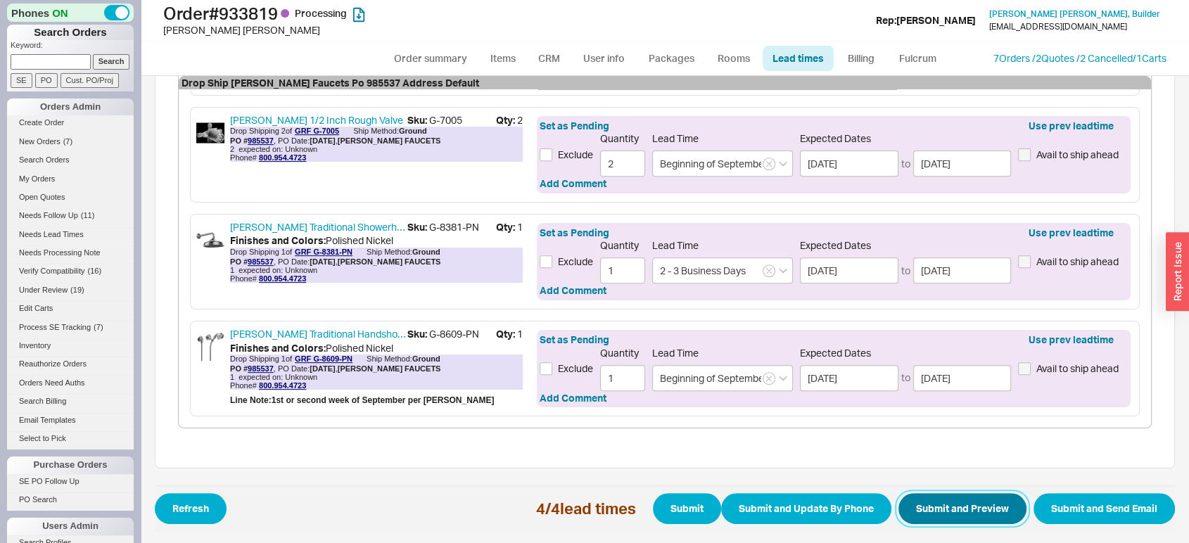
click at [979, 506] on button "Submit and Preview" at bounding box center [962, 508] width 128 height 31
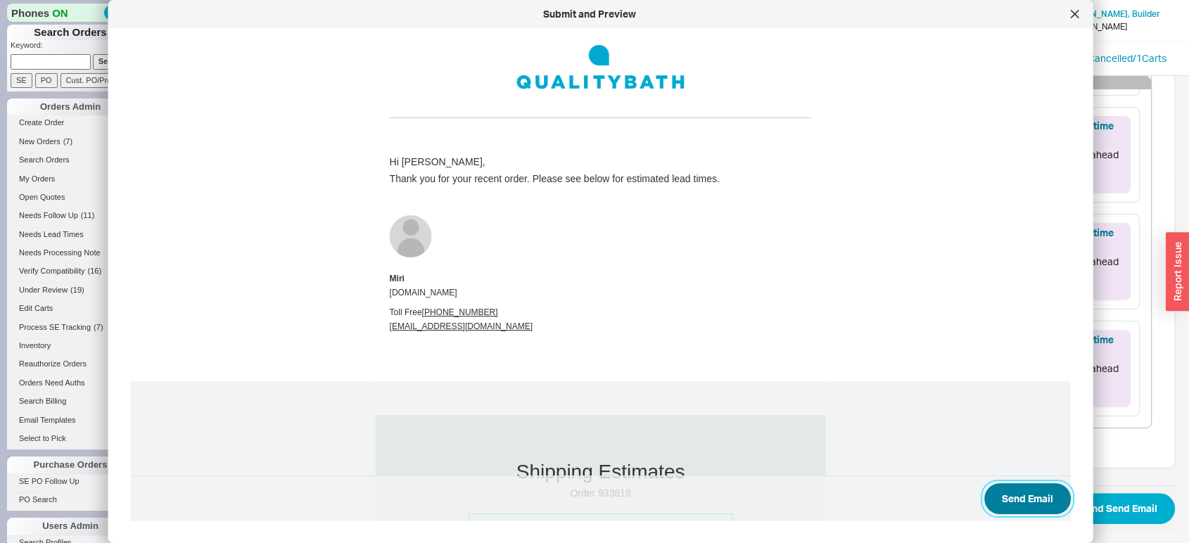
click at [1002, 502] on button "Send Email" at bounding box center [1027, 498] width 87 height 31
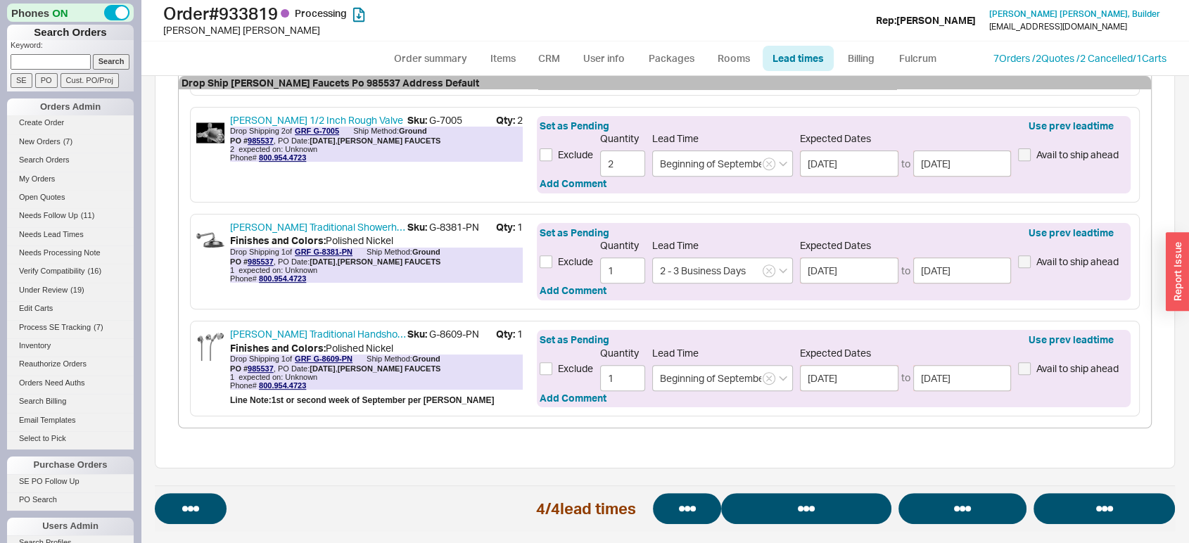
select select "*"
select select "LOW"
select select "3"
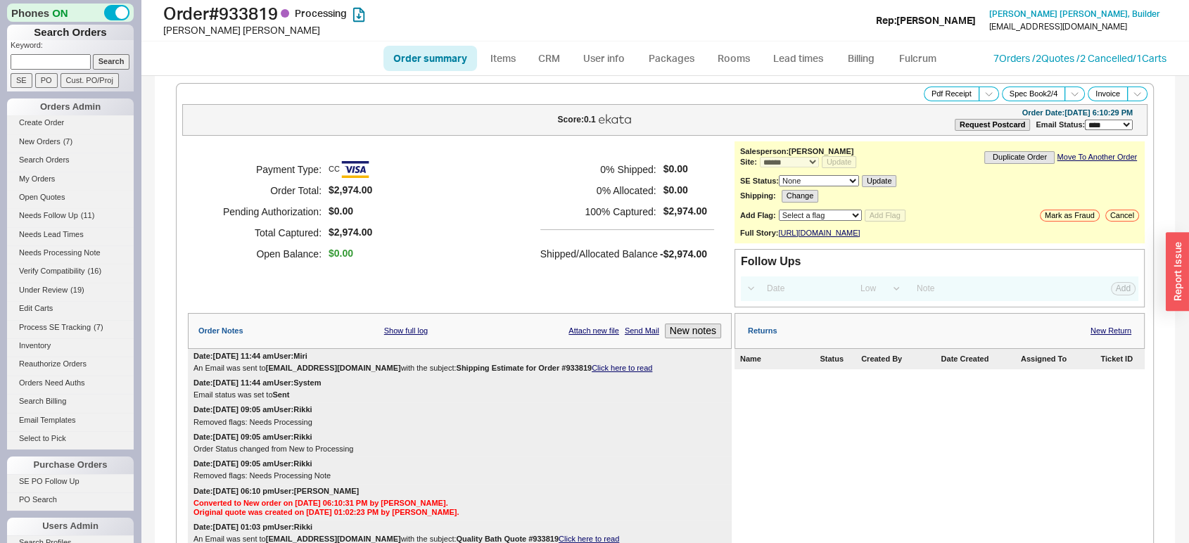
select select "*"
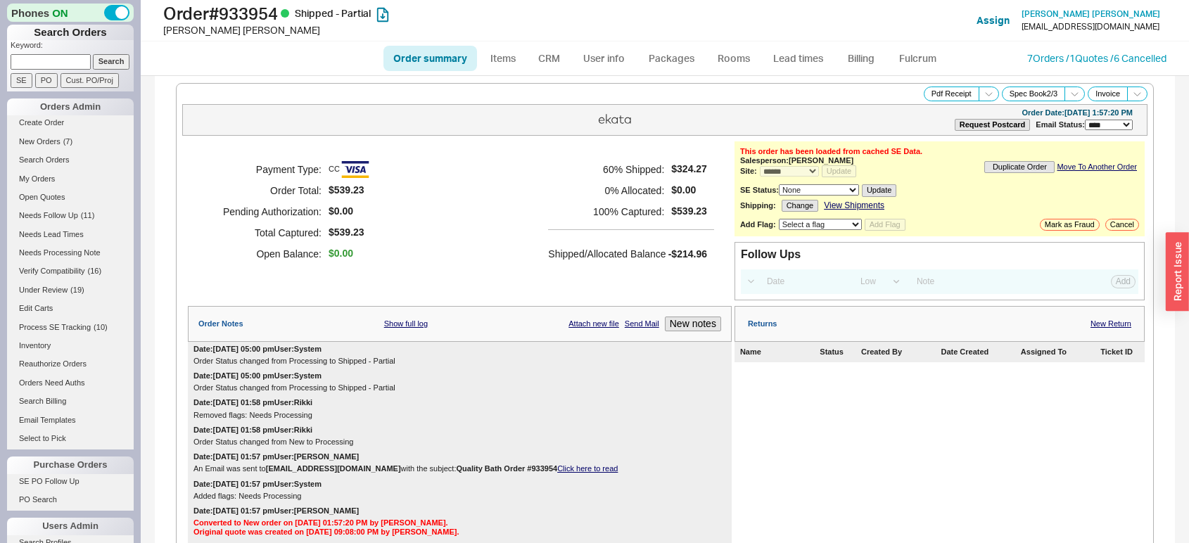
select select "*"
select select "LOW"
select select "3"
click at [795, 54] on link "Lead times" at bounding box center [798, 58] width 71 height 25
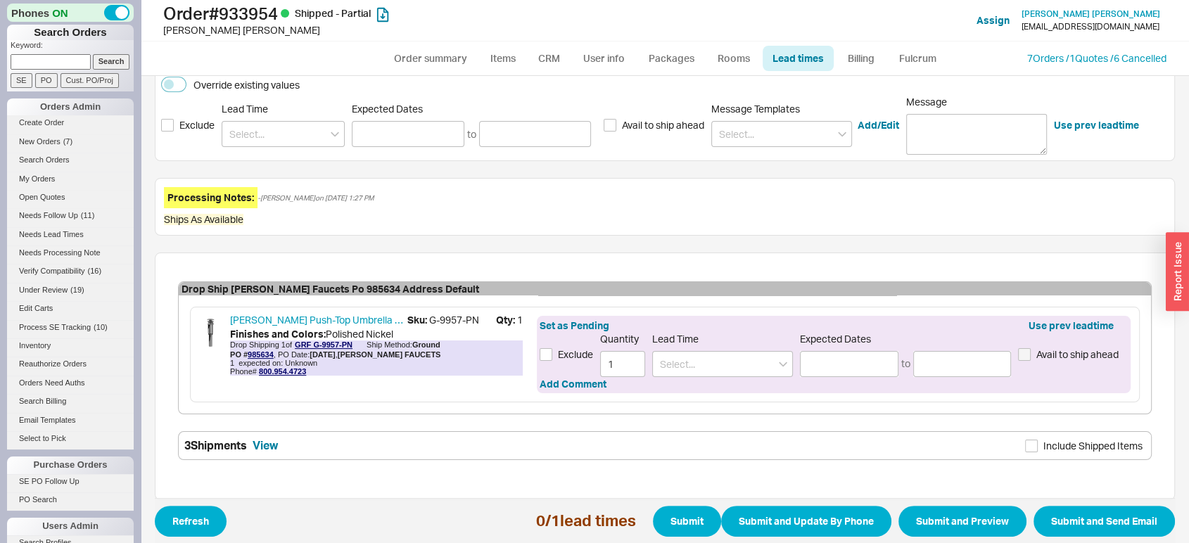
scroll to position [298, 0]
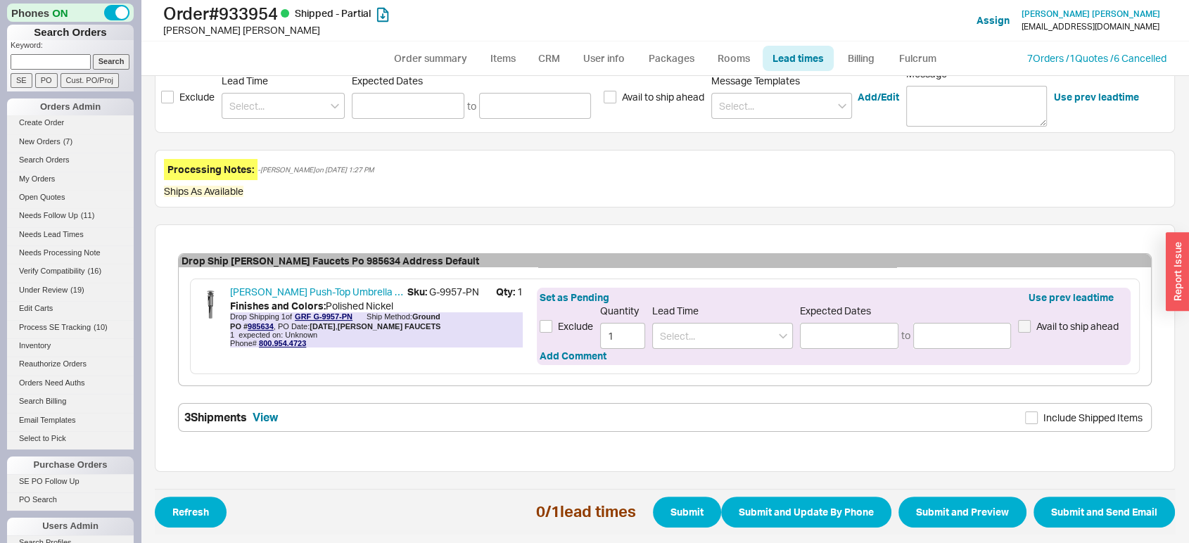
click at [708, 348] on div "Set as Pending Use prev leadtime Exclude Quantity 1 Lead Time Expected Dates to…" at bounding box center [834, 326] width 594 height 77
click at [694, 341] on input at bounding box center [722, 336] width 141 height 26
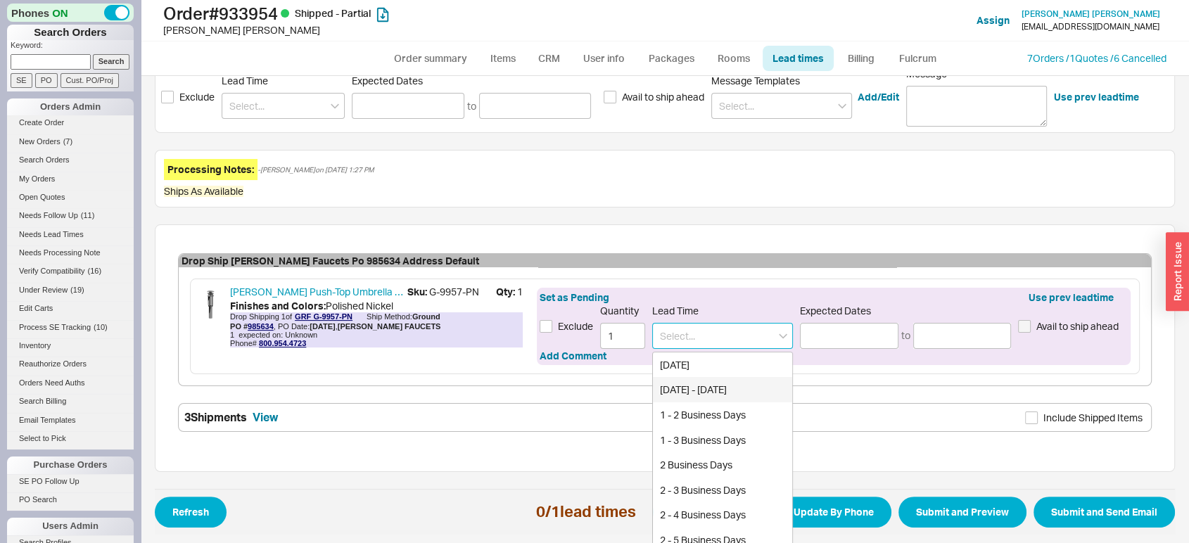
click at [691, 393] on div "[DATE] - [DATE]" at bounding box center [722, 389] width 139 height 25
type input "[DATE] - [DATE]"
type input "[DATE]"
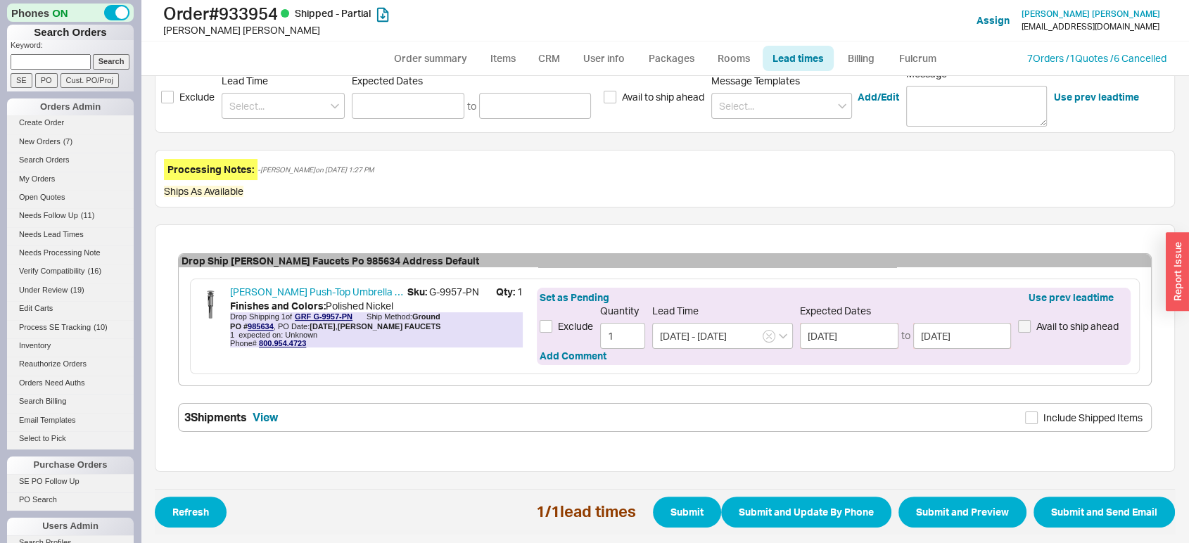
click at [981, 525] on span "Refresh 1 / 1 lead times Submit Submit and Update By Phone Submit and Preview S…" at bounding box center [665, 512] width 1020 height 46
click at [967, 516] on button "Submit and Preview" at bounding box center [962, 512] width 128 height 31
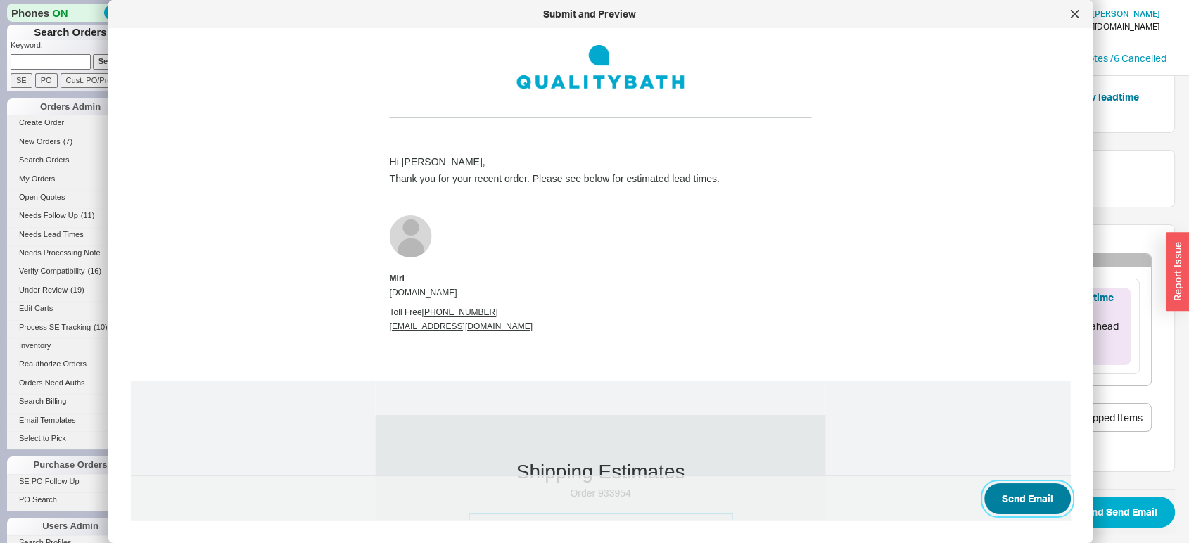
click at [990, 499] on button "Send Email" at bounding box center [1027, 498] width 87 height 31
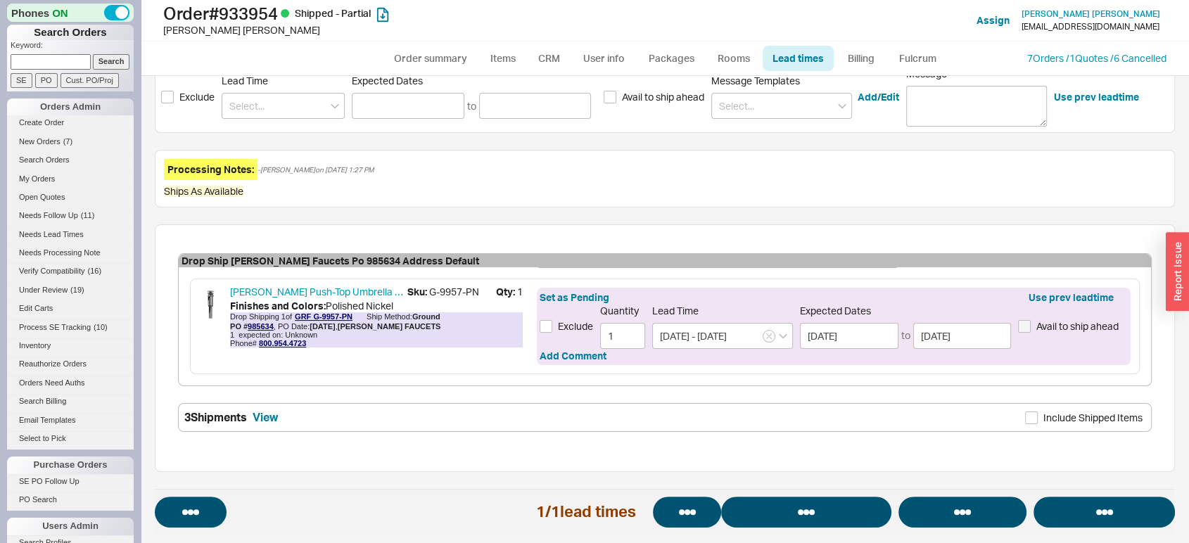
select select "*"
select select "LOW"
select select "3"
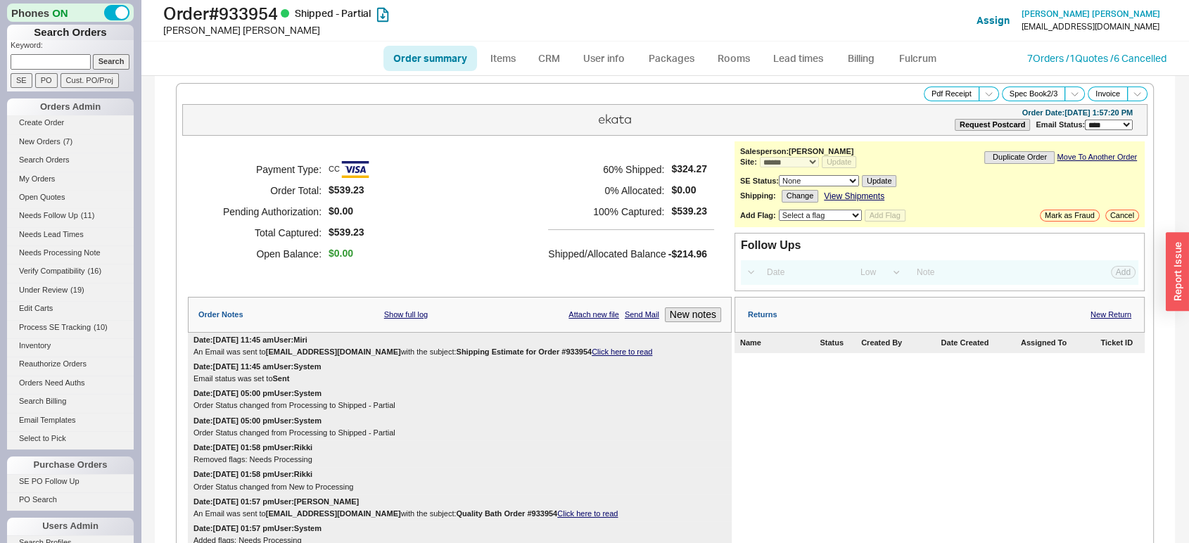
select select "*"
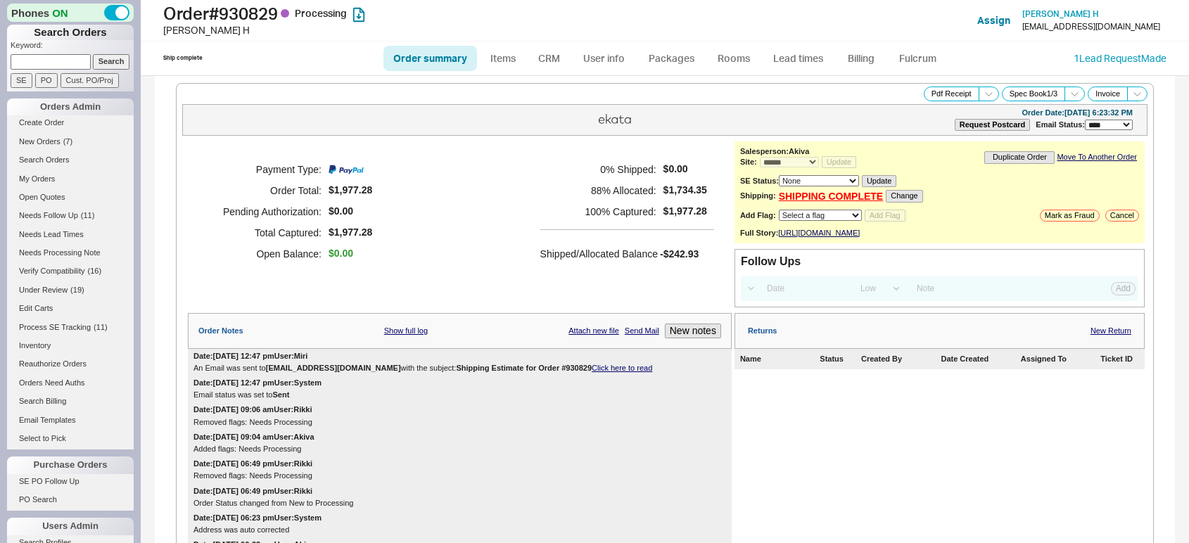
select select "*"
select select "LOW"
select select "3"
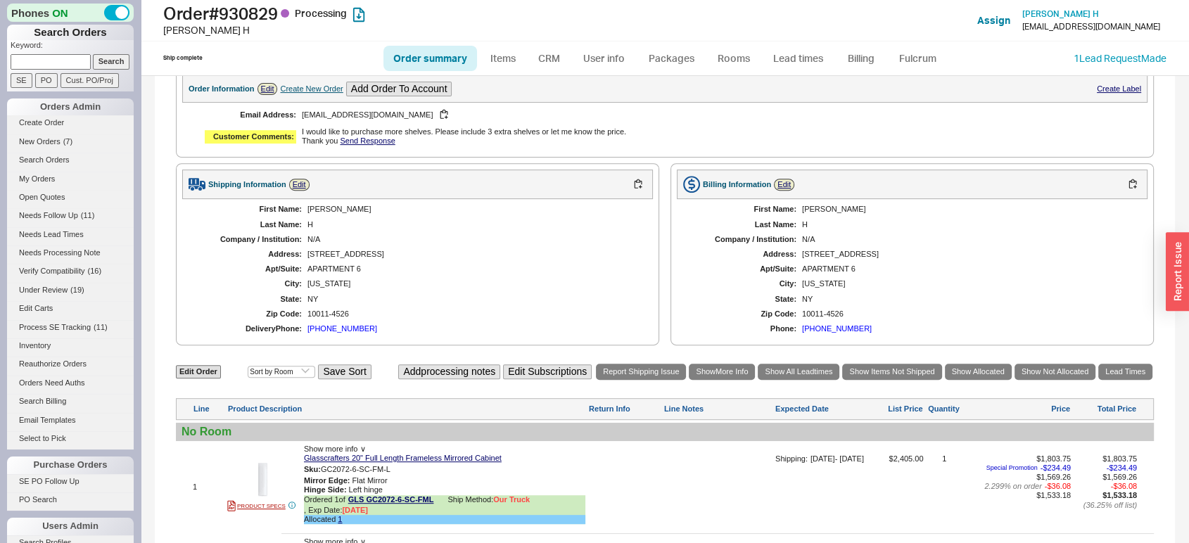
scroll to position [673, 0]
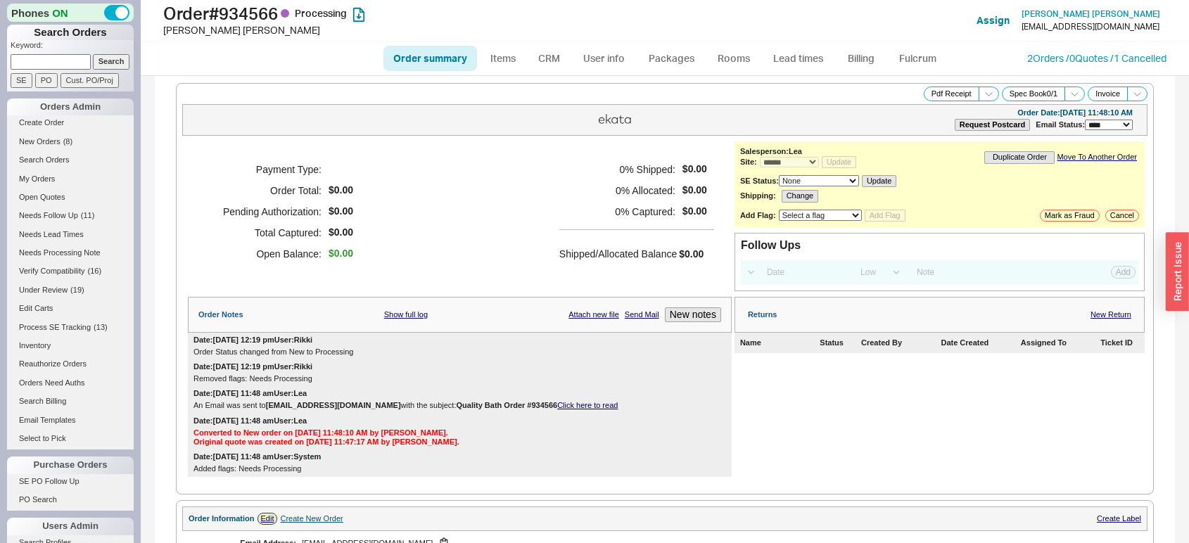
select select "*"
select select "LOW"
select select "3"
click at [796, 42] on ul "Order summary Items CRM User info Packages Rooms Lead times Billing Fulcrum" at bounding box center [665, 59] width 574 height 34
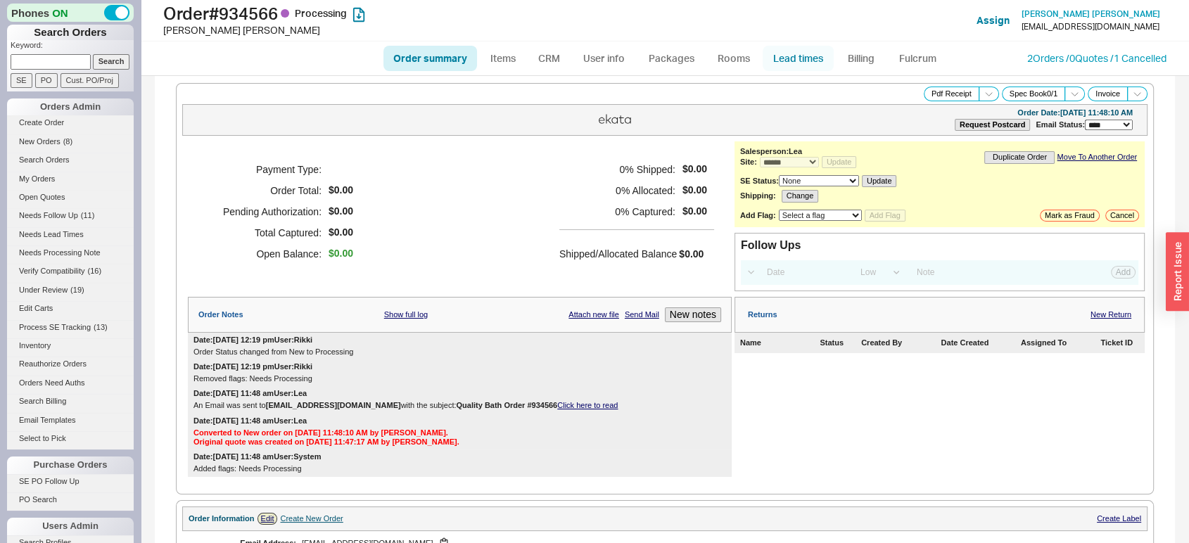
click at [789, 65] on link "Lead times" at bounding box center [798, 58] width 71 height 25
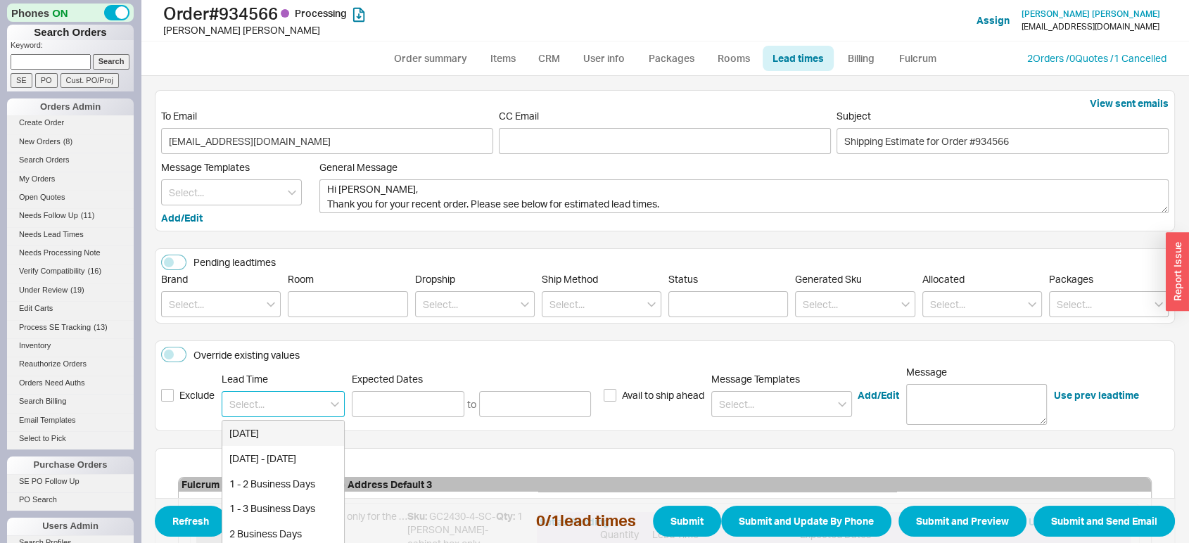
click at [257, 415] on input at bounding box center [283, 404] width 123 height 26
click at [270, 454] on div "2 Weeks" at bounding box center [283, 458] width 122 height 25
type input "2 Weeks"
type input "[DATE]"
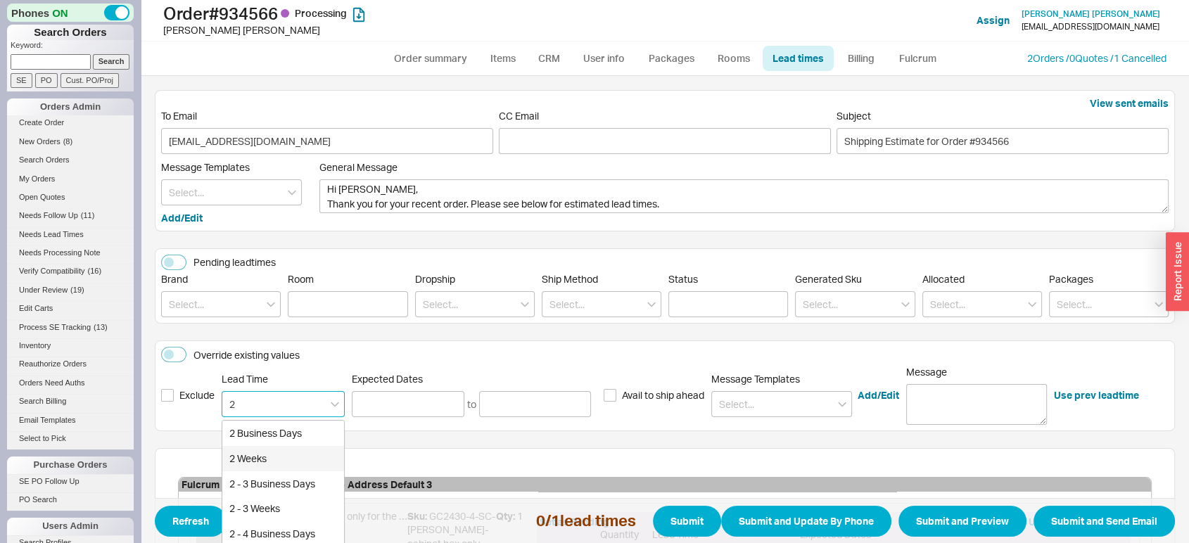
type input "[DATE]"
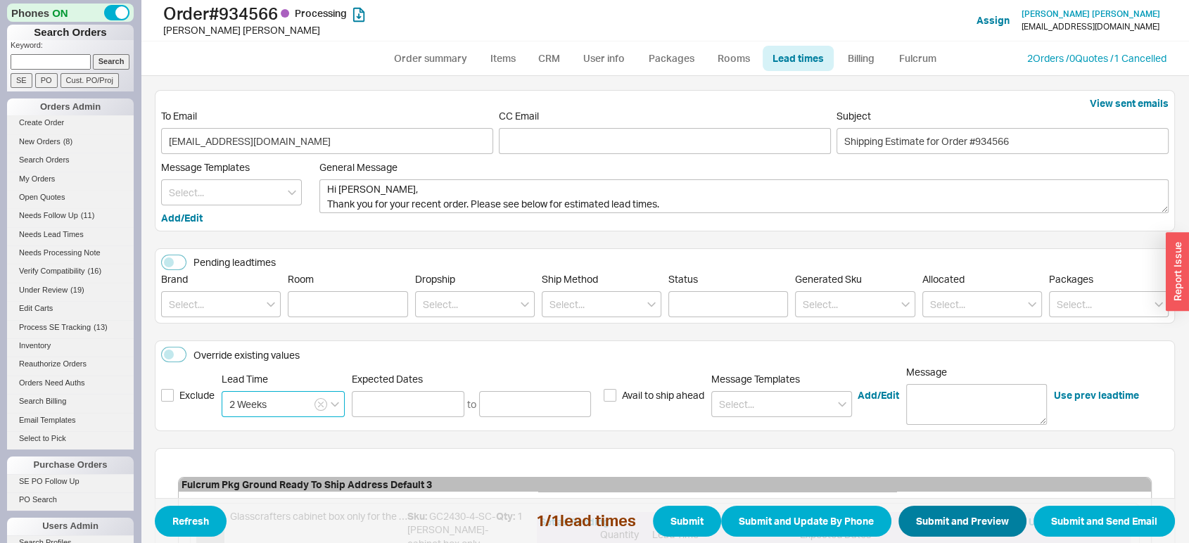
type input "2 Weeks"
click at [900, 514] on button "Submit and Preview" at bounding box center [962, 521] width 128 height 31
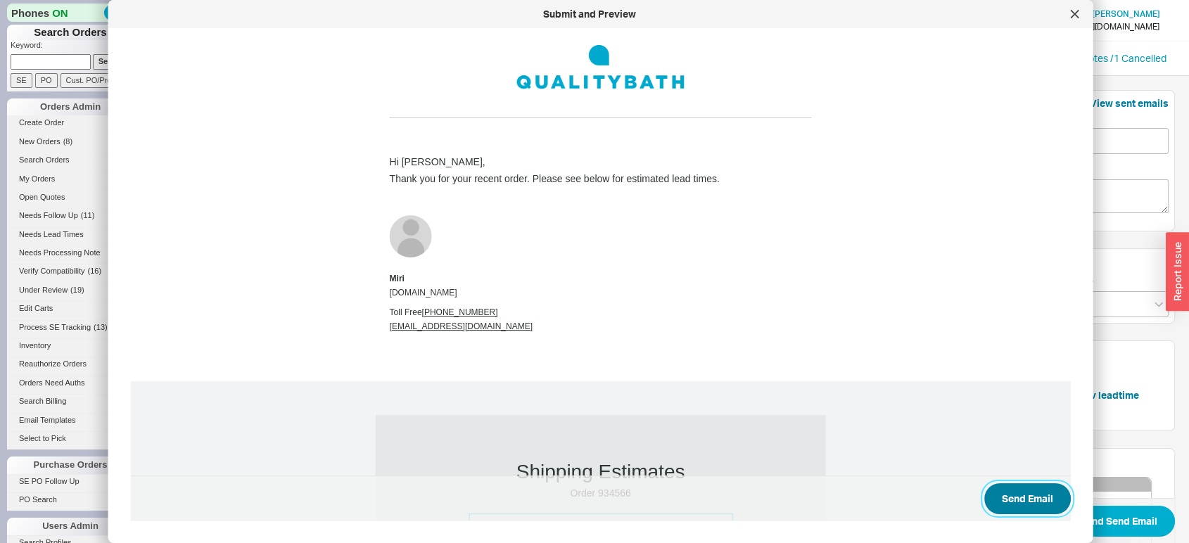
click at [992, 500] on button "Send Email" at bounding box center [1027, 498] width 87 height 31
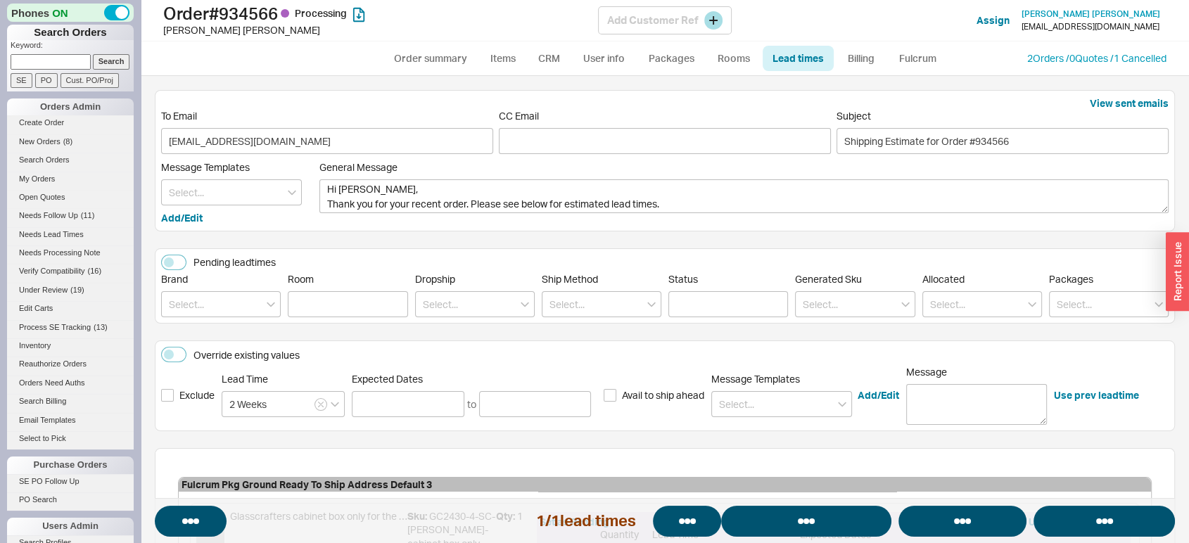
select select "*"
select select "LOW"
select select "3"
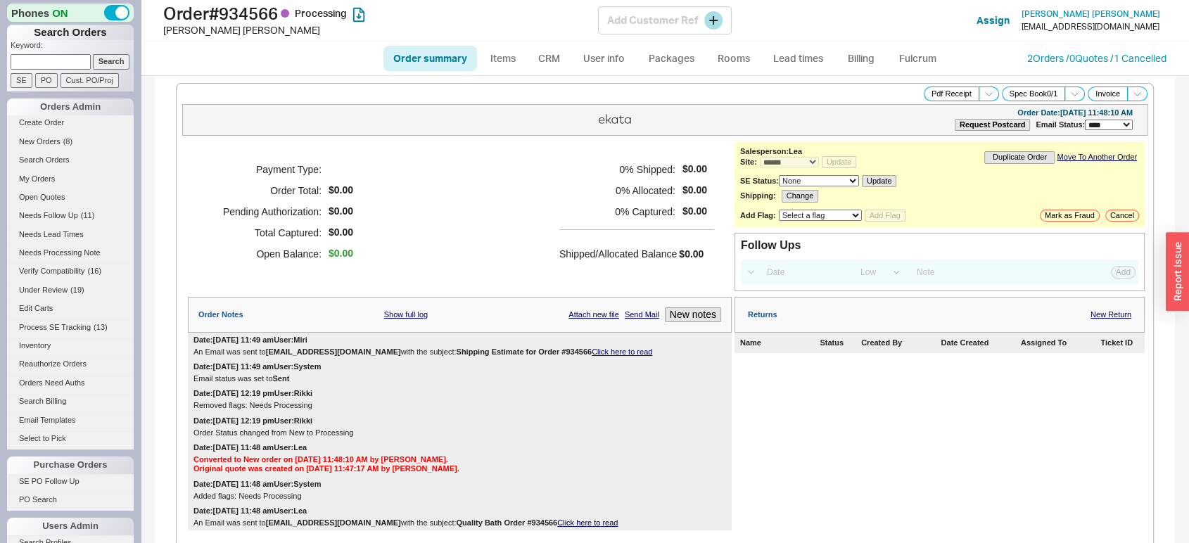
select select "*"
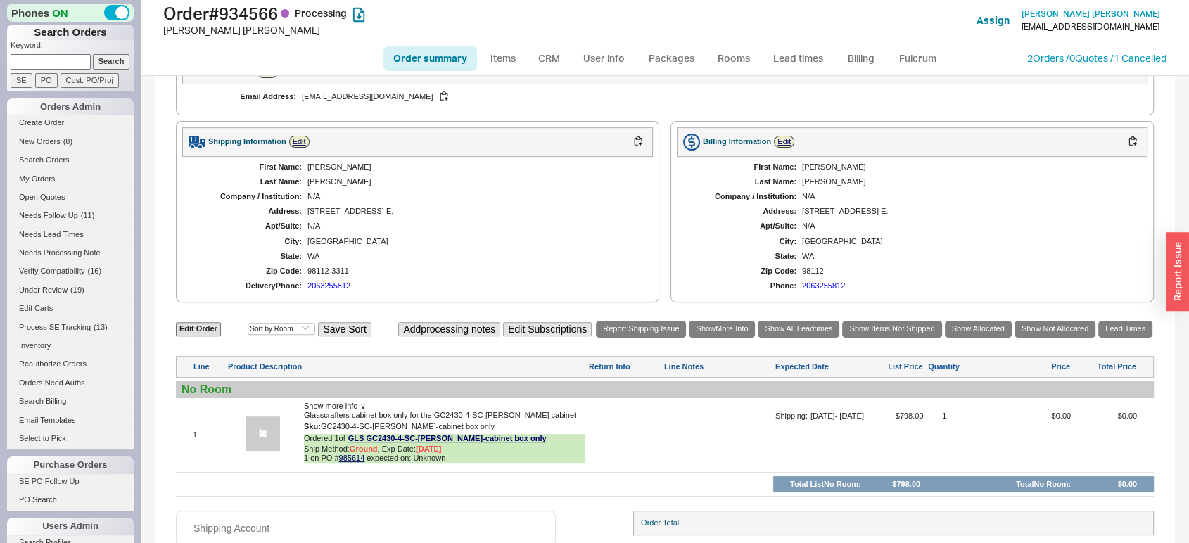
scroll to position [504, 0]
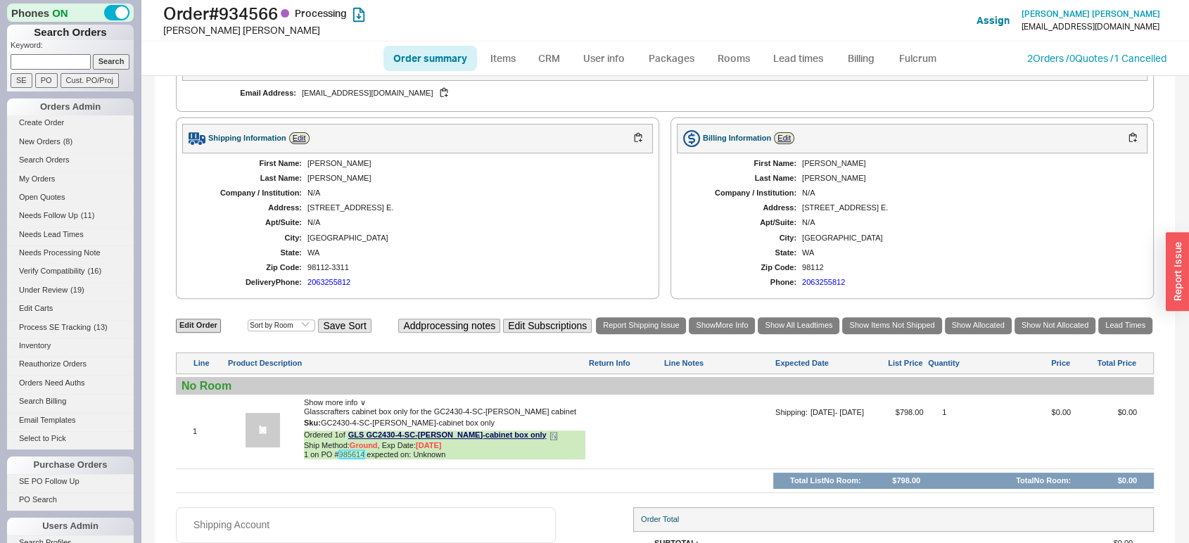
click at [349, 453] on link "985614" at bounding box center [352, 454] width 26 height 8
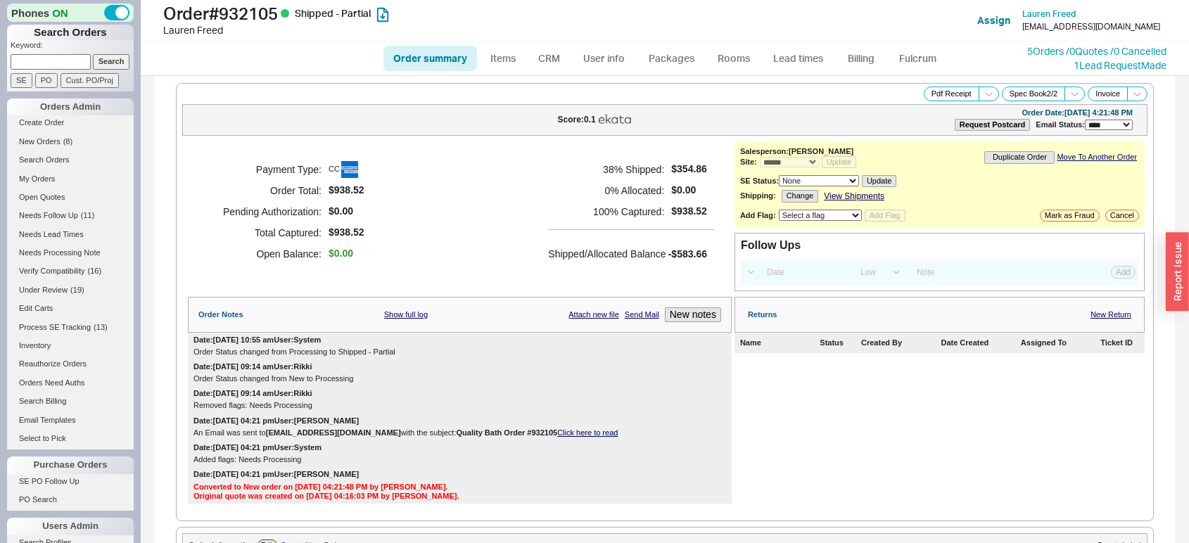
select select "*"
select select "LOW"
select select "3"
click at [813, 65] on link "Lead times" at bounding box center [798, 58] width 71 height 25
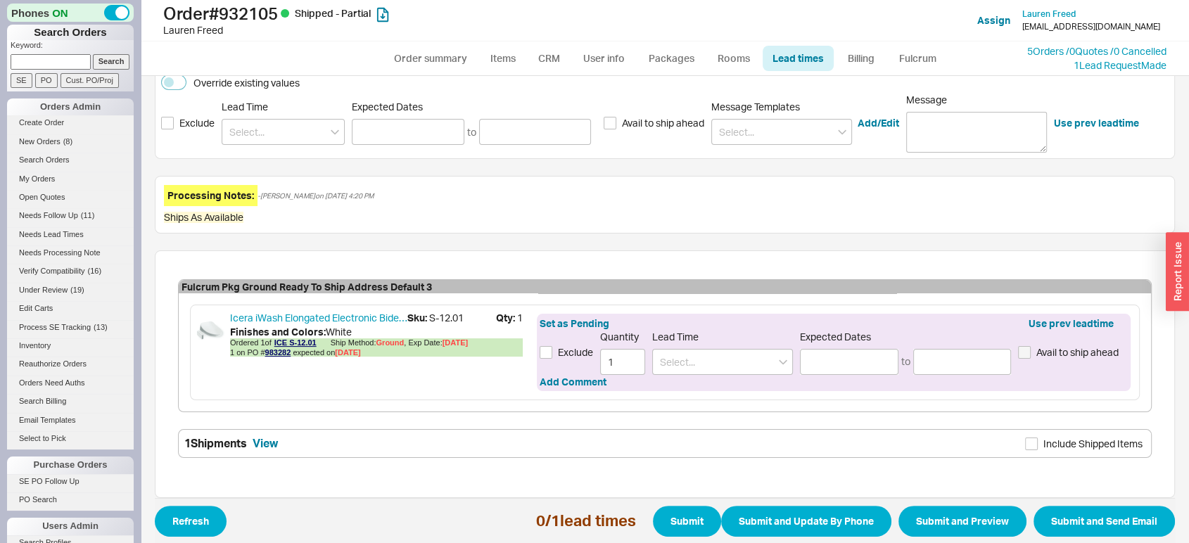
scroll to position [274, 0]
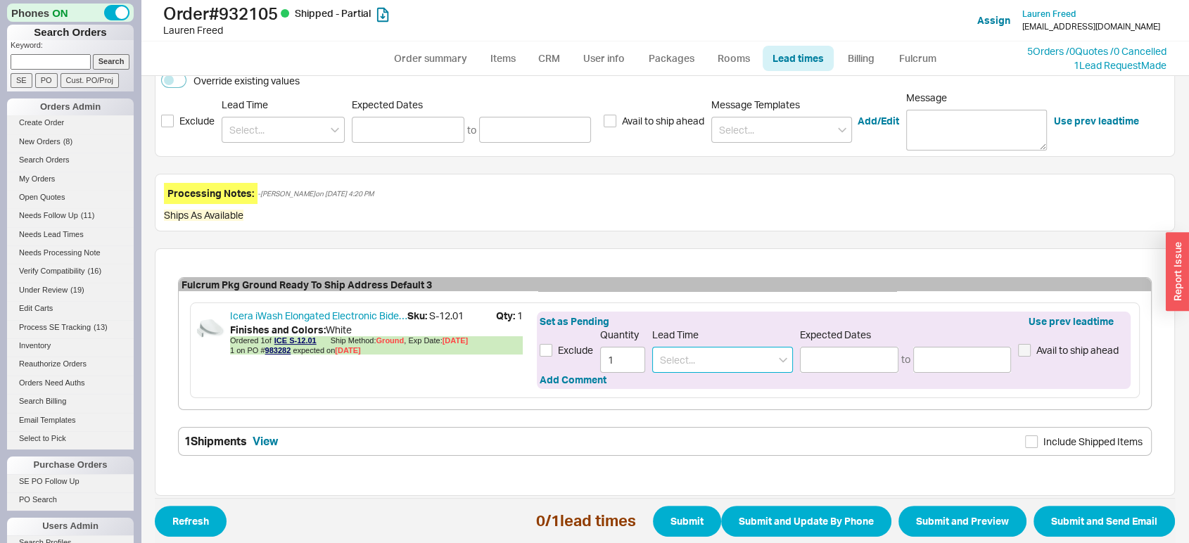
click at [727, 357] on input at bounding box center [722, 360] width 141 height 26
click at [716, 387] on div "Beginning of October" at bounding box center [722, 388] width 139 height 25
type input "Beginning of October"
type input "10/01/2025"
type input "10/08/2025"
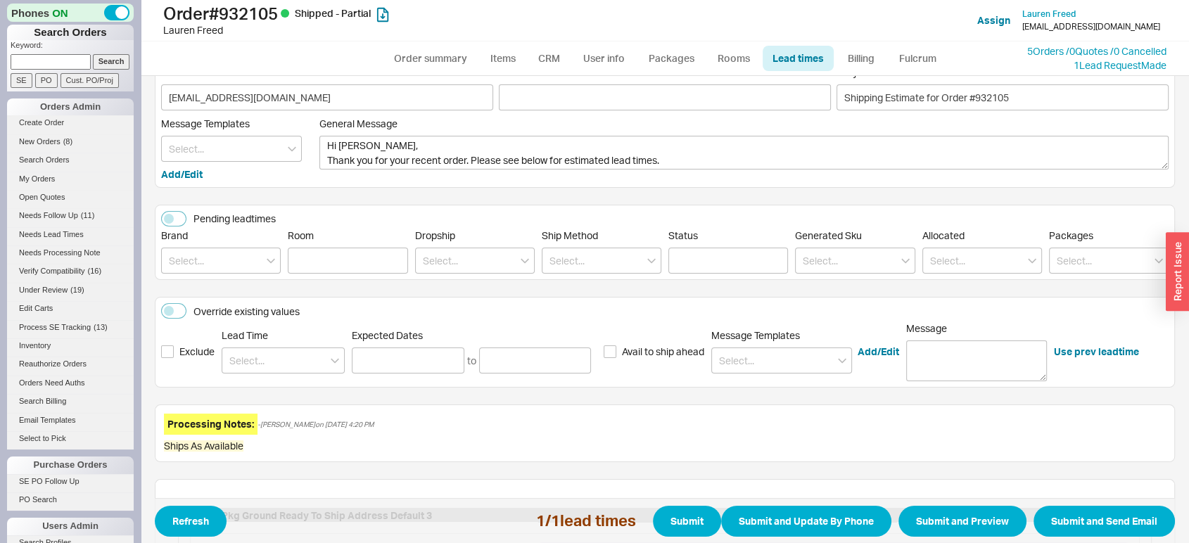
scroll to position [0, 0]
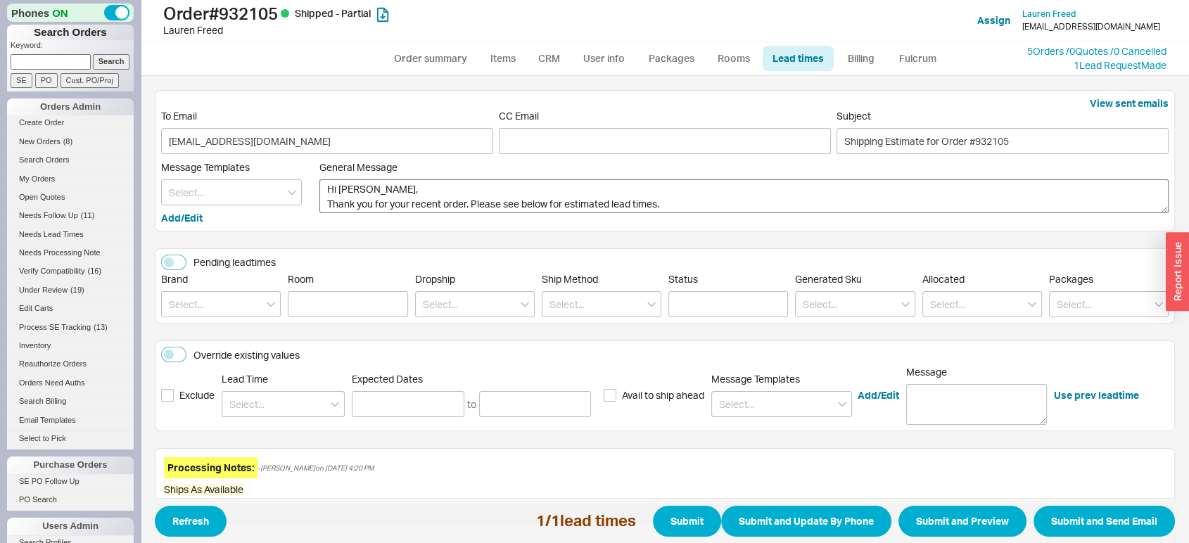
type input "Beginning of October"
drag, startPoint x: 473, startPoint y: 208, endPoint x: 312, endPoint y: 224, distance: 161.2
click at [312, 224] on div "View sent emails To Email laurenfreed@mac.com CC Email Subject Shipping Estimat…" at bounding box center [665, 160] width 1020 height 141
click at [516, 200] on textarea "Hi Lauren, I hope all is well. Please see below for estimated lead times." at bounding box center [743, 196] width 849 height 34
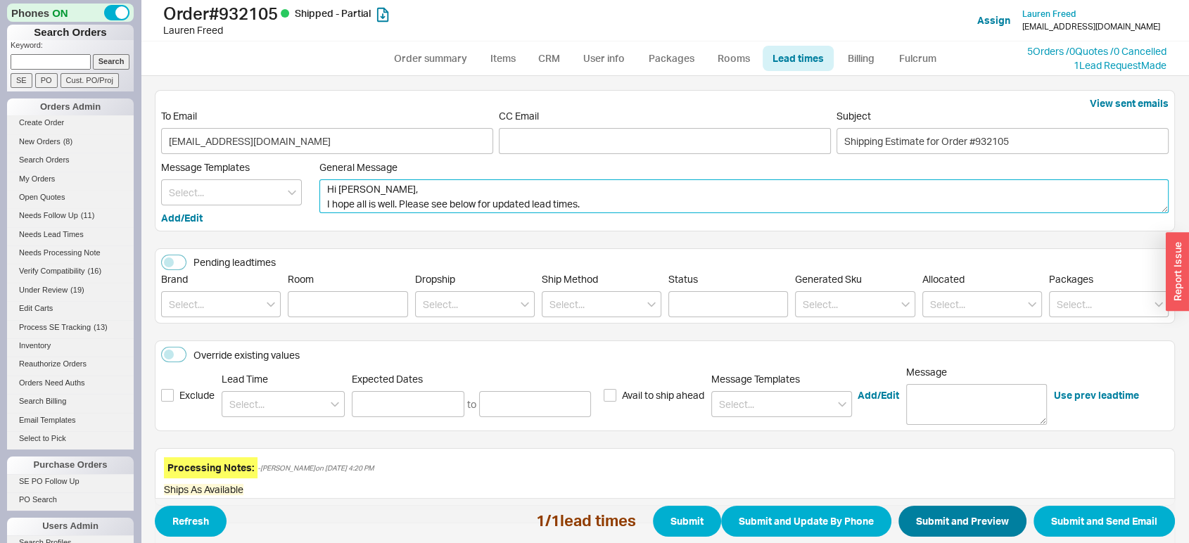
type textarea "Hi Lauren, I hope all is well. Please see below for updated lead times."
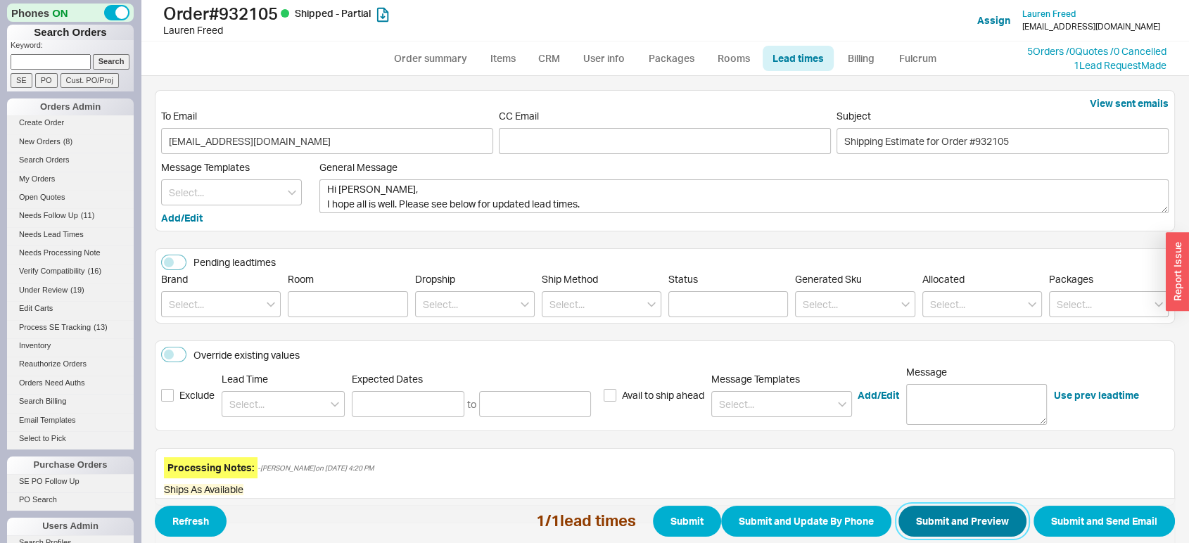
click at [923, 512] on button "Submit and Preview" at bounding box center [962, 521] width 128 height 31
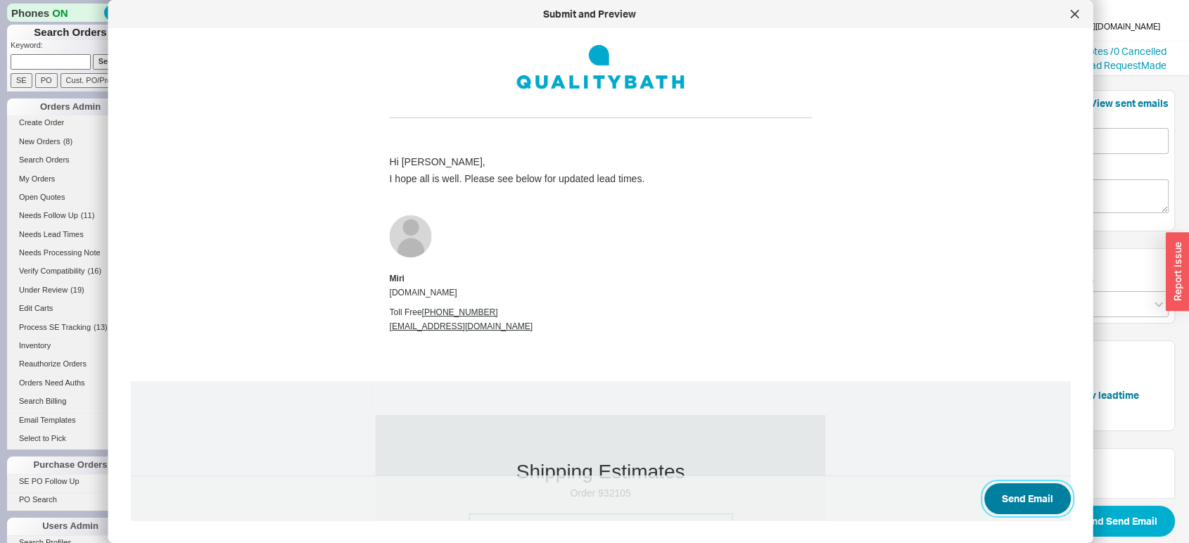
click at [1009, 499] on button "Send Email" at bounding box center [1027, 498] width 87 height 31
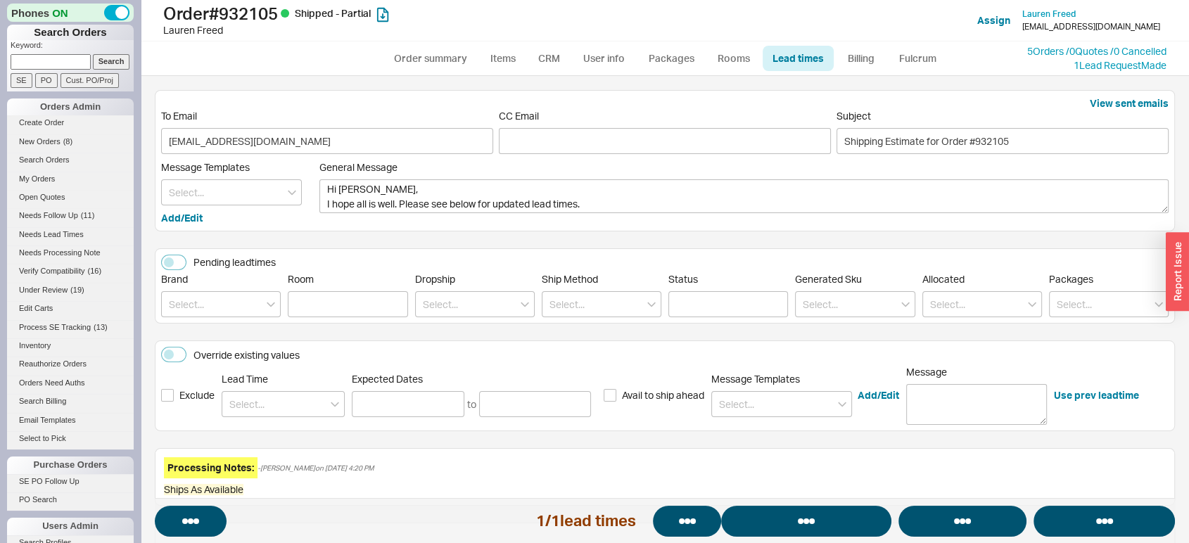
select select "*"
select select "LOW"
select select "3"
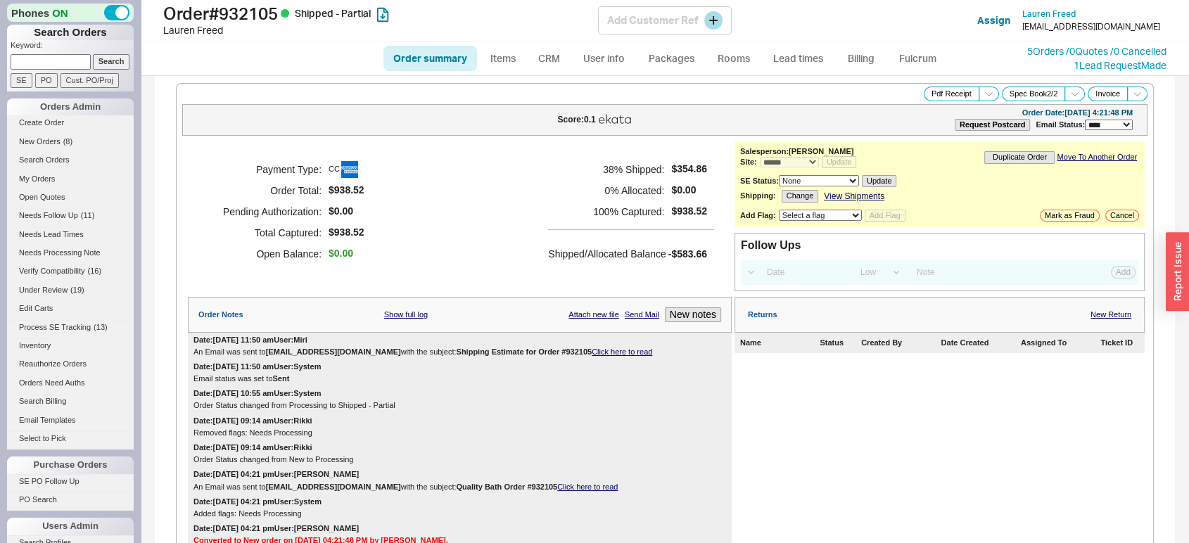
select select "*"
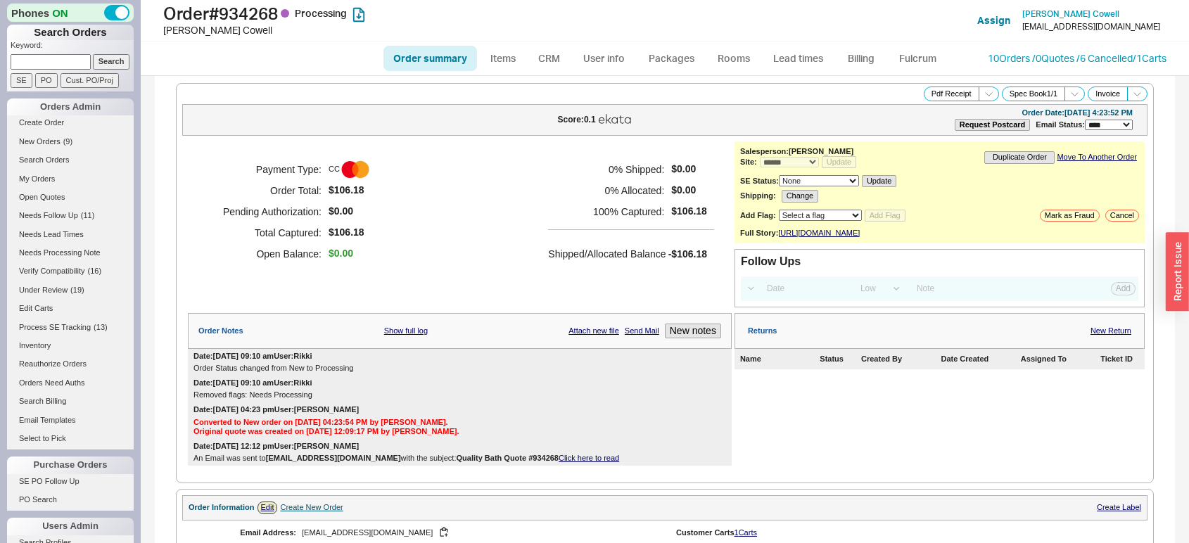
select select "*"
select select "LOW"
select select "3"
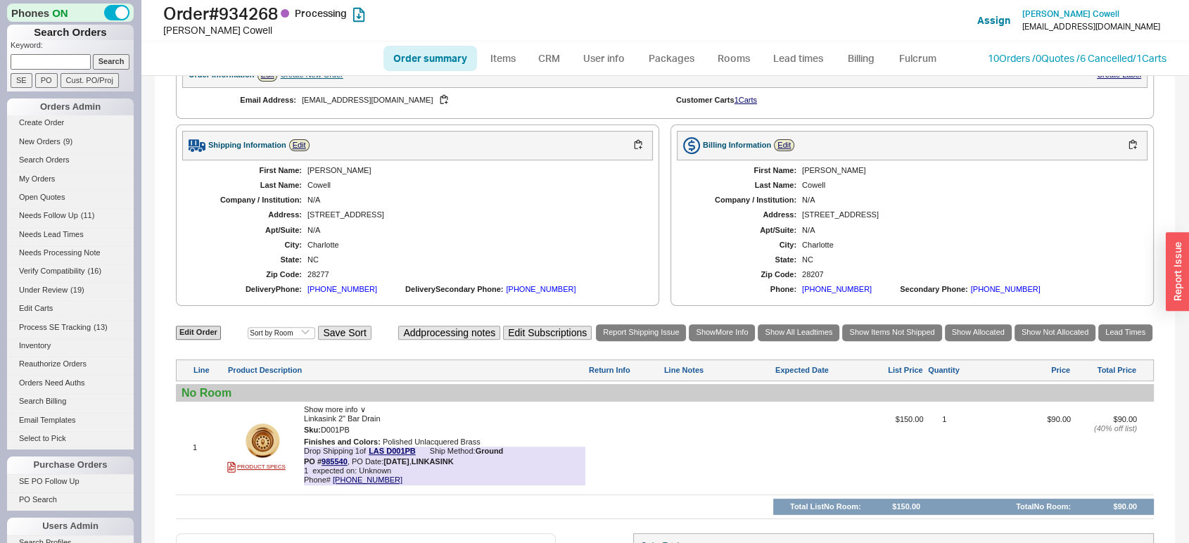
scroll to position [435, 0]
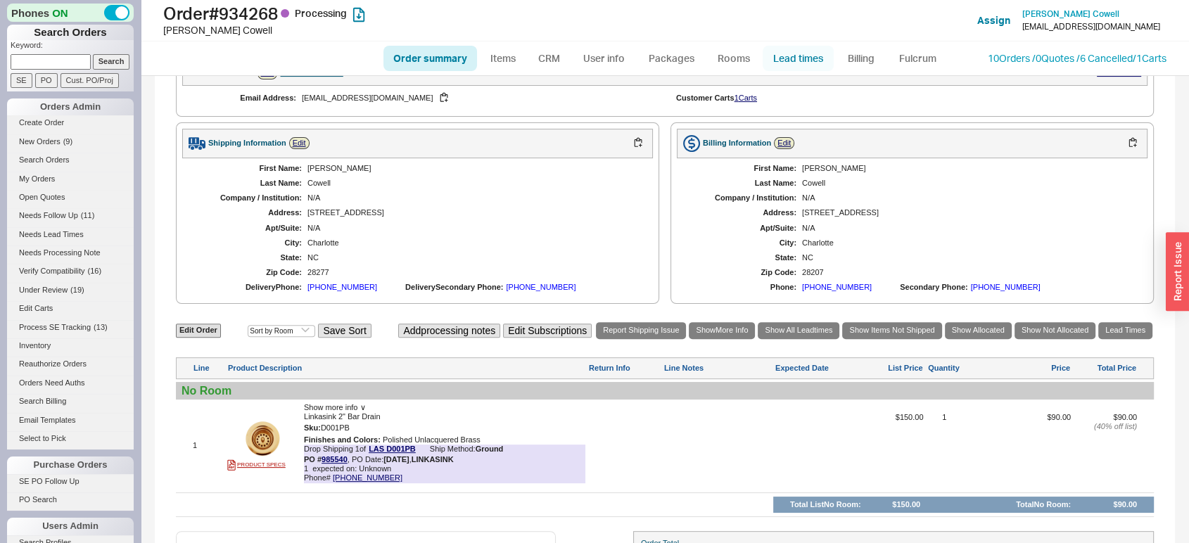
click at [805, 70] on link "Lead times" at bounding box center [798, 58] width 71 height 25
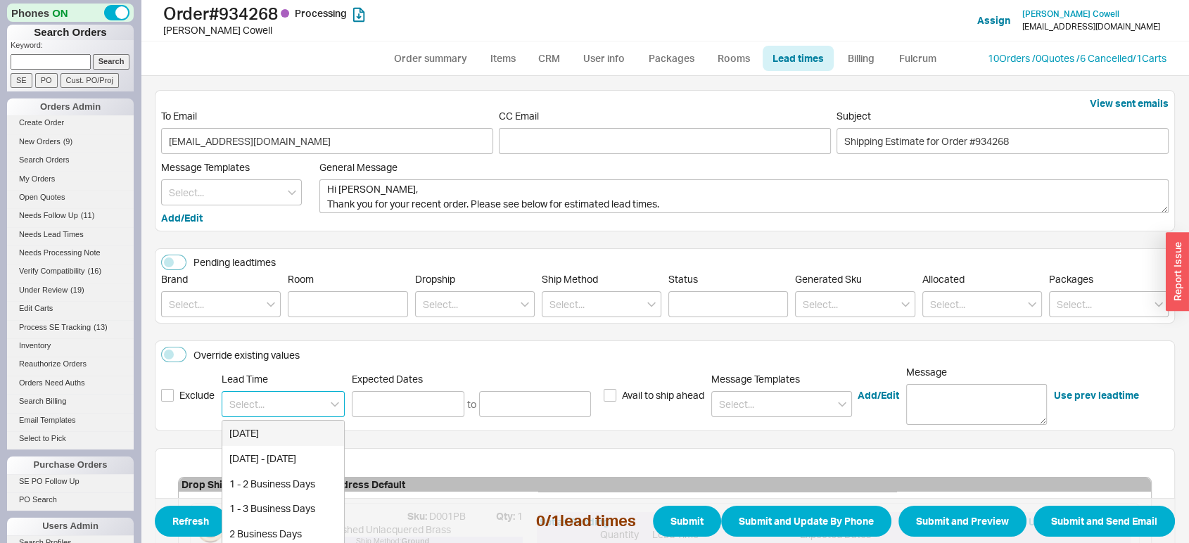
click at [315, 400] on input at bounding box center [283, 404] width 123 height 26
click at [309, 480] on div "4 - 6 Business Days" at bounding box center [283, 483] width 122 height 25
type input "4 - 6 Business Days"
type input "[DATE]"
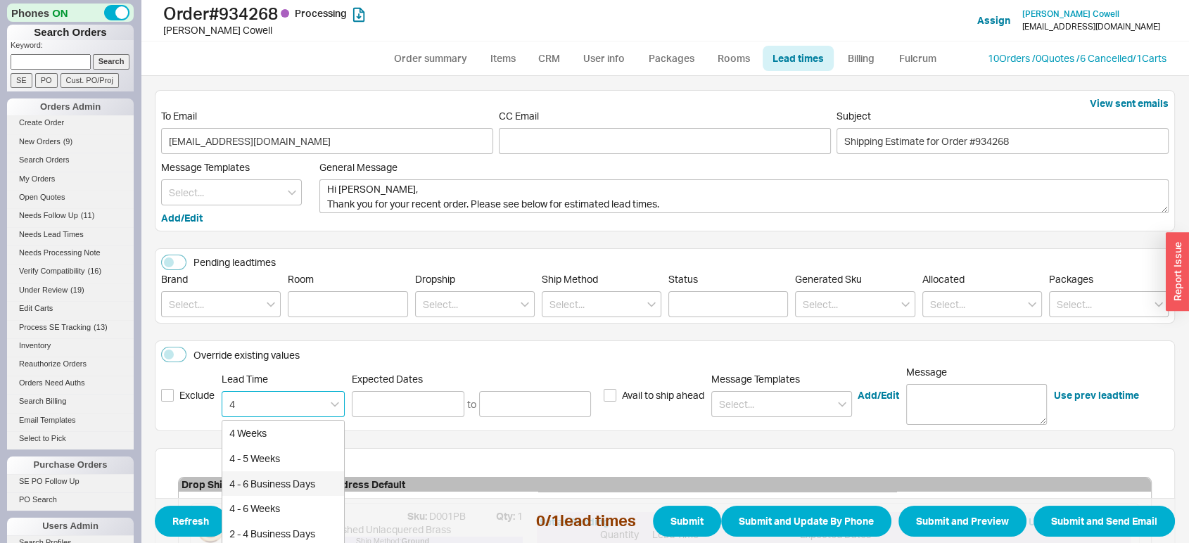
type input "[DATE]"
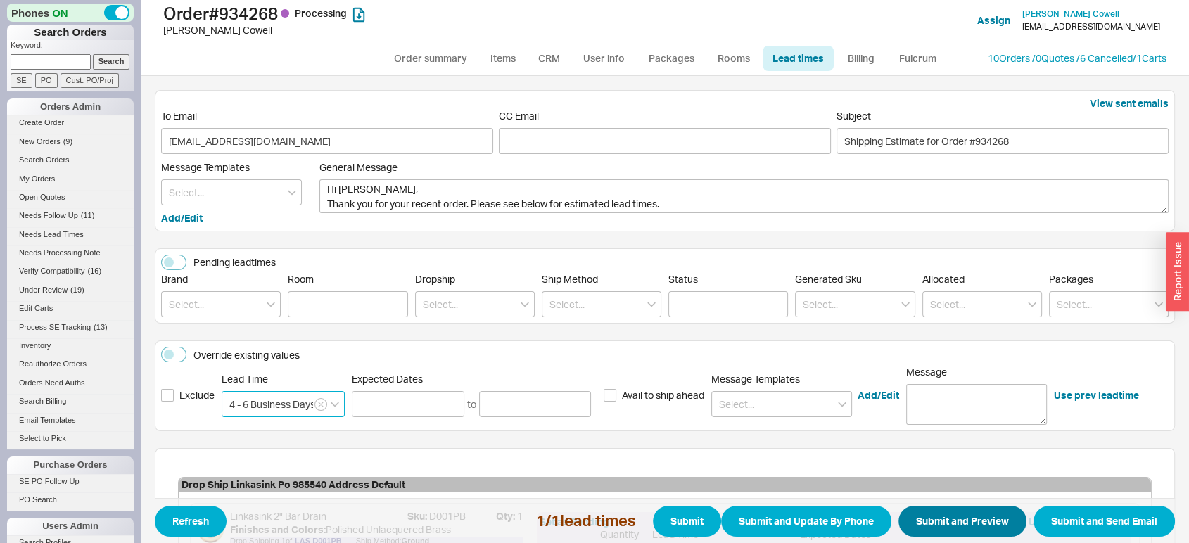
type input "4 - 6 Business Days"
click at [907, 523] on button "Submit and Preview" at bounding box center [962, 521] width 128 height 31
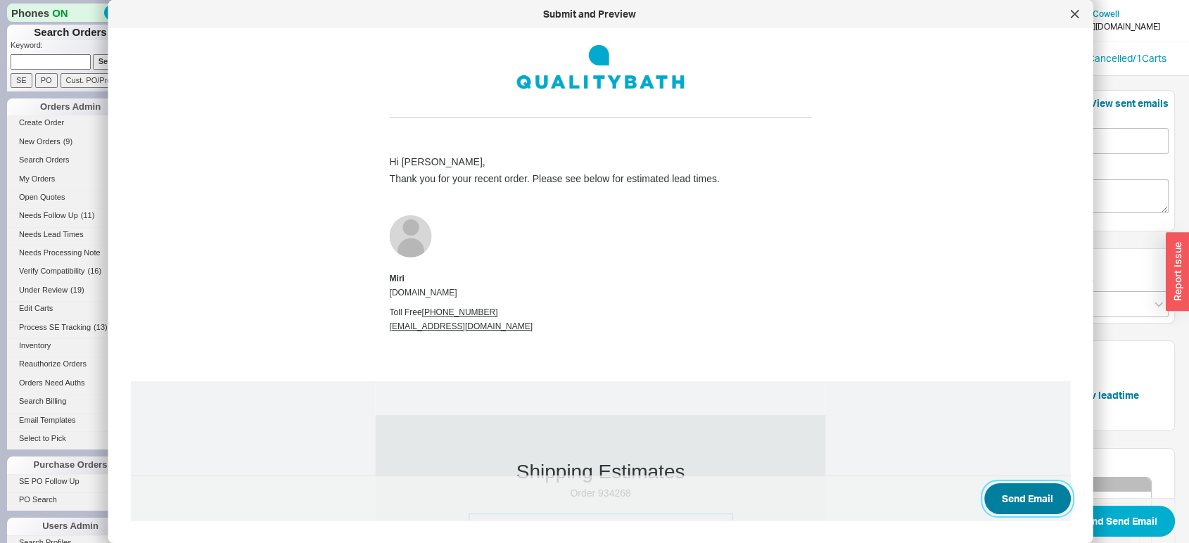
click at [993, 504] on button "Send Email" at bounding box center [1027, 498] width 87 height 31
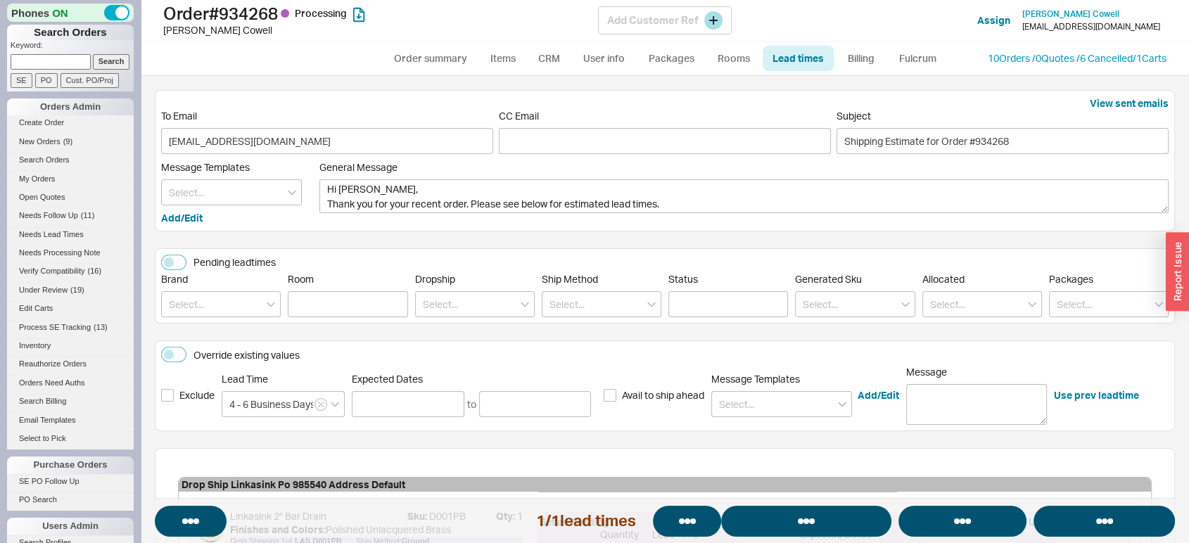
select select "*"
select select "LOW"
select select "3"
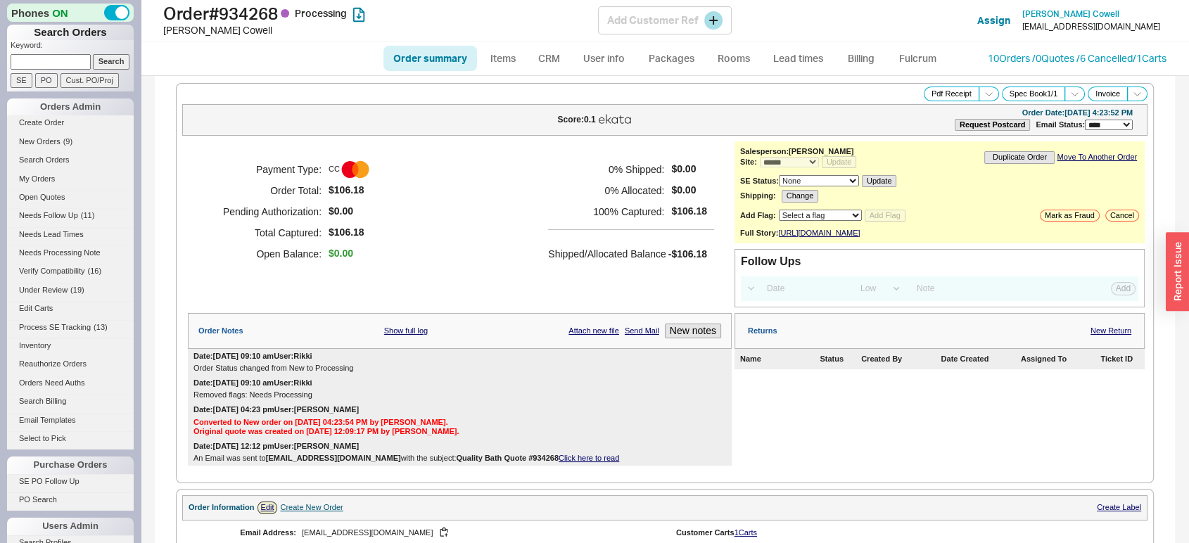
select select "*"
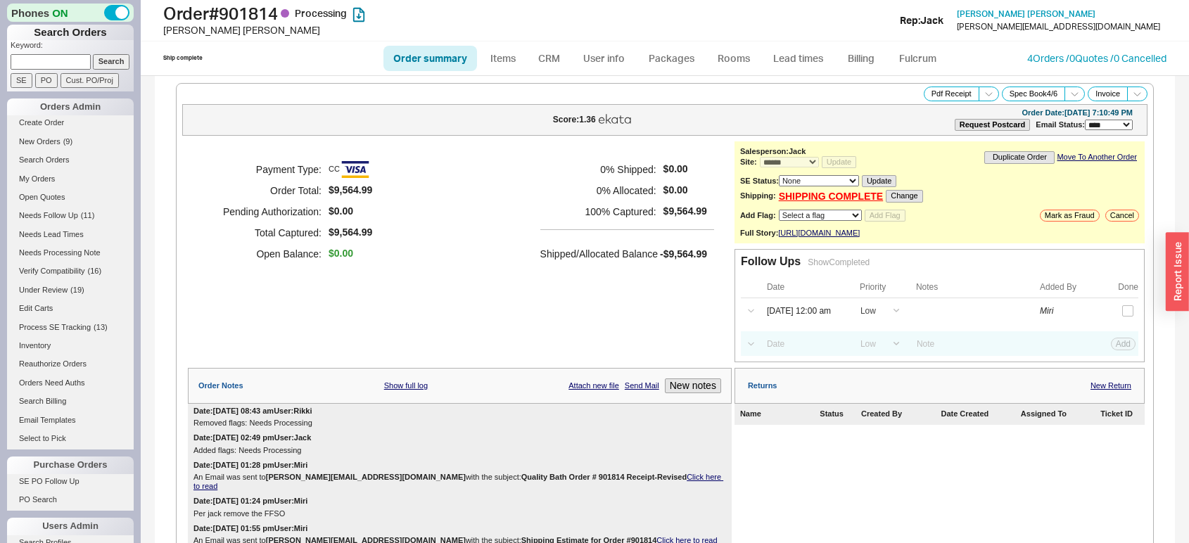
select select "*"
select select "LOW"
select select "3"
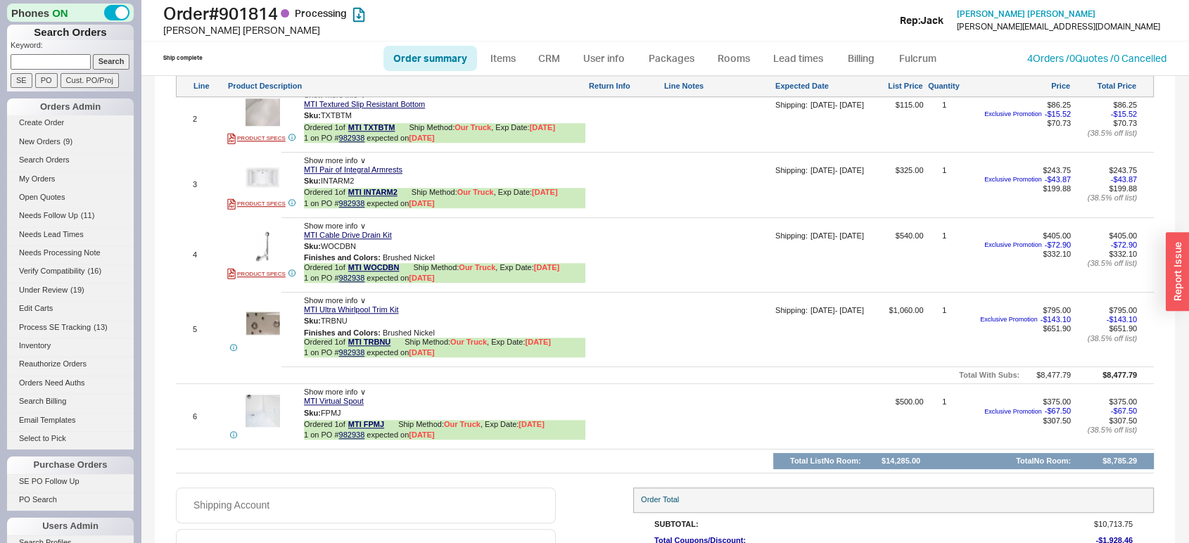
scroll to position [1284, 0]
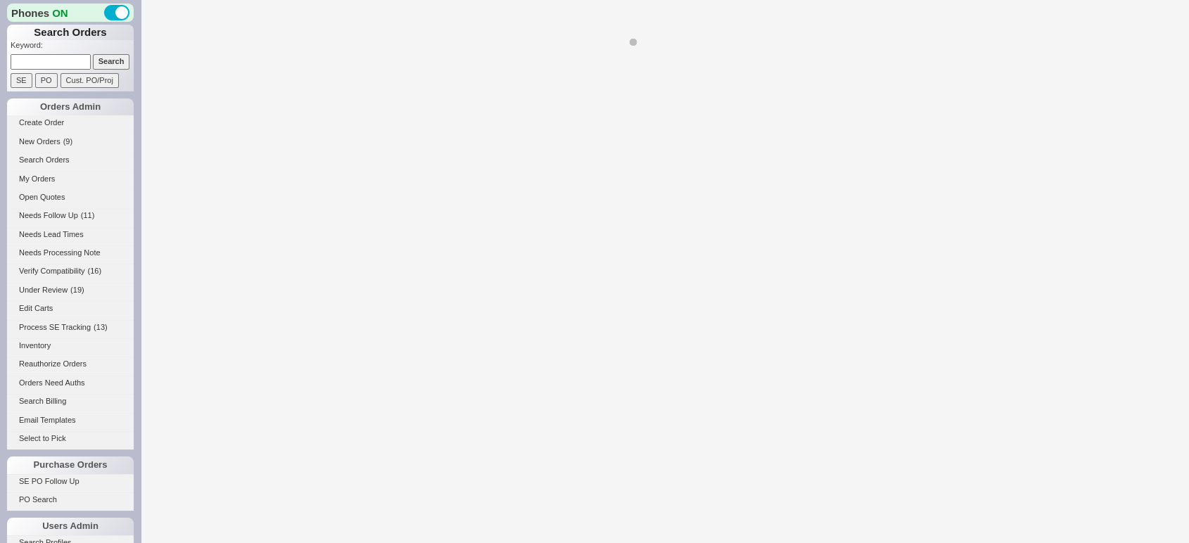
select select "LOW"
select select "3"
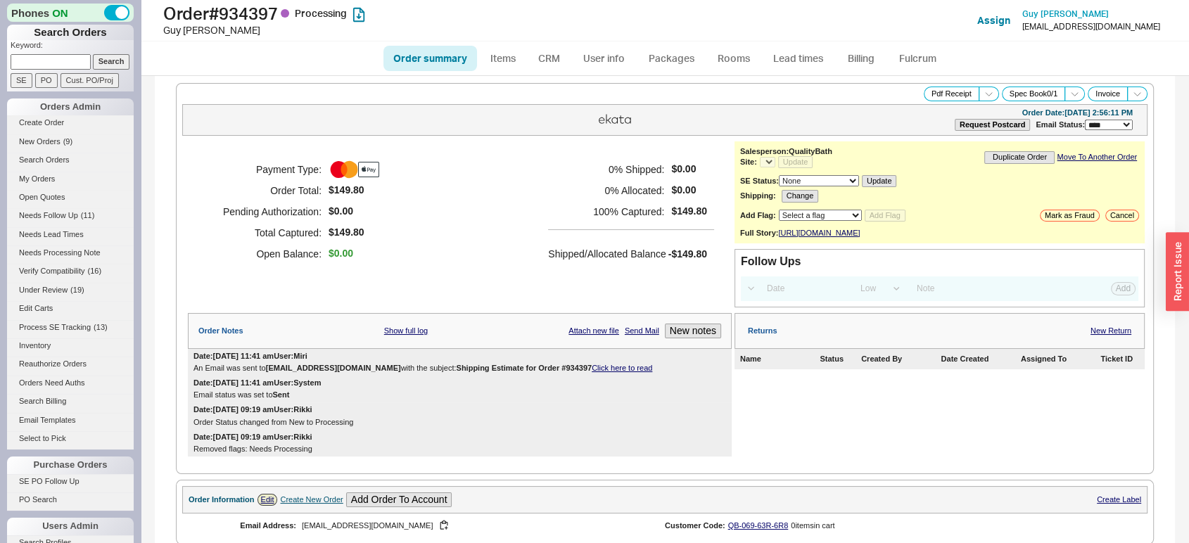
select select "*"
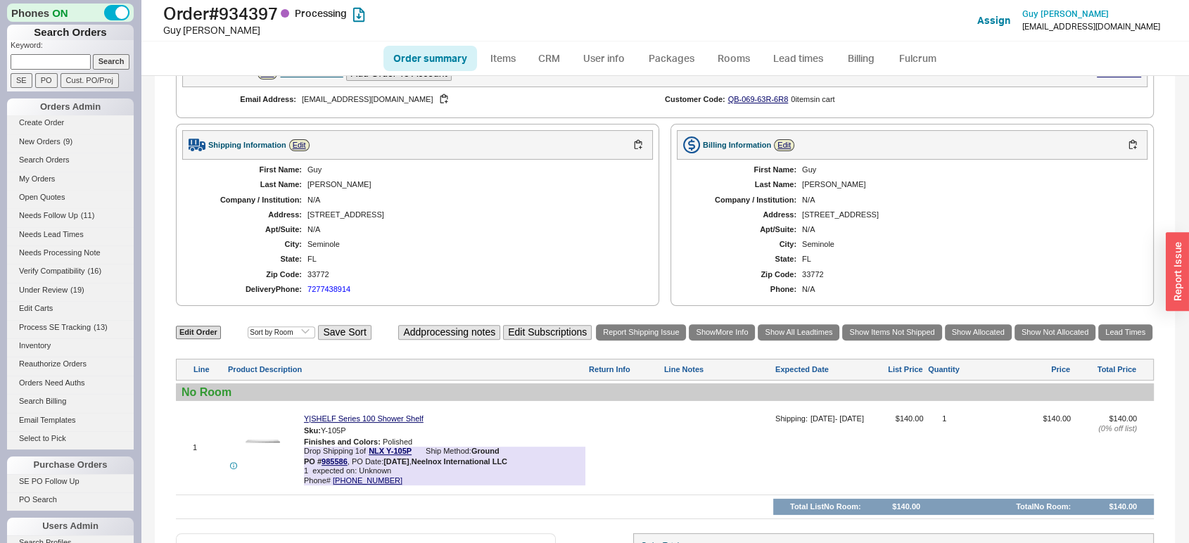
scroll to position [432, 0]
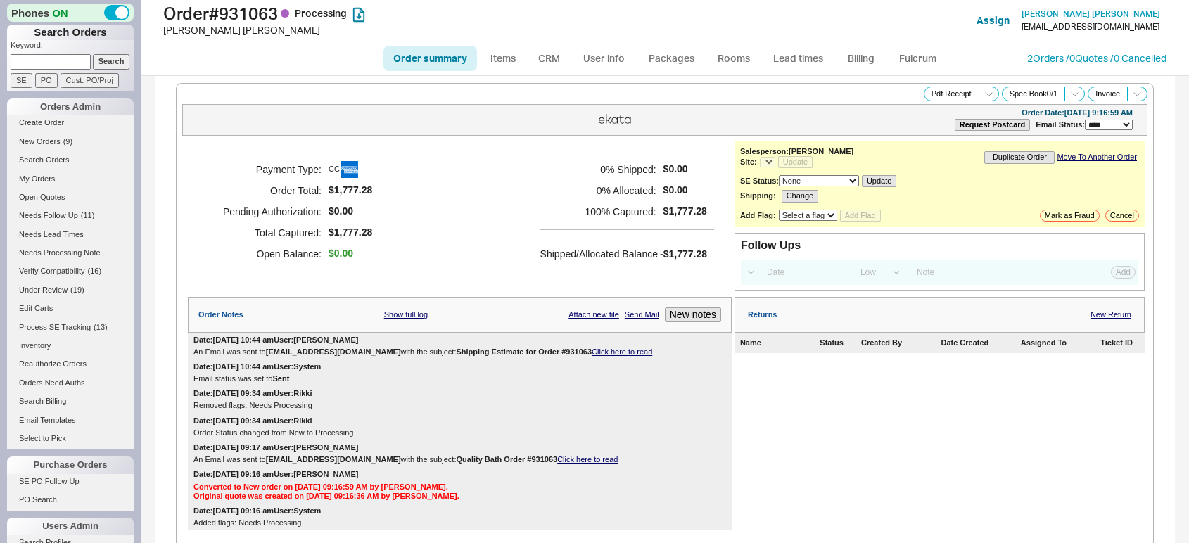
select select "LOW"
select select "3"
select select "*"
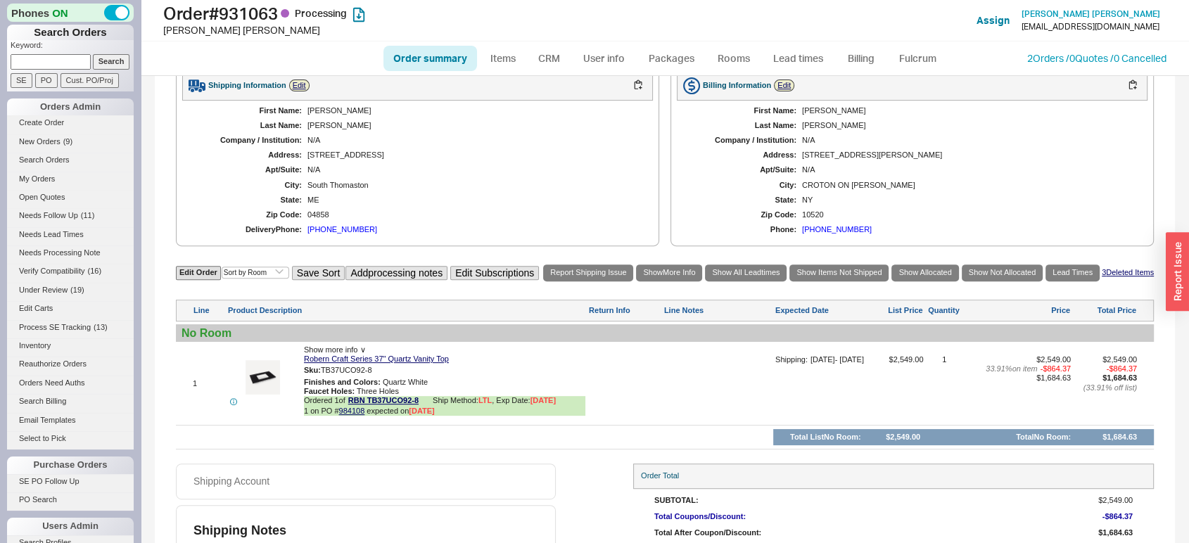
scroll to position [563, 0]
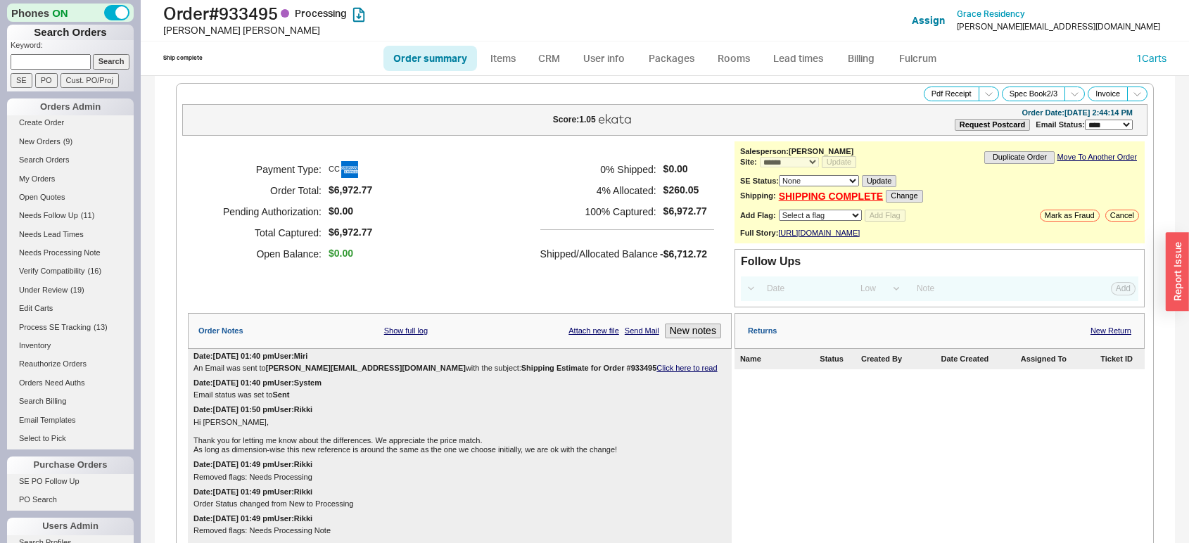
select select "*"
select select "LOW"
select select "3"
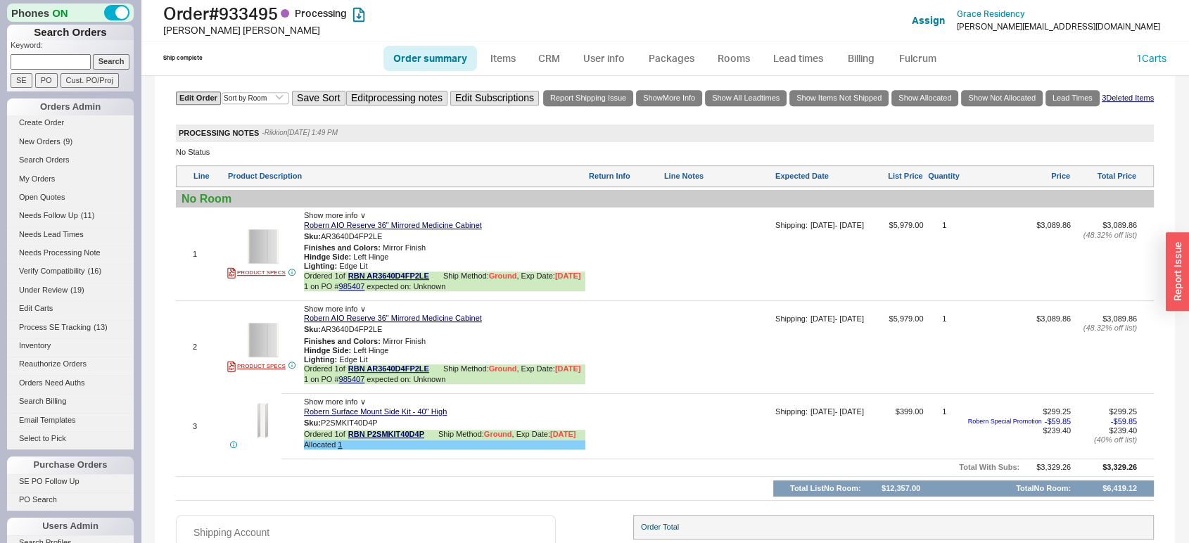
scroll to position [875, 0]
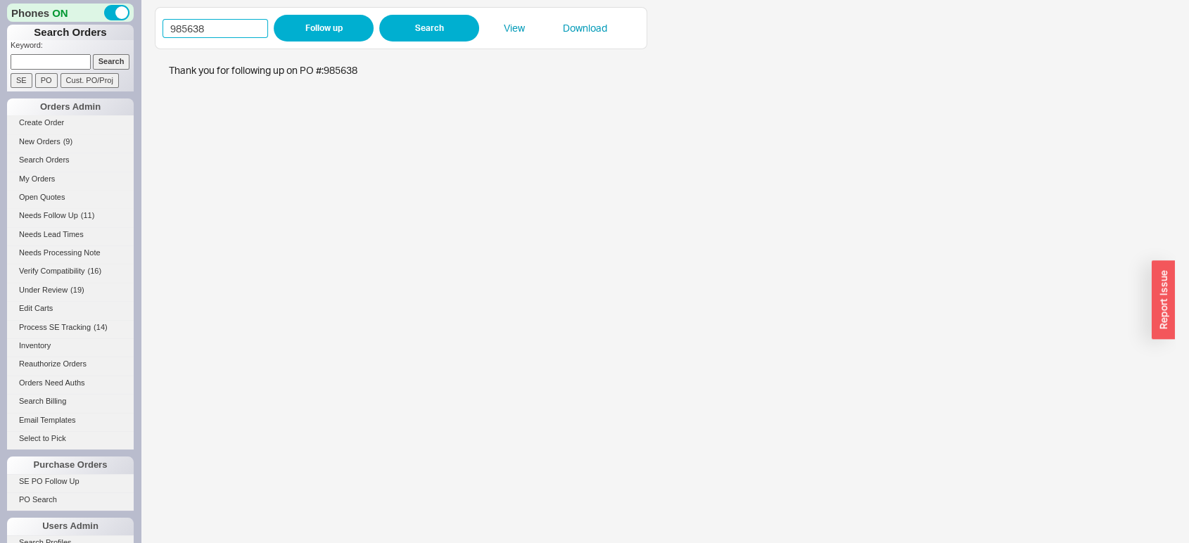
drag, startPoint x: 180, startPoint y: 26, endPoint x: 132, endPoint y: 25, distance: 47.8
click at [132, 25] on div "Phones ON Search Orders Keyword: Search SE PO Cust. PO/Proj Orders Admin Create…" at bounding box center [594, 271] width 1189 height 543
paste input "13"
type input "985613"
click at [419, 28] on button "Search" at bounding box center [429, 28] width 100 height 27
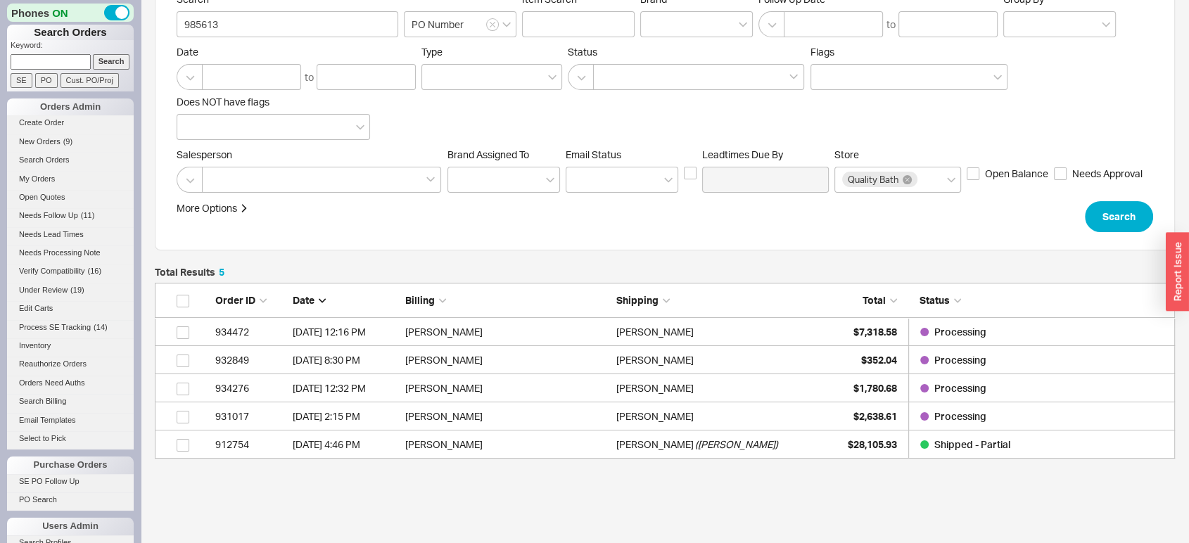
scroll to position [75, 0]
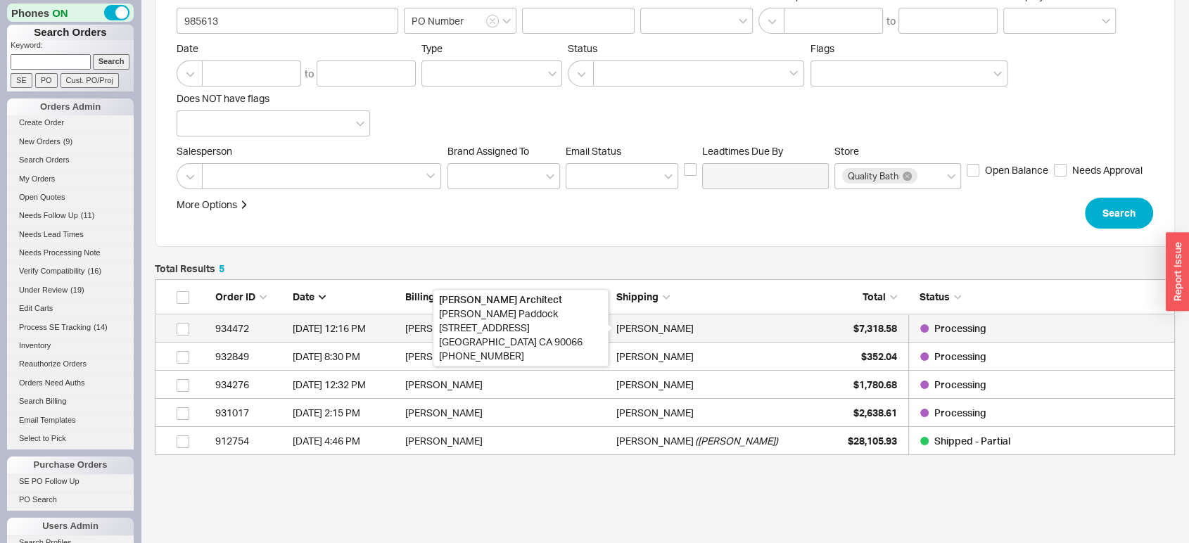
click at [694, 326] on div "Stephen Paddock" at bounding box center [654, 328] width 77 height 28
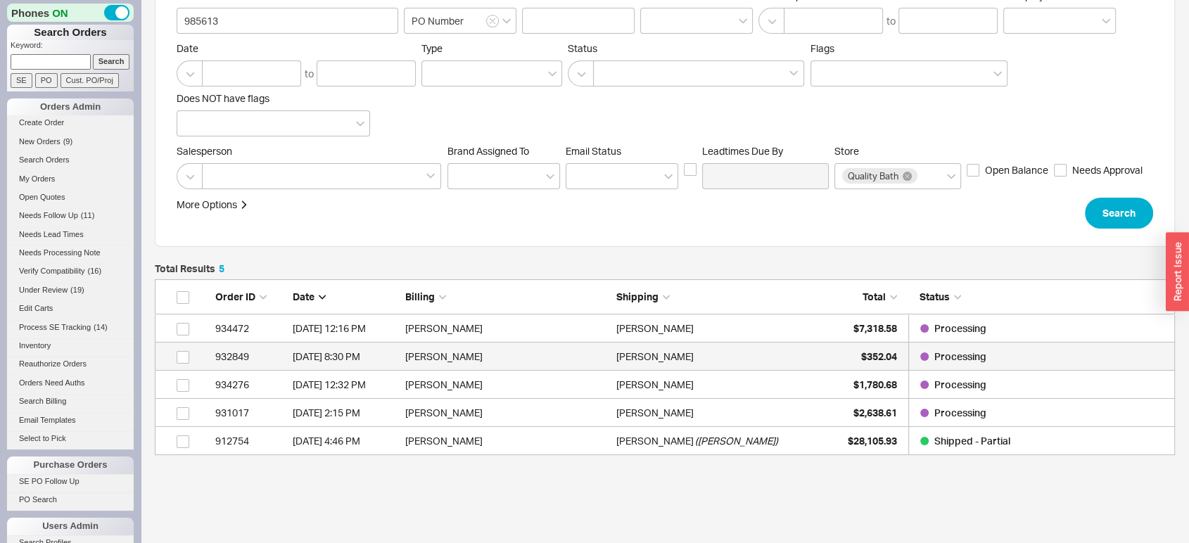
click at [250, 357] on div "932849" at bounding box center [250, 357] width 70 height 28
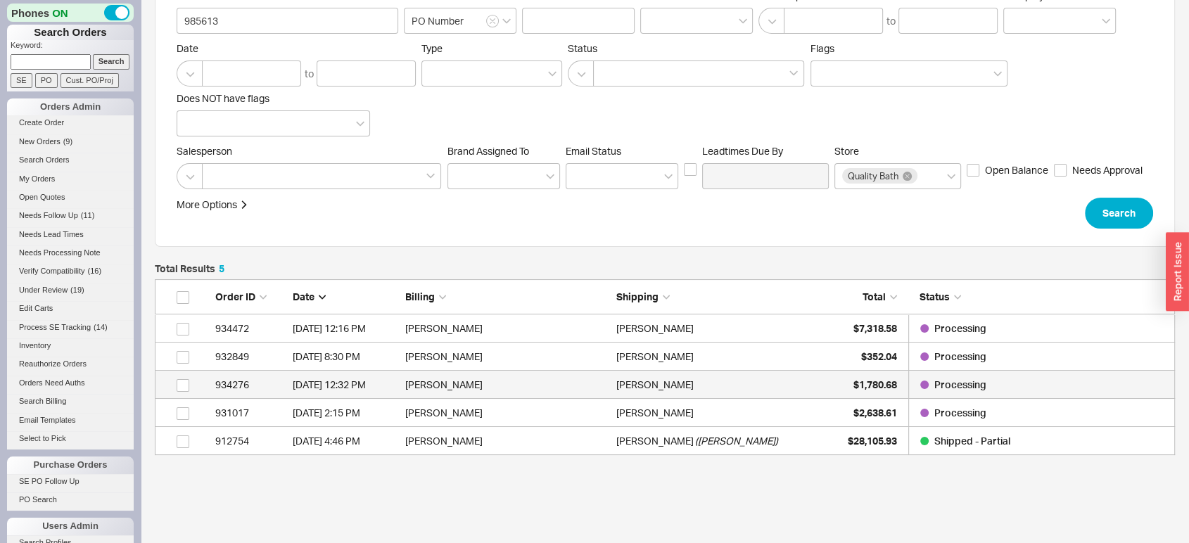
click at [251, 383] on div "934276" at bounding box center [250, 385] width 70 height 28
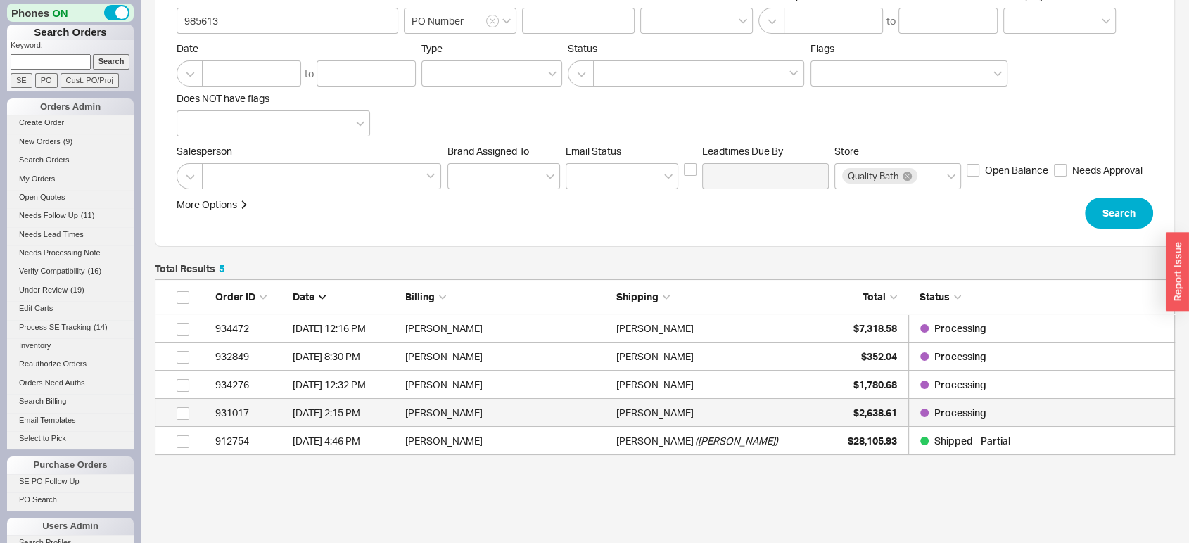
click at [266, 411] on div "931017" at bounding box center [250, 413] width 70 height 28
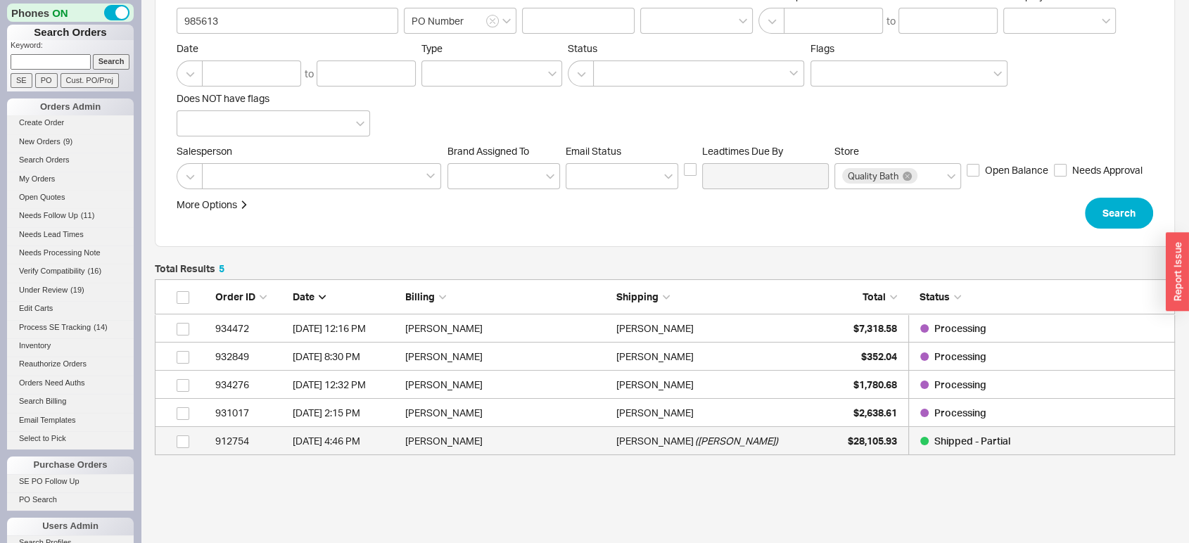
click at [228, 443] on div "912754" at bounding box center [250, 441] width 70 height 28
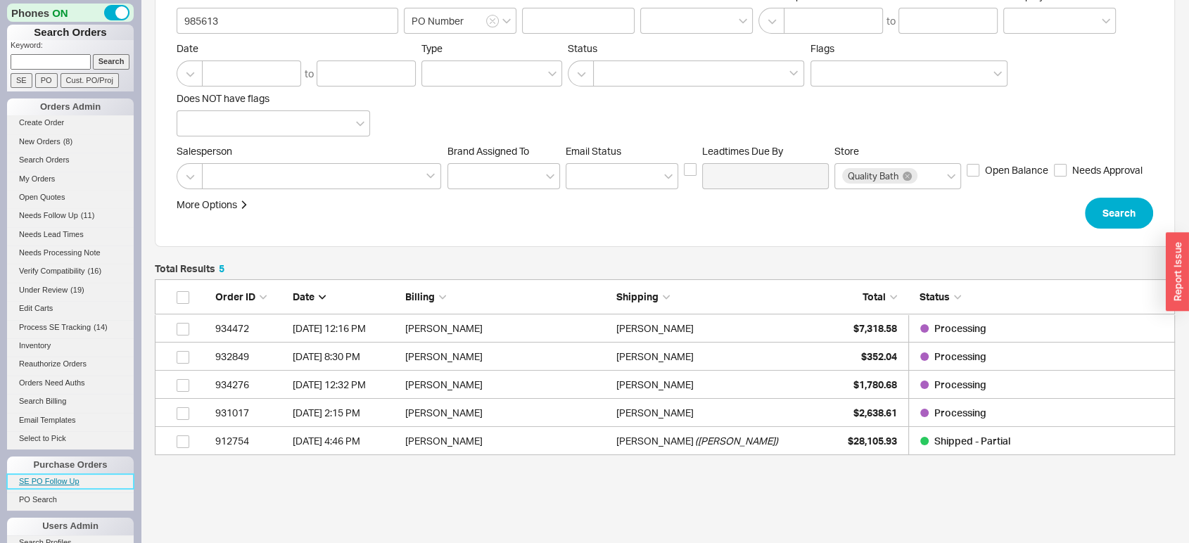
click at [75, 478] on link "SE PO Follow Up" at bounding box center [70, 481] width 127 height 15
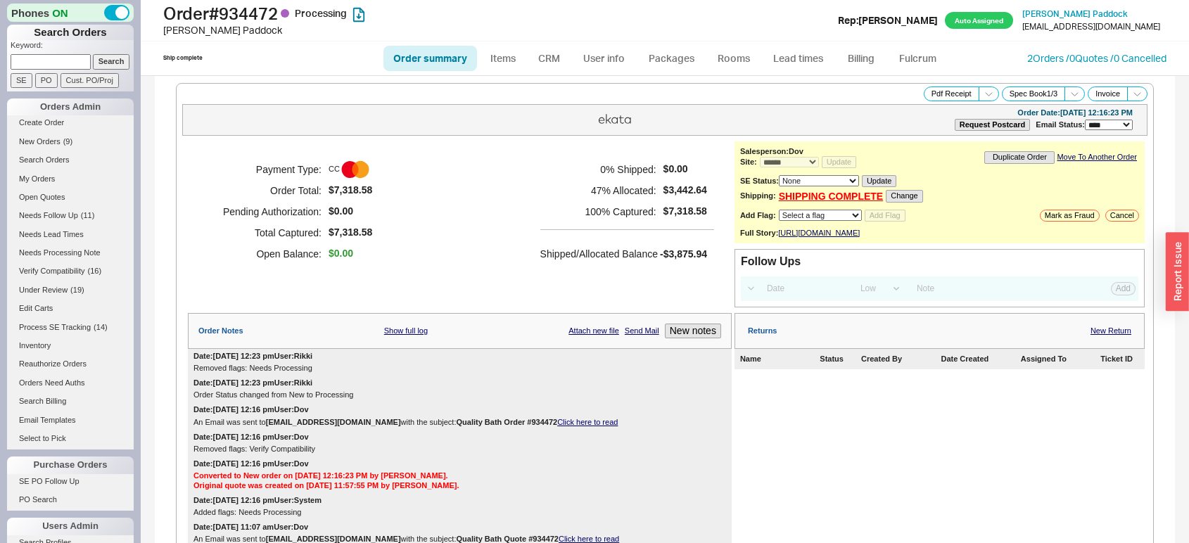
select select "*"
select select "LOW"
select select "3"
click at [787, 56] on link "Lead times" at bounding box center [798, 58] width 71 height 25
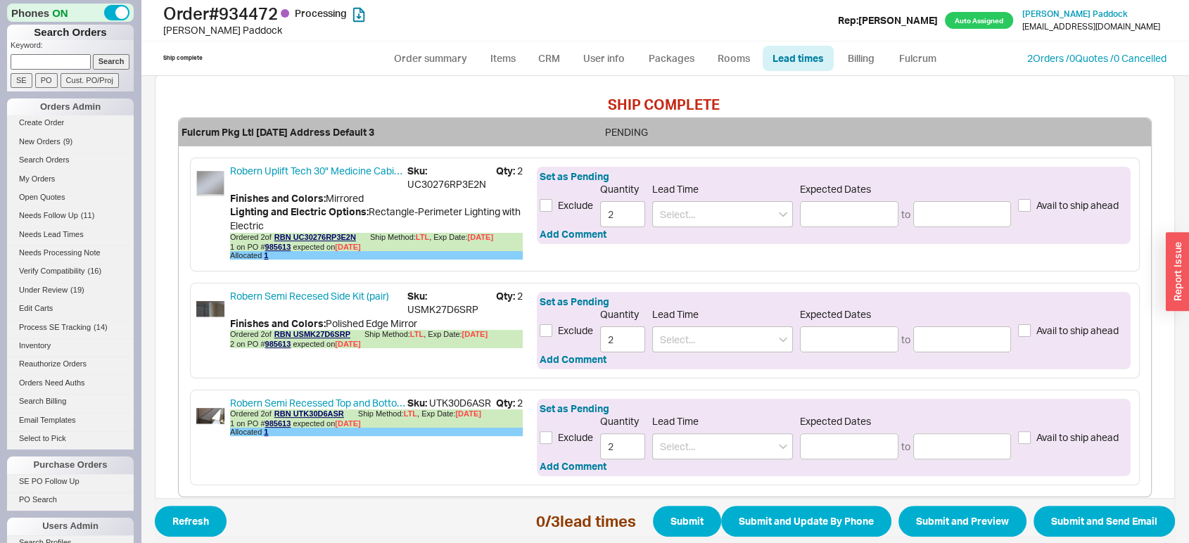
scroll to position [376, 0]
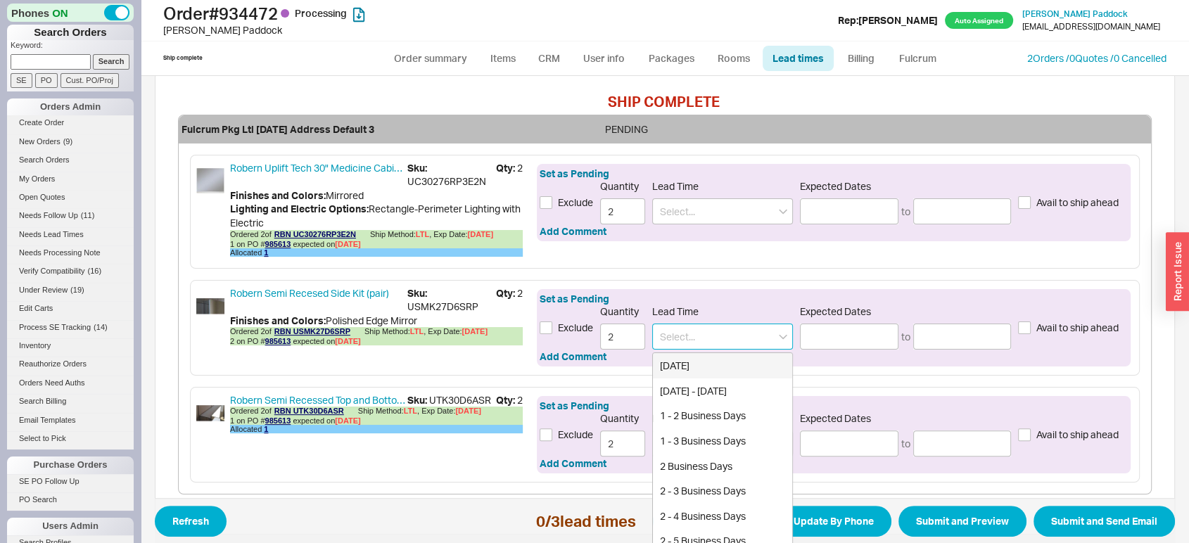
click at [703, 331] on input at bounding box center [722, 337] width 141 height 26
click at [423, 55] on link "Order summary" at bounding box center [430, 58] width 94 height 25
select select "*"
select select "LOW"
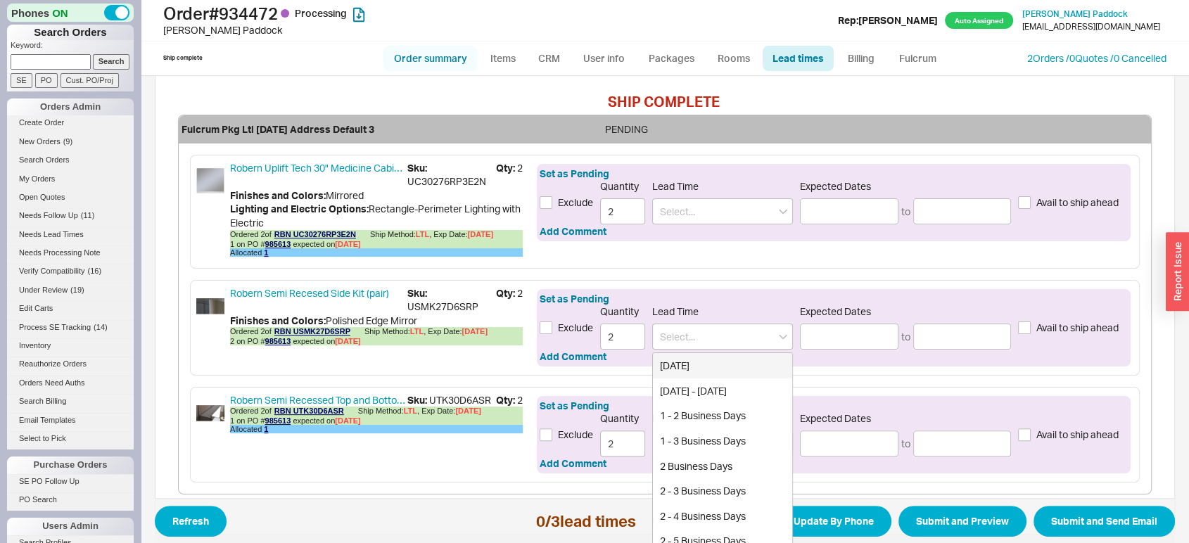
select select "3"
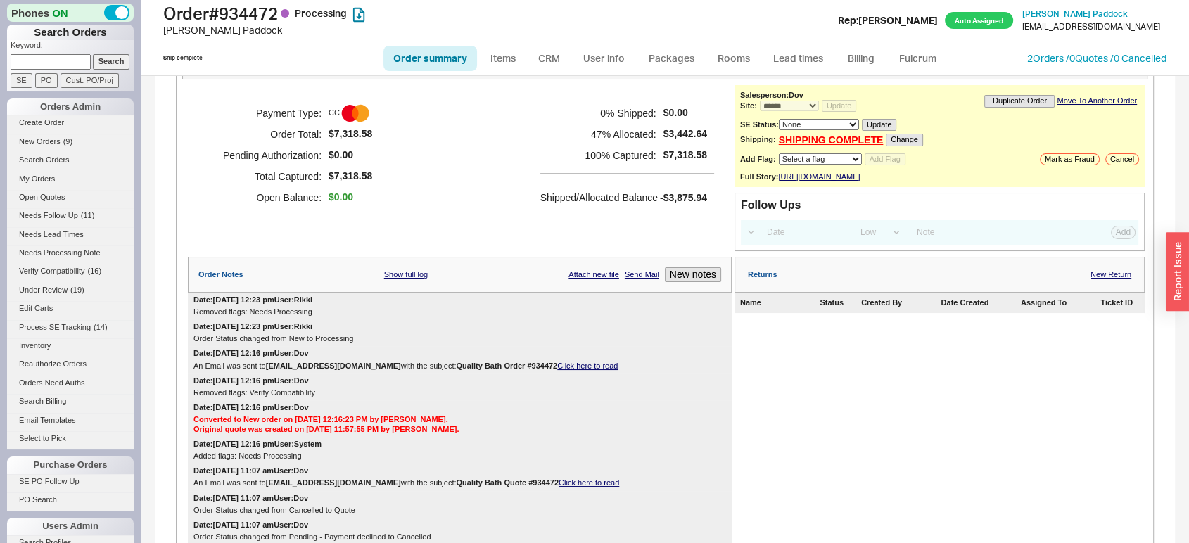
scroll to position [39, 0]
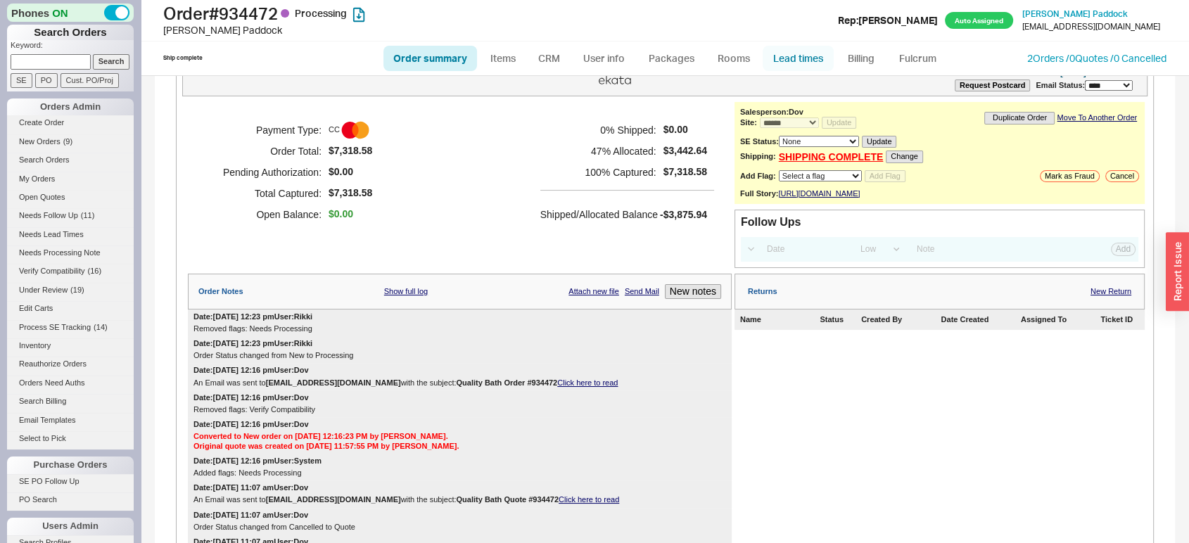
click at [801, 58] on link "Lead times" at bounding box center [798, 58] width 71 height 25
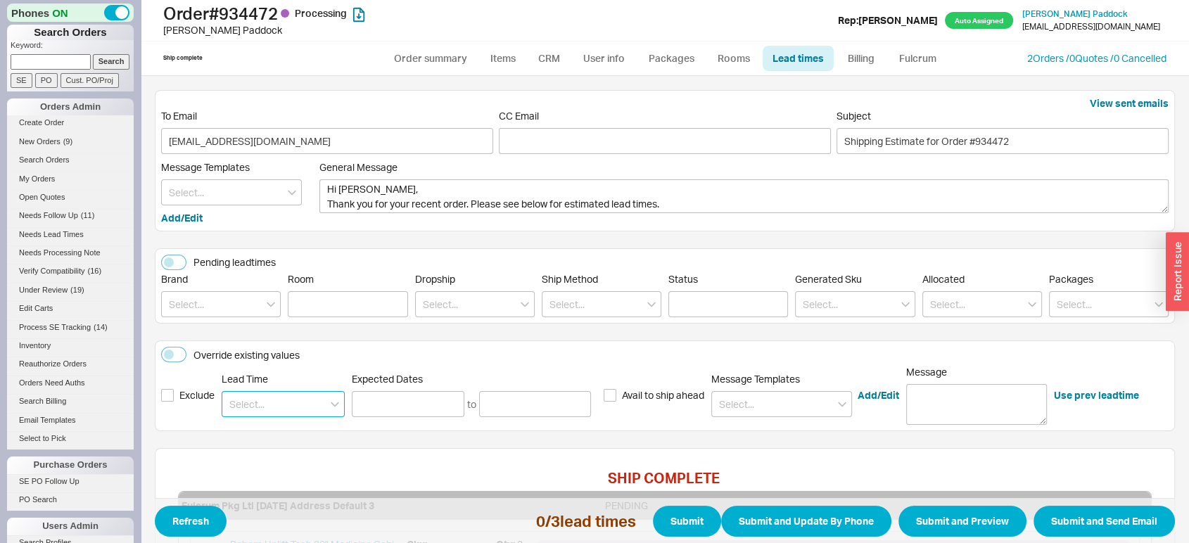
click at [274, 406] on input at bounding box center [283, 404] width 123 height 26
click at [285, 450] on div "3 - 4 Weeks" at bounding box center [283, 458] width 122 height 25
type input "3 - 4 Weeks"
type input "[DATE]"
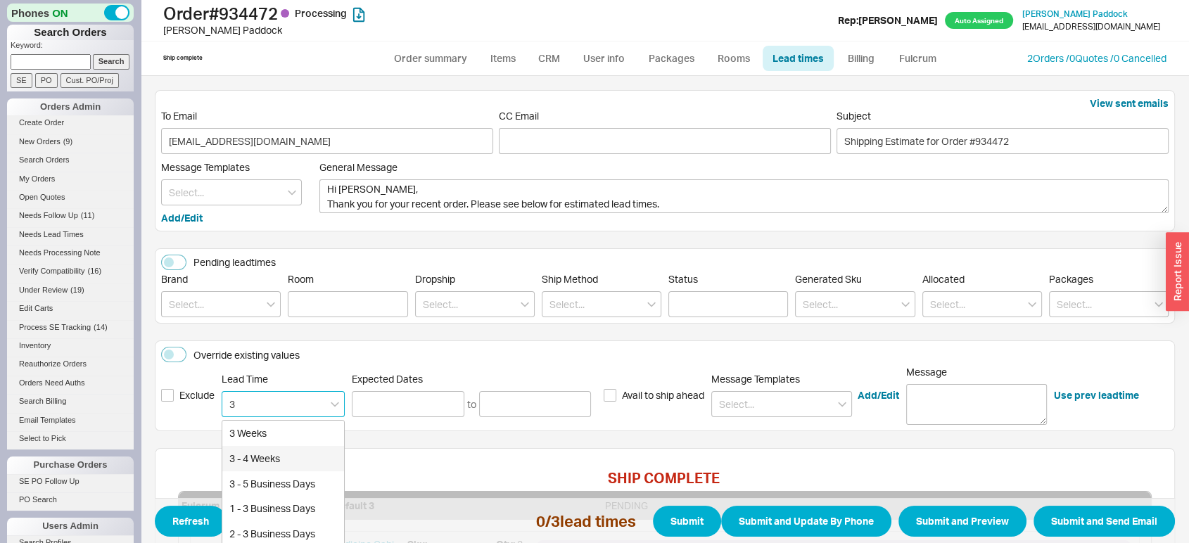
type input "[DATE]"
type input "3 - 4 Weeks"
type input "[DATE]"
type input "3 - 4 Weeks"
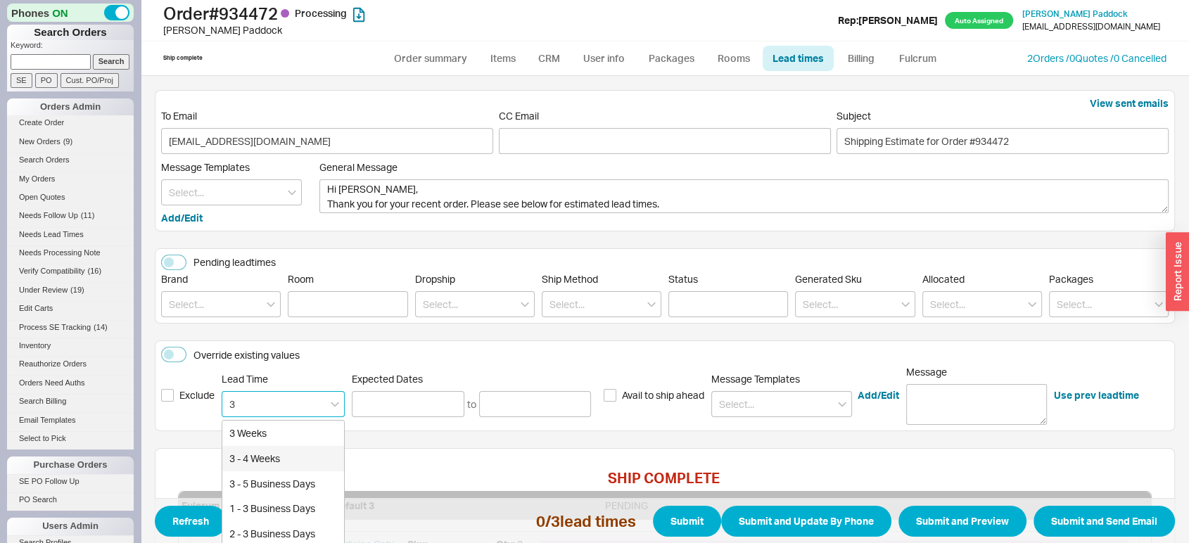
type input "[DATE]"
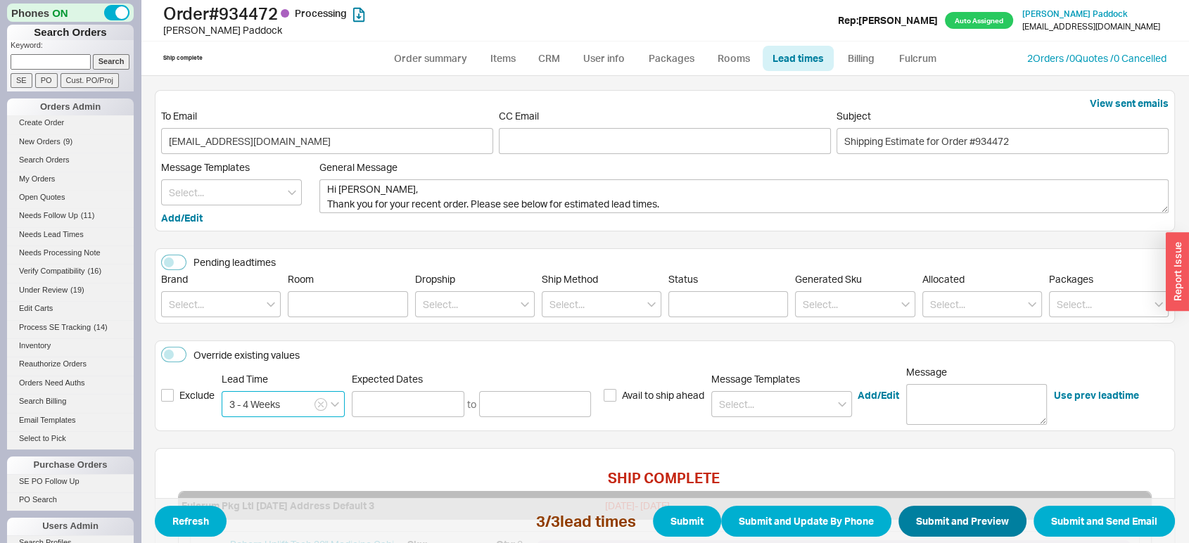
type input "3 - 4 Weeks"
click at [929, 530] on button "Submit and Preview" at bounding box center [962, 521] width 128 height 31
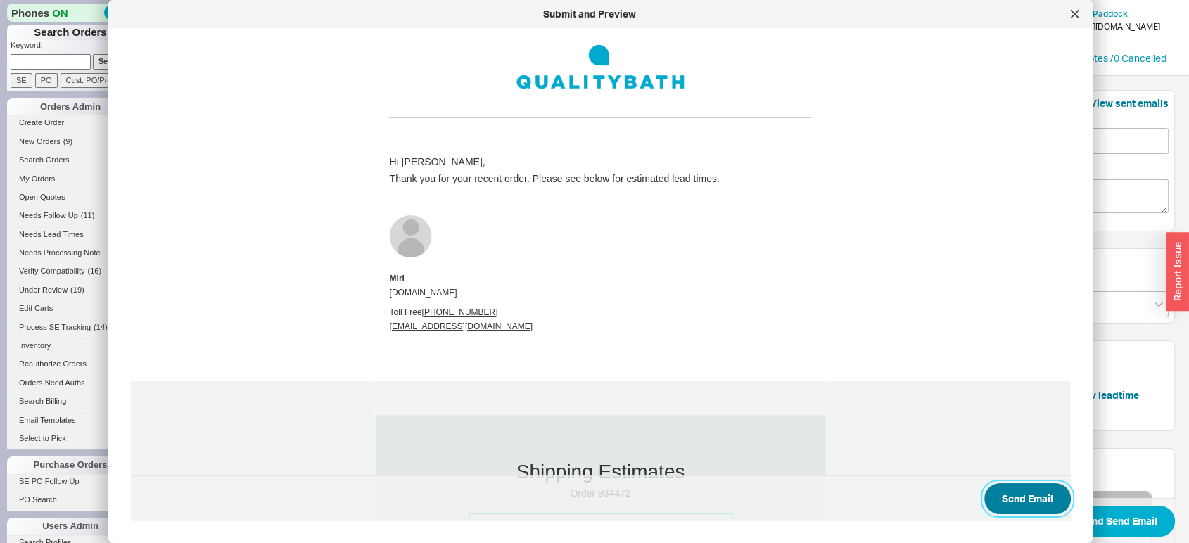
click at [986, 494] on button "Send Email" at bounding box center [1027, 498] width 87 height 31
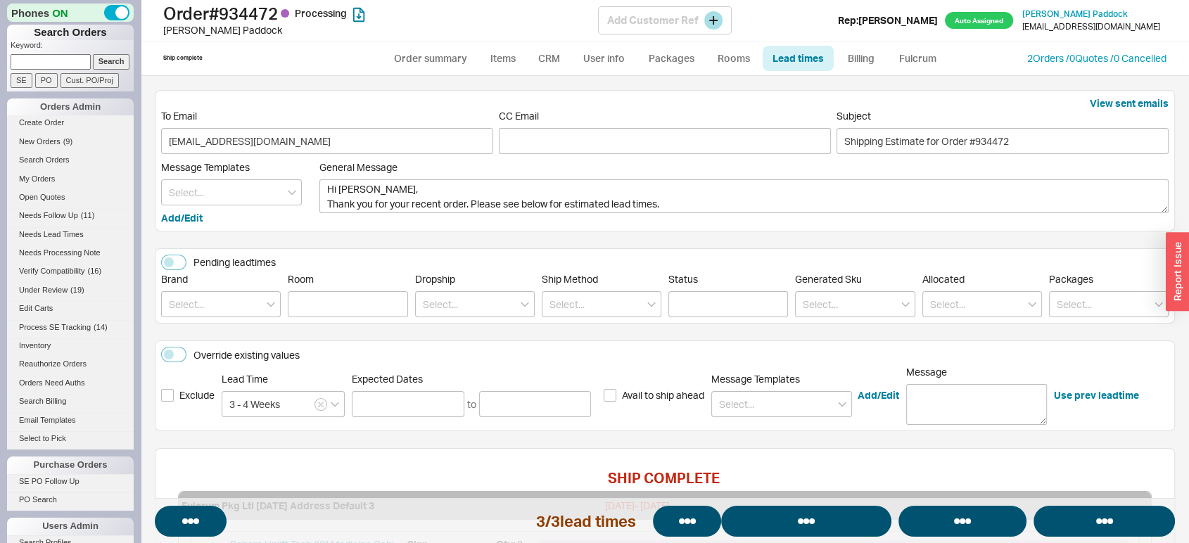
select select "*"
select select "LOW"
select select "3"
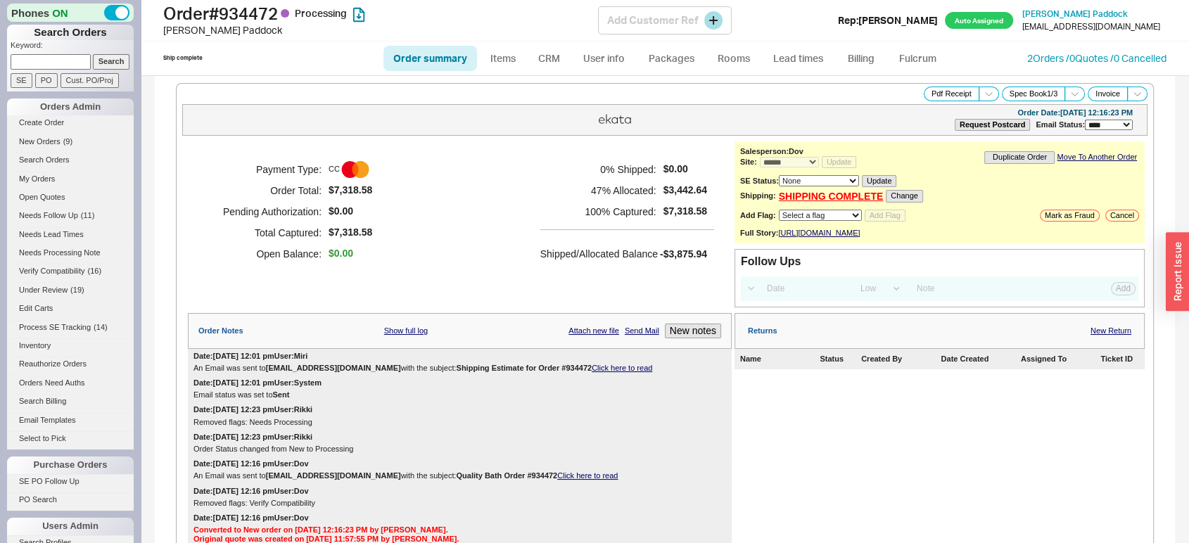
select select "*"
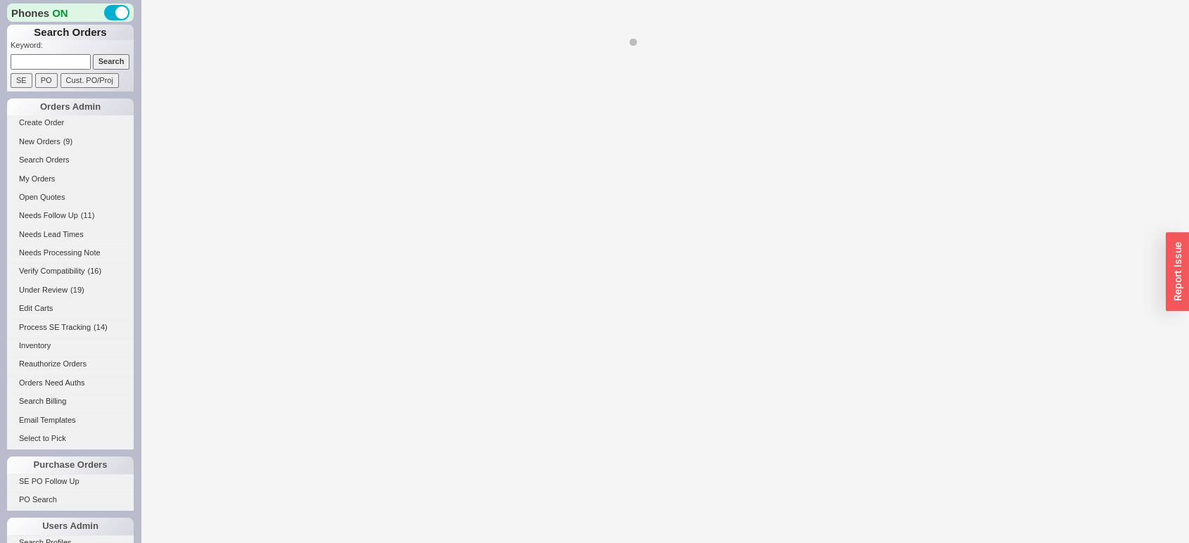
click at [435, 364] on div at bounding box center [665, 271] width 1048 height 543
select select "*"
select select "LOW"
select select "3"
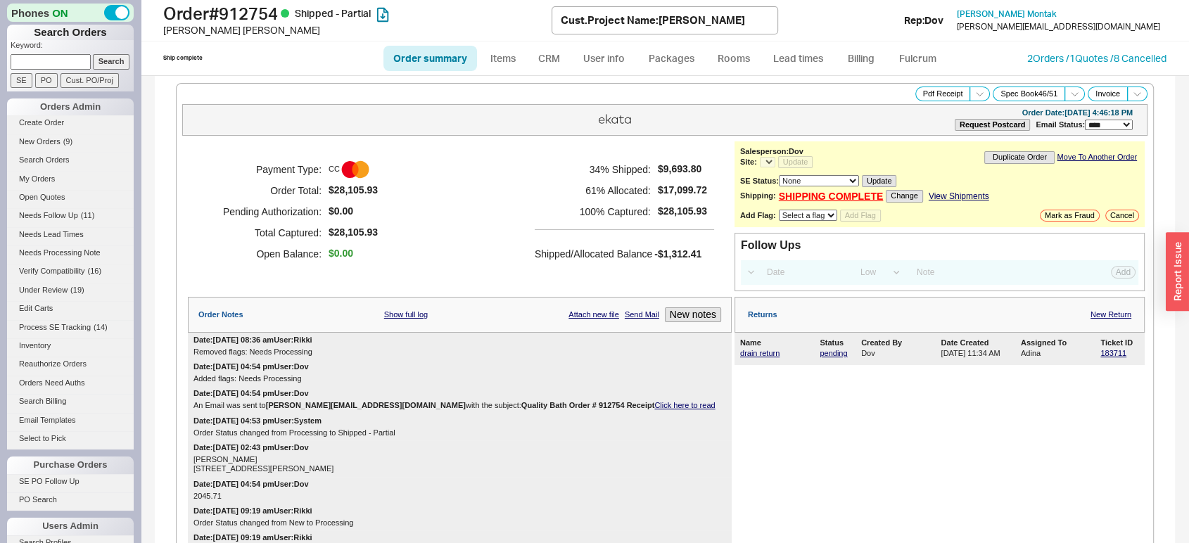
select select "*"
click at [816, 56] on link "Lead times" at bounding box center [798, 58] width 71 height 25
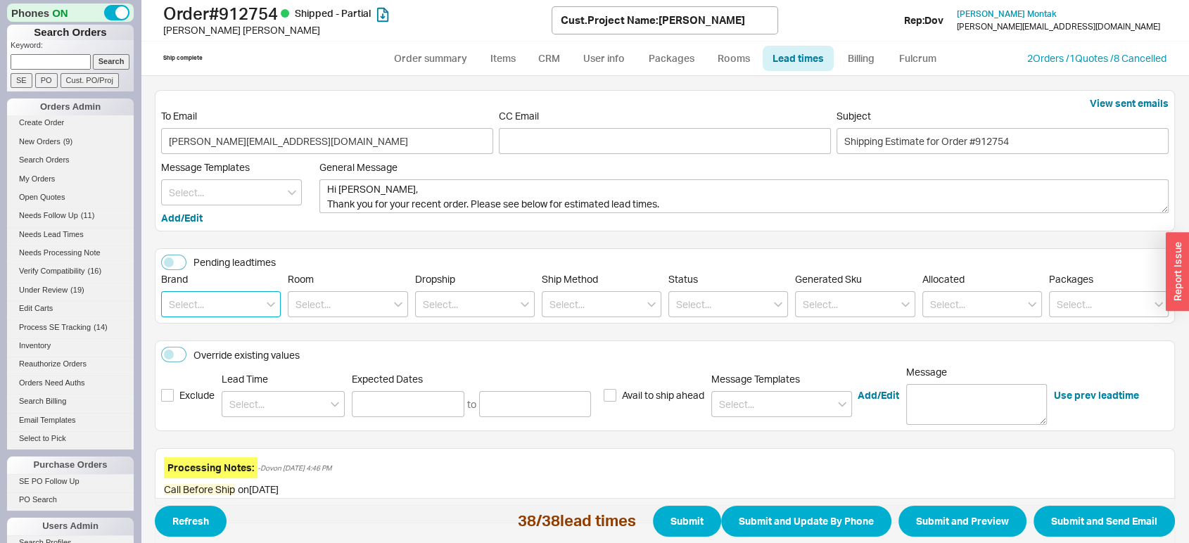
click at [214, 316] on input at bounding box center [221, 304] width 120 height 26
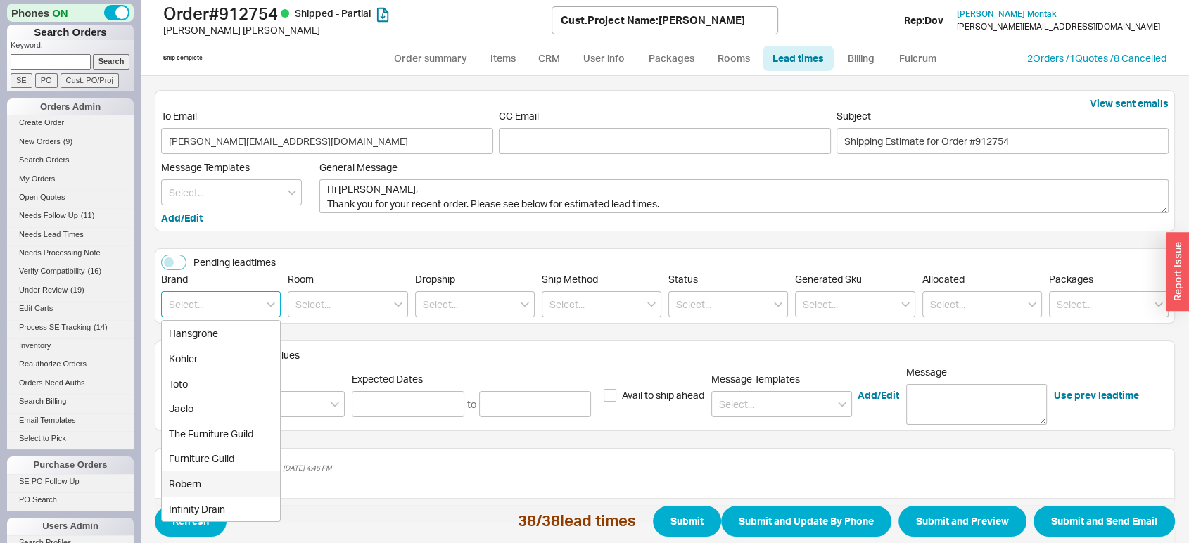
click at [215, 476] on div "Robern" at bounding box center [221, 483] width 118 height 25
type input "Robern"
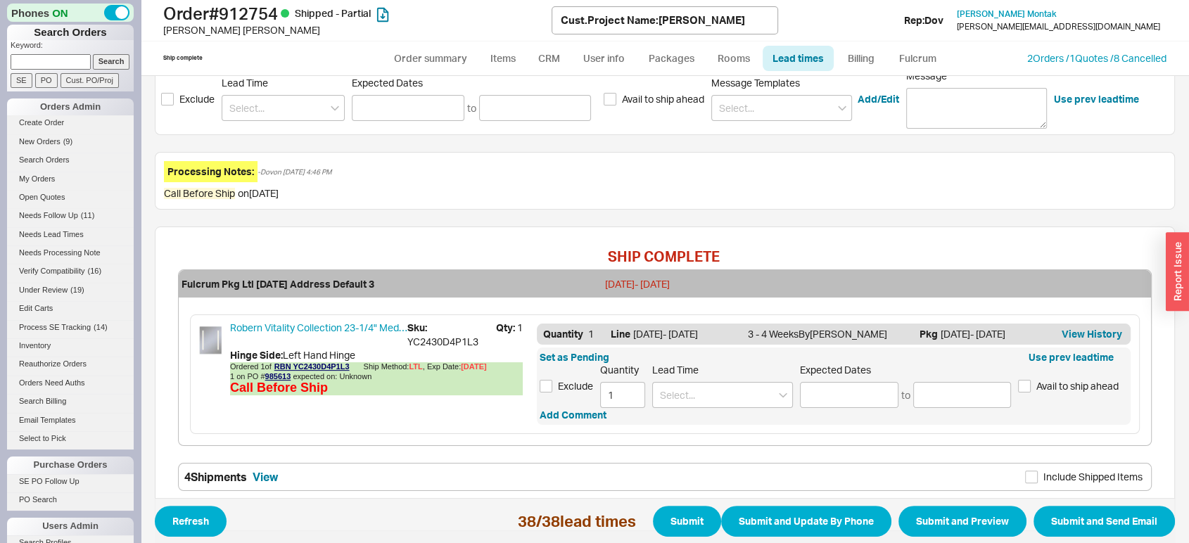
scroll to position [327, 0]
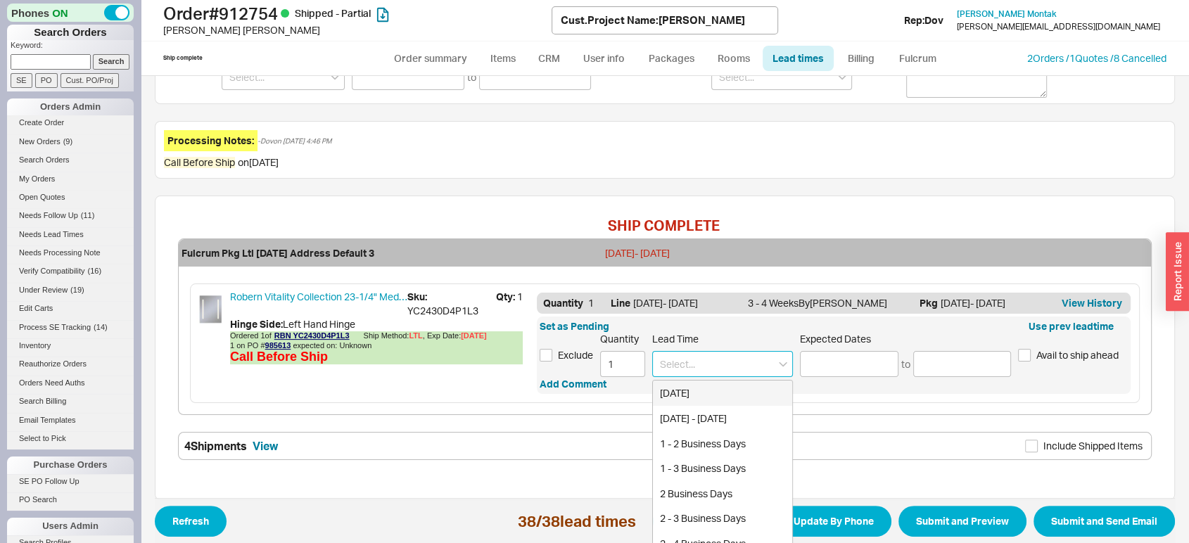
click at [758, 366] on input at bounding box center [722, 364] width 141 height 26
click at [758, 423] on div "3 - 4 Weeks" at bounding box center [722, 418] width 139 height 25
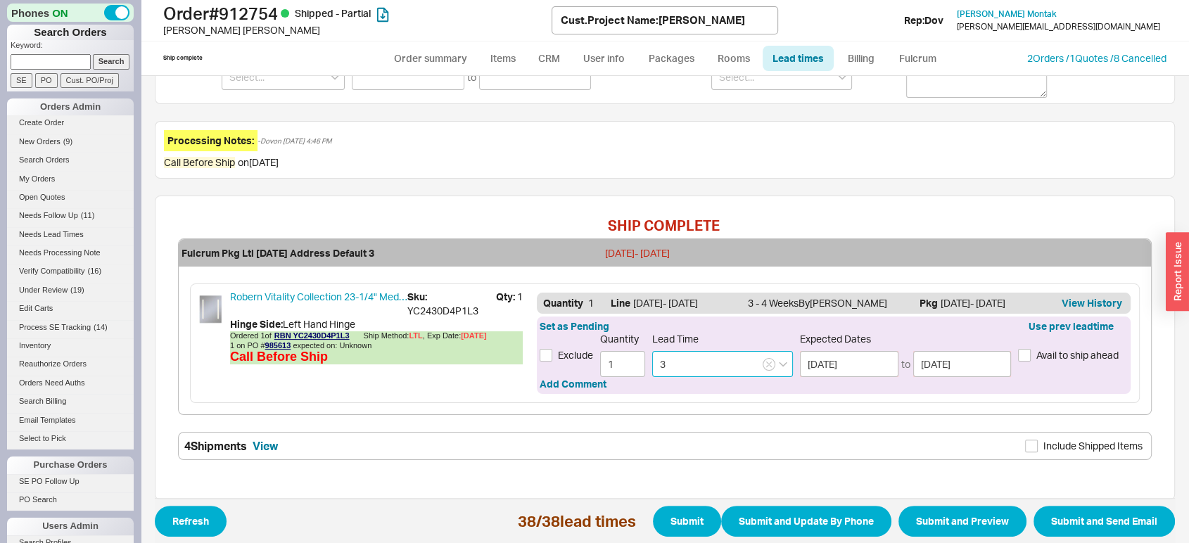
type input "3 - 4 Weeks"
type input "09/09/2025"
type input "09/16/2025"
type input "3 - 4 Weeks"
click at [688, 523] on button "Submit" at bounding box center [687, 521] width 68 height 31
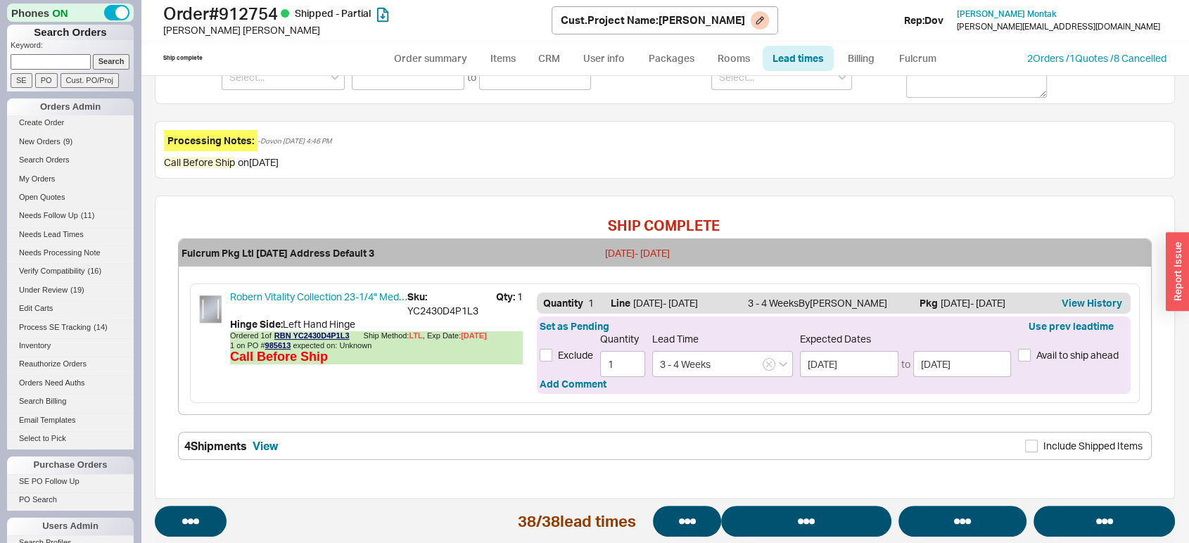
select select "*"
select select "LOW"
select select "3"
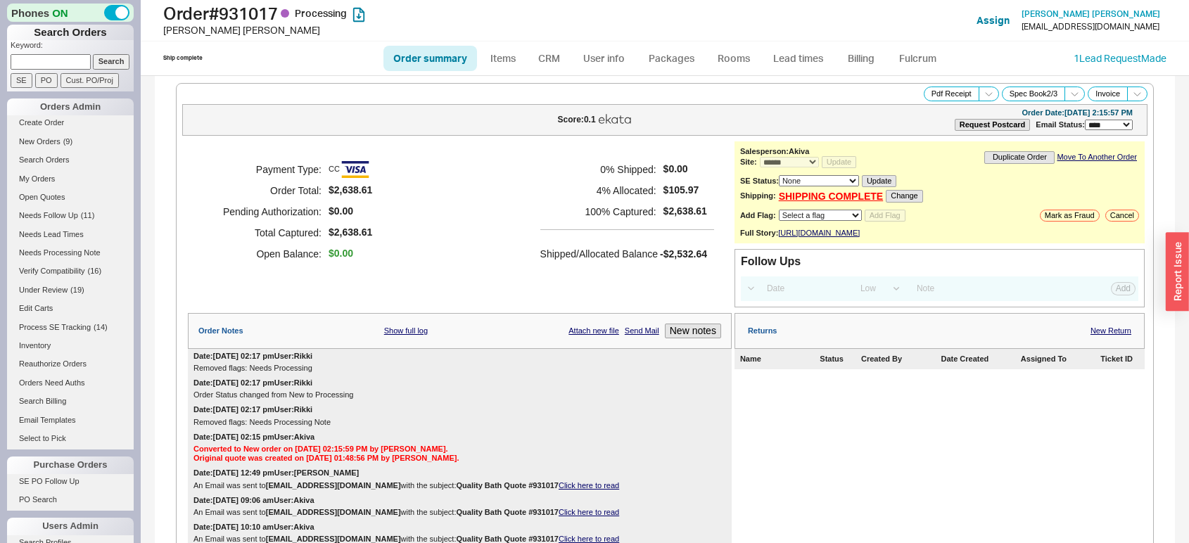
select select "*"
select select "LOW"
select select "3"
click at [783, 56] on link "Lead times" at bounding box center [798, 58] width 71 height 25
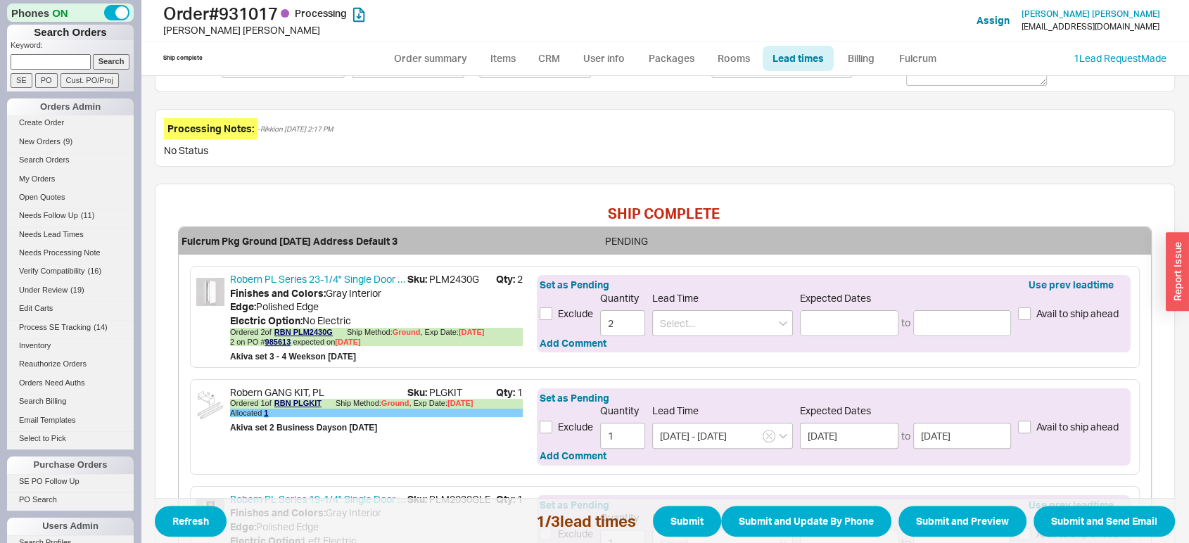
scroll to position [350, 0]
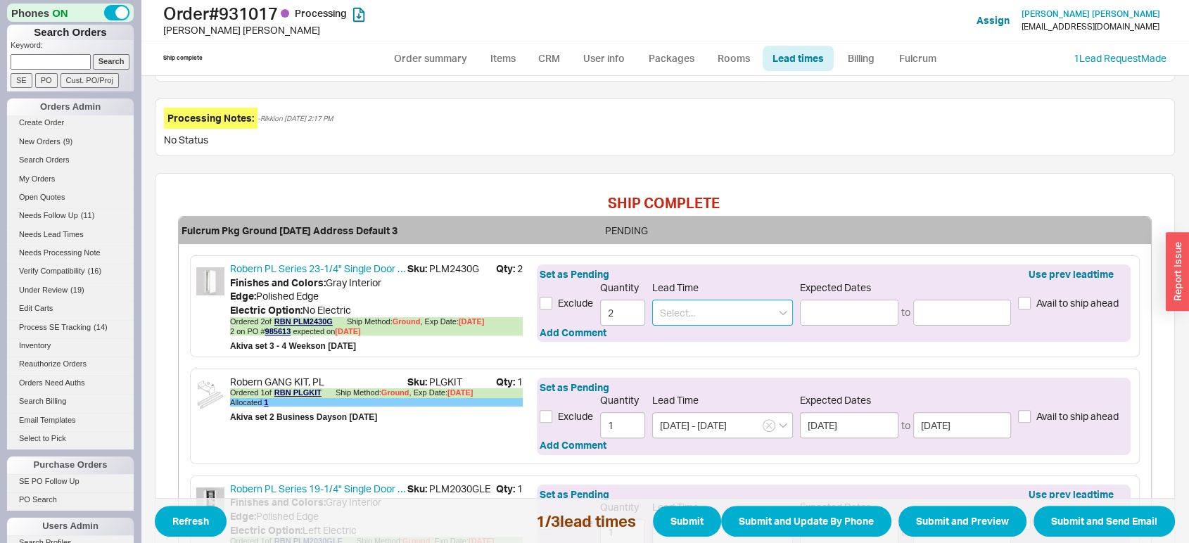
click at [760, 305] on input at bounding box center [722, 313] width 141 height 26
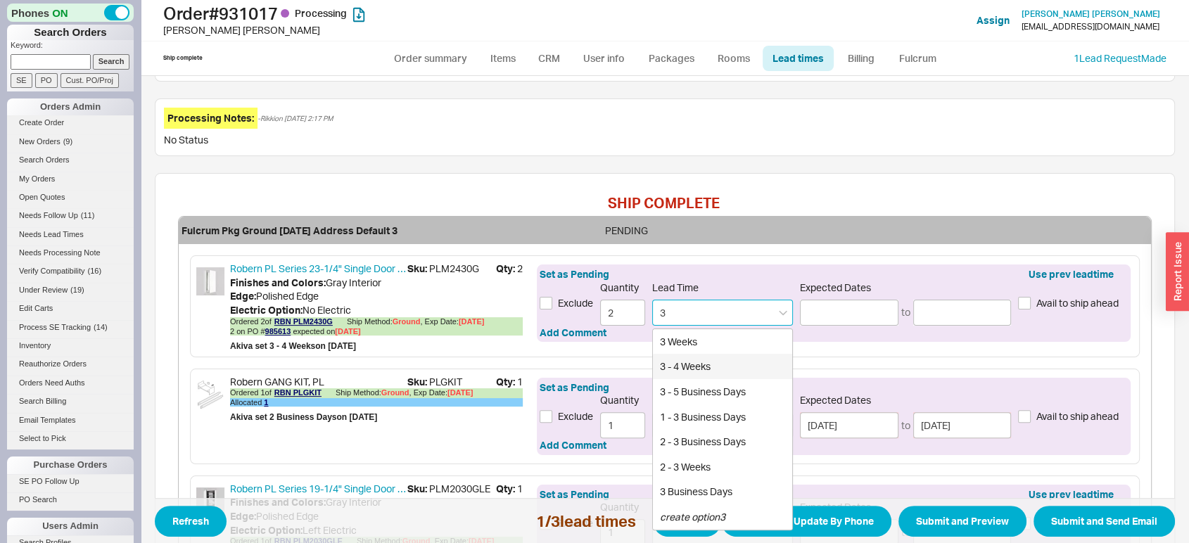
click at [748, 366] on div "3 - 4 Weeks" at bounding box center [722, 366] width 139 height 25
type input "3 - 4 Weeks"
type input "09/09/2025"
type input "09/16/2025"
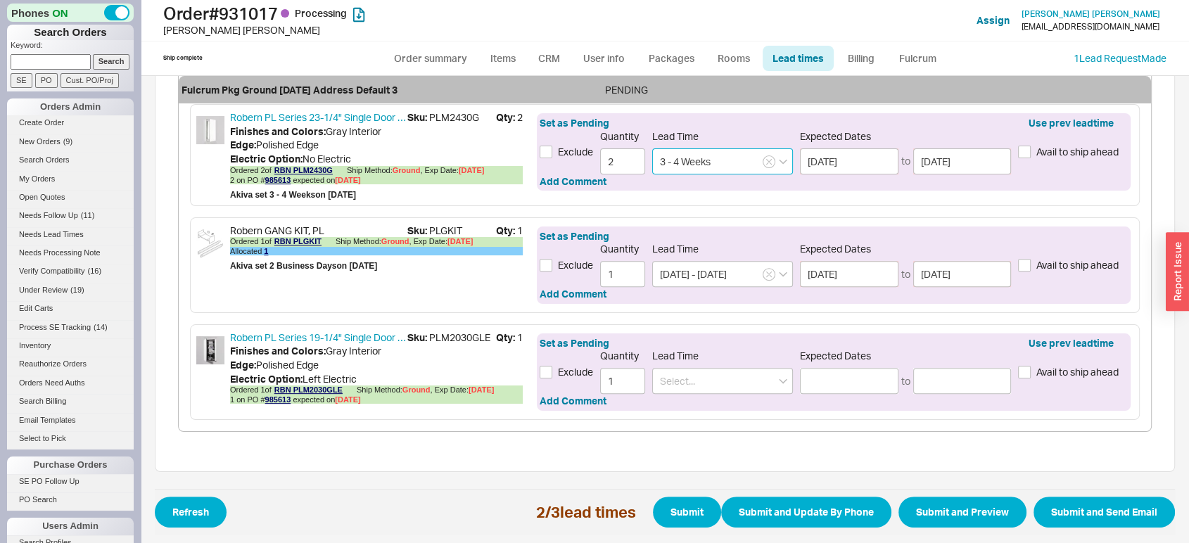
scroll to position [504, 0]
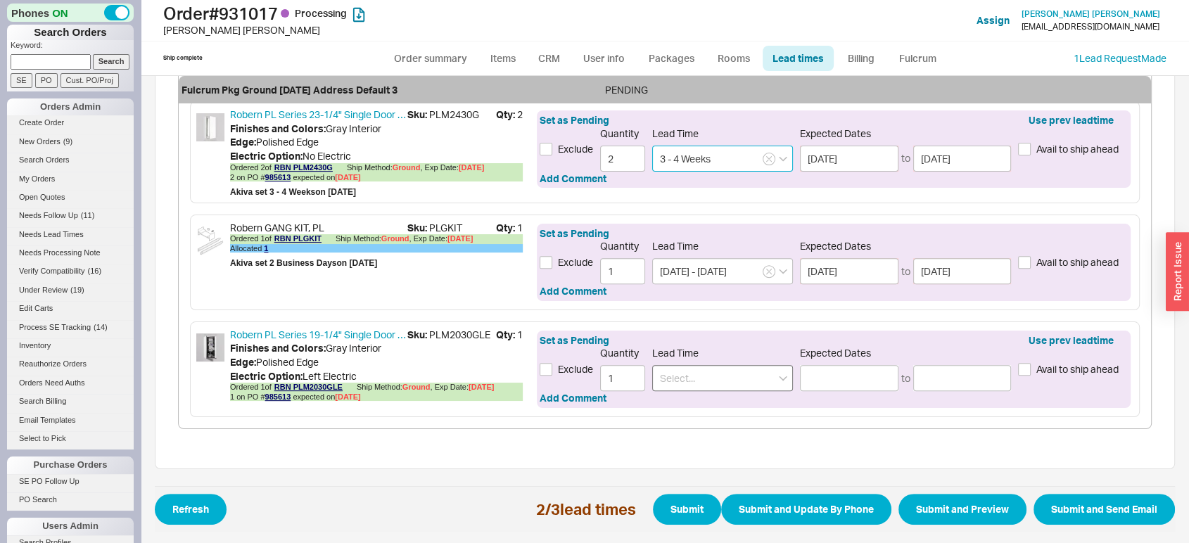
type input "3 - 4 Weeks"
click at [672, 383] on input at bounding box center [722, 378] width 141 height 26
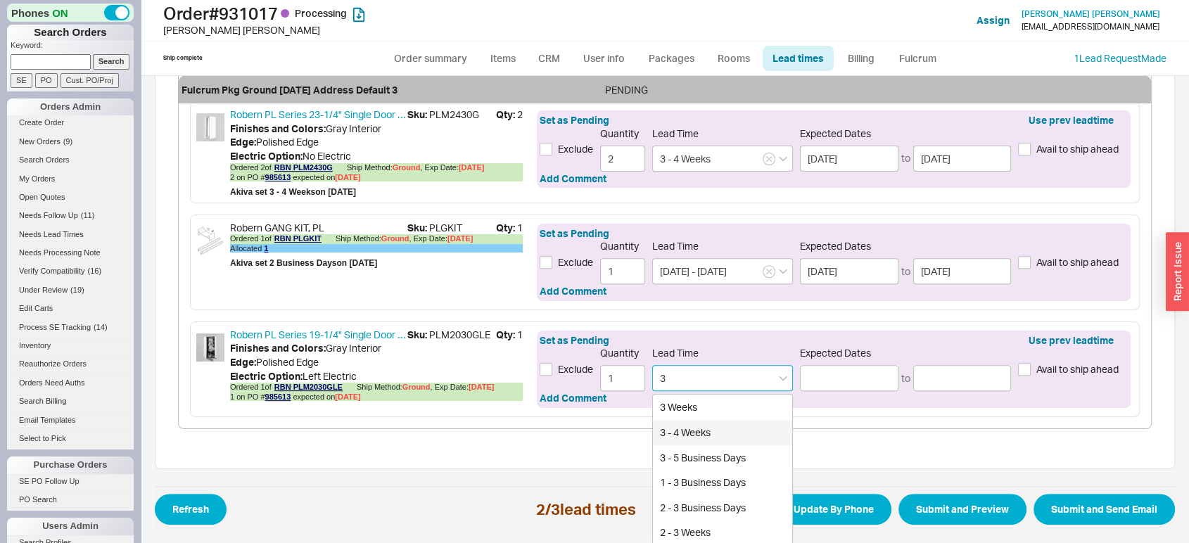
click at [684, 429] on div "3 - 4 Weeks" at bounding box center [722, 432] width 139 height 25
type input "3 - 4 Weeks"
type input "09/09/2025"
type input "09/16/2025"
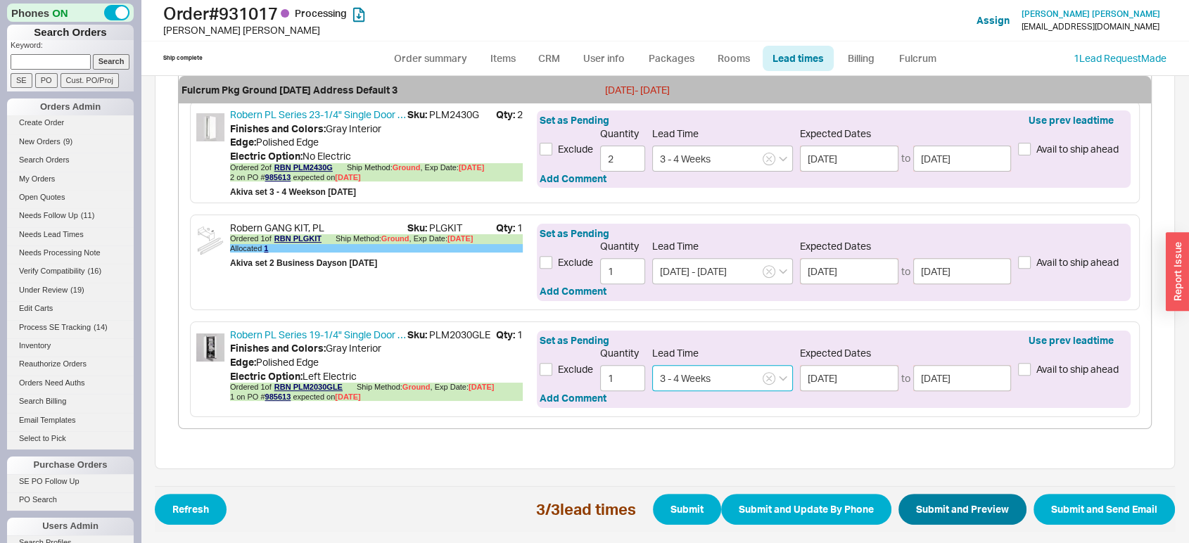
type input "3 - 4 Weeks"
click at [917, 504] on button "Submit and Preview" at bounding box center [962, 509] width 128 height 31
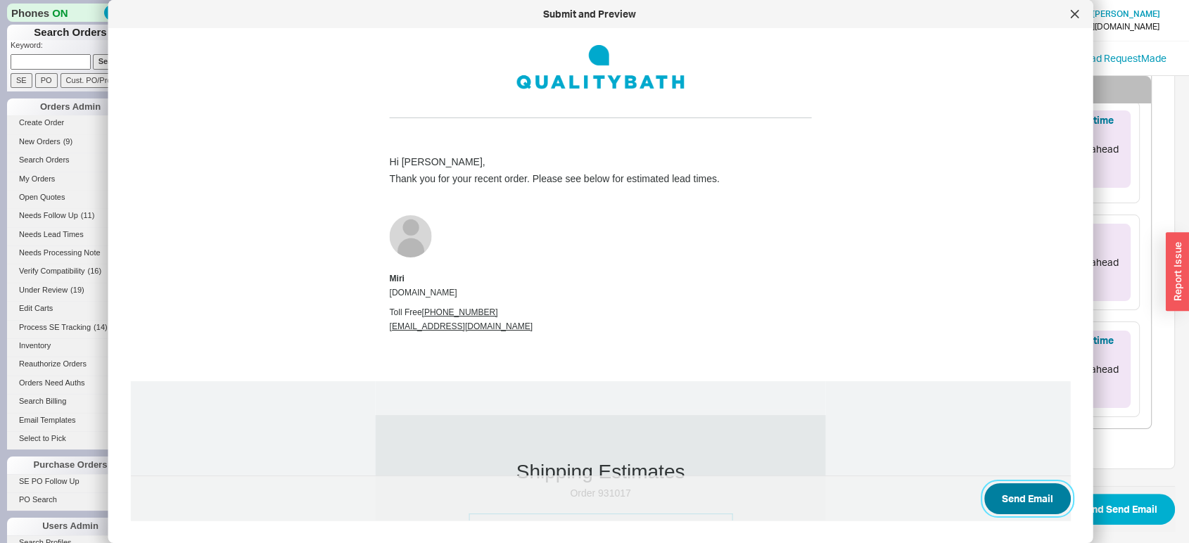
click at [1021, 501] on button "Send Email" at bounding box center [1027, 498] width 87 height 31
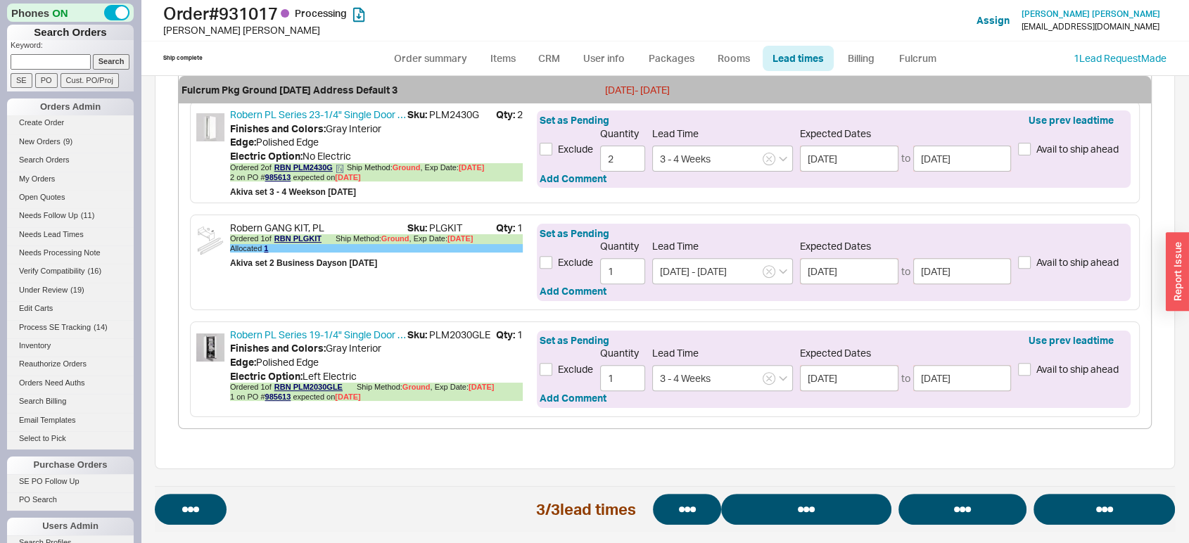
select select "*"
select select "LOW"
select select "3"
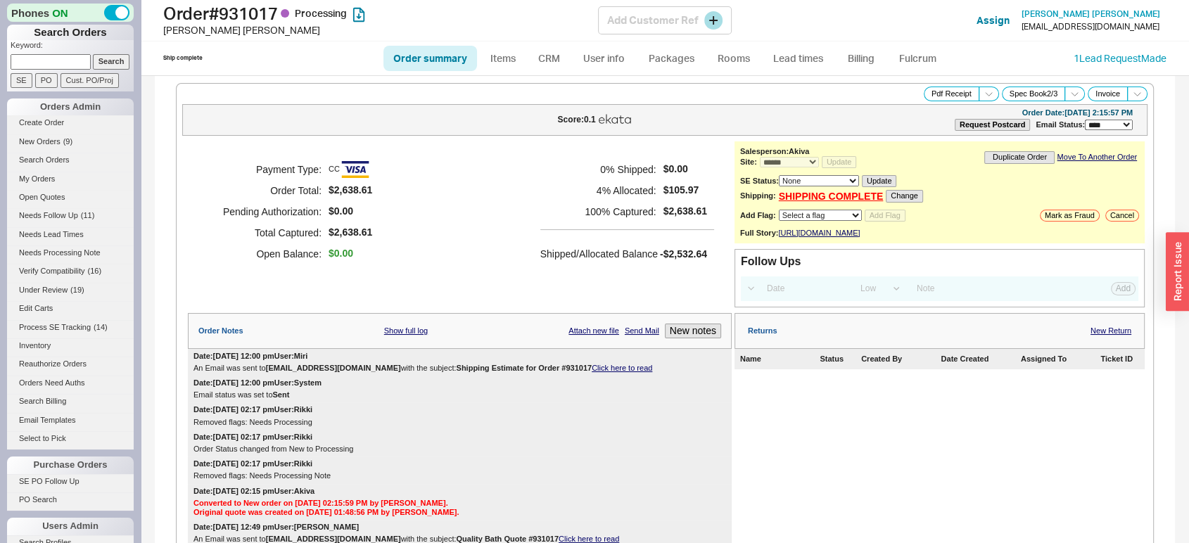
select select "*"
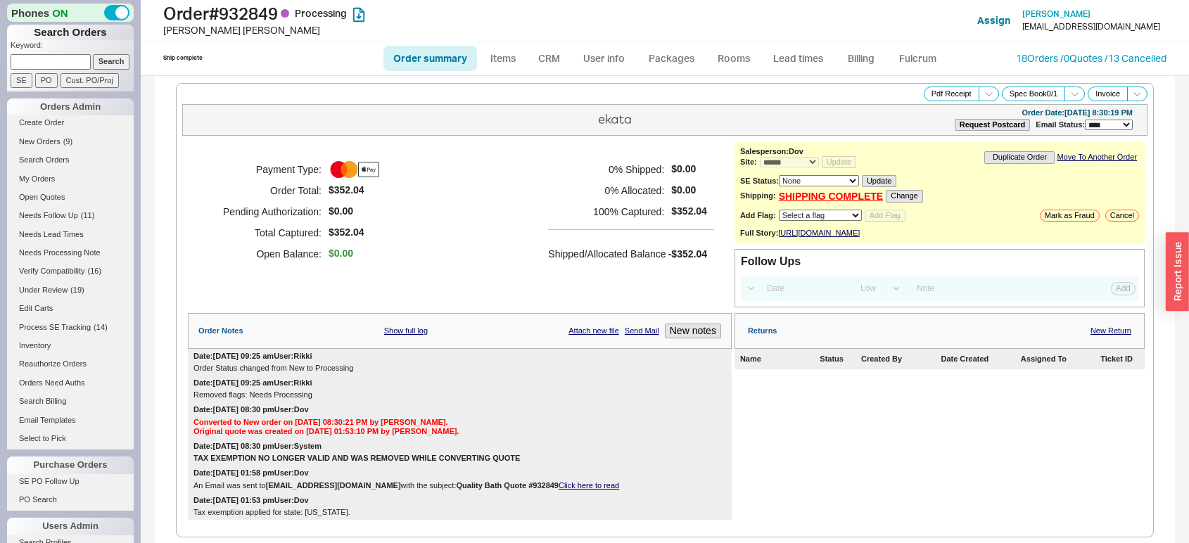
select select "*"
select select "LOW"
select select "3"
click at [801, 60] on link "Lead times" at bounding box center [798, 58] width 71 height 25
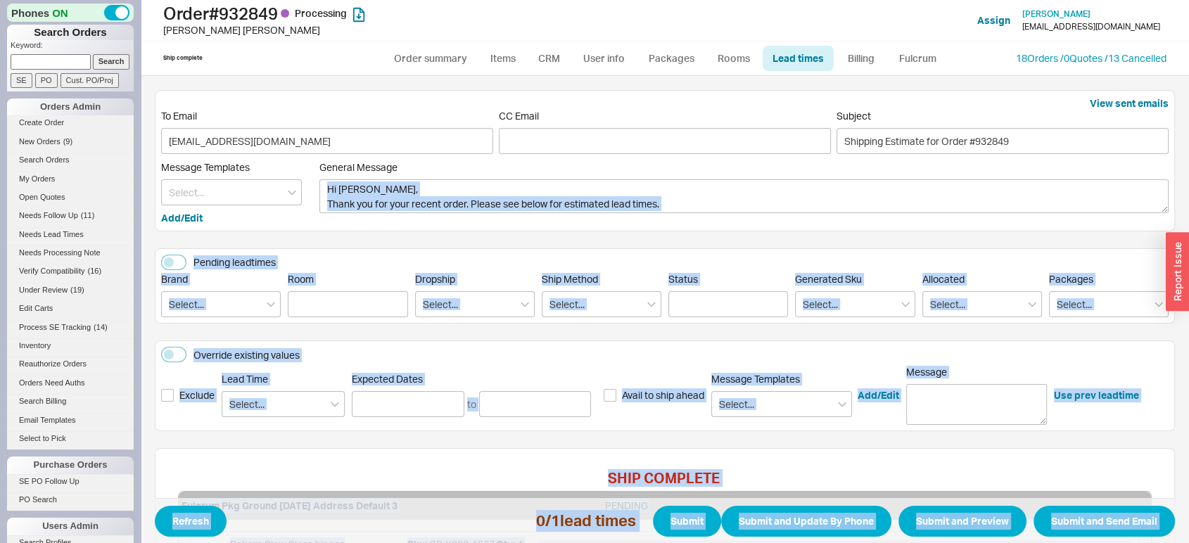
drag, startPoint x: 1175, startPoint y: 195, endPoint x: 1164, endPoint y: 243, distance: 49.8
click at [1164, 243] on div "View sent emails To Email tricialeicht@gmail.com CC Email Subject Shipping Esti…" at bounding box center [665, 415] width 1048 height 651
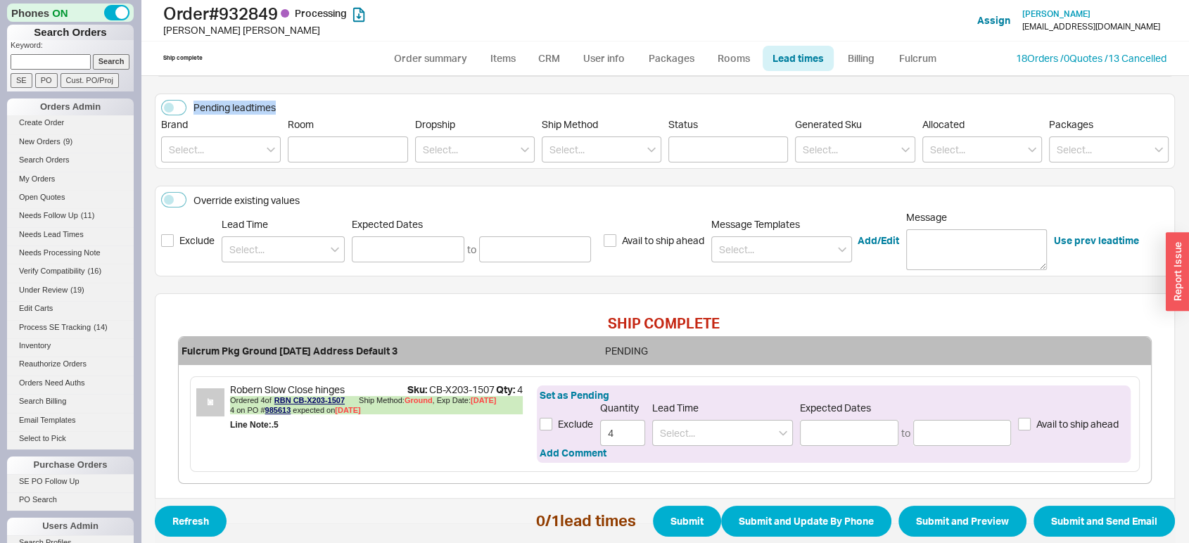
scroll to position [157, 0]
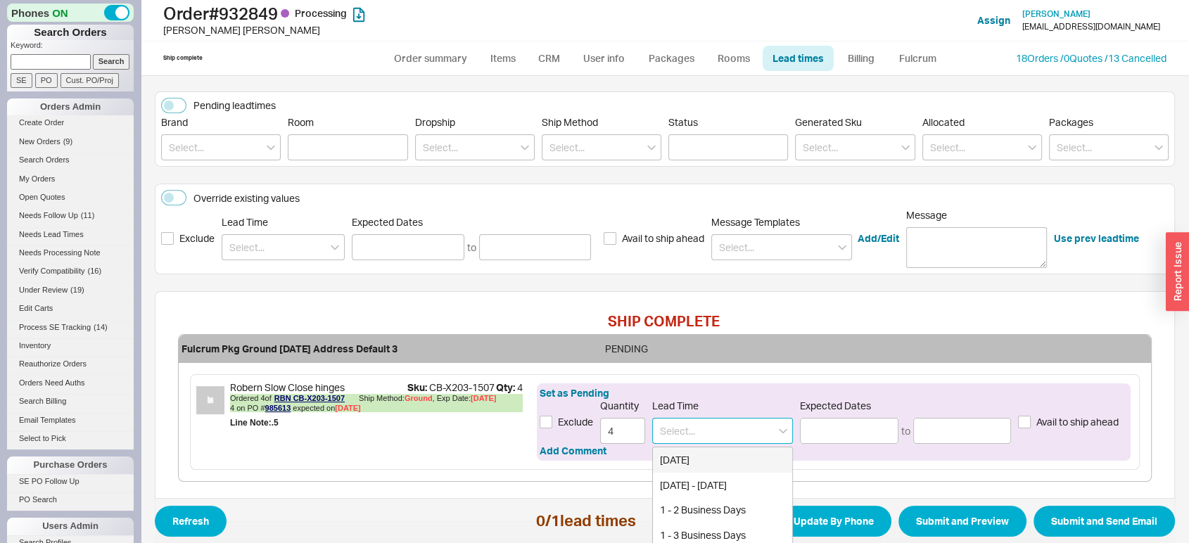
click at [725, 426] on input at bounding box center [722, 431] width 141 height 26
click at [731, 457] on div "3 Weeks" at bounding box center [722, 459] width 139 height 25
type input "3 Weeks"
type input "[DATE]"
type input "09/12/2025"
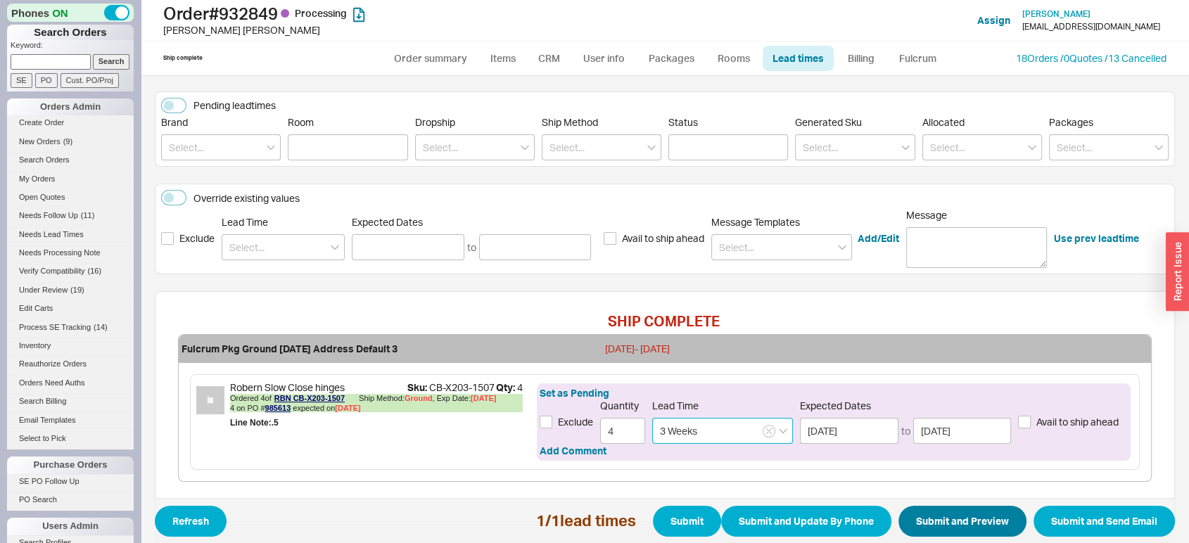
type input "3 Weeks"
click at [933, 514] on button "Submit and Preview" at bounding box center [962, 521] width 128 height 31
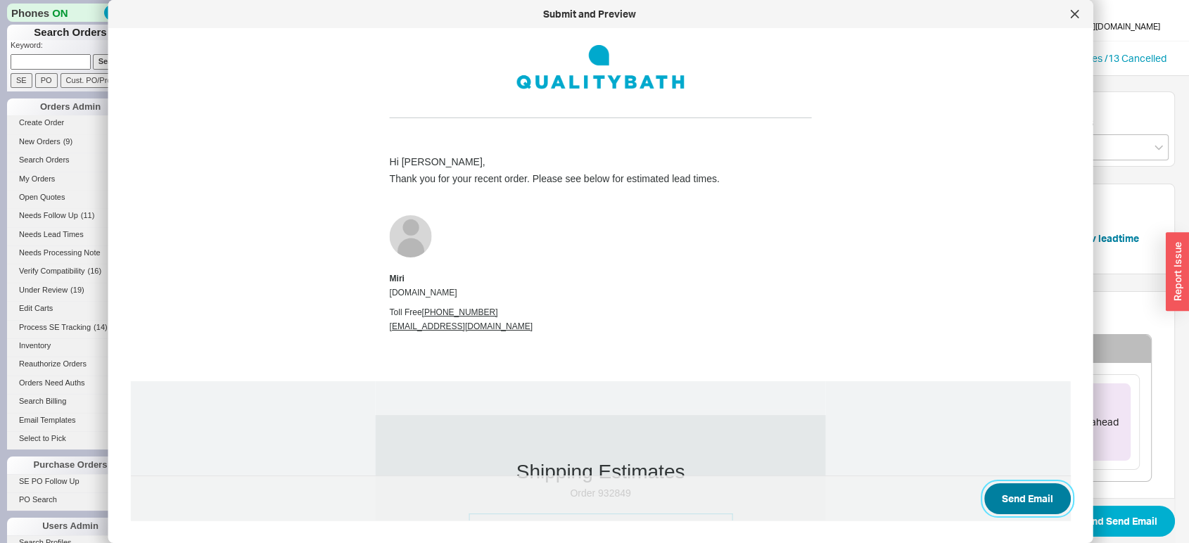
click at [984, 492] on button "Send Email" at bounding box center [1027, 498] width 87 height 31
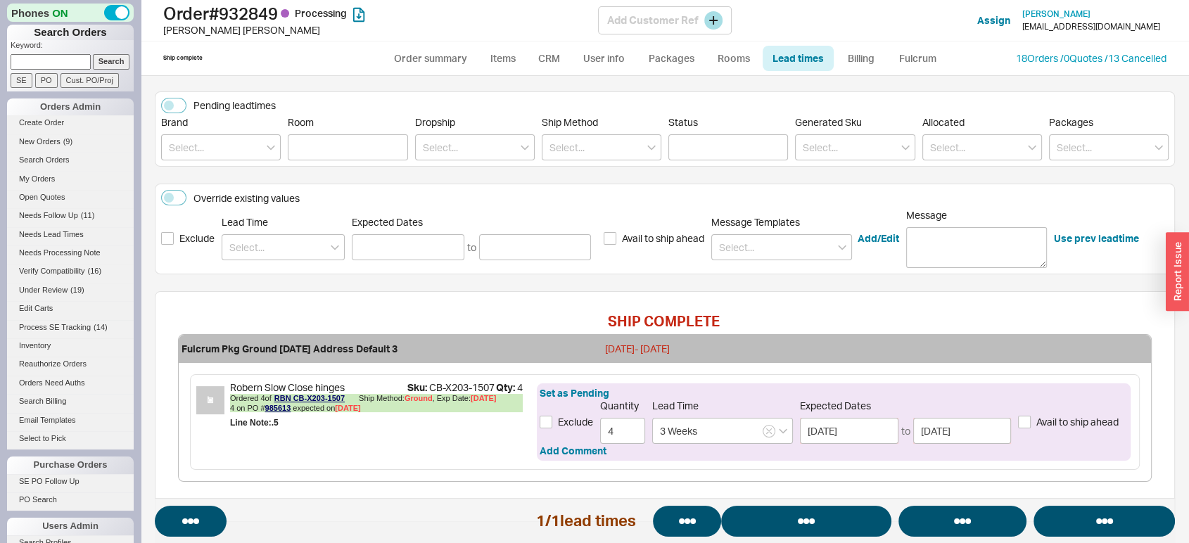
select select "*"
select select "LOW"
select select "3"
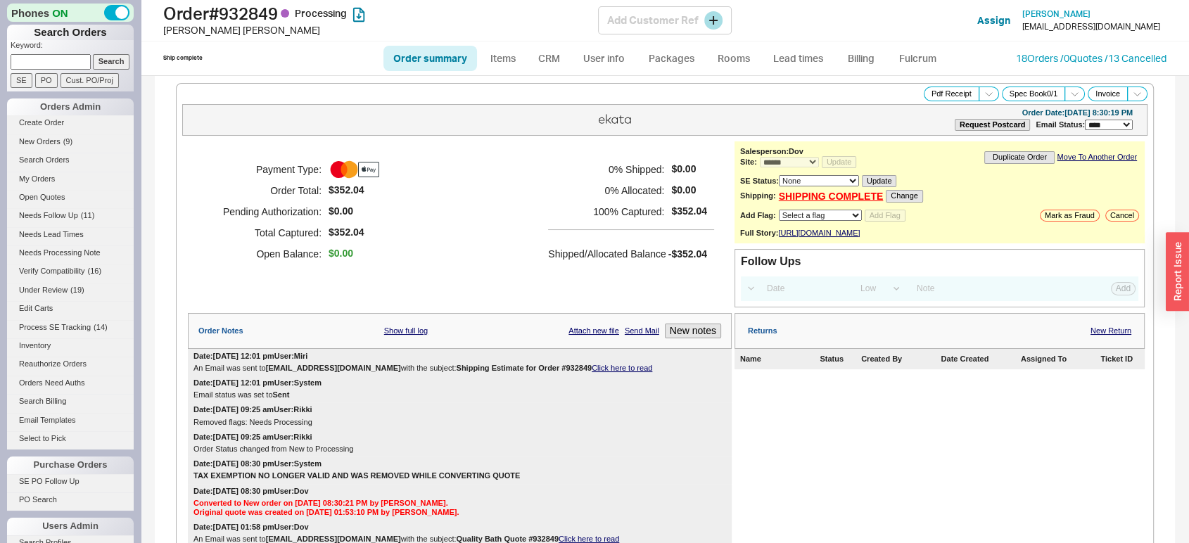
select select "*"
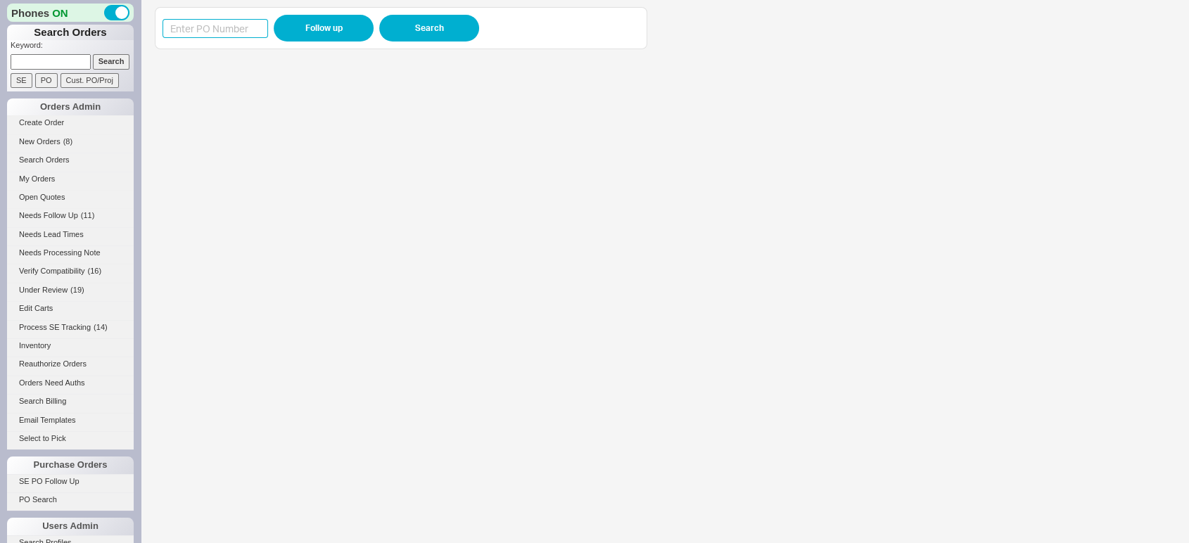
click at [209, 27] on input at bounding box center [216, 28] width 106 height 19
paste input "984319"
type input "984319"
click at [411, 9] on div "984319 Follow up Search" at bounding box center [401, 28] width 492 height 42
click at [412, 26] on button "Search" at bounding box center [429, 28] width 100 height 27
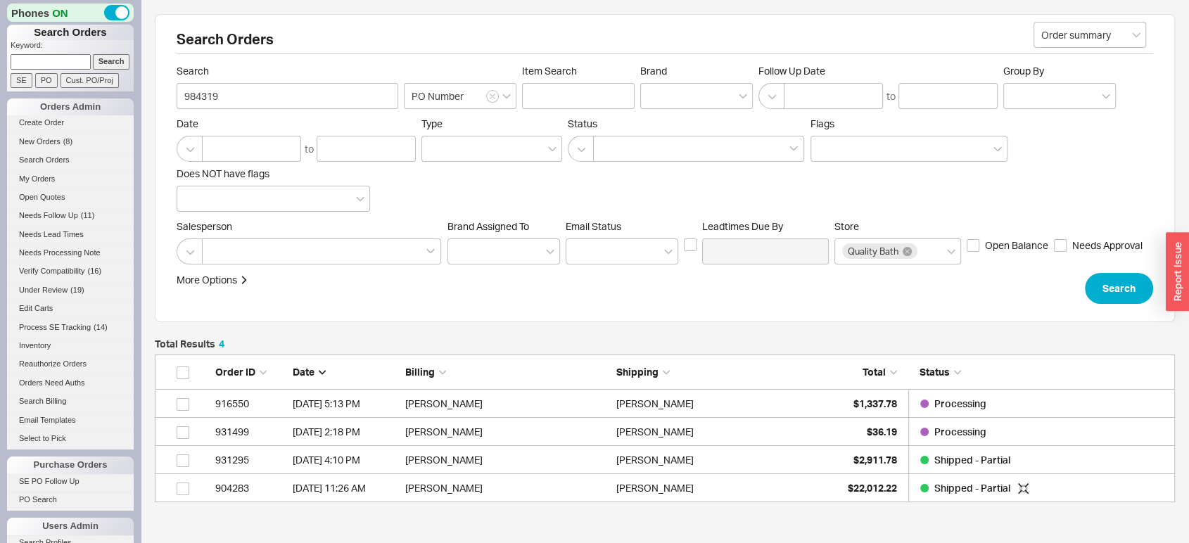
scroll to position [136, 1007]
click at [810, 394] on div "[PERSON_NAME]" at bounding box center [718, 404] width 204 height 28
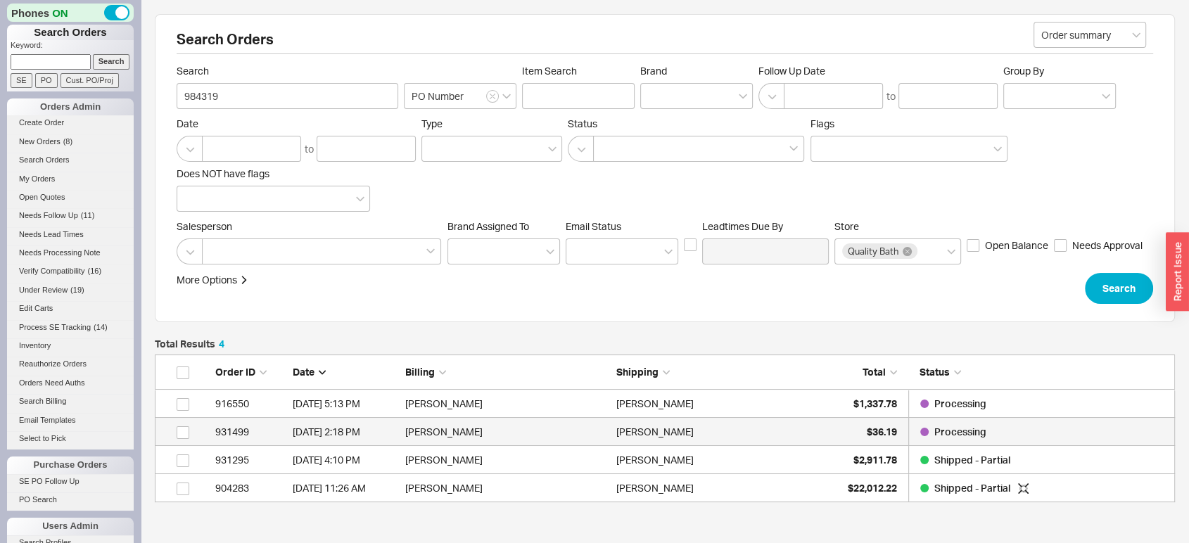
click at [300, 432] on div "[DATE] 2:18 PM" at bounding box center [346, 432] width 106 height 28
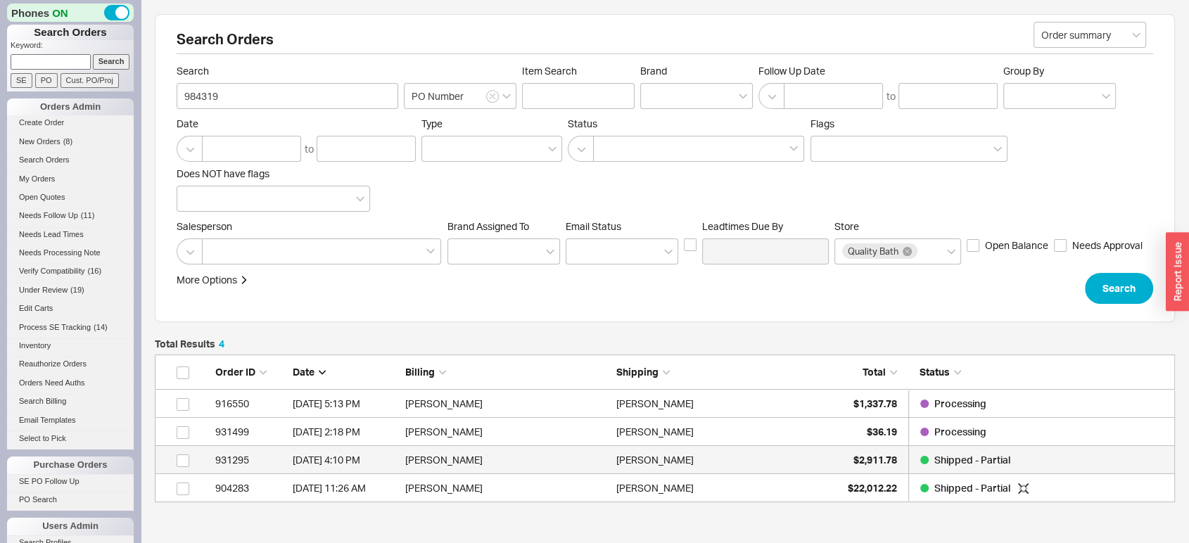
click at [269, 469] on div "931295" at bounding box center [250, 460] width 70 height 28
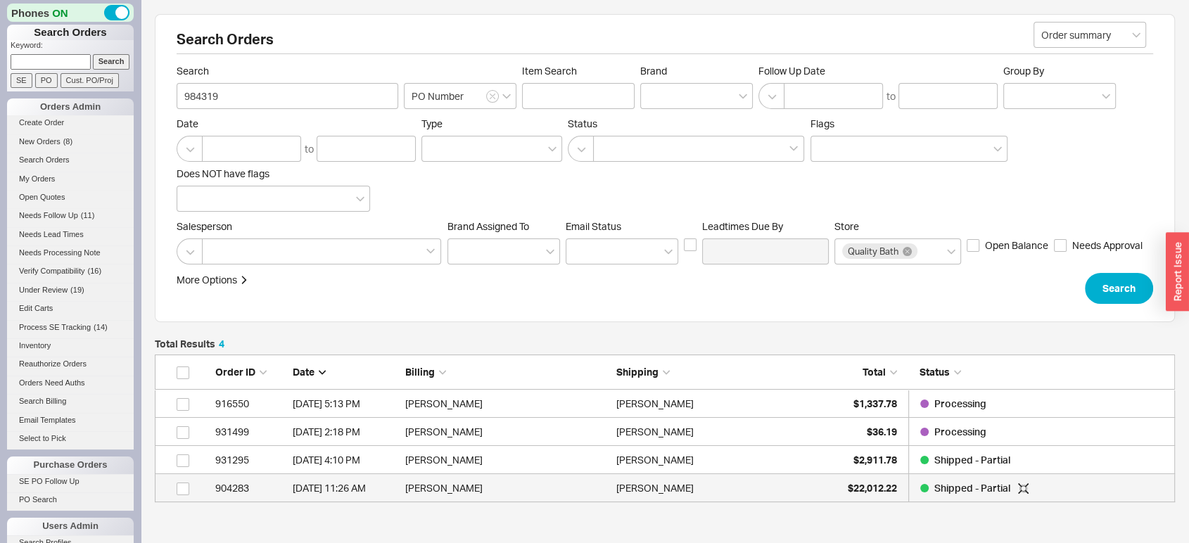
click at [275, 499] on div "904283" at bounding box center [250, 488] width 70 height 28
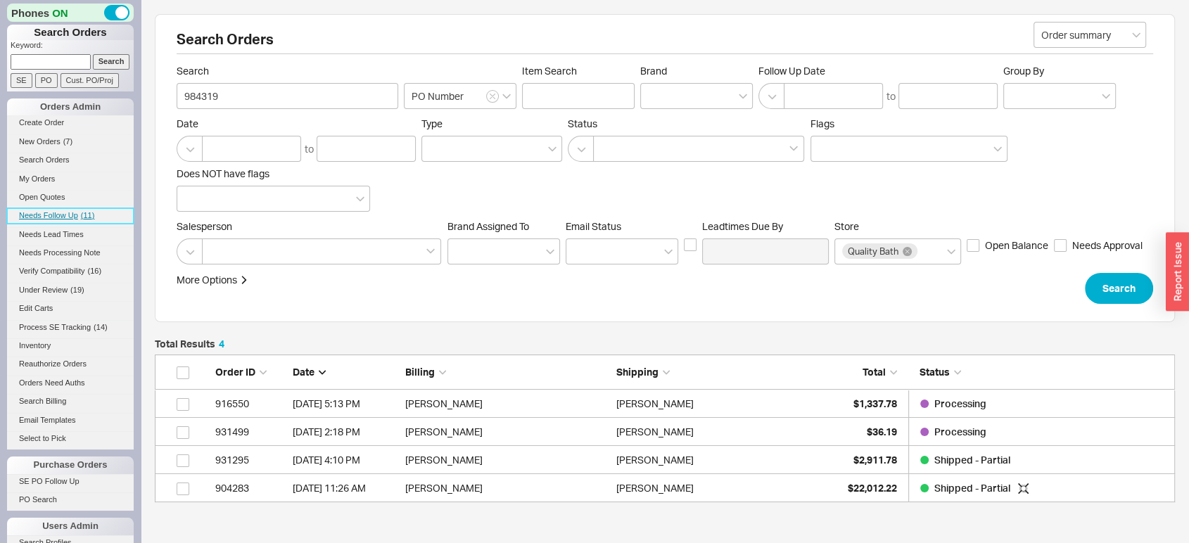
click at [84, 212] on span "( 11 )" at bounding box center [88, 215] width 14 height 8
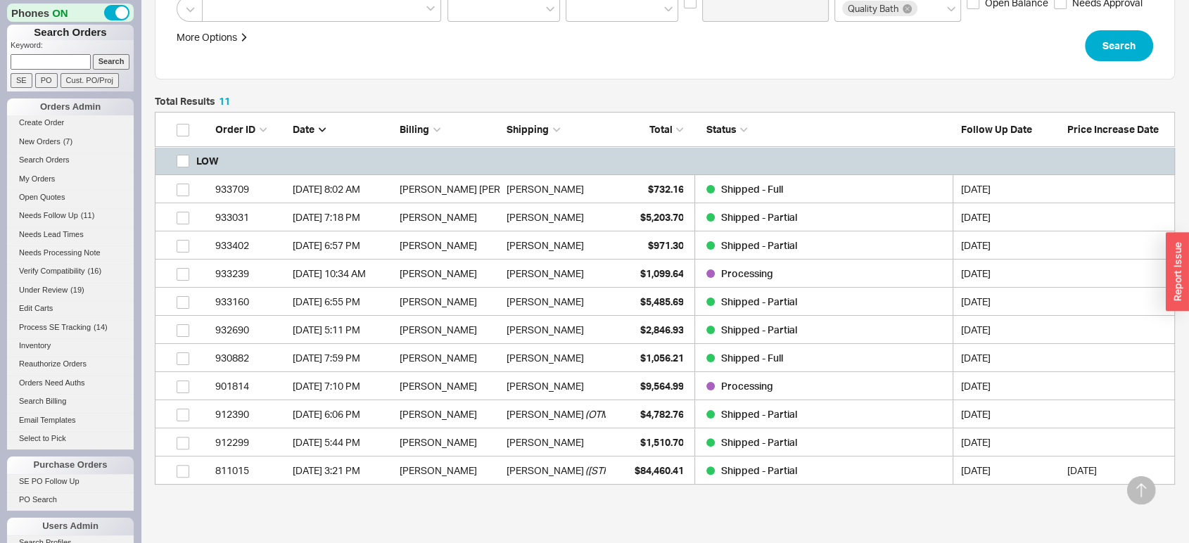
scroll to position [248, 0]
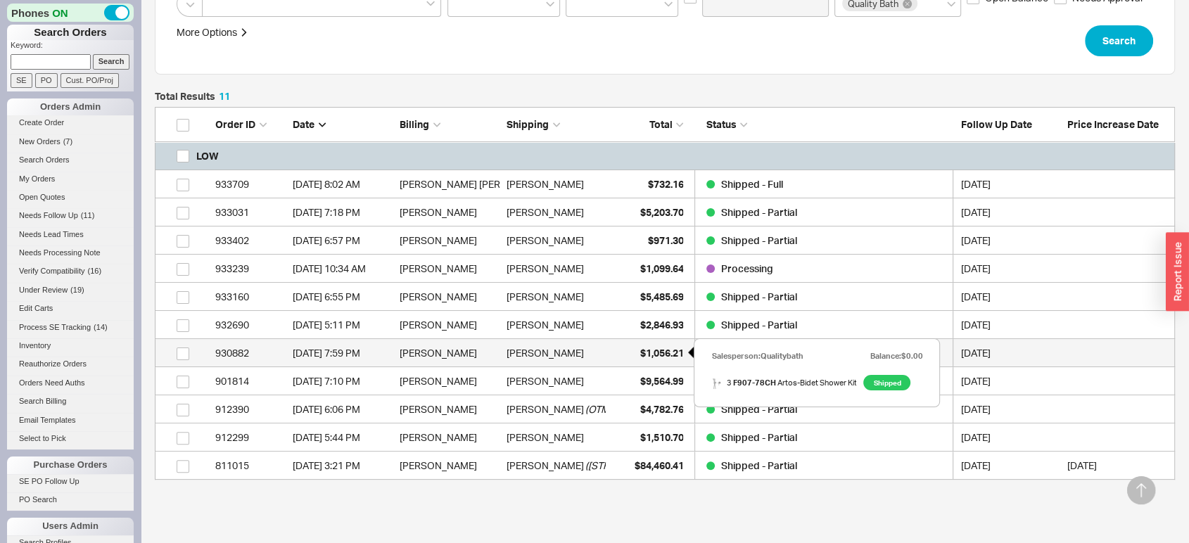
click at [675, 357] on span "$1,056.21" at bounding box center [661, 353] width 44 height 12
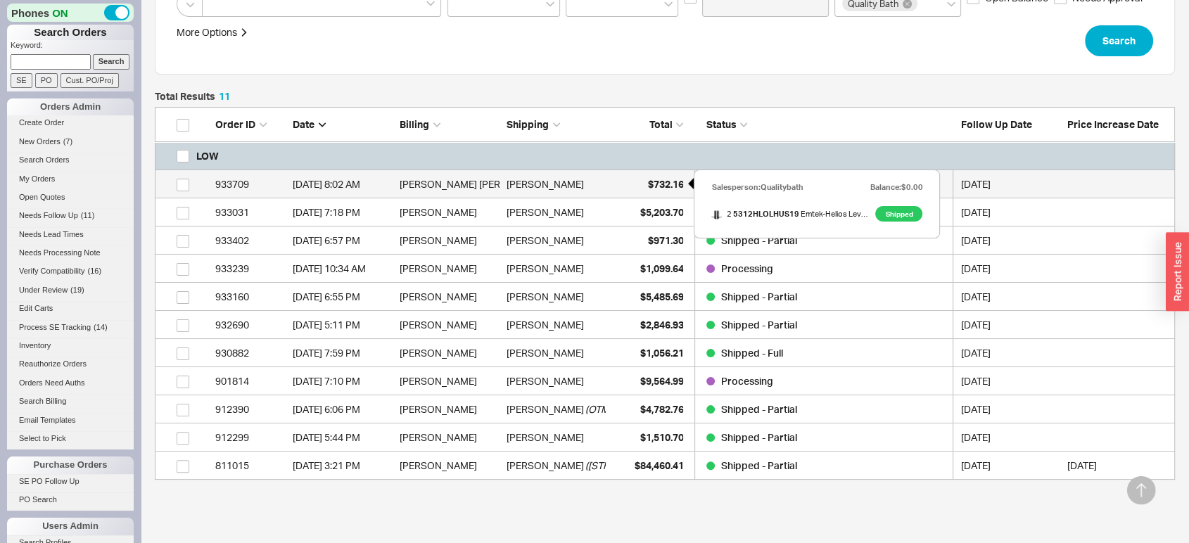
click at [647, 179] on span "$732.16" at bounding box center [665, 184] width 36 height 12
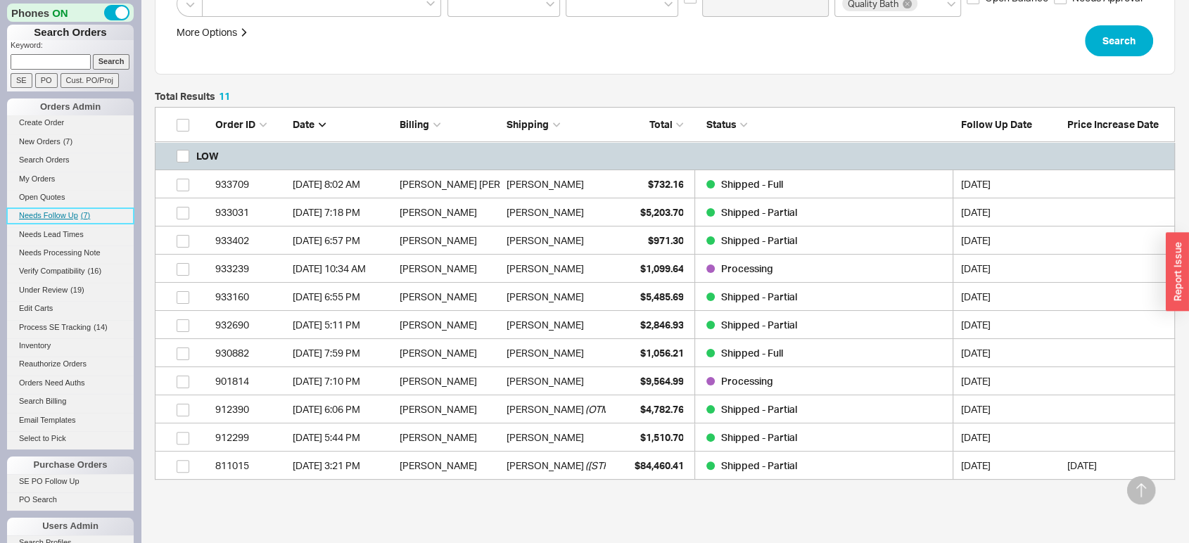
click at [62, 222] on link "Needs Follow Up ( 7 )" at bounding box center [70, 215] width 127 height 15
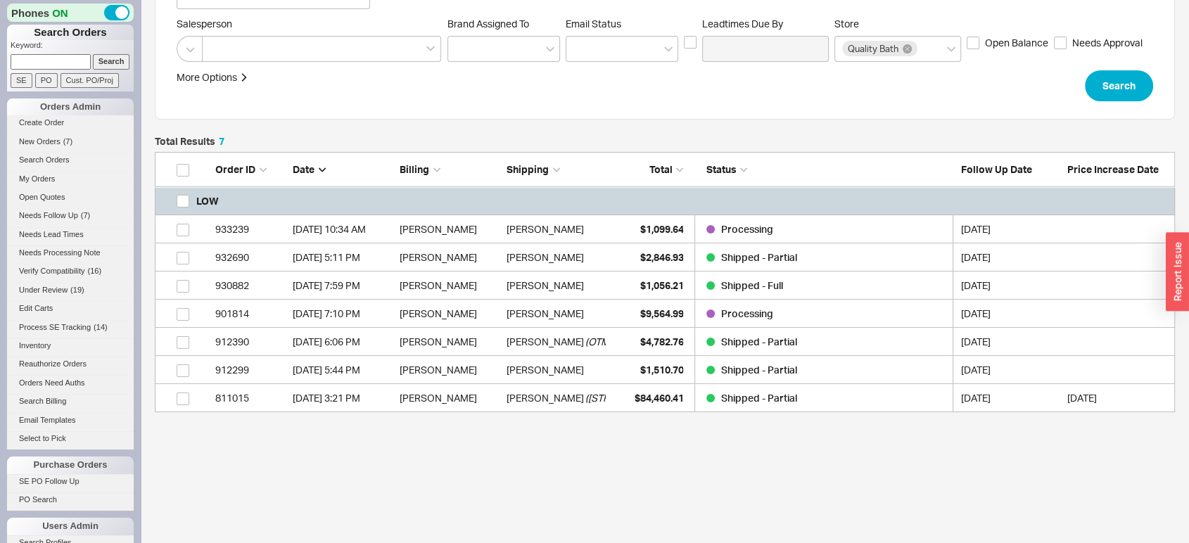
scroll to position [210, 0]
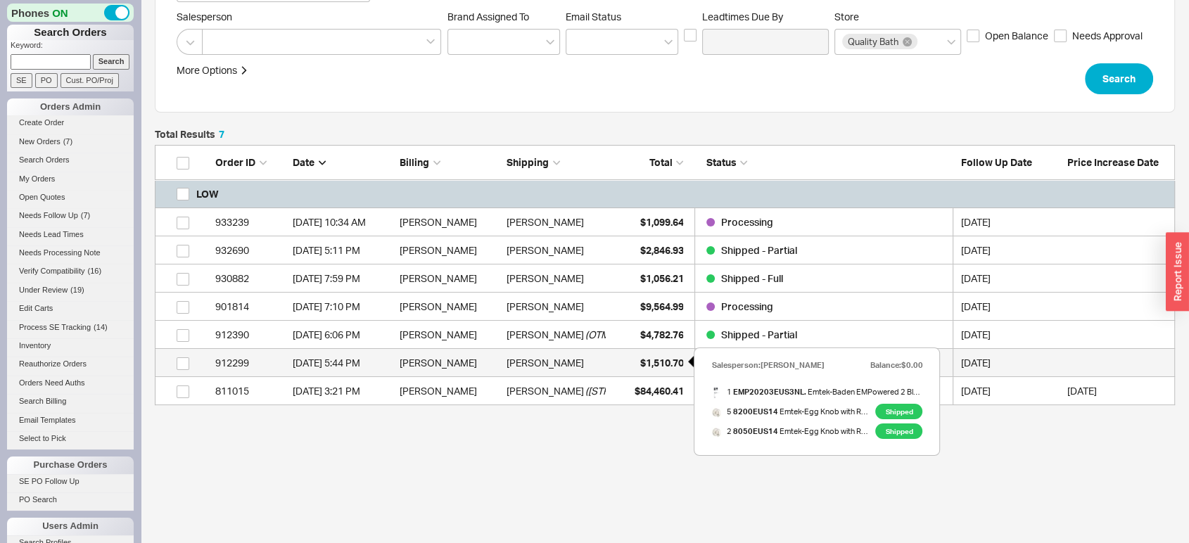
click at [643, 374] on div "$1,510.70" at bounding box center [648, 363] width 70 height 28
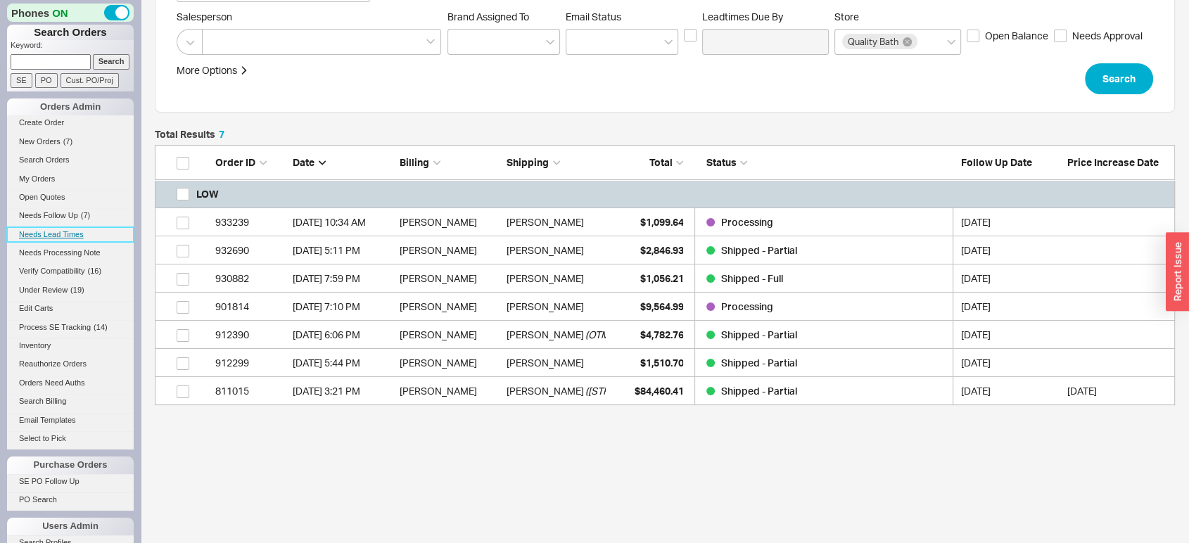
click at [42, 229] on link "Needs Lead Times" at bounding box center [70, 234] width 127 height 15
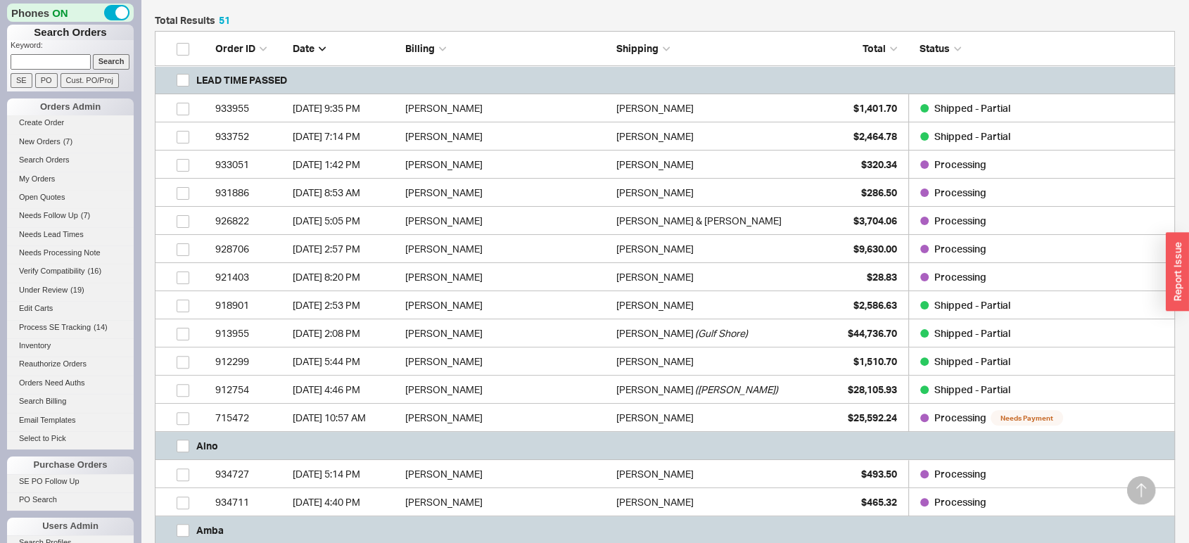
scroll to position [326, 0]
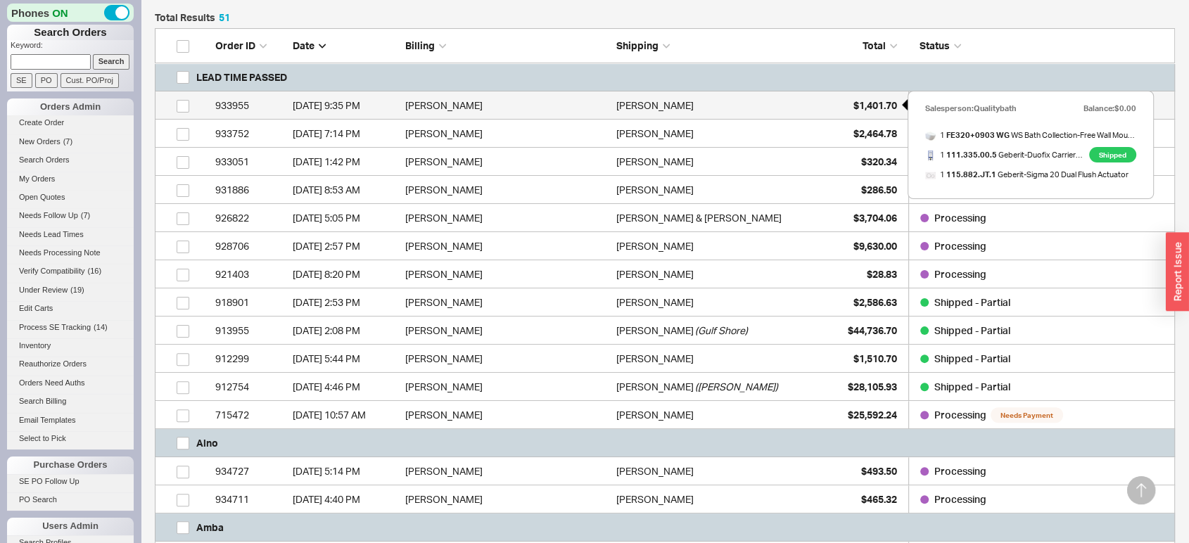
click at [878, 101] on span "$1,401.70" at bounding box center [875, 105] width 44 height 12
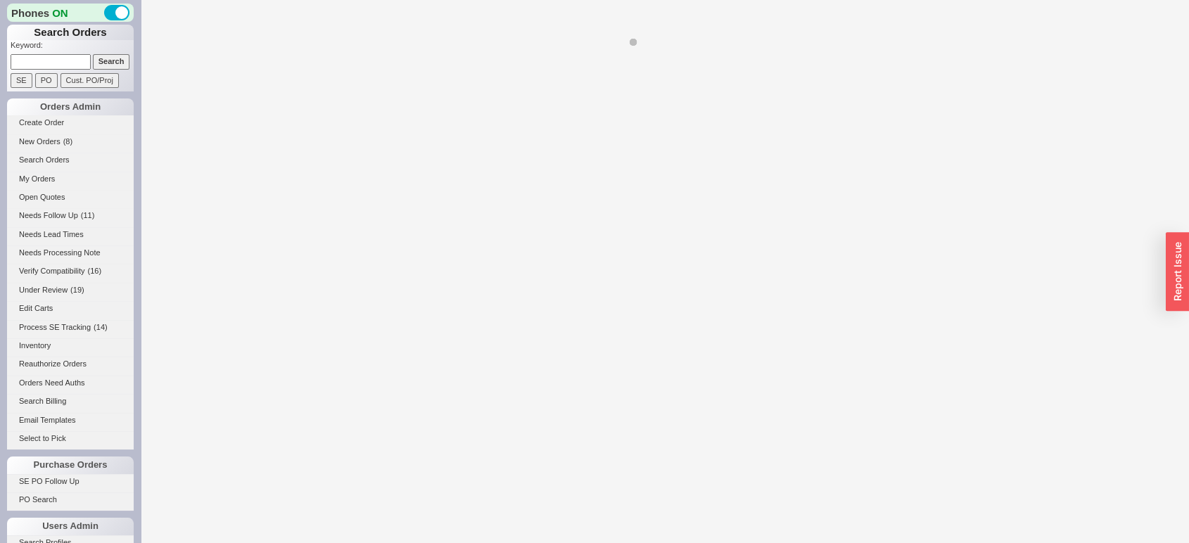
select select "*"
select select "LOW"
select select "3"
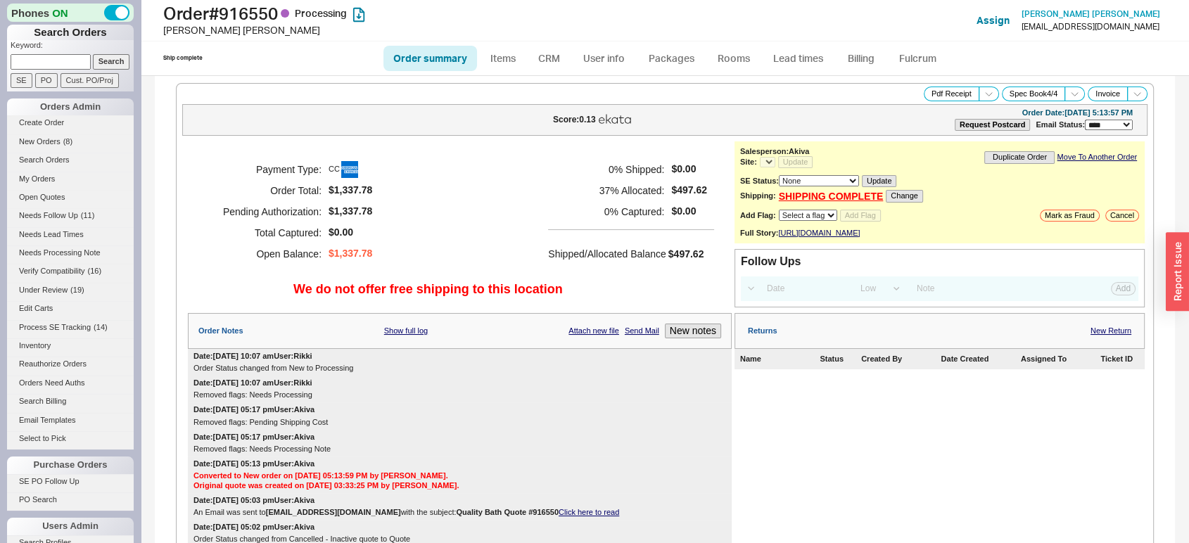
select select "*"
click at [801, 60] on link "Lead times" at bounding box center [798, 58] width 71 height 25
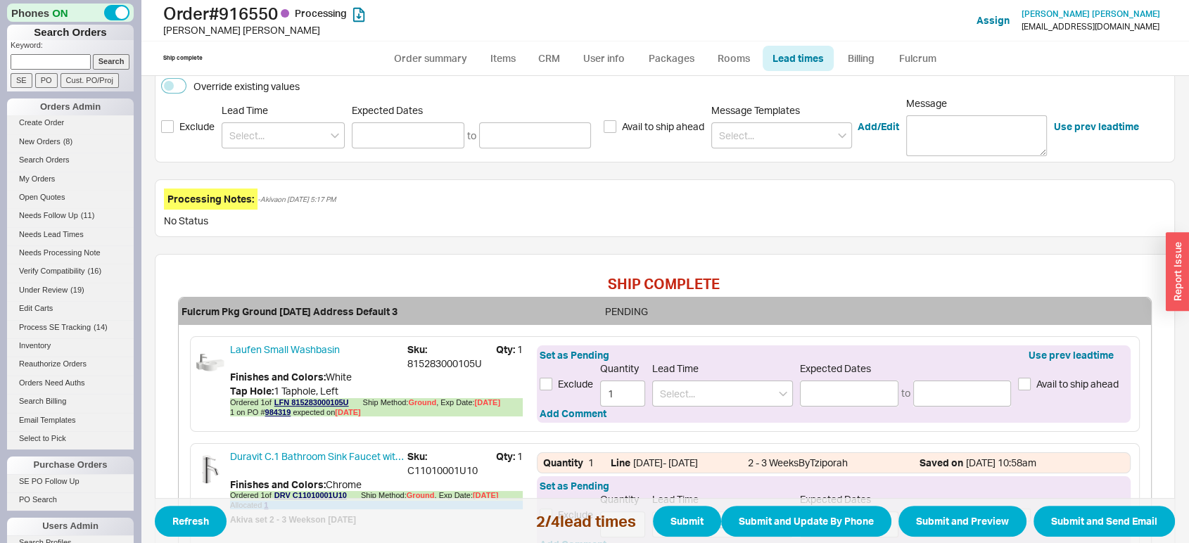
scroll to position [328, 0]
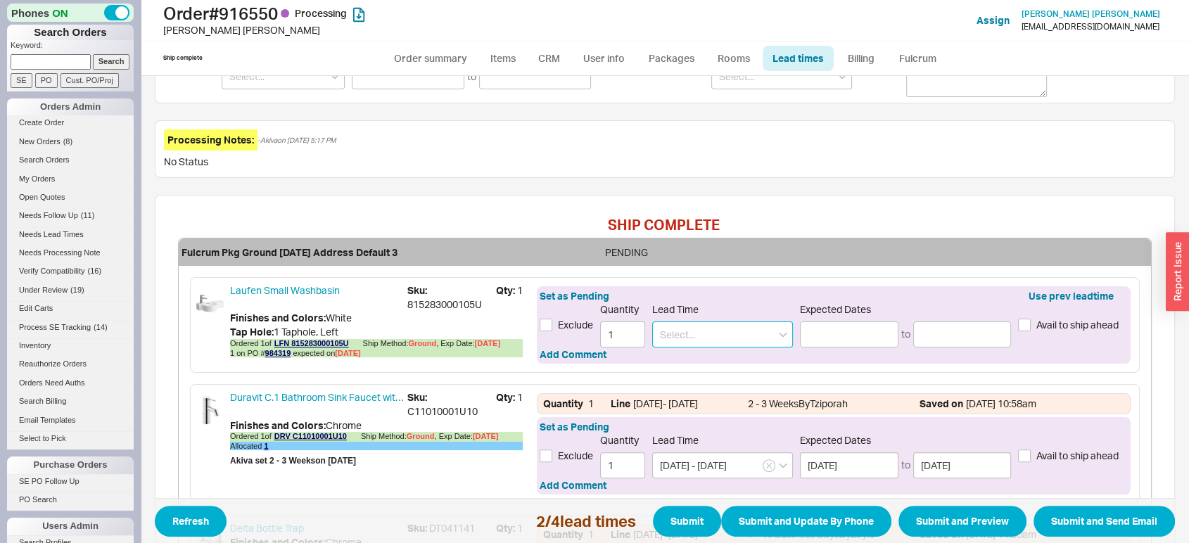
click at [707, 338] on input at bounding box center [722, 334] width 141 height 26
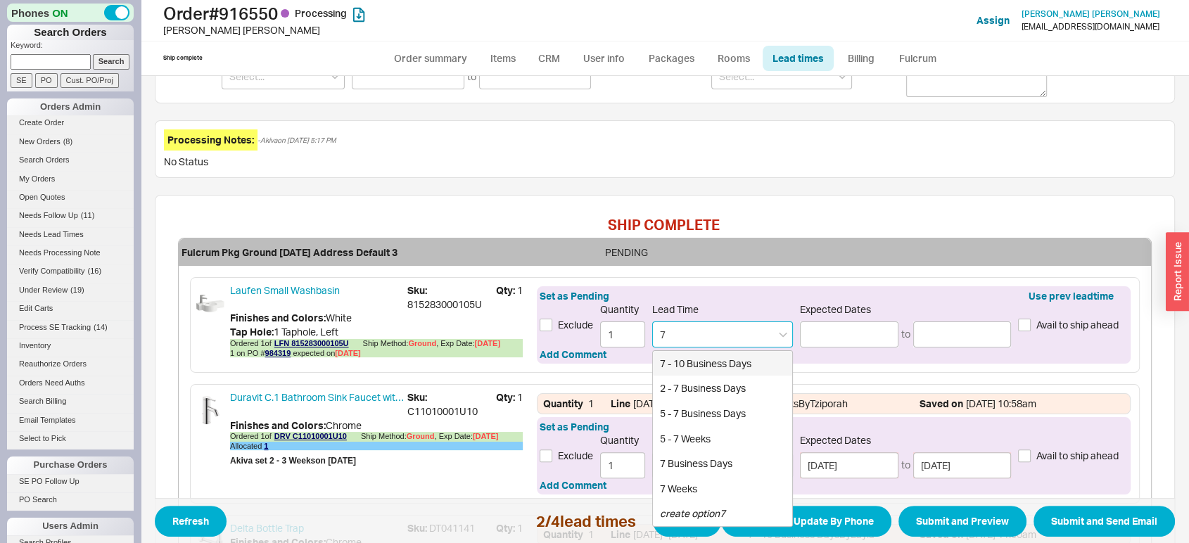
click at [712, 354] on div "7 - 10 Business Days" at bounding box center [722, 363] width 139 height 25
type input "7 - 10 Business Days"
type input "[DATE]"
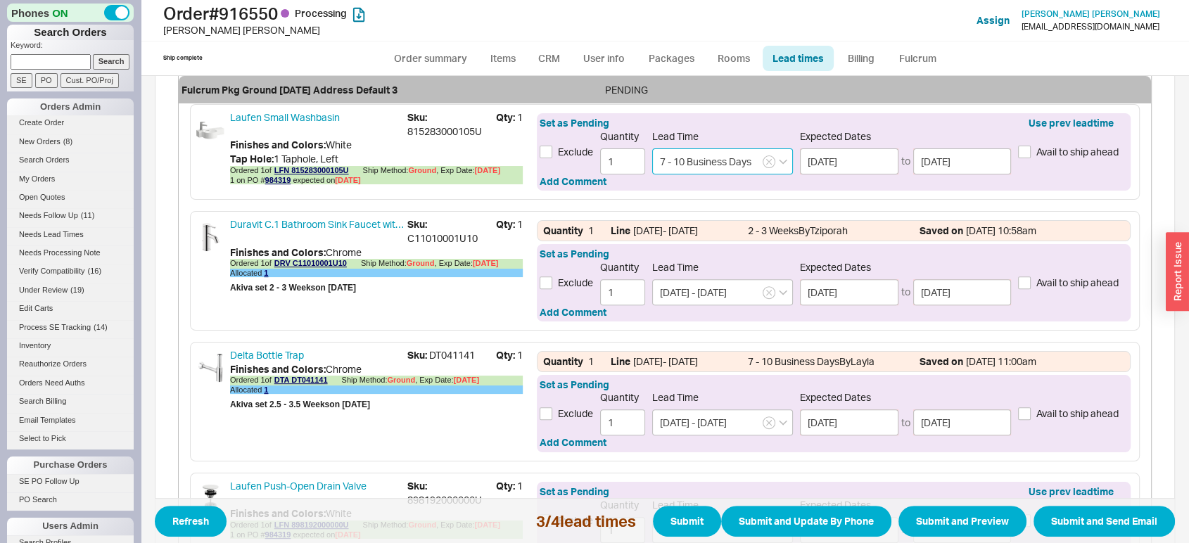
scroll to position [514, 0]
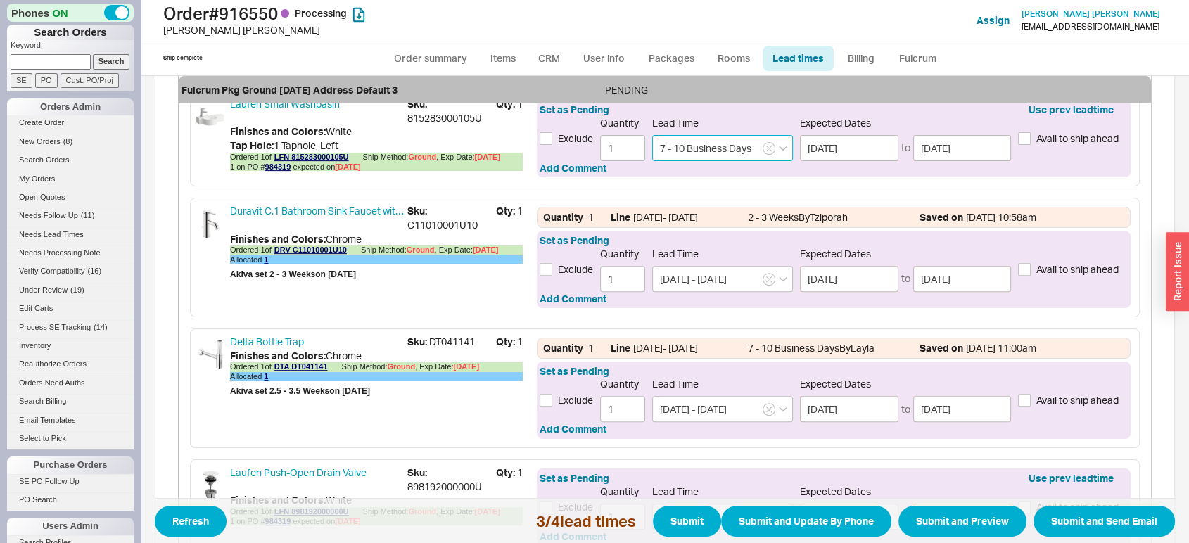
type input "7 - 10 Business Days"
click at [1075, 276] on span "Avail to ship ahead" at bounding box center [1077, 269] width 82 height 14
click at [1031, 276] on input "Avail to ship ahead" at bounding box center [1024, 269] width 13 height 13
checkbox input "true"
click at [1043, 407] on span "Avail to ship ahead" at bounding box center [1077, 400] width 82 height 14
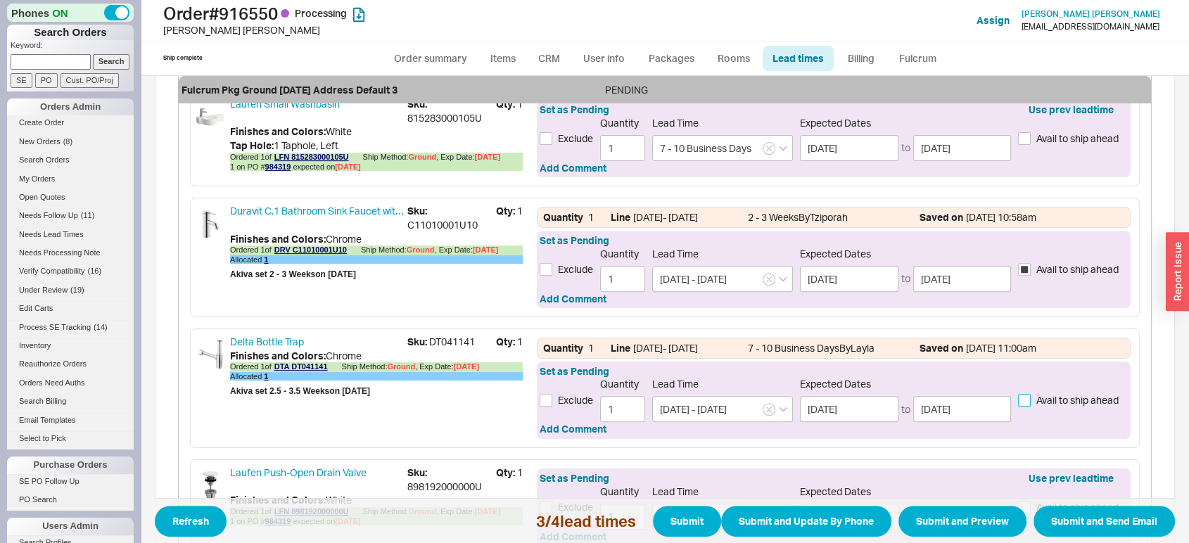
click at [1031, 407] on input "Avail to ship ahead" at bounding box center [1024, 400] width 13 height 13
checkbox input "true"
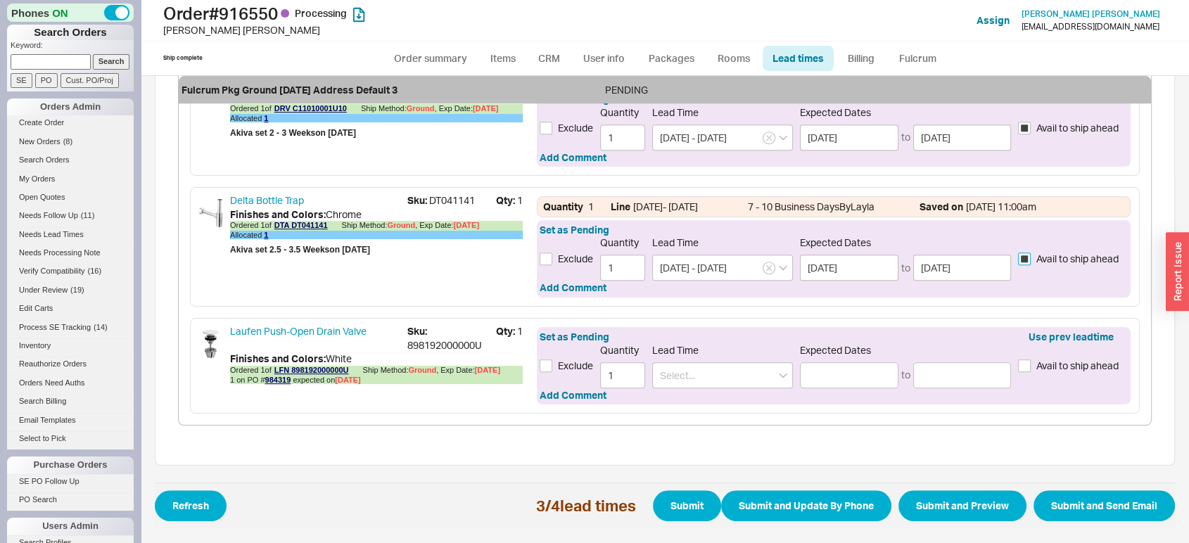
scroll to position [659, 0]
click at [734, 388] on input at bounding box center [722, 375] width 141 height 26
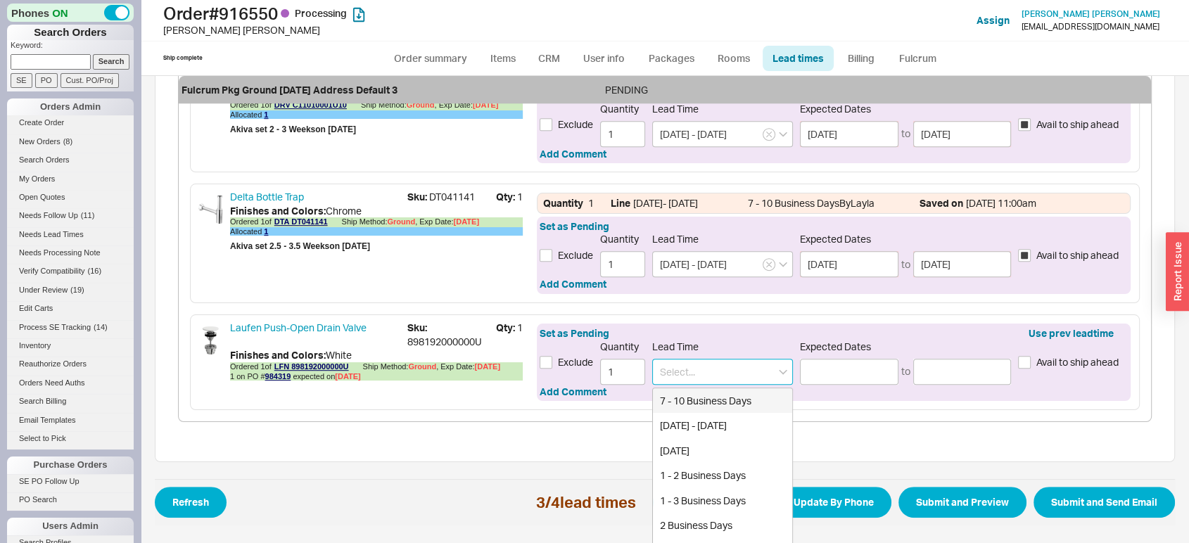
click at [725, 414] on div "7 - 10 Business Days" at bounding box center [722, 400] width 139 height 25
type input "7 - 10 Business Days"
type input "[DATE]"
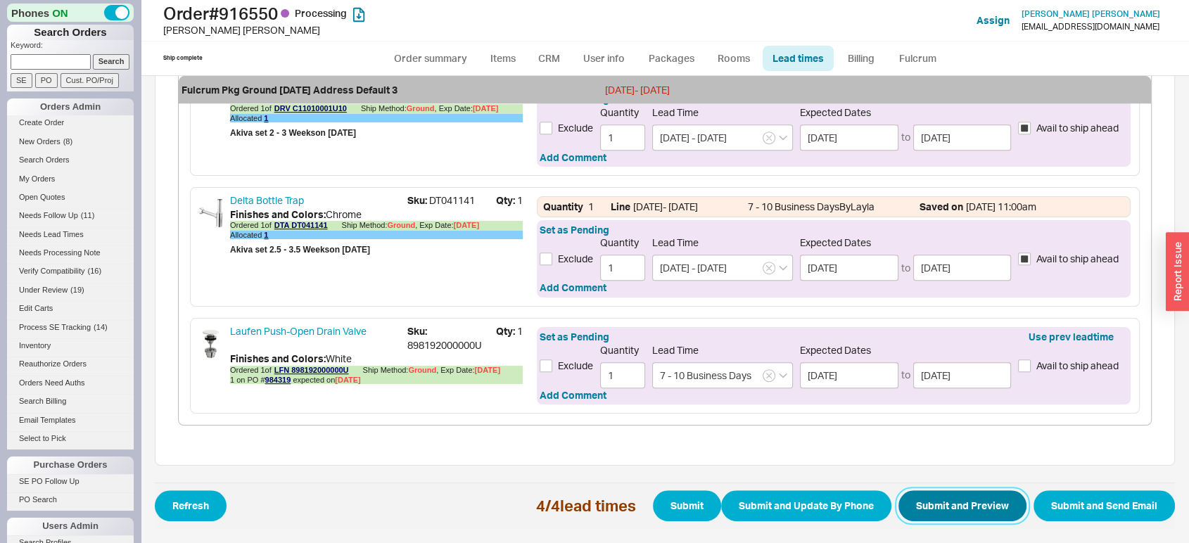
click at [917, 517] on button "Submit and Preview" at bounding box center [962, 505] width 128 height 31
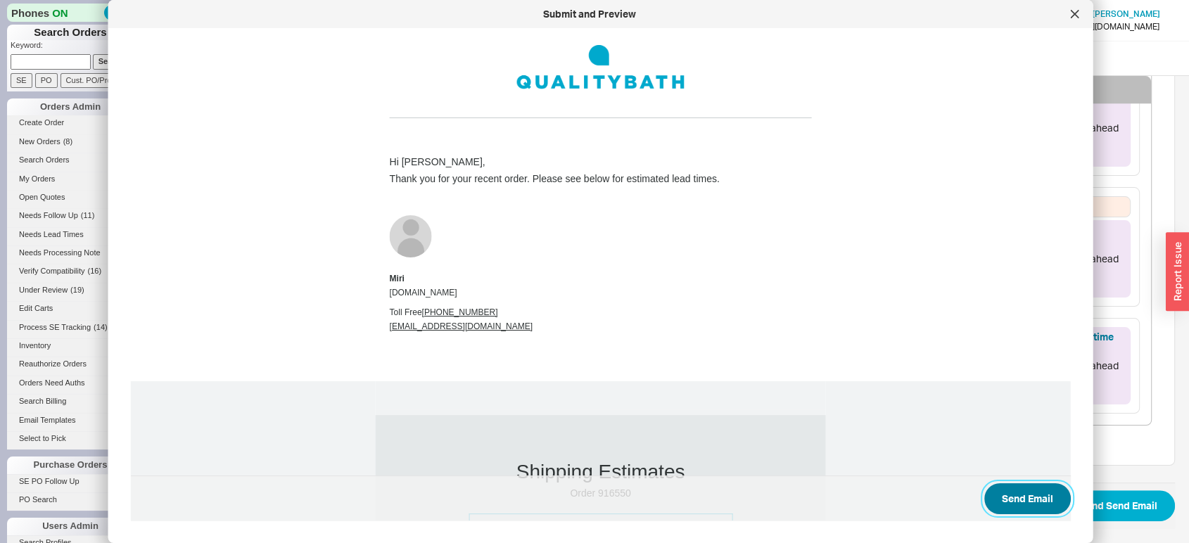
click at [1003, 496] on button "Send Email" at bounding box center [1027, 498] width 87 height 31
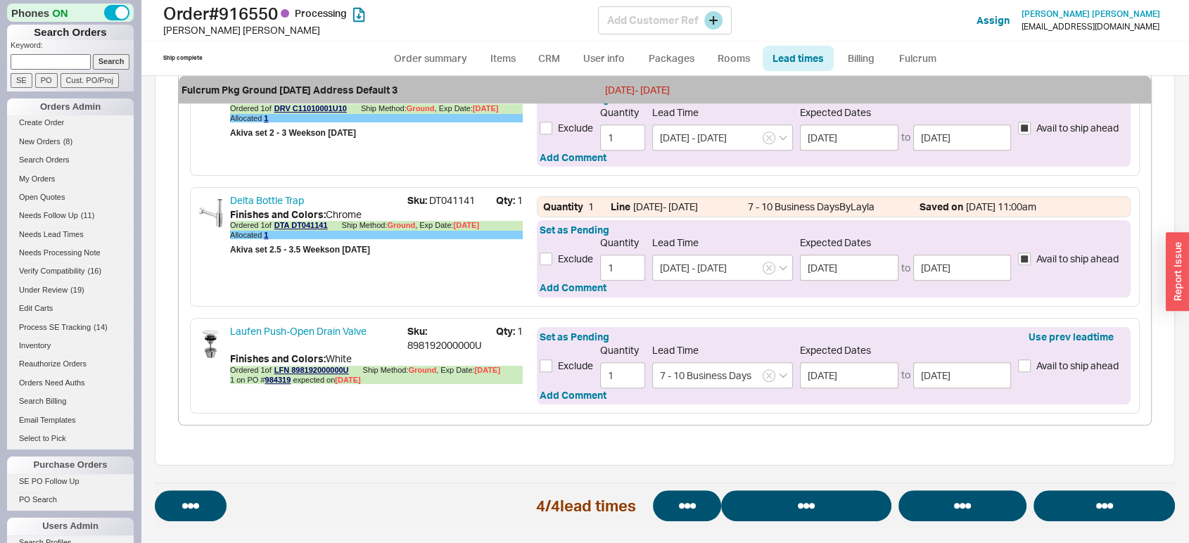
select select "*"
select select "LOW"
select select "3"
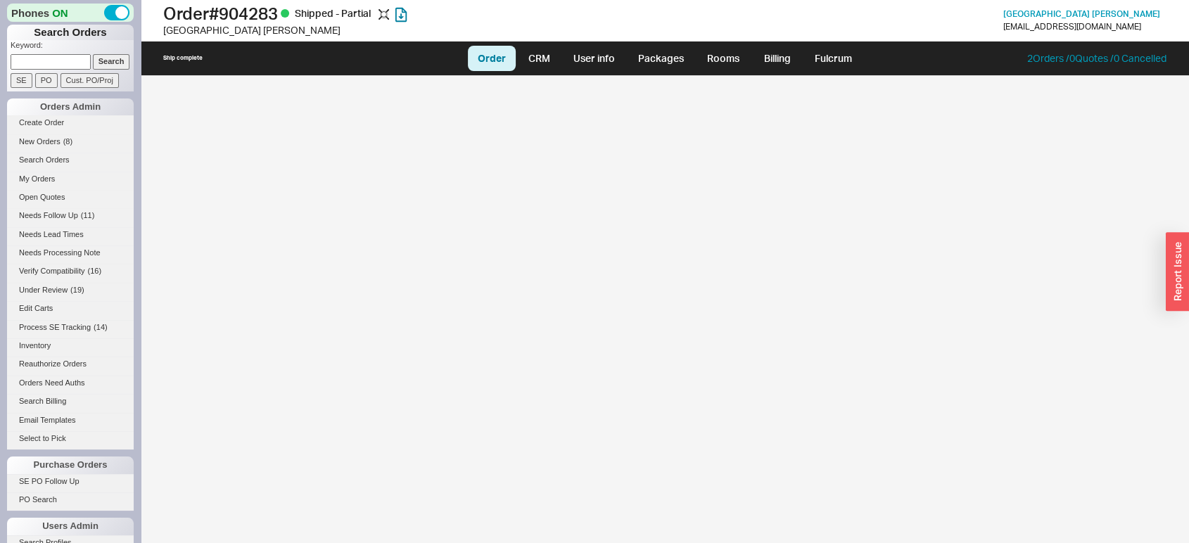
select select "LOW"
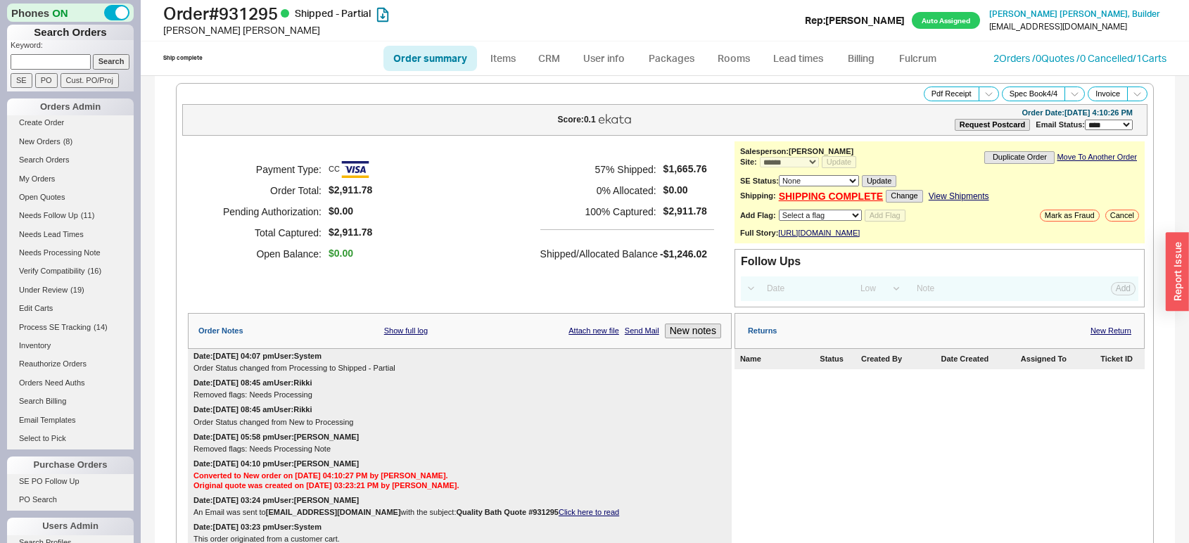
select select "*"
select select "LOW"
select select "3"
click at [806, 51] on link "Lead times" at bounding box center [798, 58] width 71 height 25
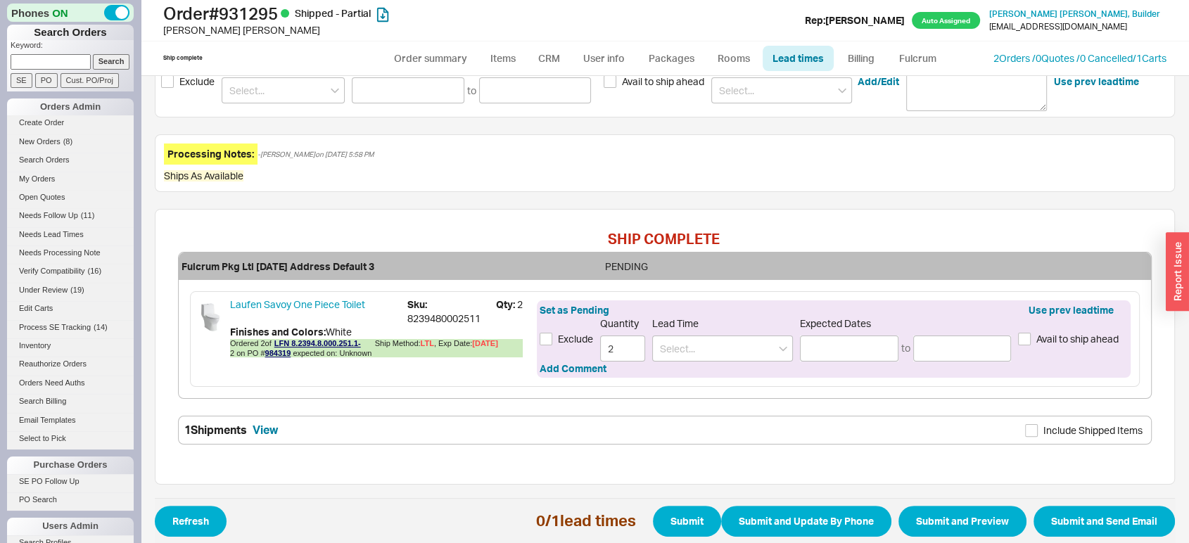
scroll to position [316, 0]
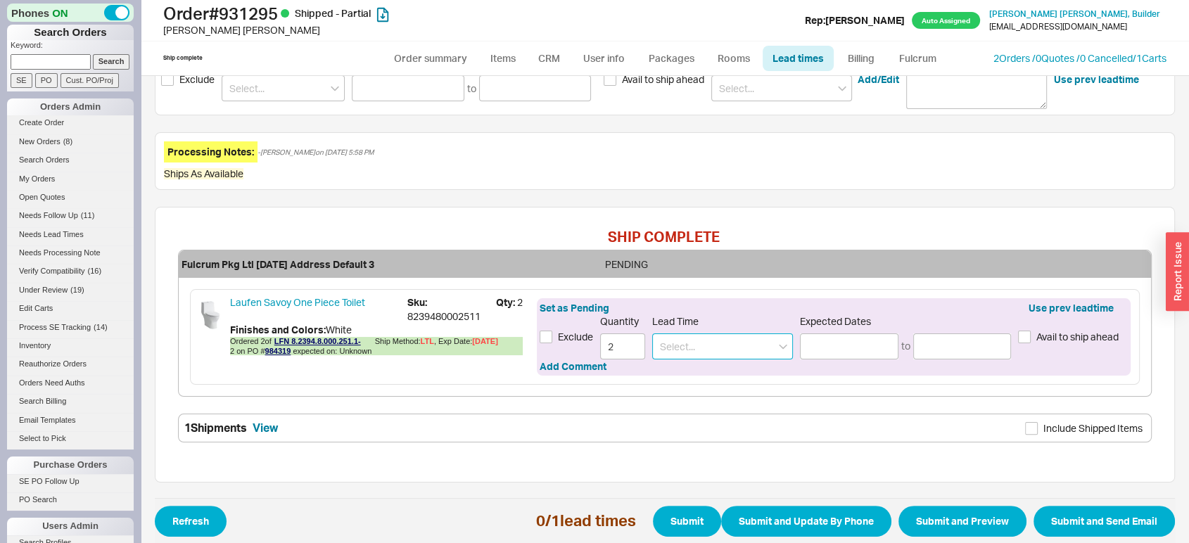
click at [705, 346] on input at bounding box center [722, 346] width 141 height 26
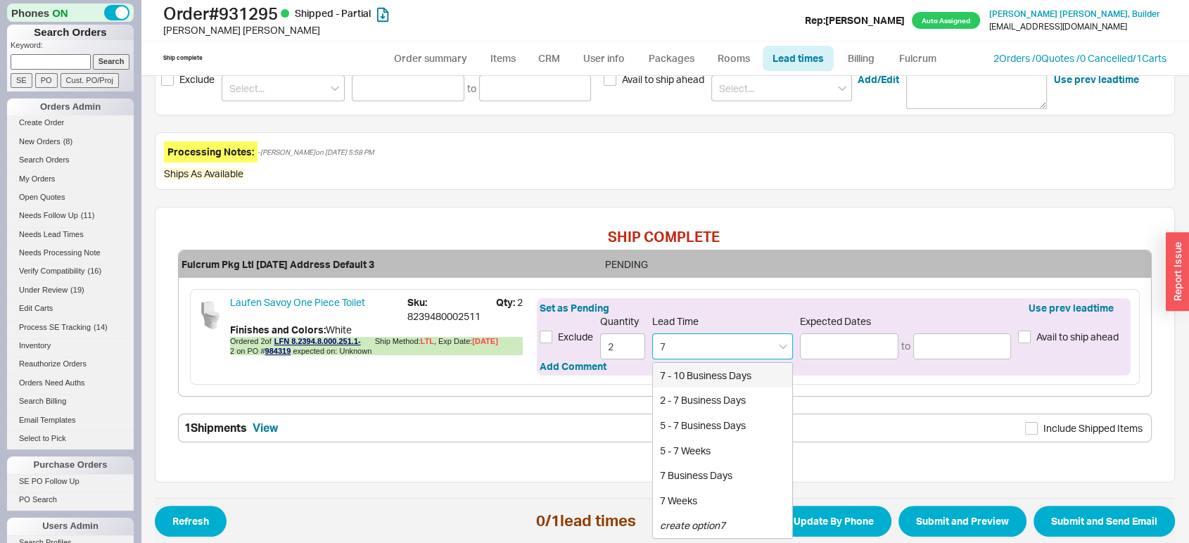
click at [713, 376] on div "7 - 10 Business Days" at bounding box center [722, 375] width 139 height 25
type input "7 - 10 Business Days"
type input "[DATE]"
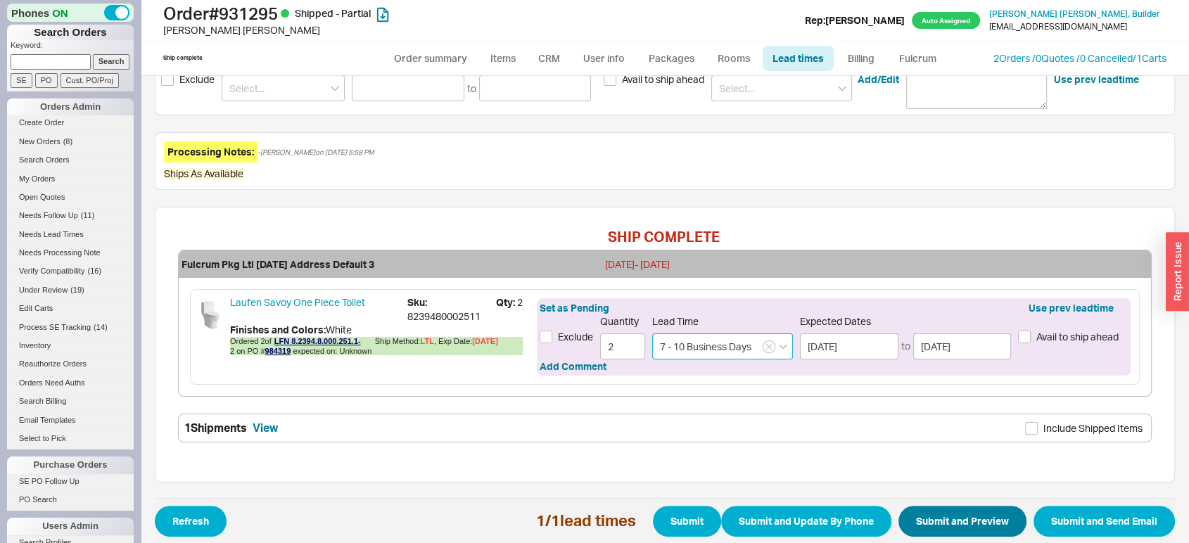
type input "7 - 10 Business Days"
click at [942, 516] on button "Submit and Preview" at bounding box center [962, 521] width 128 height 31
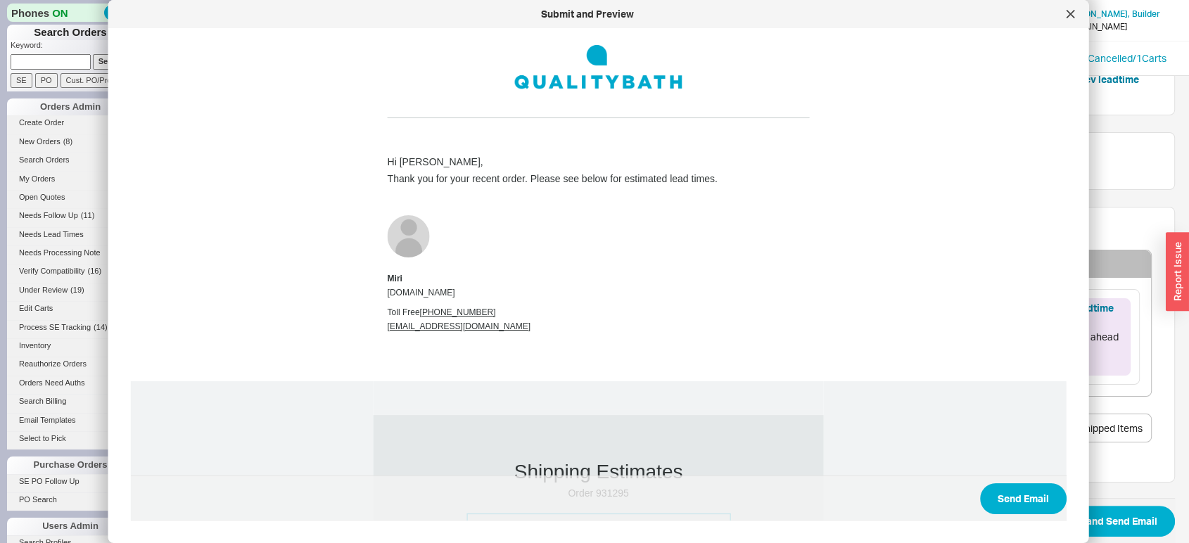
drag, startPoint x: 1089, startPoint y: 222, endPoint x: 1084, endPoint y: 432, distance: 210.4
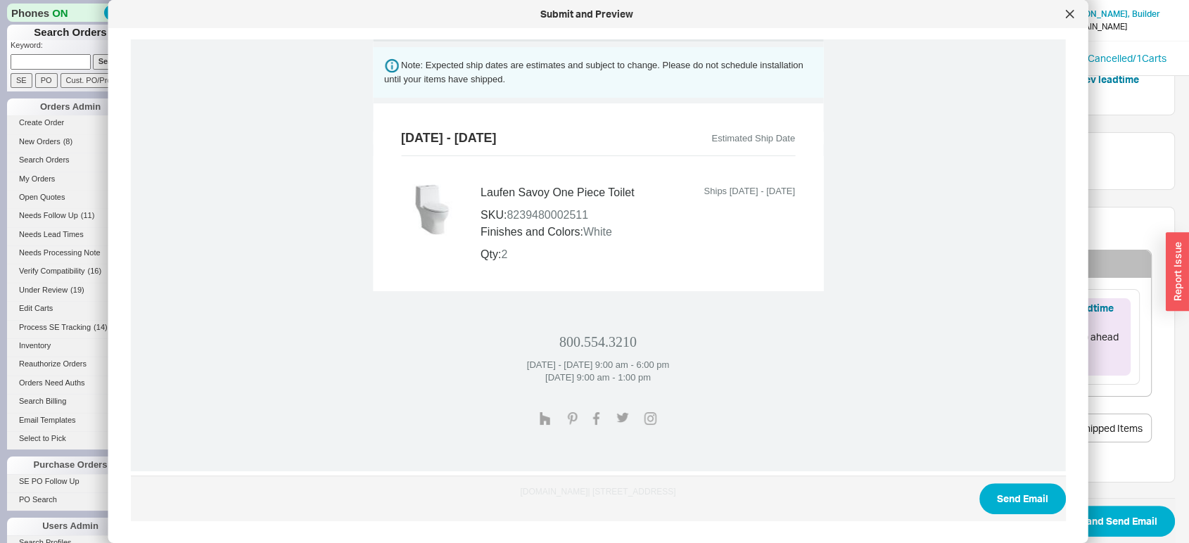
scroll to position [577, 0]
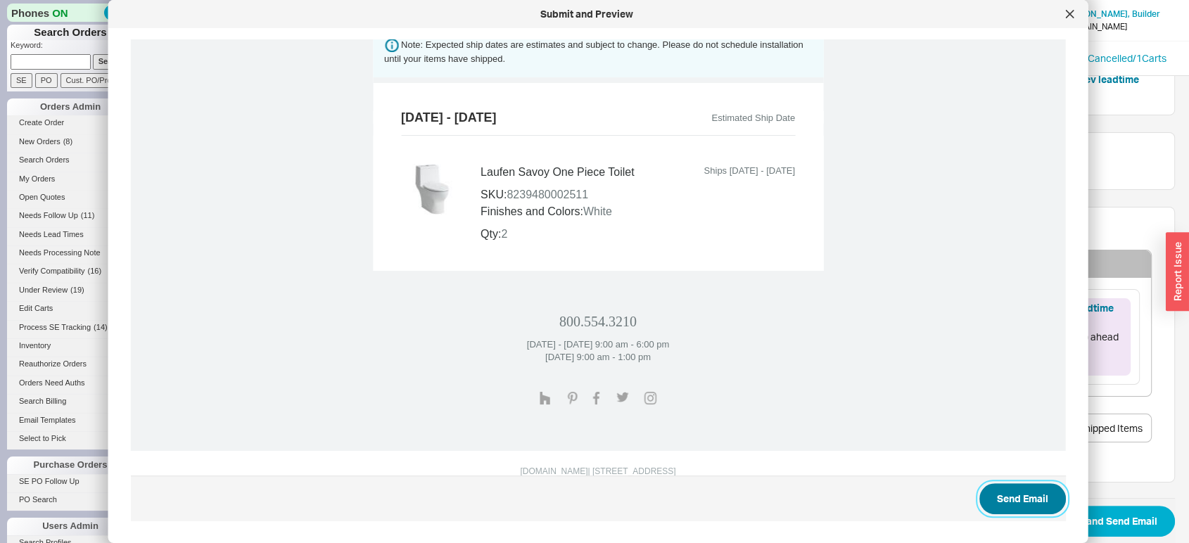
click at [1011, 494] on button "Send Email" at bounding box center [1022, 498] width 87 height 31
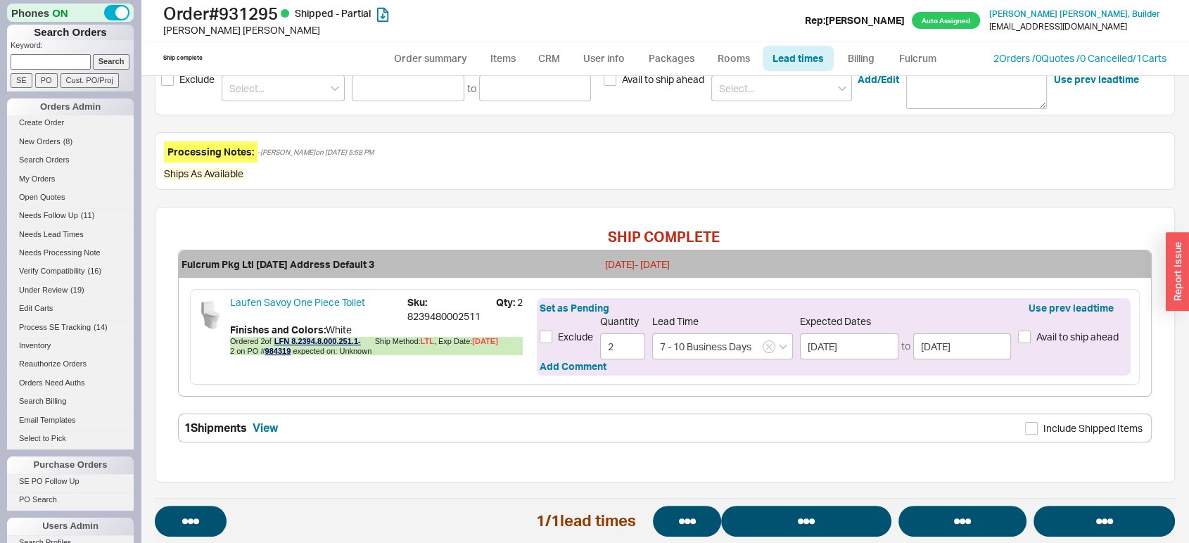
select select "*"
select select "LOW"
select select "3"
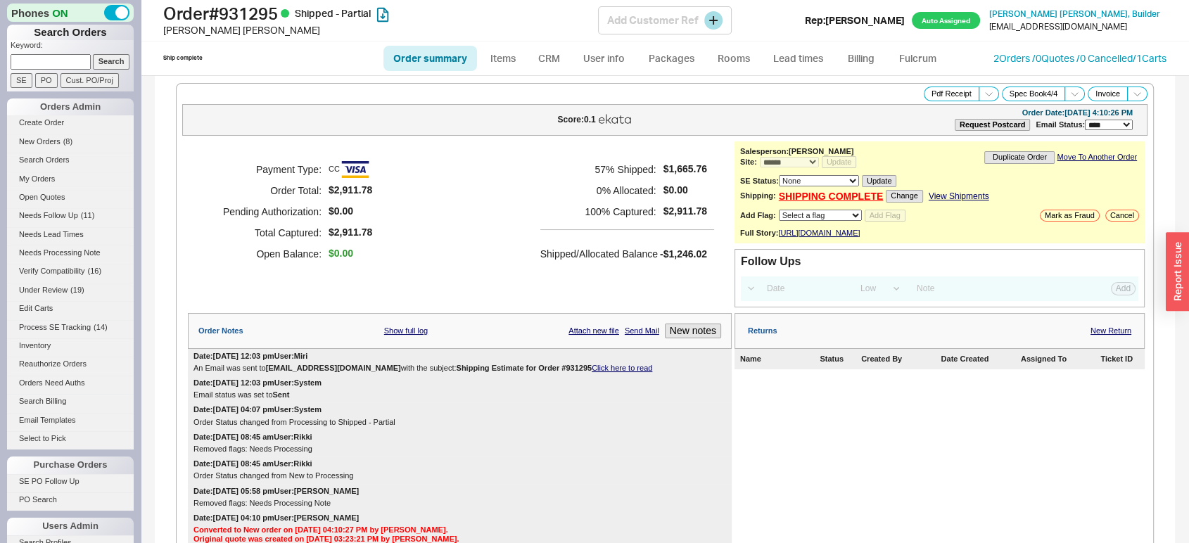
select select "*"
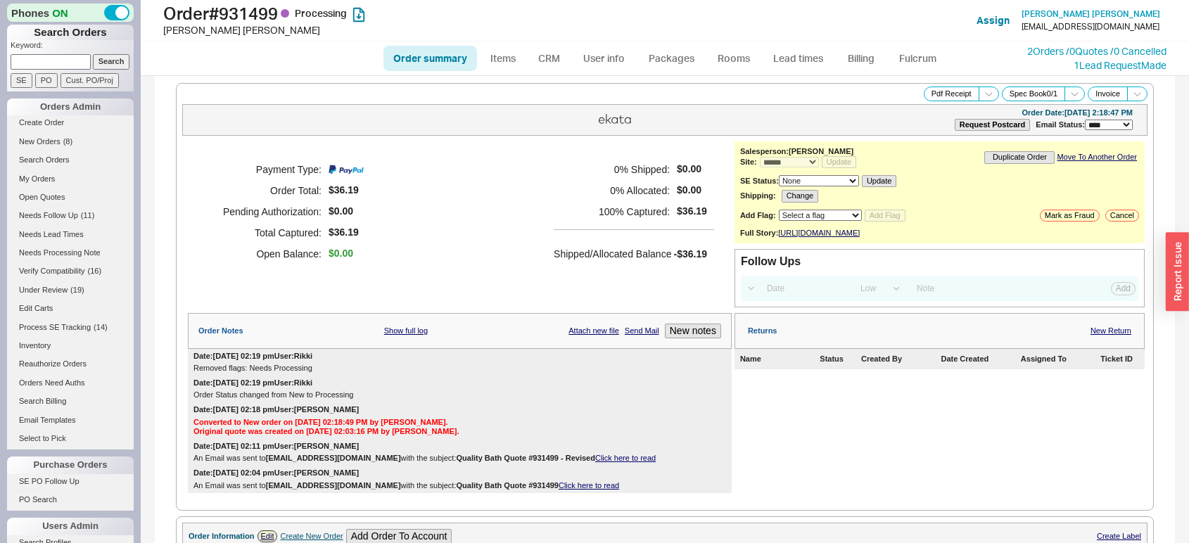
select select "*"
select select "LOW"
select select "3"
click at [794, 46] on link "Lead times" at bounding box center [798, 58] width 71 height 25
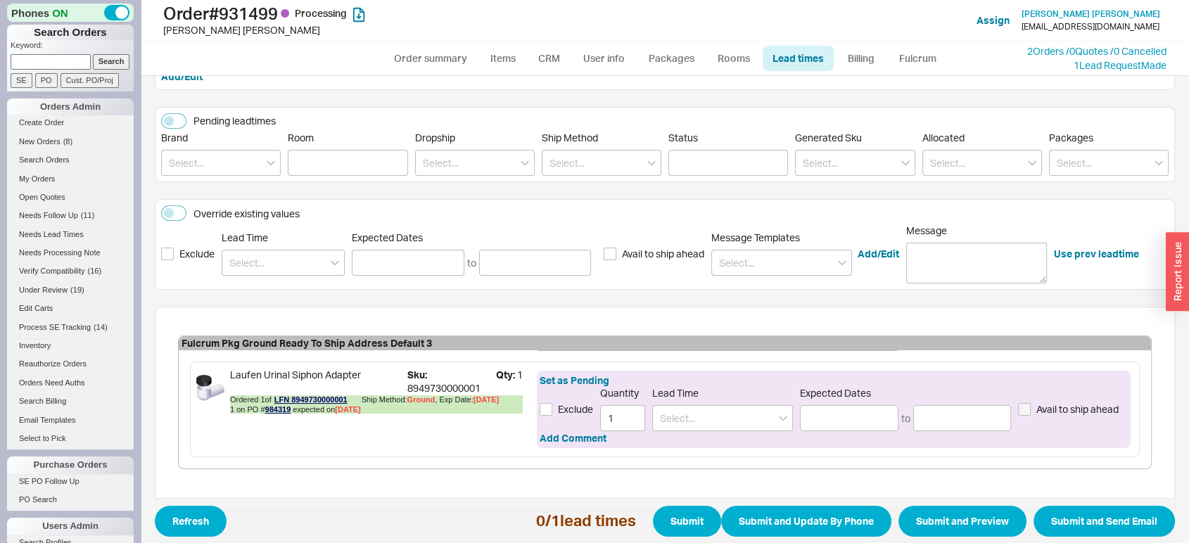
scroll to position [147, 0]
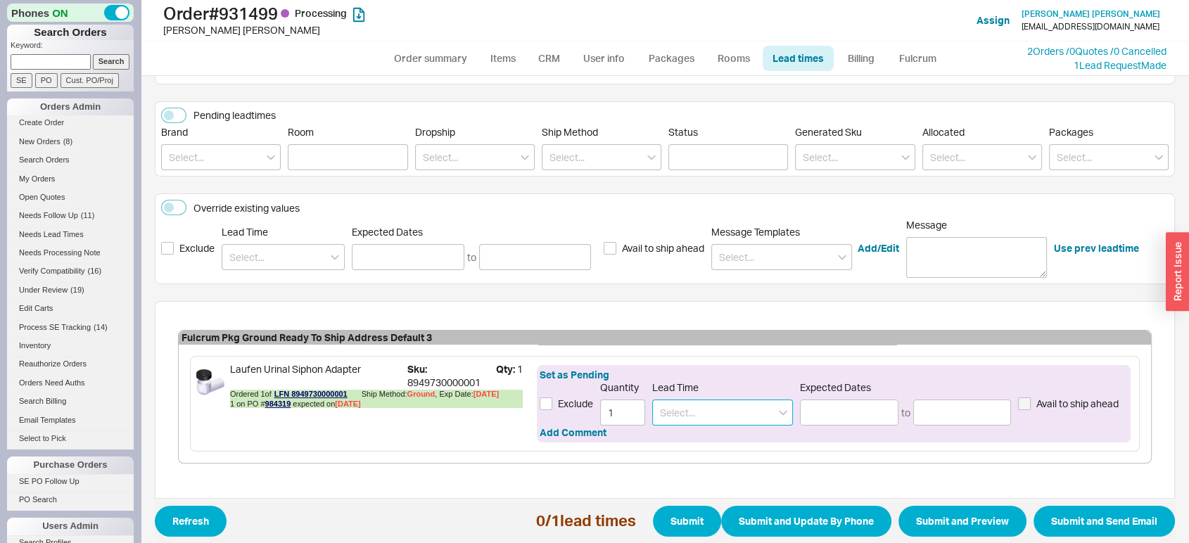
click at [698, 409] on input at bounding box center [722, 413] width 141 height 26
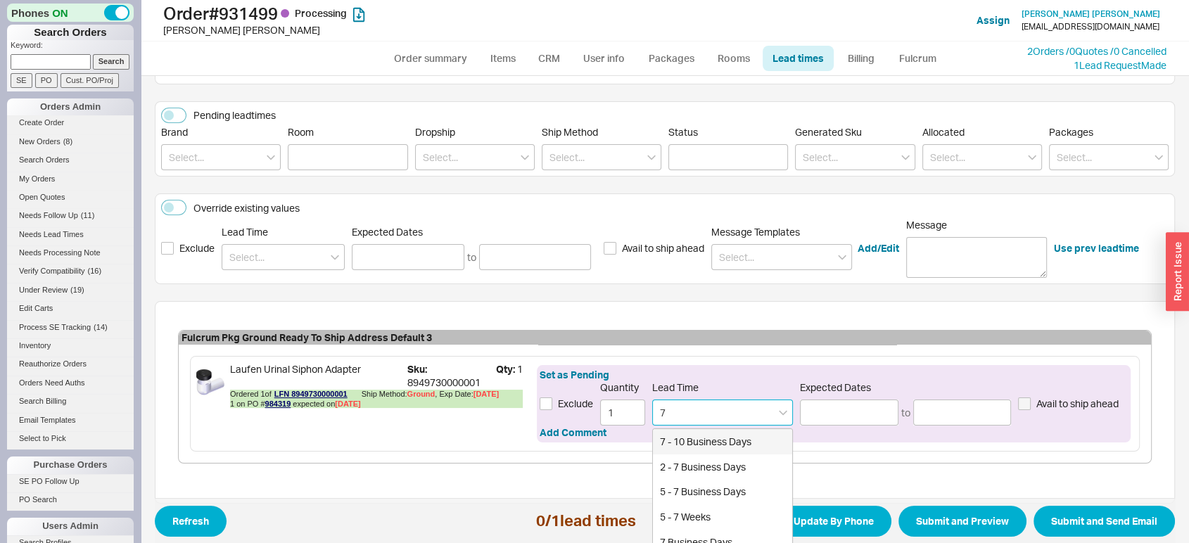
click at [700, 421] on input "7" at bounding box center [722, 413] width 141 height 26
click at [694, 438] on div "7 - 10 Business Days" at bounding box center [722, 441] width 139 height 25
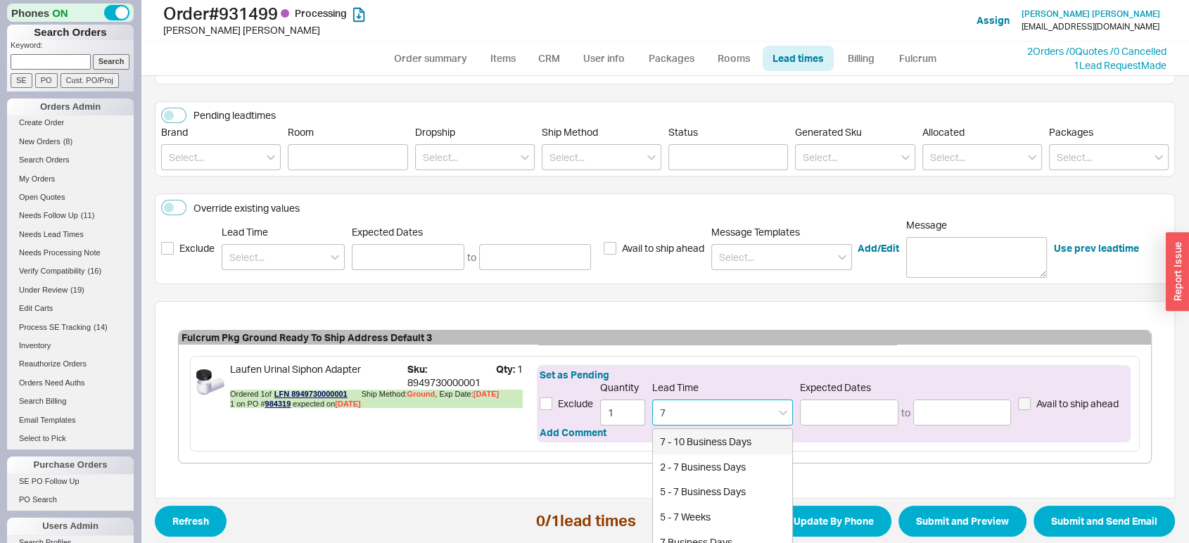
type input "7 - 10 Business Days"
type input "[DATE]"
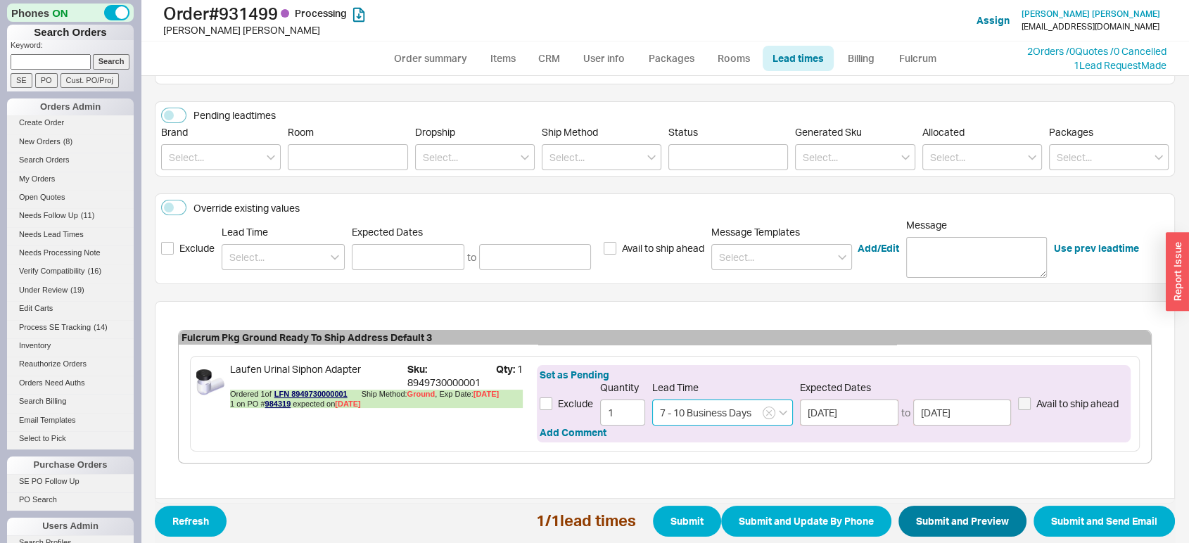
type input "7 - 10 Business Days"
click at [933, 518] on button "Submit and Preview" at bounding box center [962, 521] width 128 height 31
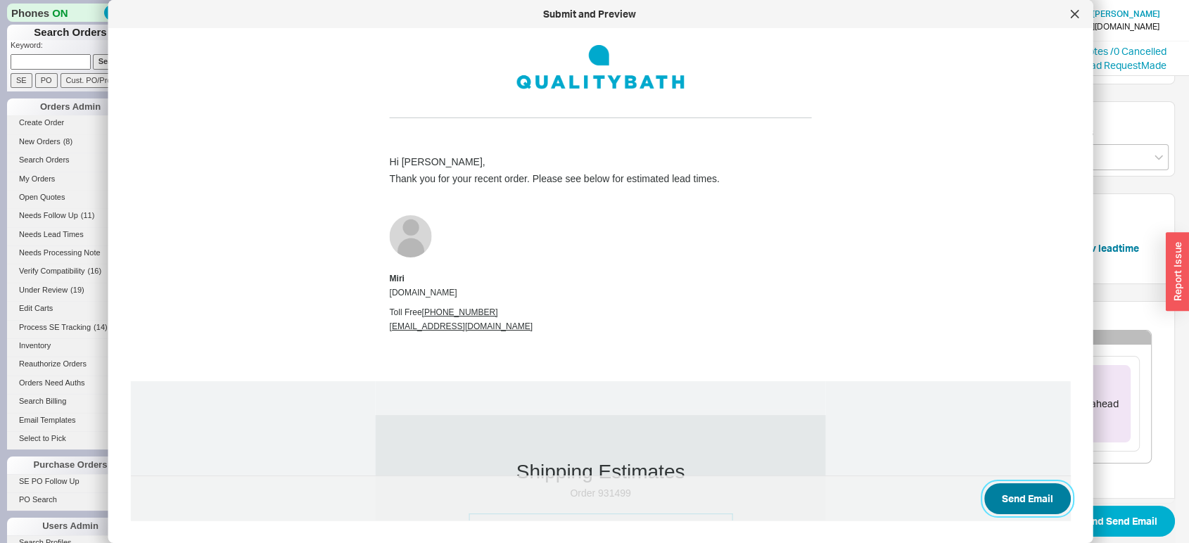
click at [1013, 488] on button "Send Email" at bounding box center [1027, 498] width 87 height 31
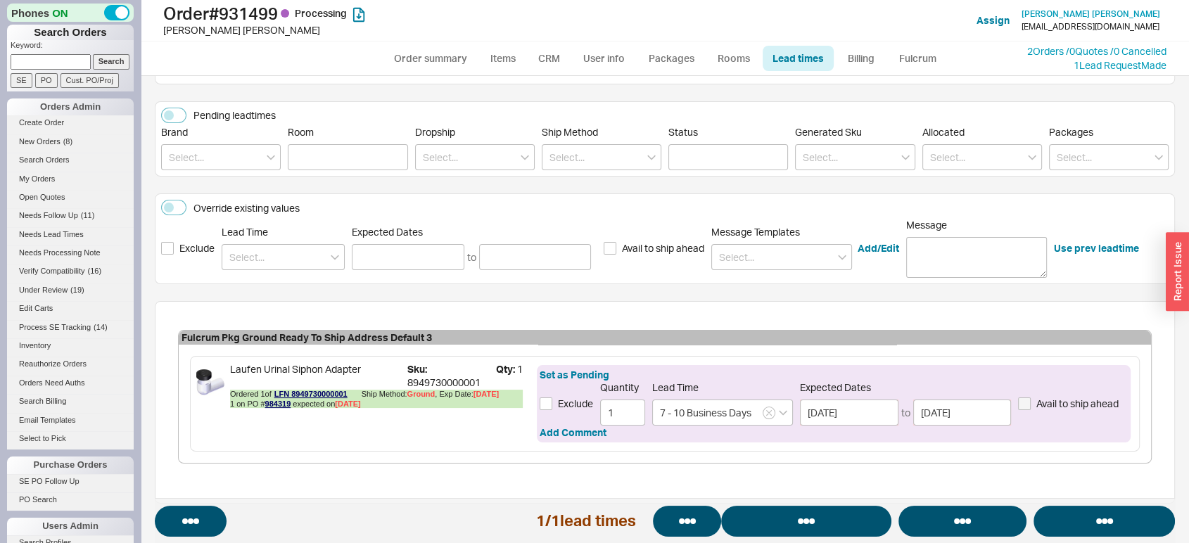
select select "*"
select select "LOW"
select select "3"
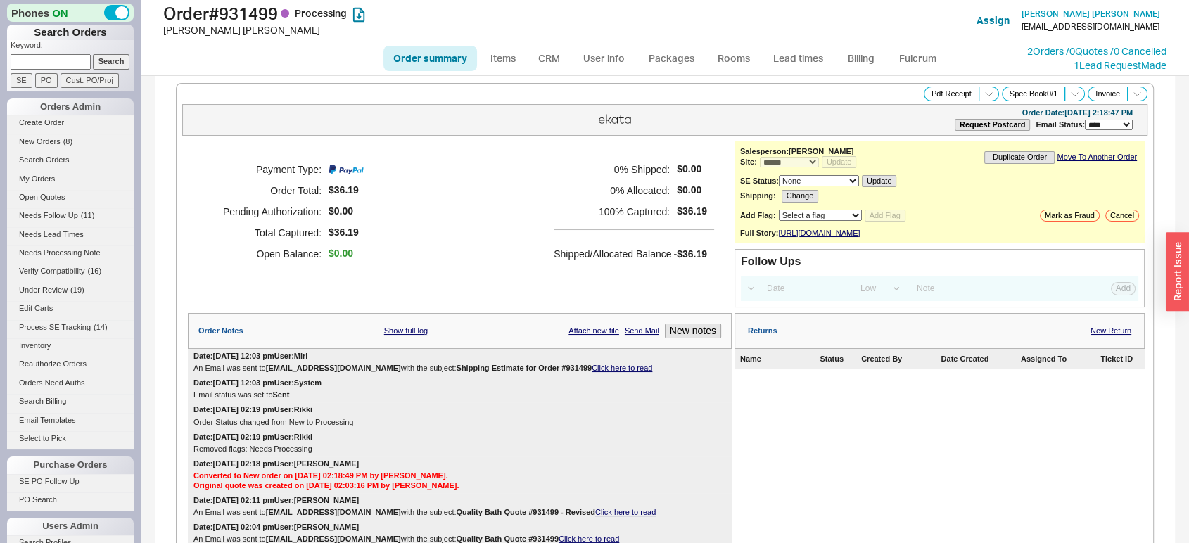
select select "*"
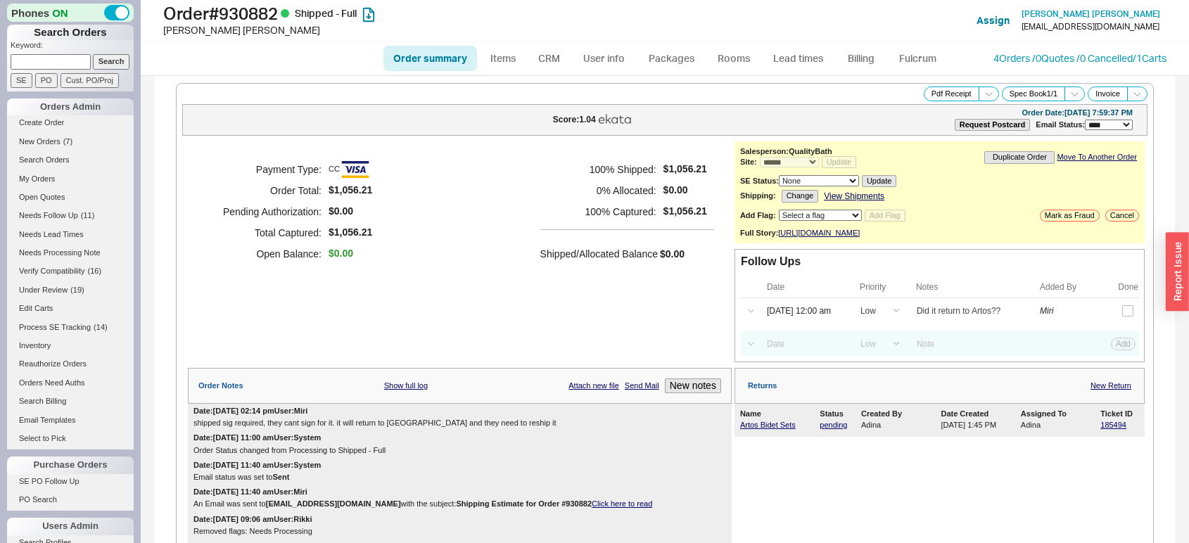
select select "*"
select select "LOW"
select select "3"
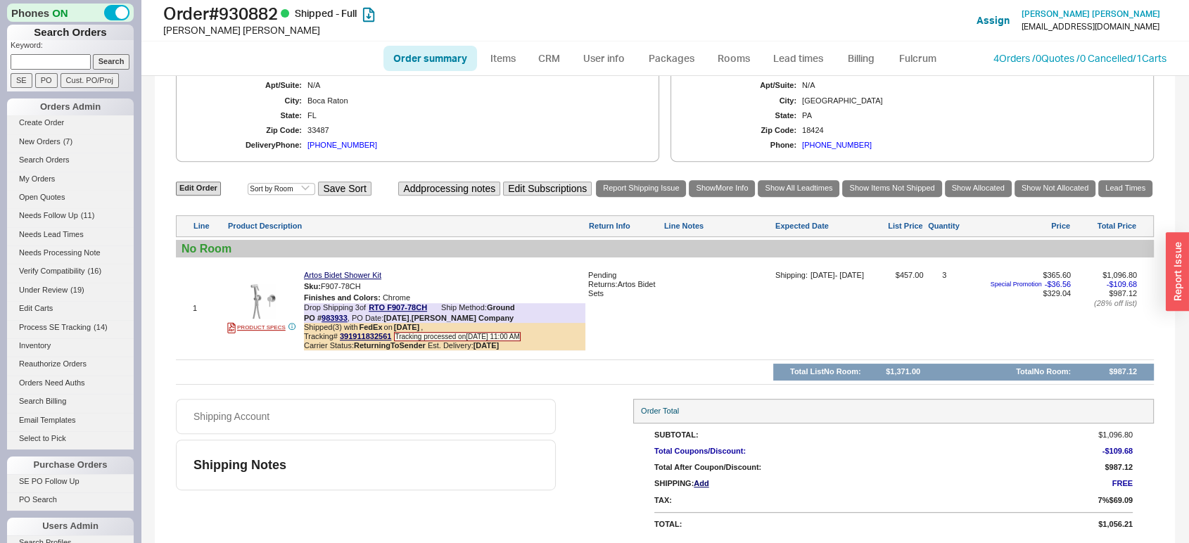
scroll to position [565, 0]
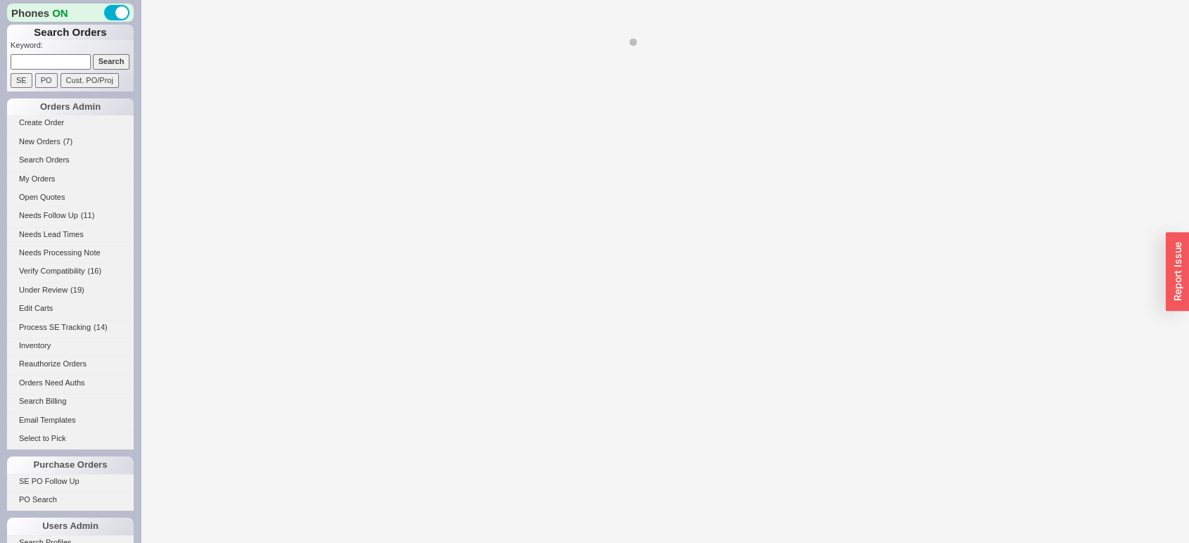
select select "LOW"
select select "3"
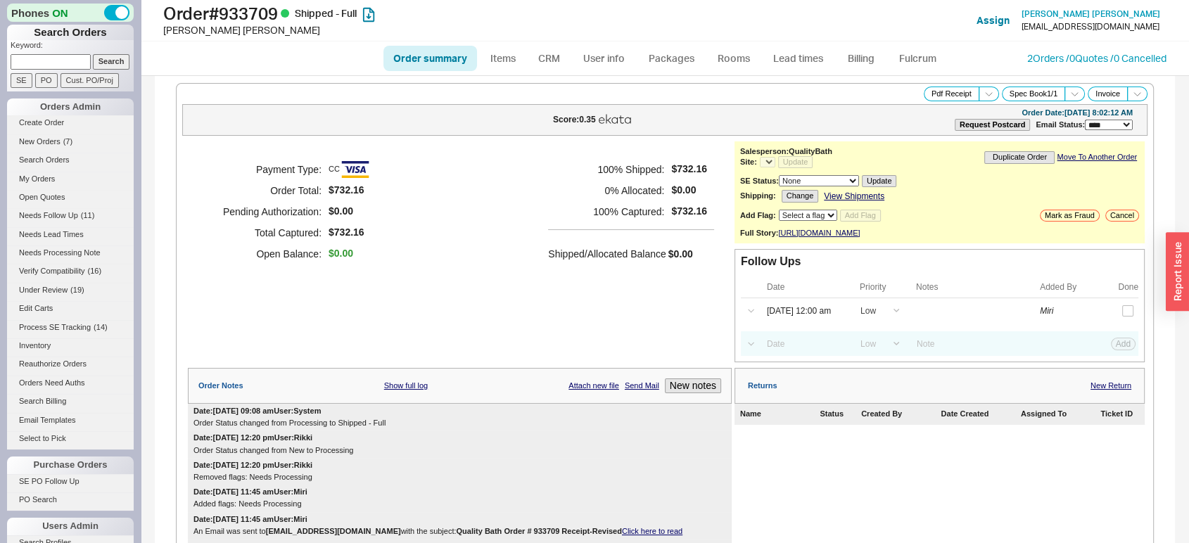
select select "*"
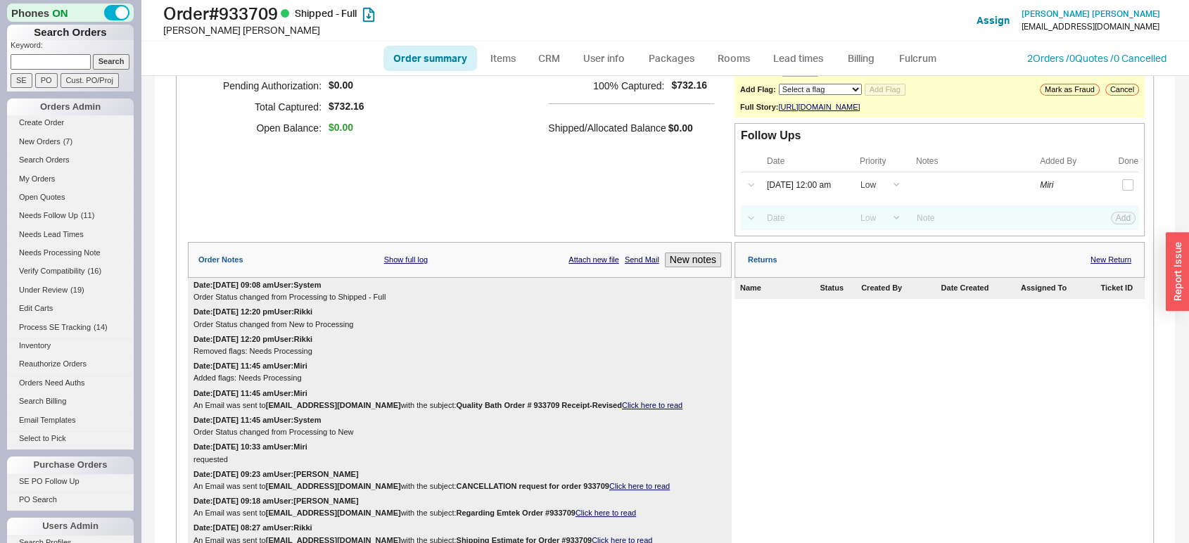
scroll to position [110, 0]
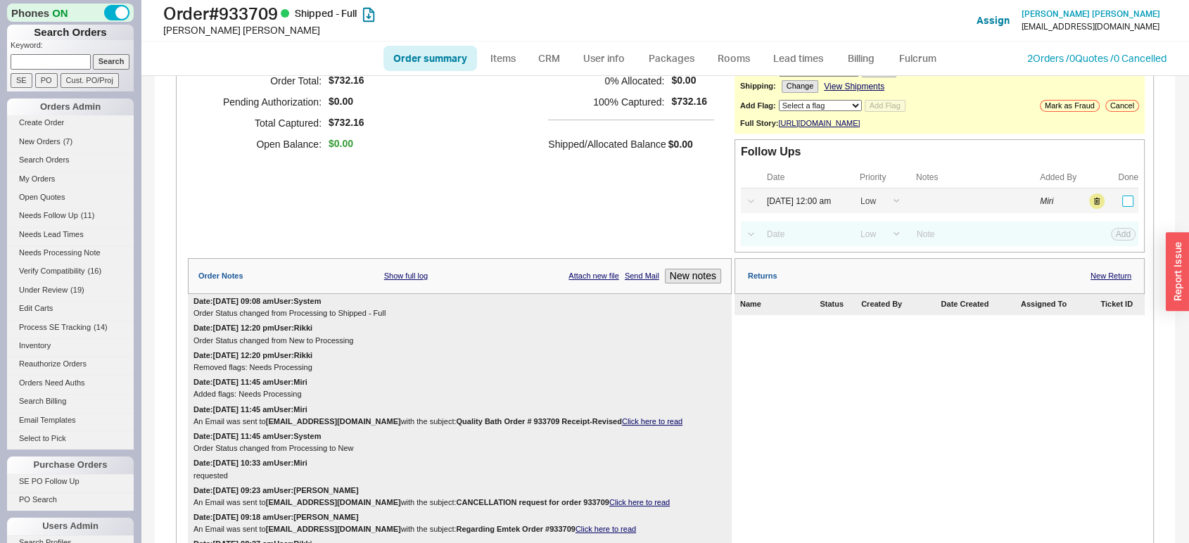
click at [1122, 207] on input "checkbox" at bounding box center [1127, 201] width 11 height 11
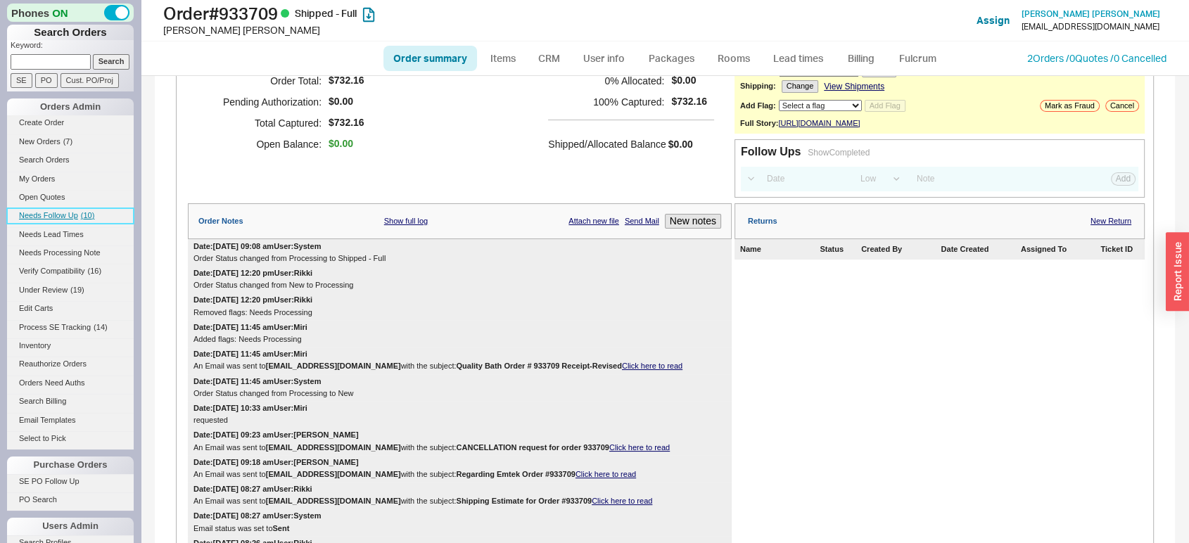
click at [49, 212] on span "Needs Follow Up" at bounding box center [48, 215] width 59 height 8
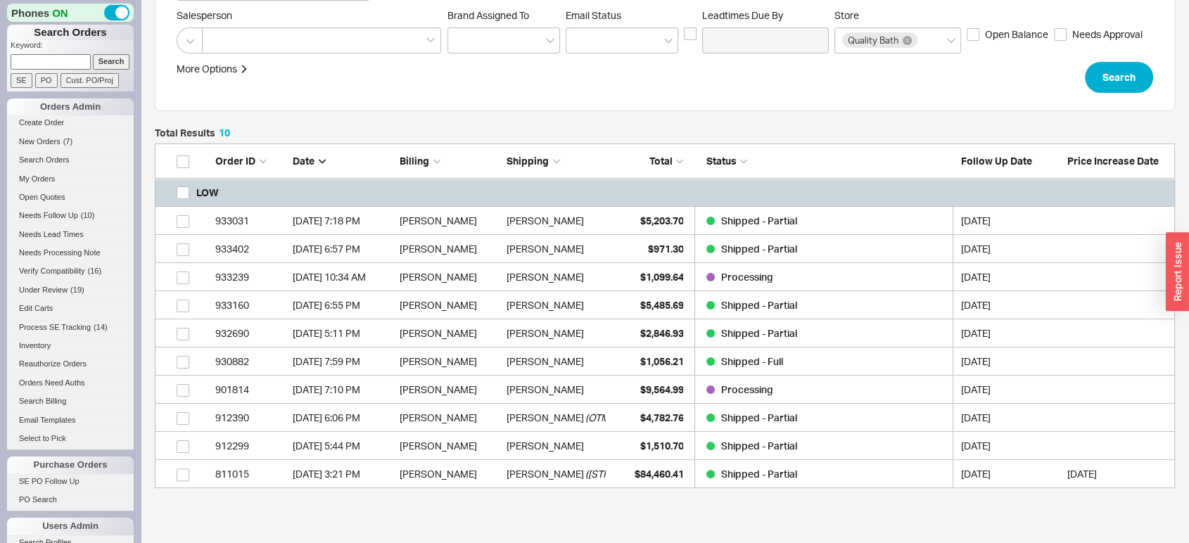
scroll to position [216, 0]
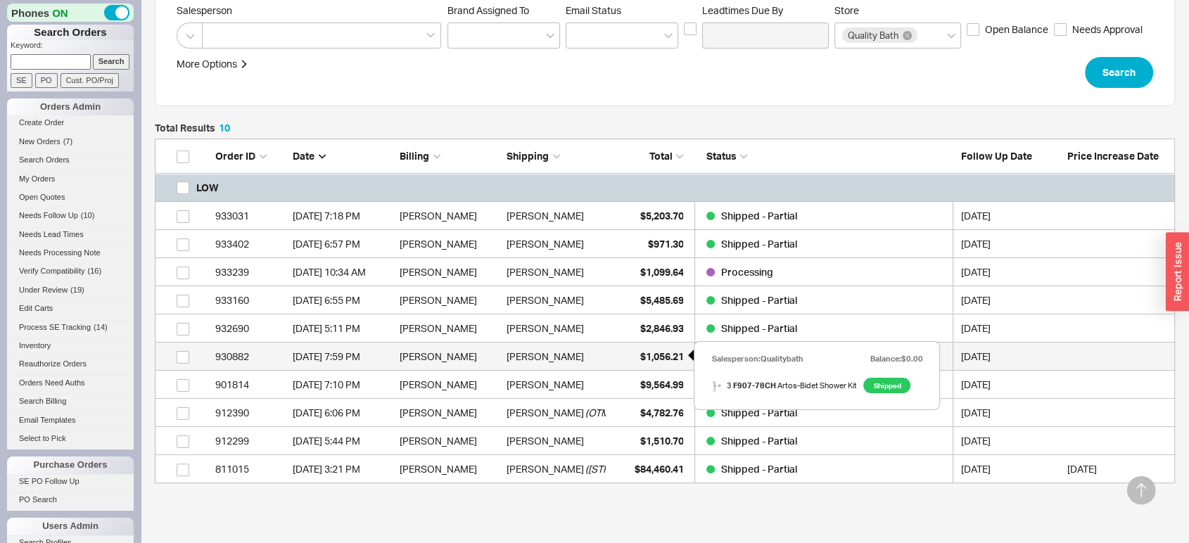
click at [673, 367] on div "$1,056.21" at bounding box center [648, 357] width 70 height 28
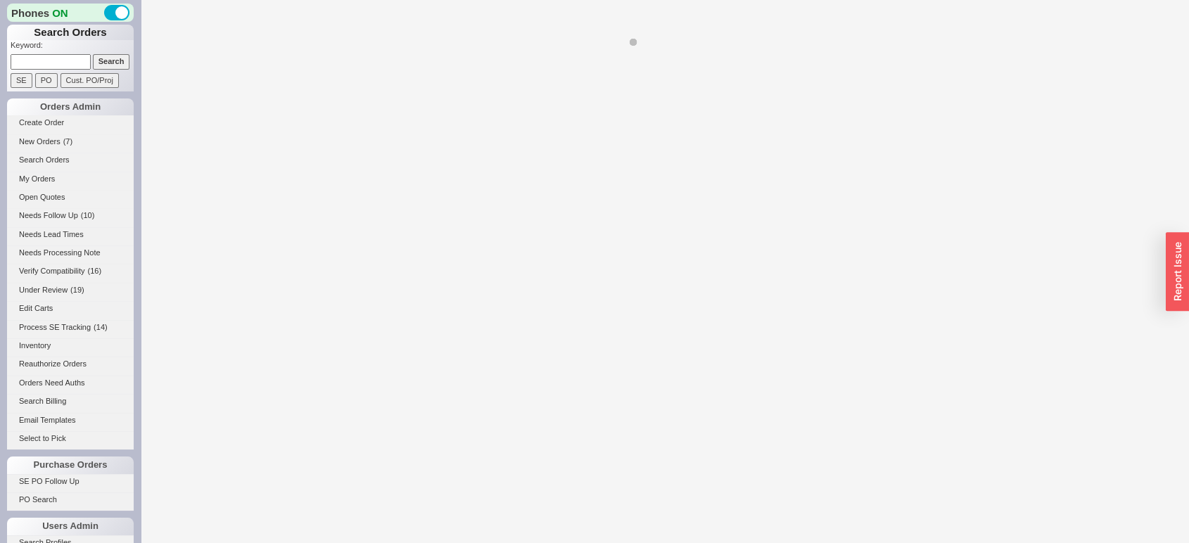
select select "LOW"
select select "3"
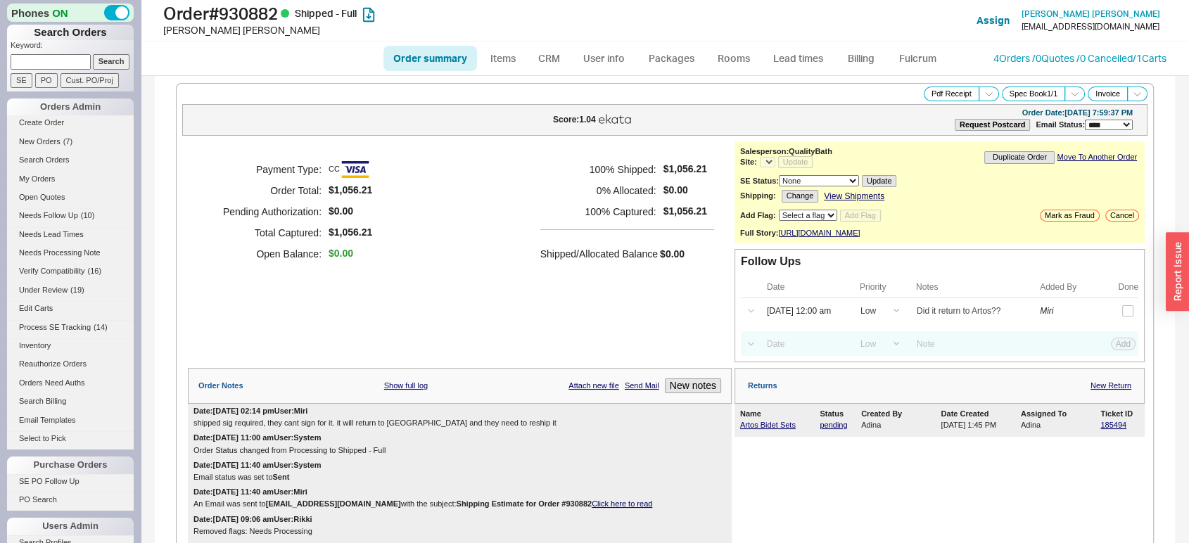
select select "*"
click at [70, 217] on span "Needs Follow Up" at bounding box center [48, 215] width 59 height 8
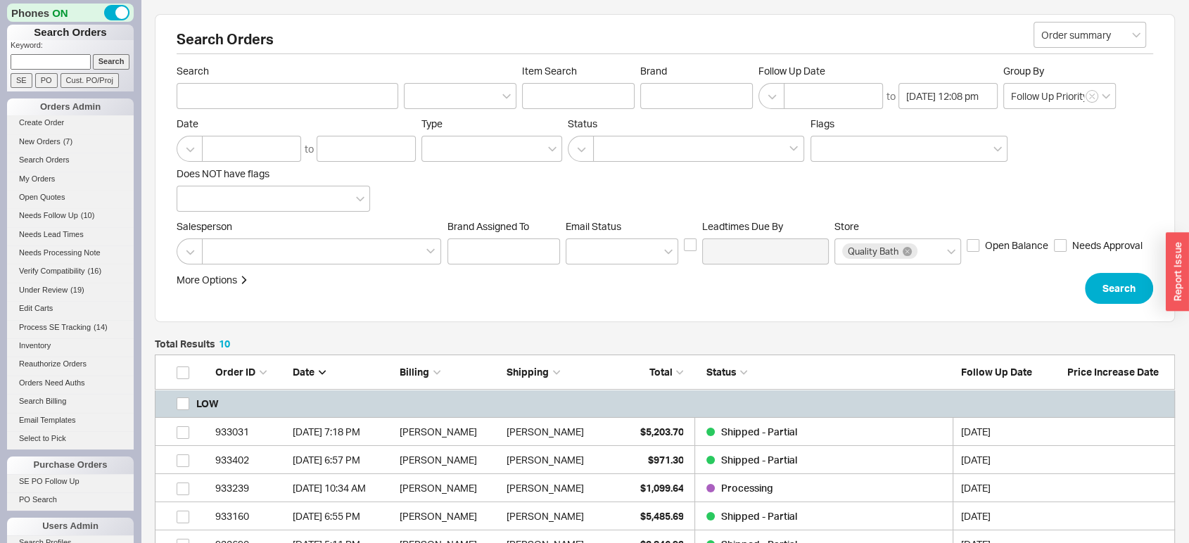
scroll to position [333, 1007]
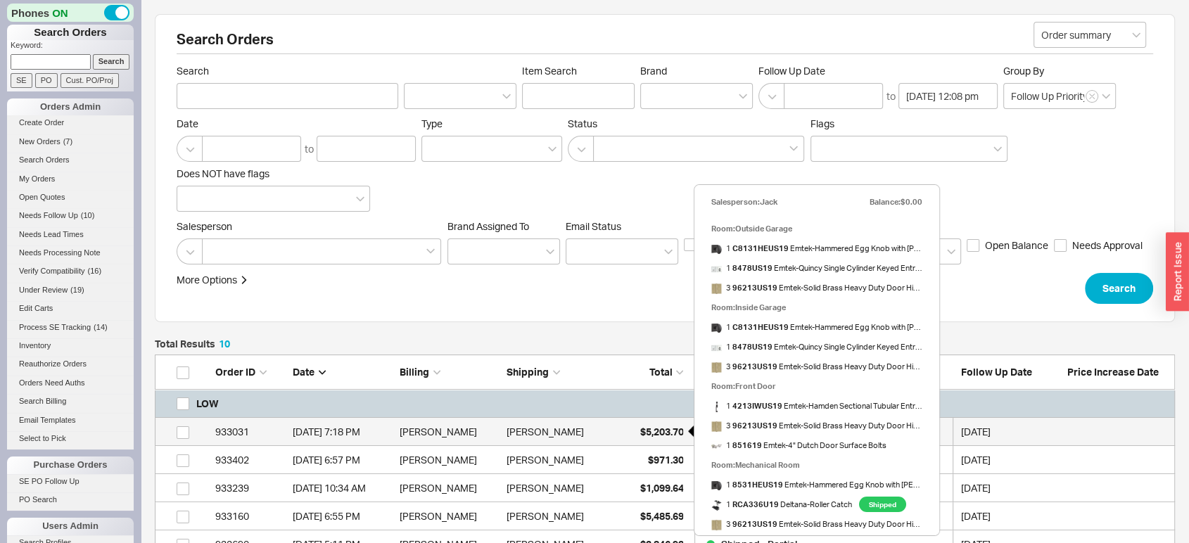
click at [662, 426] on span "$5,203.70" at bounding box center [661, 432] width 44 height 12
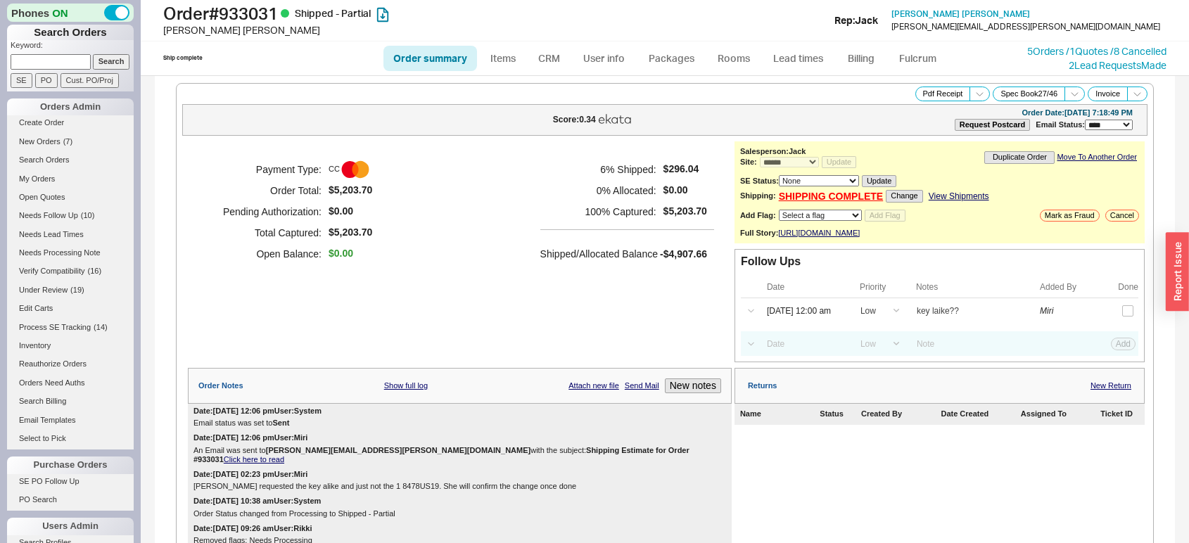
select select "*"
select select "LOW"
select select "3"
click at [1122, 317] on input "checkbox" at bounding box center [1127, 310] width 11 height 11
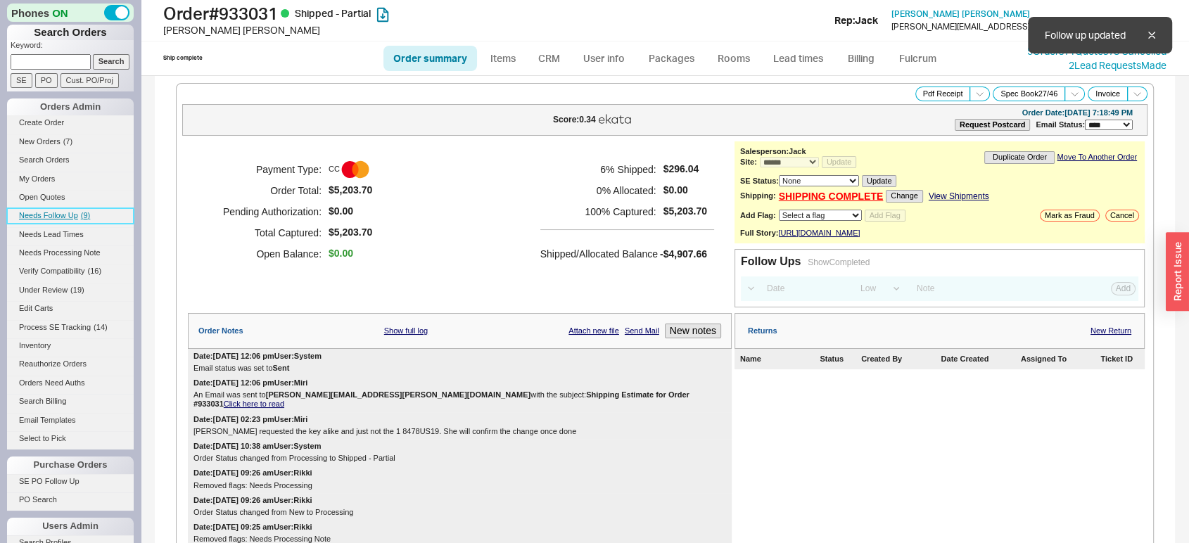
click at [81, 211] on span "( 9 )" at bounding box center [85, 215] width 9 height 8
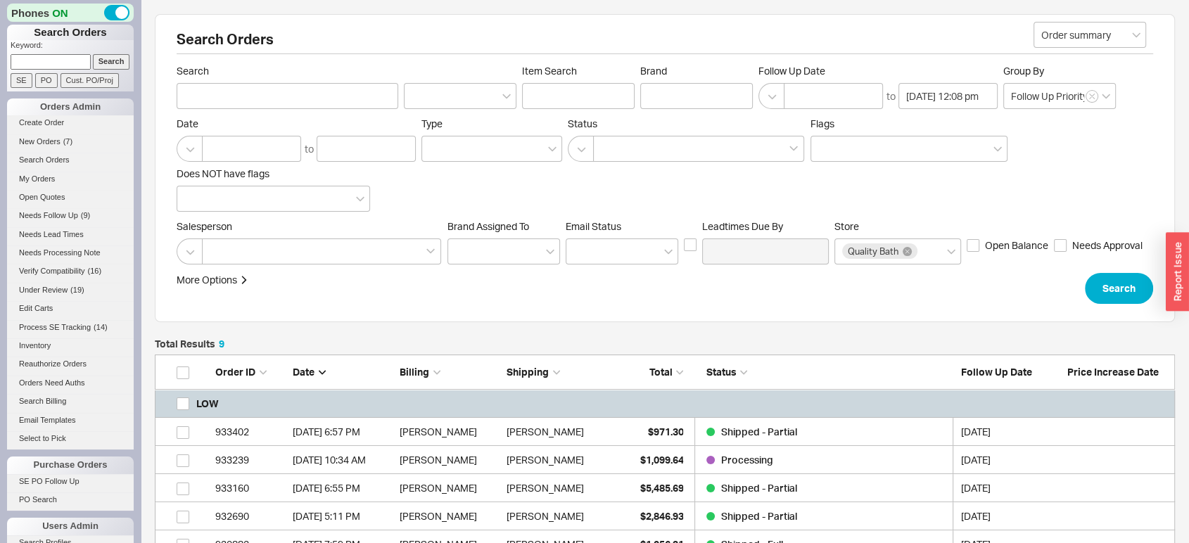
scroll to position [305, 1007]
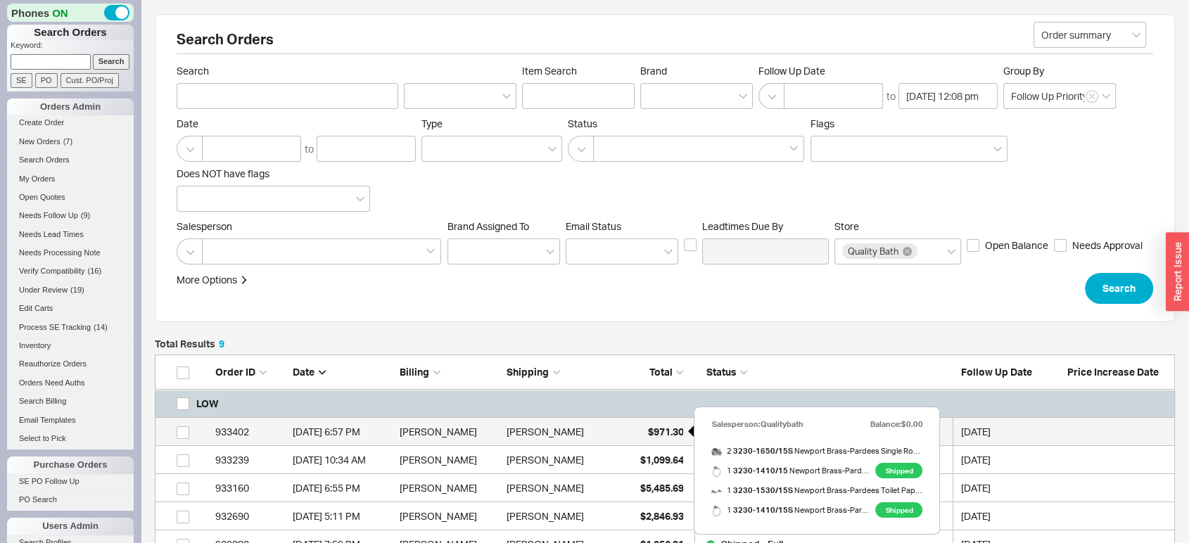
click at [638, 421] on div "$971.30" at bounding box center [648, 432] width 70 height 28
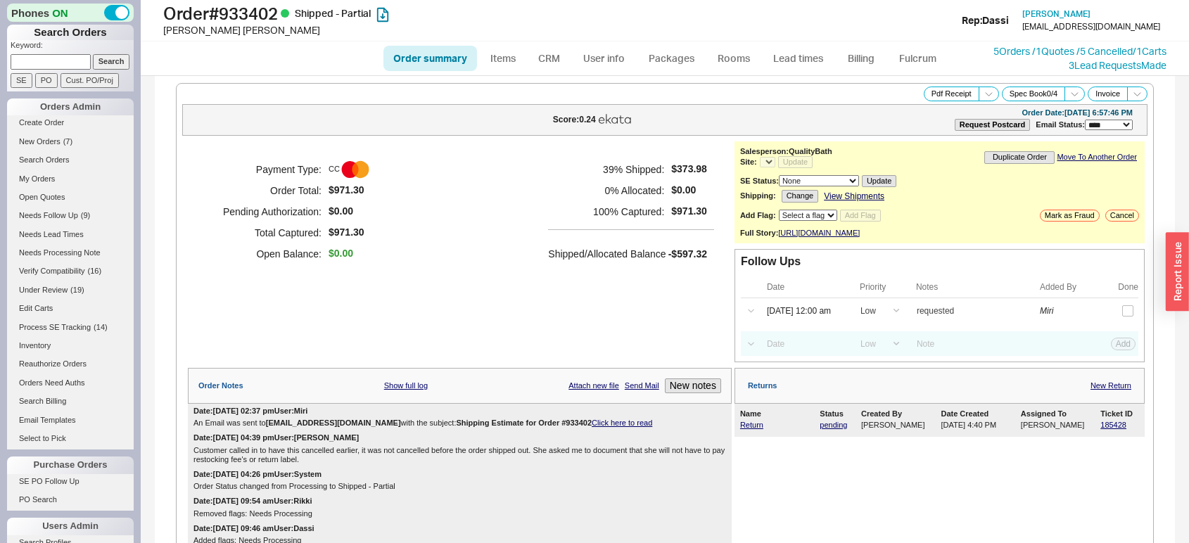
select select "LOW"
select select "3"
select select "*"
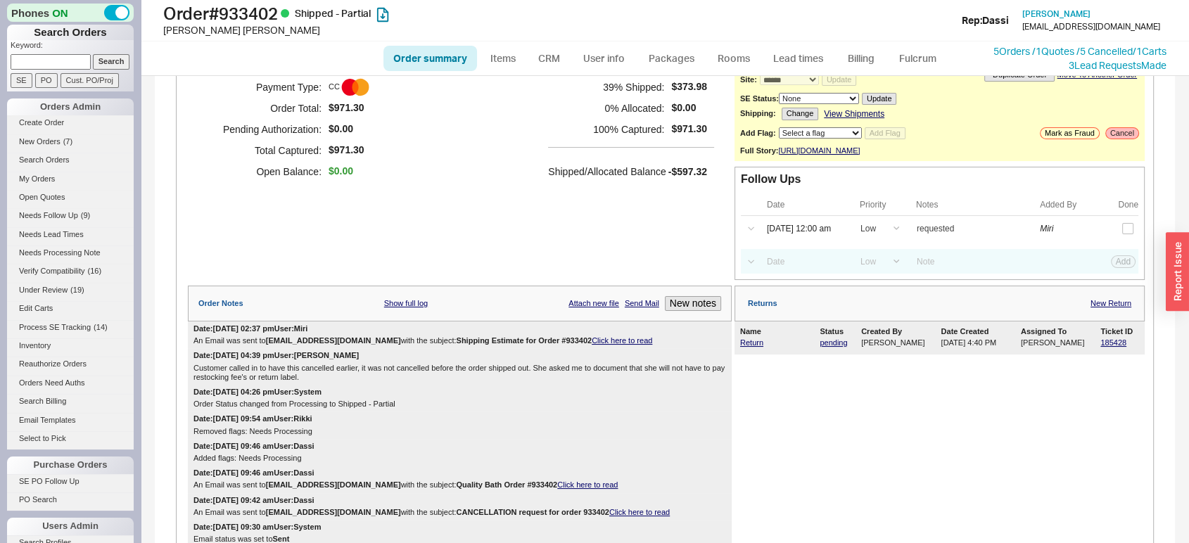
scroll to position [78, 0]
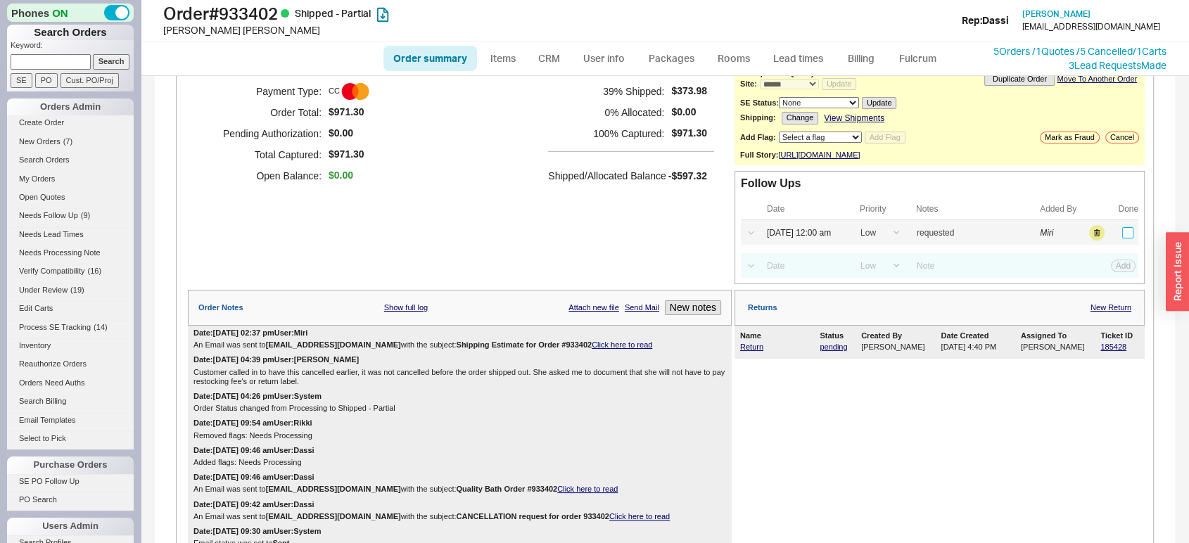
click at [1122, 238] on input "checkbox" at bounding box center [1127, 232] width 11 height 11
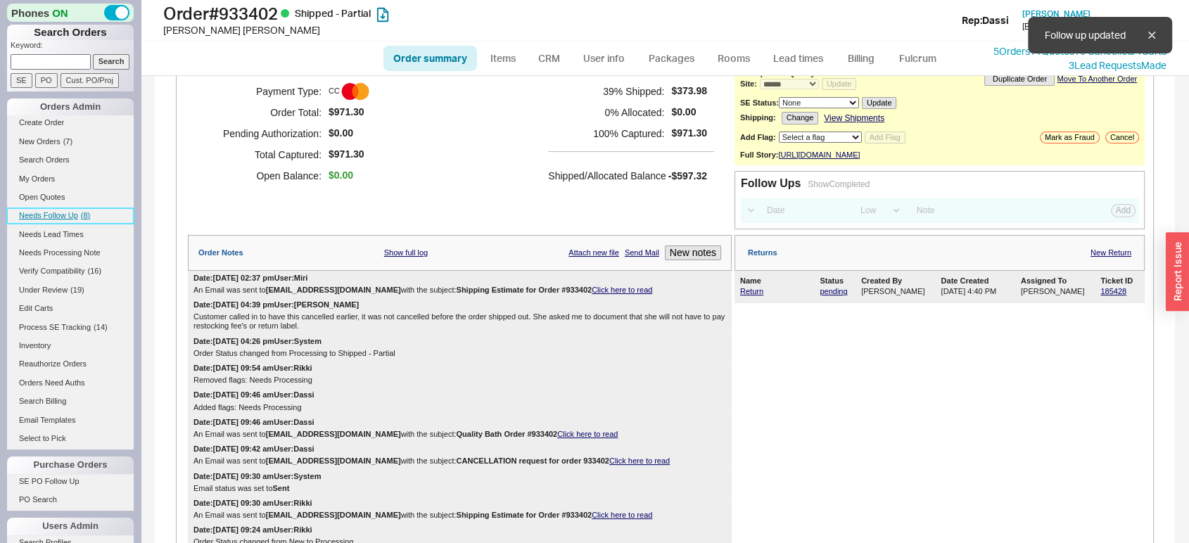
click at [63, 211] on span "Needs Follow Up" at bounding box center [48, 215] width 59 height 8
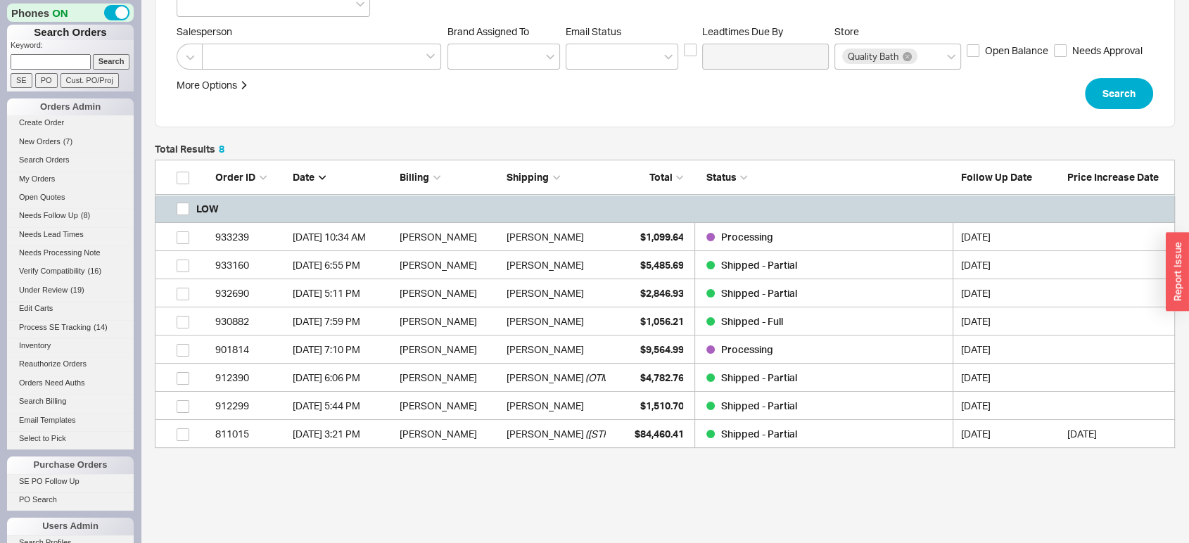
scroll to position [214, 0]
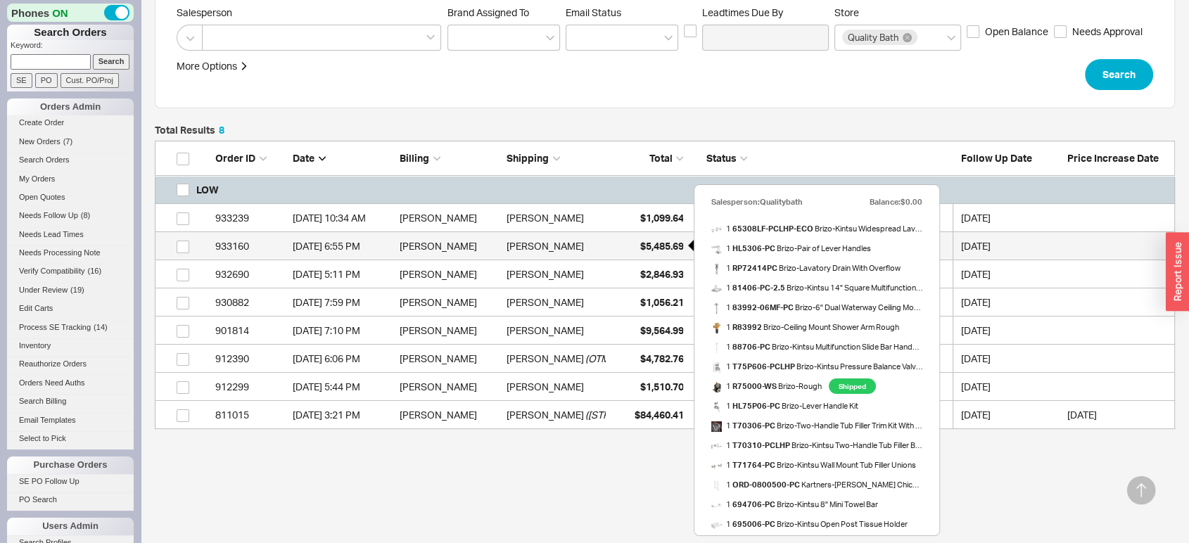
click at [640, 247] on span "$5,485.69" at bounding box center [661, 246] width 44 height 12
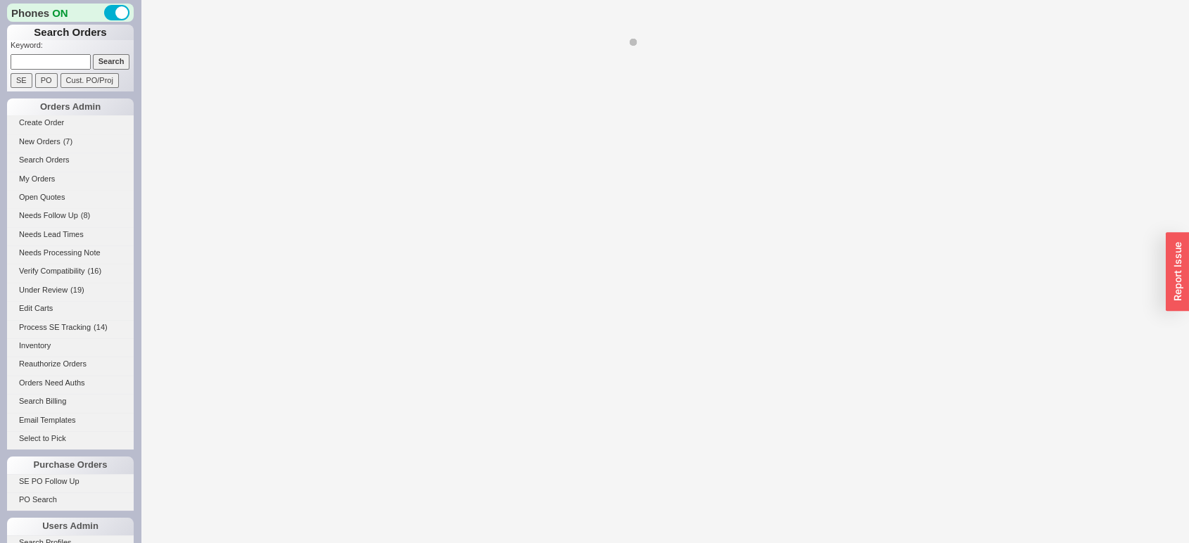
select select "LOW"
select select "3"
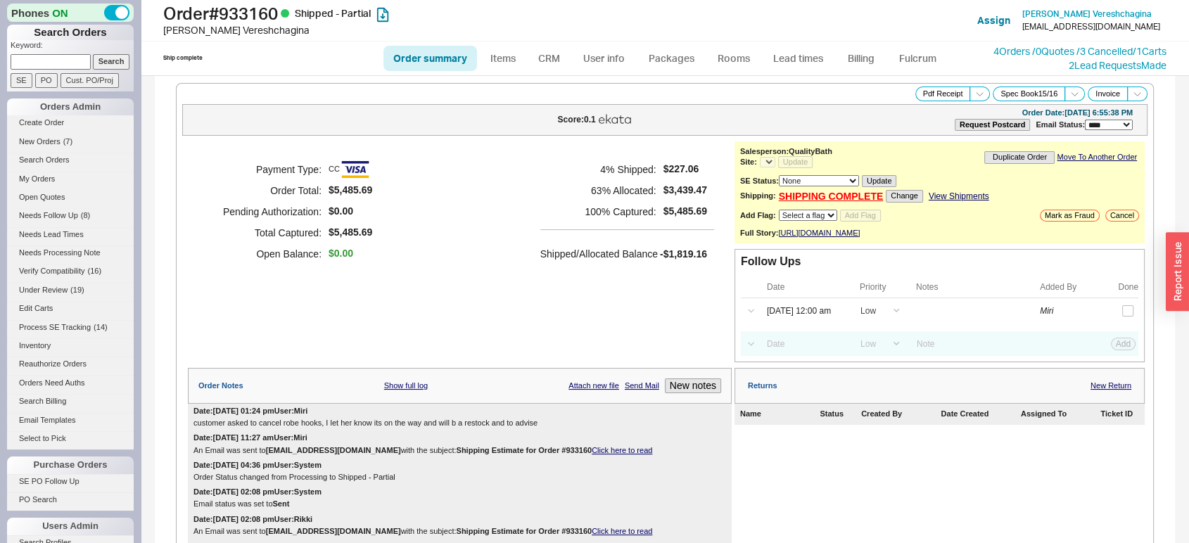
select select "*"
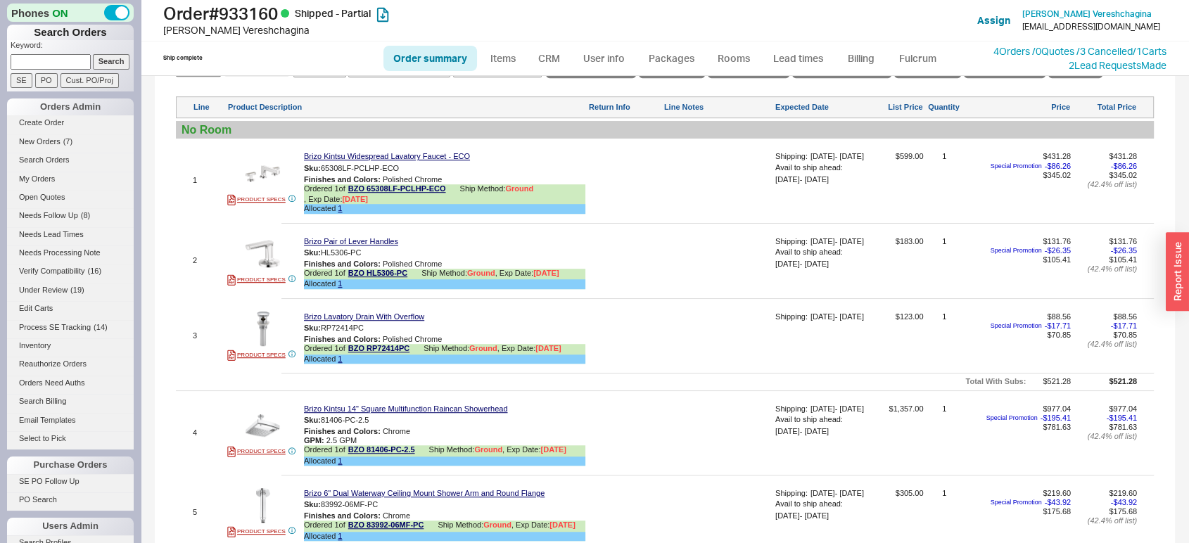
scroll to position [674, 0]
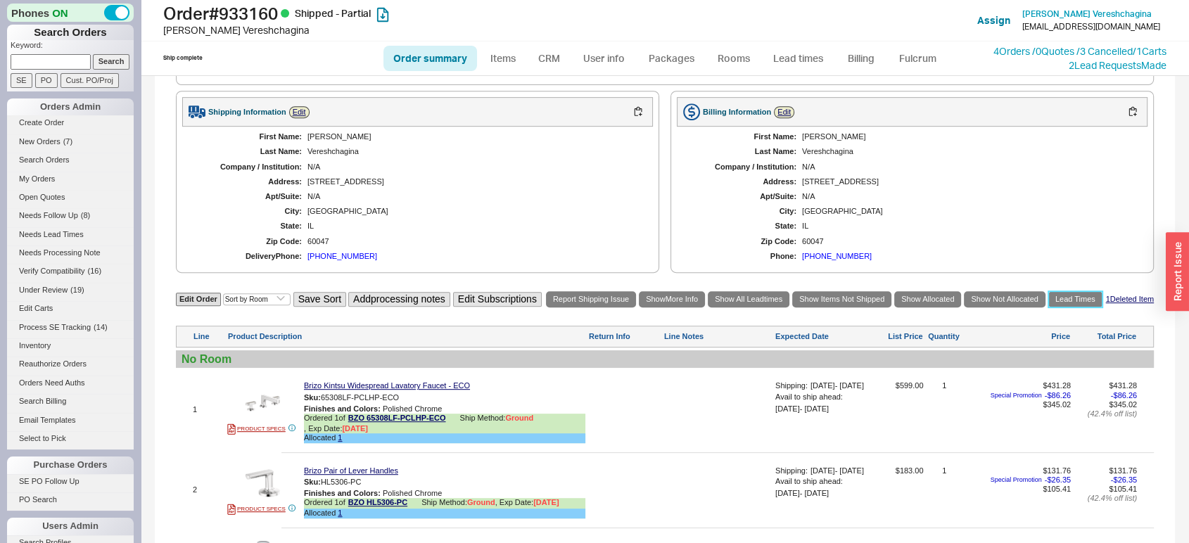
click at [1102, 307] on link "Lead Times" at bounding box center [1075, 299] width 54 height 16
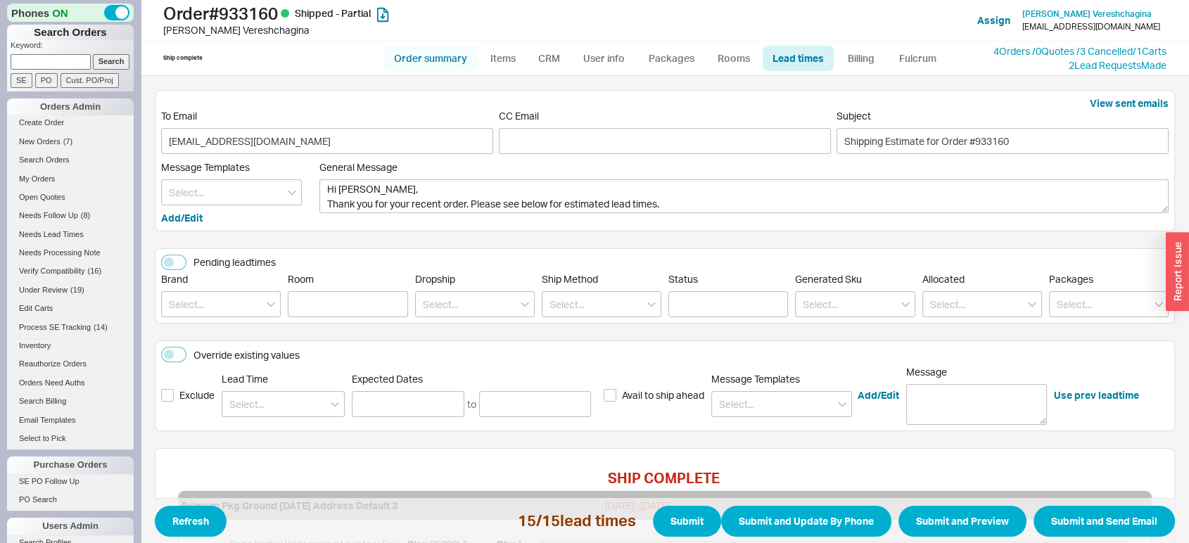
click at [445, 53] on link "Order summary" at bounding box center [430, 58] width 94 height 25
select select "*"
select select "LOW"
select select "3"
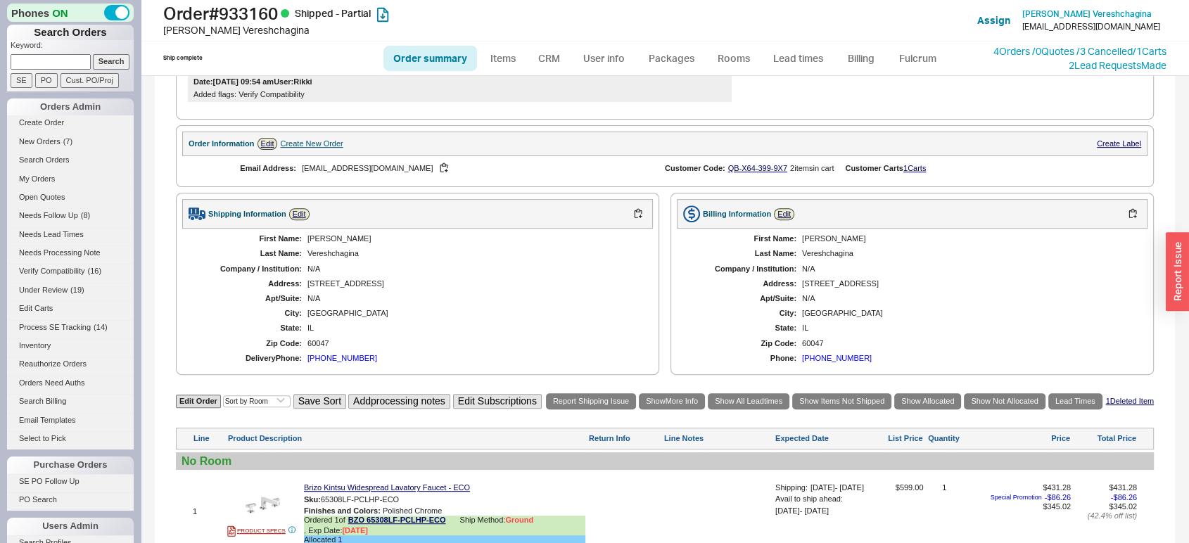
scroll to position [626, 0]
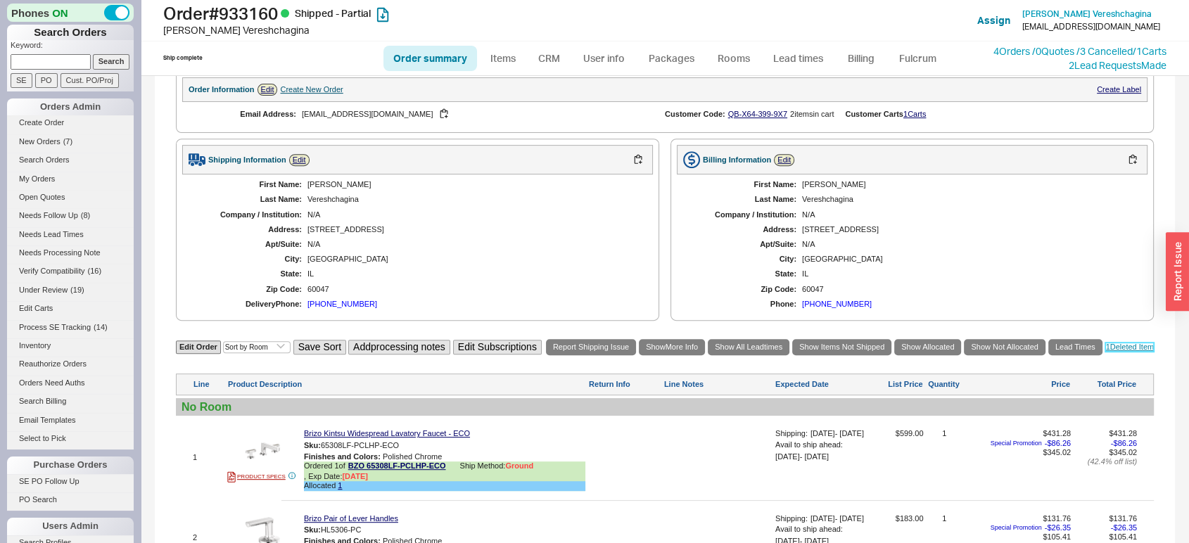
click at [1113, 352] on link "1 Deleted Item" at bounding box center [1129, 347] width 49 height 9
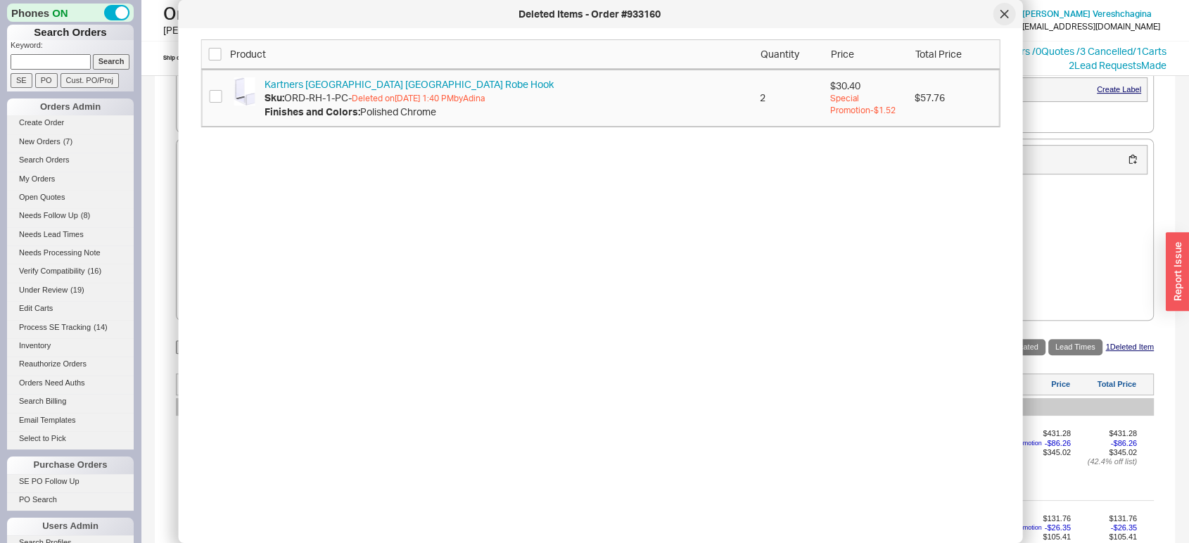
click at [1002, 7] on div at bounding box center [1004, 14] width 23 height 23
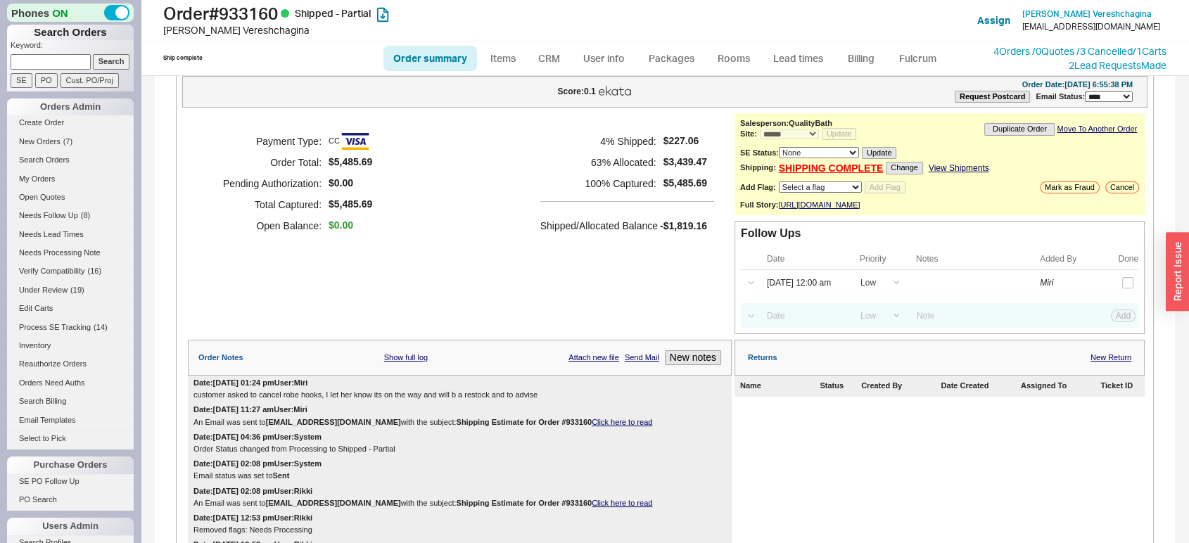
scroll to position [33, 0]
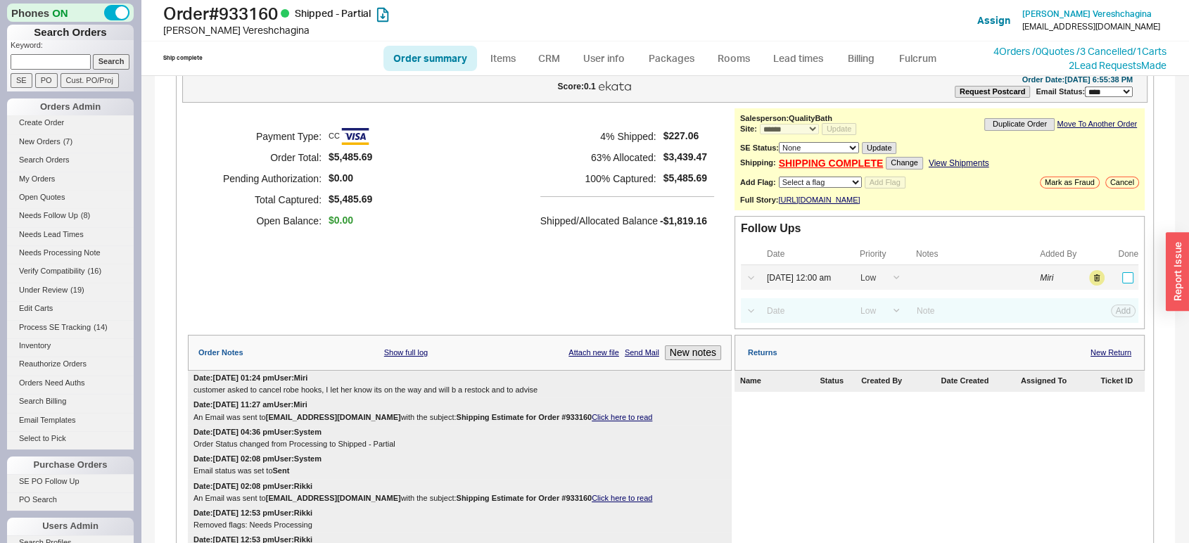
click at [1122, 283] on input "checkbox" at bounding box center [1127, 277] width 11 height 11
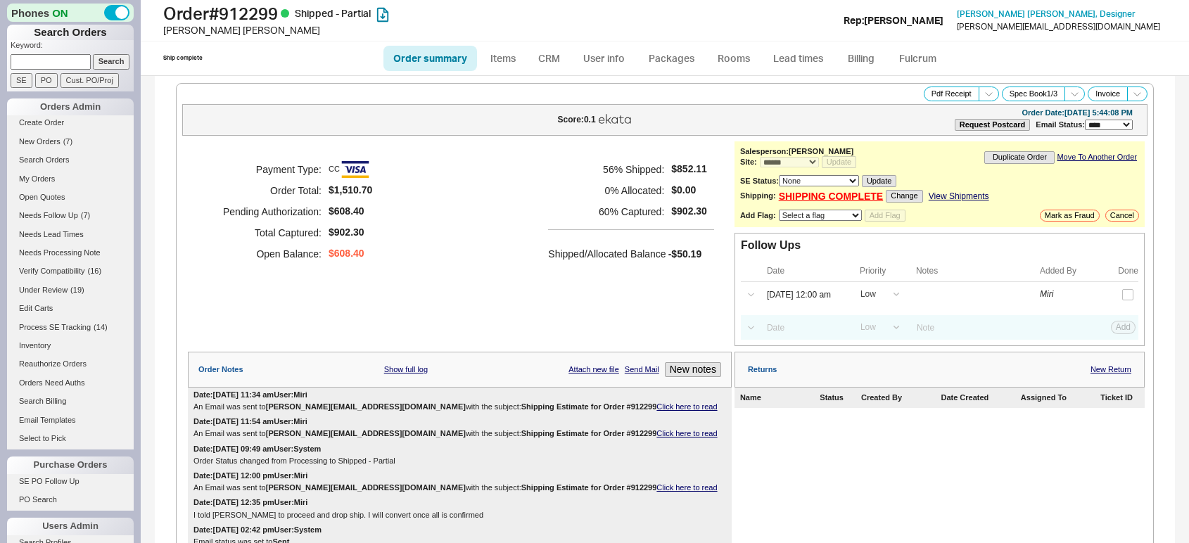
select select "*"
select select "LOW"
select select "3"
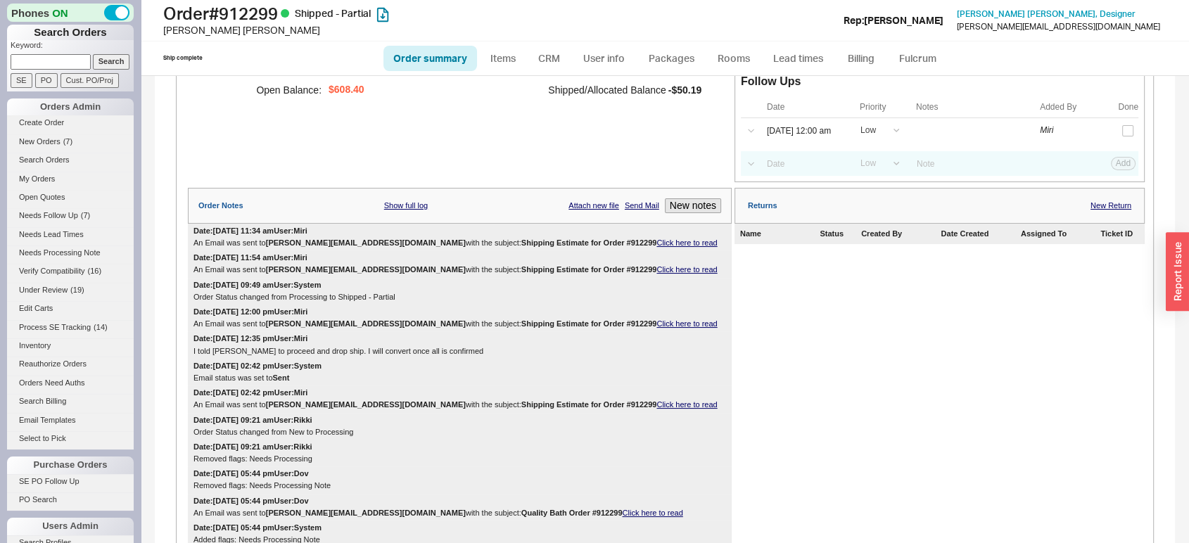
scroll to position [143, 0]
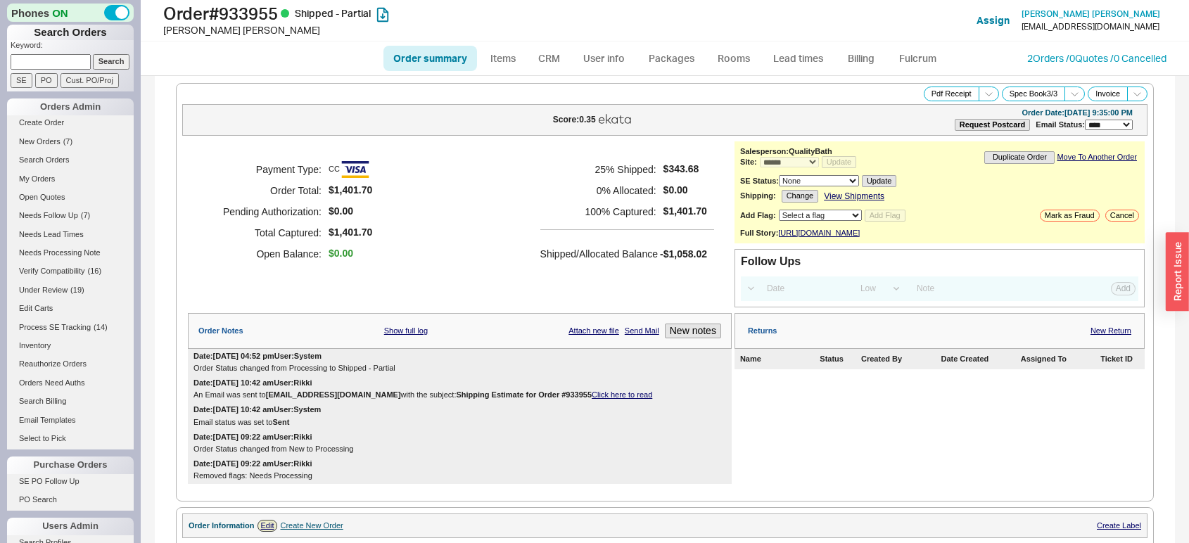
select select "*"
select select "LOW"
select select "3"
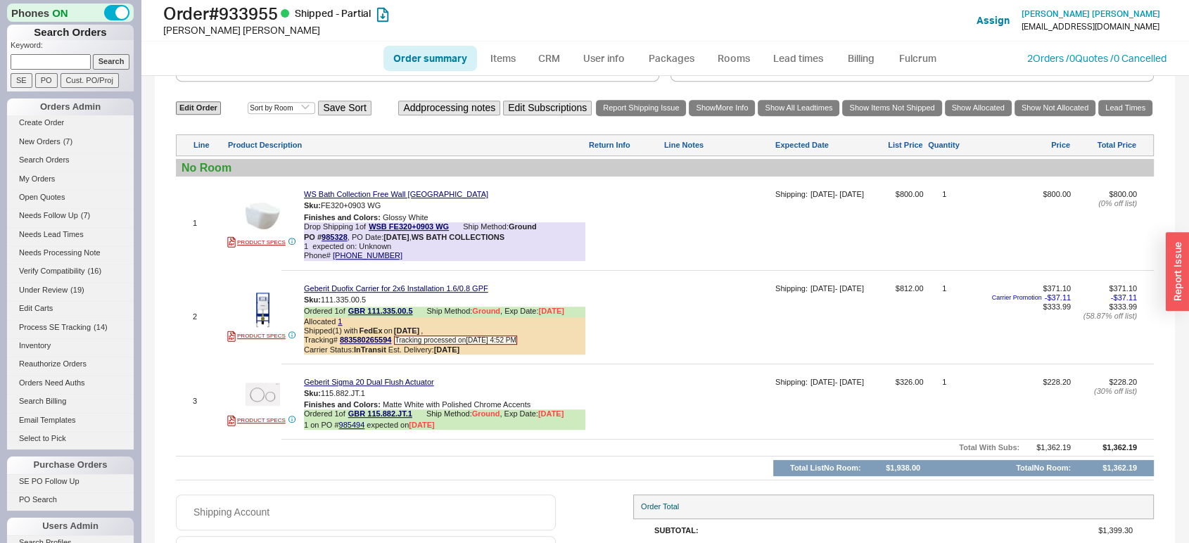
scroll to position [680, 0]
